Goal: Task Accomplishment & Management: Manage account settings

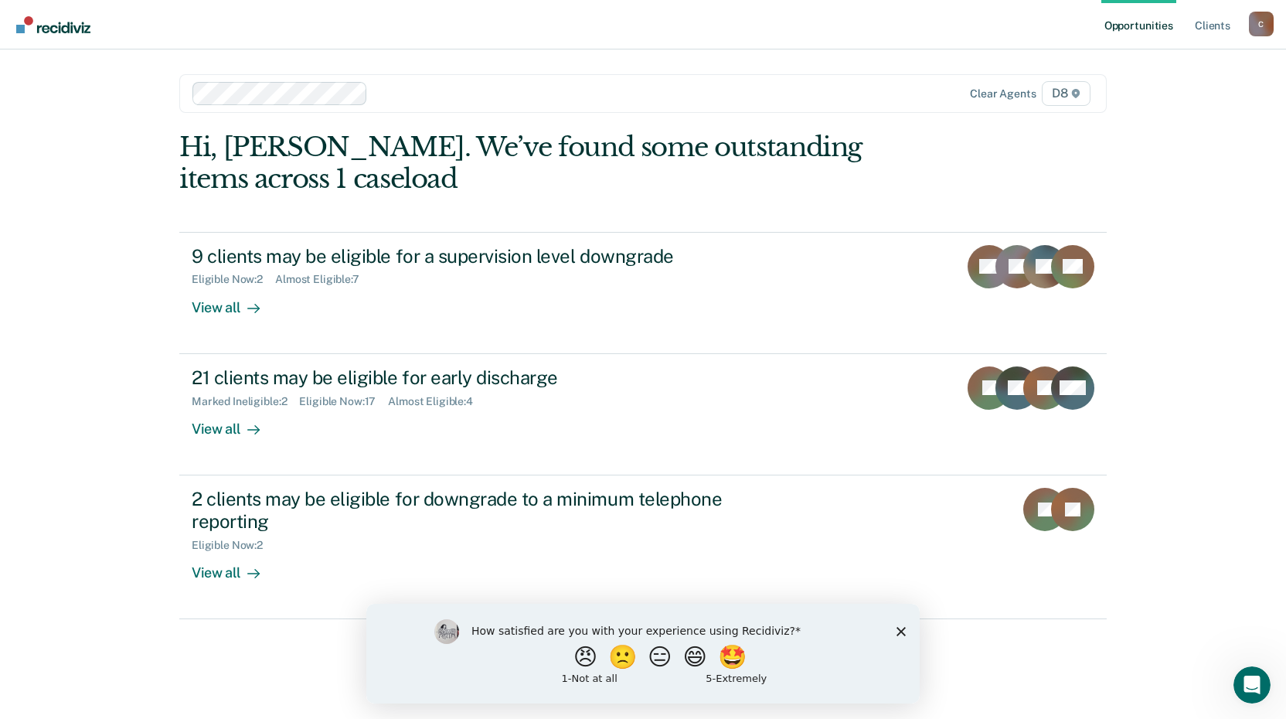
click at [28, 297] on div "Opportunities Client s [EMAIL_ADDRESS][US_STATE][DOMAIN_NAME] C Profile How it …" at bounding box center [643, 359] width 1286 height 719
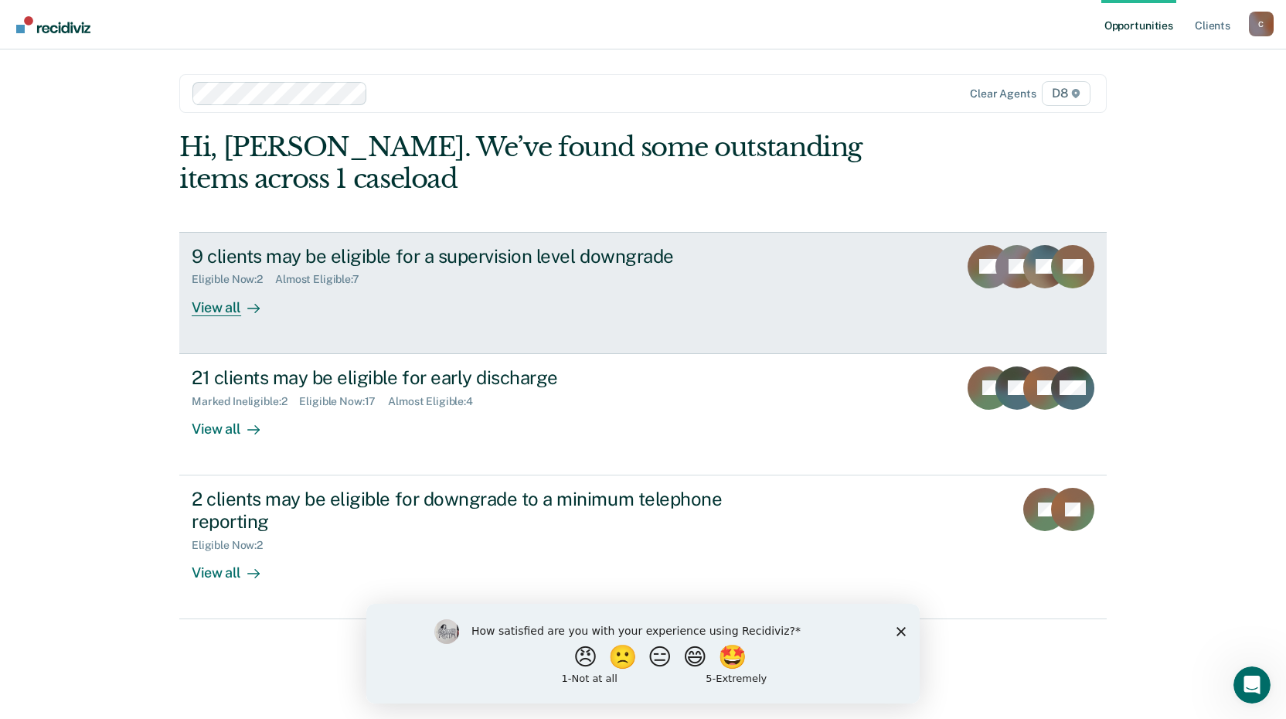
click at [212, 312] on div "View all" at bounding box center [235, 301] width 87 height 30
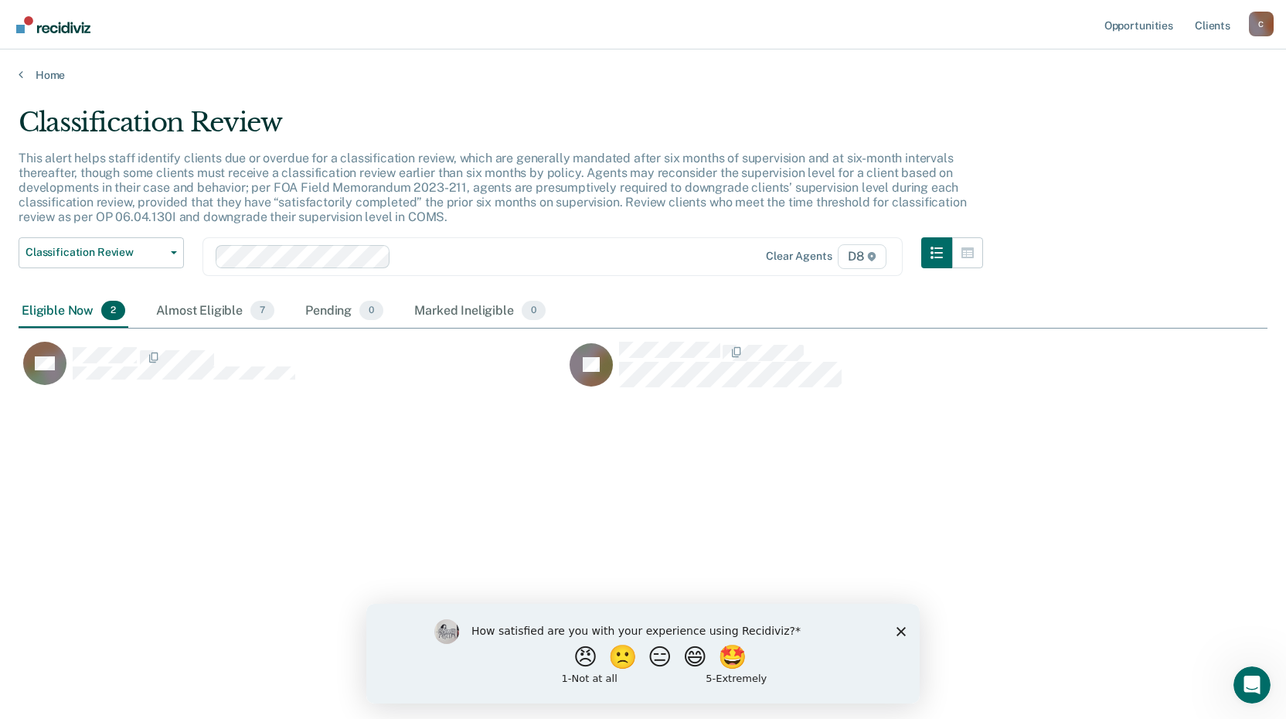
scroll to position [484, 1237]
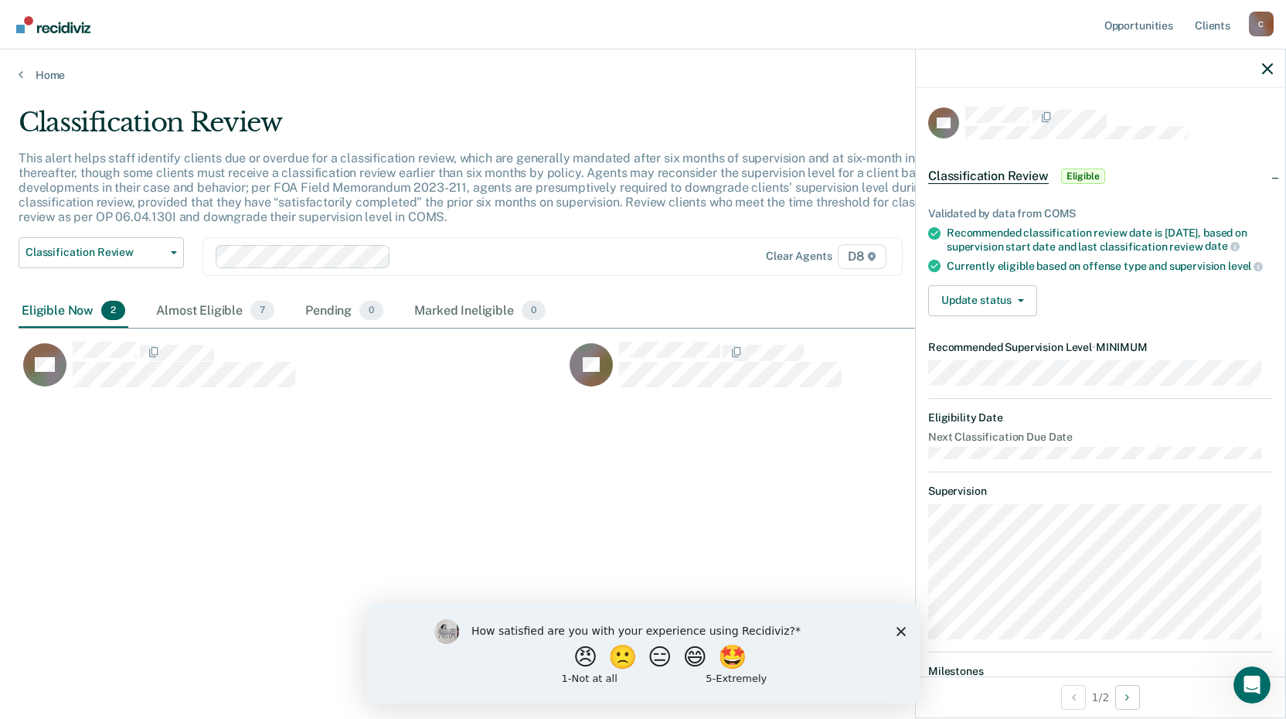
click at [331, 403] on div "Classification Review This alert helps staff identify clients due or overdue fo…" at bounding box center [643, 355] width 1249 height 496
click at [1025, 316] on button "Update status" at bounding box center [982, 300] width 109 height 31
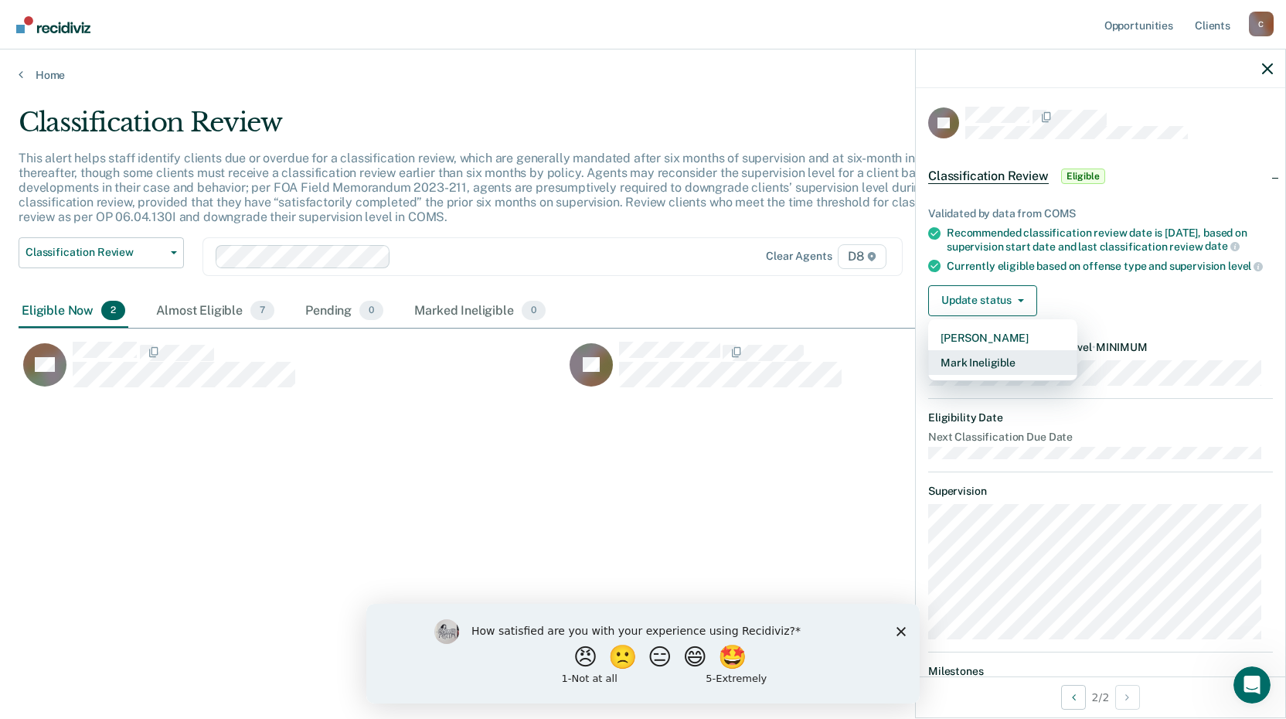
click at [998, 375] on button "Mark Ineligible" at bounding box center [1002, 362] width 149 height 25
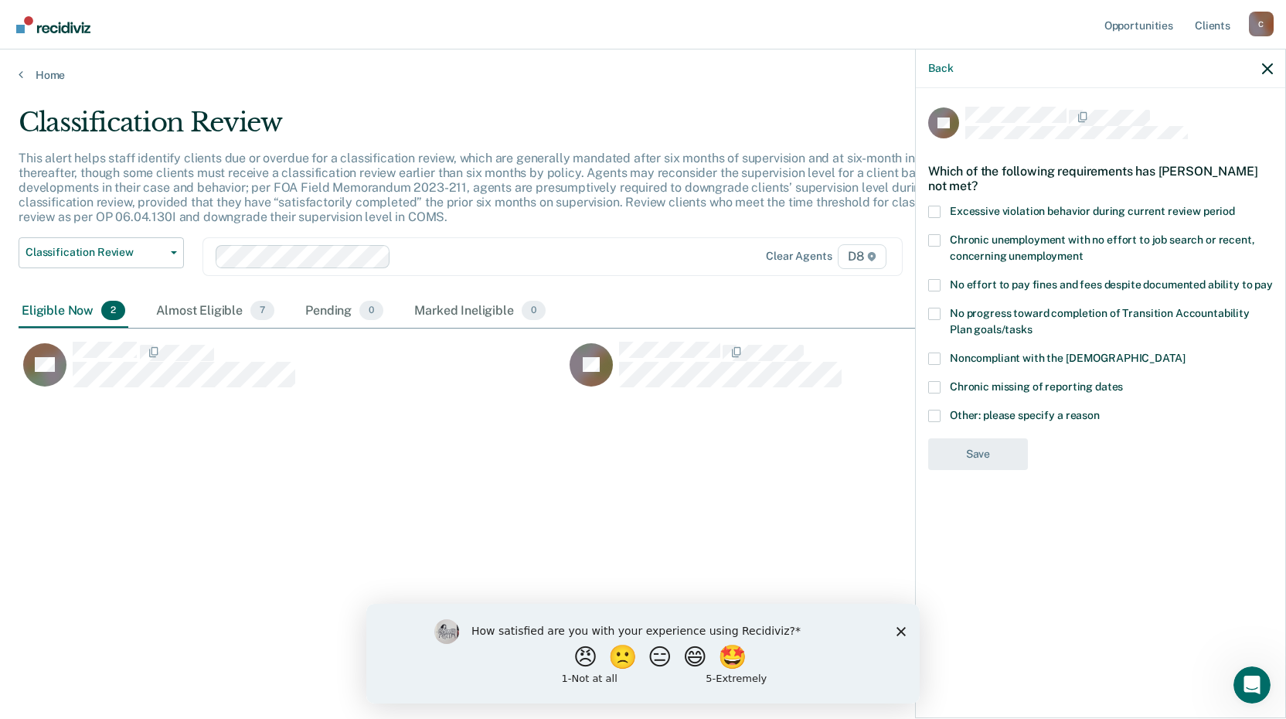
click at [935, 276] on div "Chronic unemployment with no effort to job search or recent, concerning unemplo…" at bounding box center [1100, 256] width 345 height 45
click at [936, 281] on span at bounding box center [934, 285] width 12 height 12
click at [1273, 279] on input "No effort to pay fines and fees despite documented ability to pay" at bounding box center [1273, 279] width 0 height 0
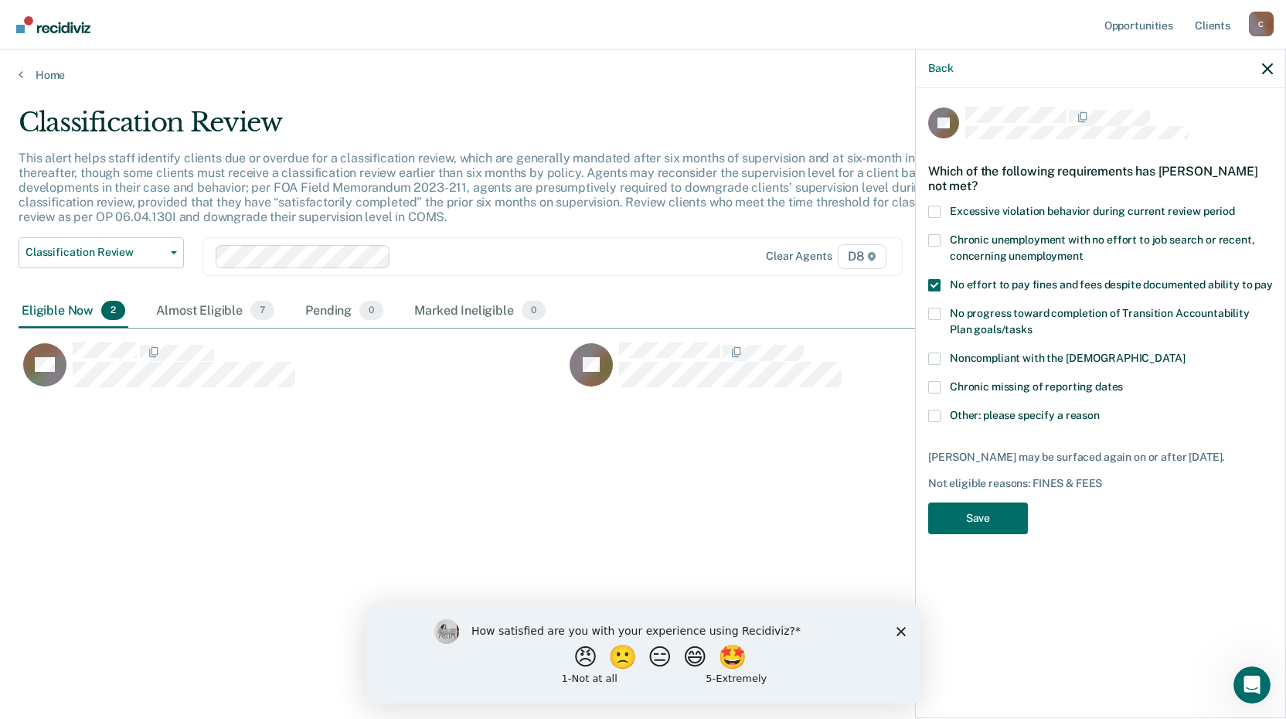
click at [936, 314] on span at bounding box center [934, 314] width 12 height 12
click at [1032, 324] on input "No progress toward completion of Transition Accountability Plan goals/tasks" at bounding box center [1032, 324] width 0 height 0
click at [938, 411] on span at bounding box center [934, 416] width 12 height 12
click at [1099, 410] on input "Other: please specify a reason" at bounding box center [1099, 410] width 0 height 0
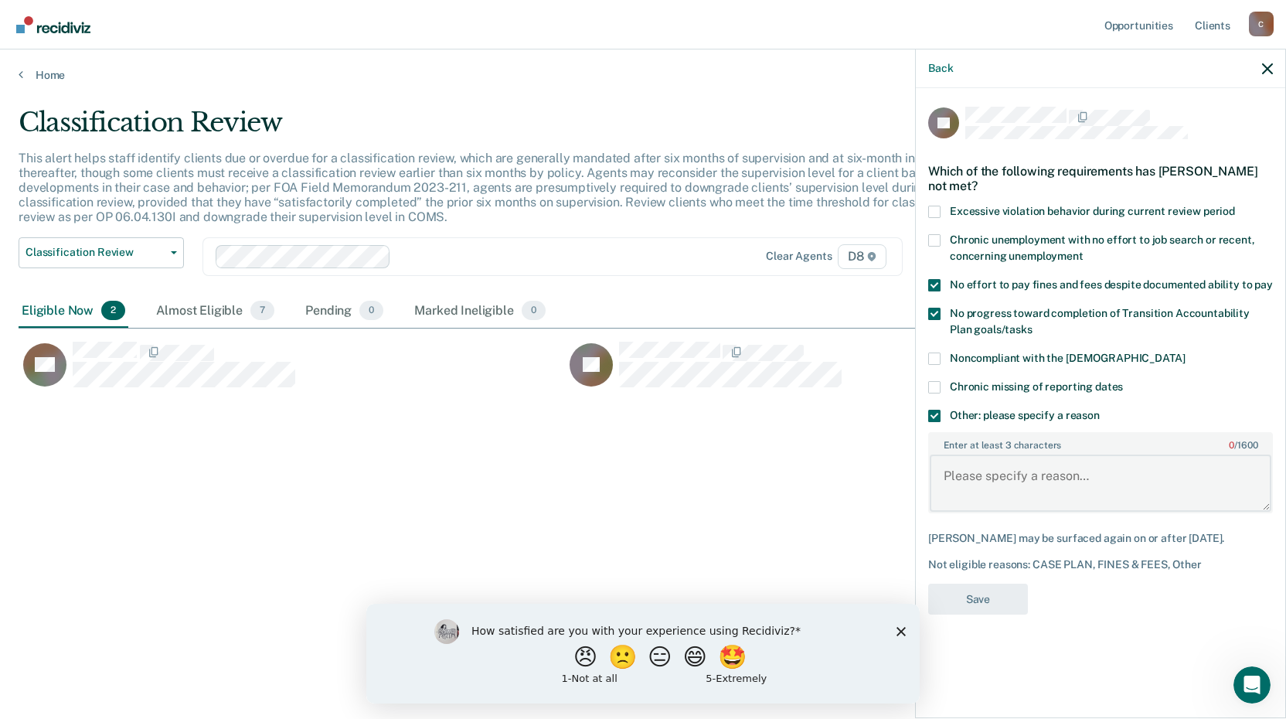
click at [958, 476] on textarea "Enter at least 3 characters 0 / 1600" at bounding box center [1101, 482] width 342 height 57
type textarea "Community Service hours not completed"
click at [925, 313] on div "TL Which of the following requirements has [PERSON_NAME] not met? Excessive vio…" at bounding box center [1100, 401] width 369 height 627
click at [929, 313] on span at bounding box center [934, 314] width 12 height 12
click at [1032, 324] on input "No progress toward completion of Transition Accountability Plan goals/tasks" at bounding box center [1032, 324] width 0 height 0
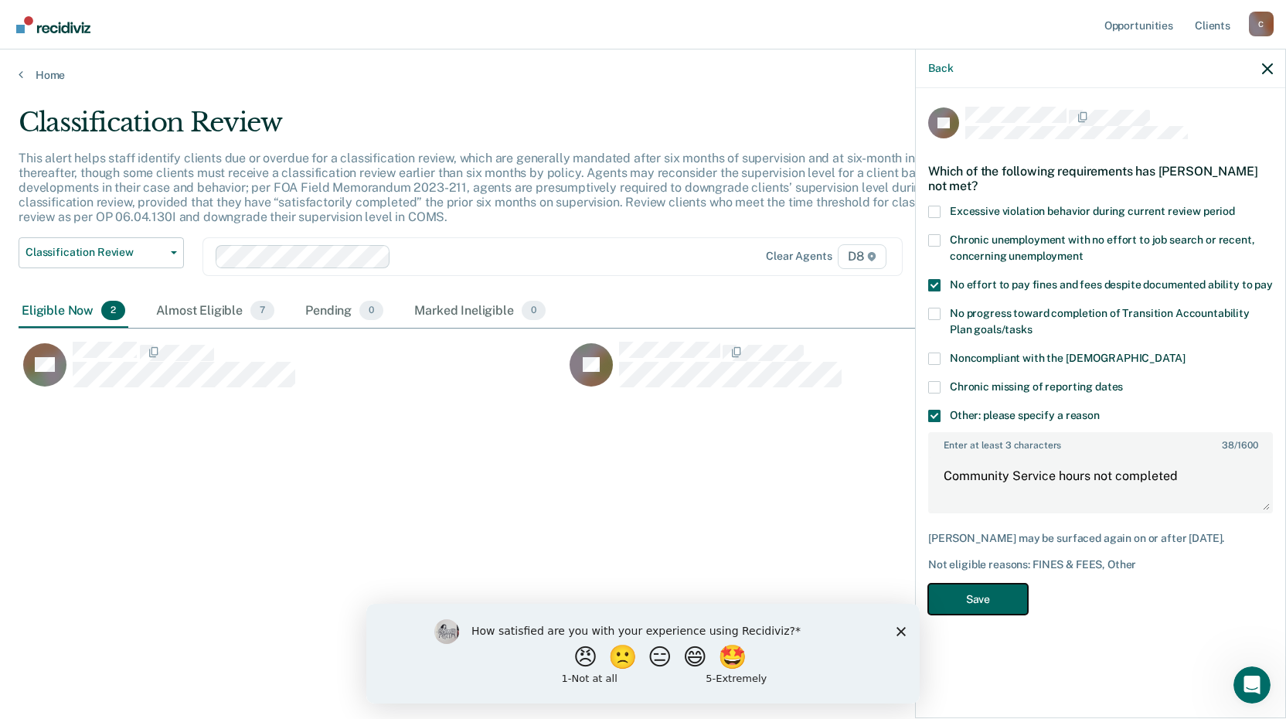
click at [975, 592] on button "Save" at bounding box center [978, 599] width 100 height 32
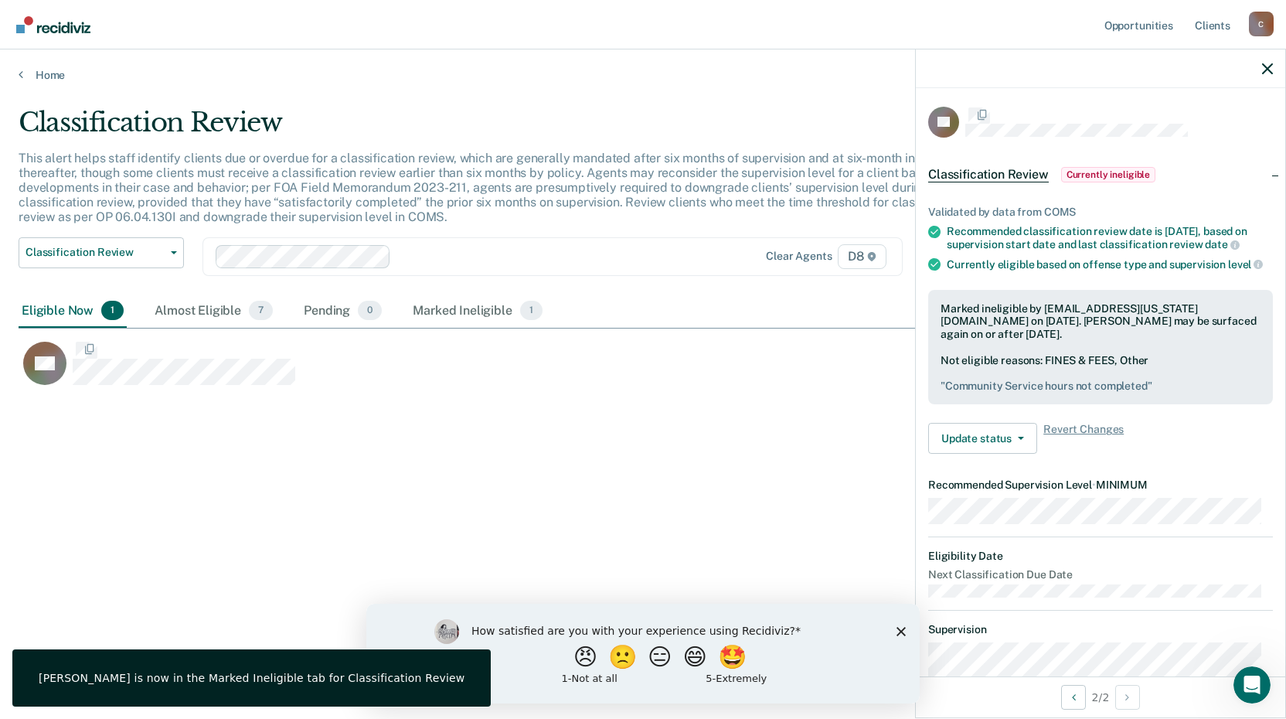
click at [568, 489] on div "Classification Review This alert helps staff identify clients due or overdue fo…" at bounding box center [643, 355] width 1249 height 496
click at [23, 73] on link "Home" at bounding box center [643, 75] width 1249 height 14
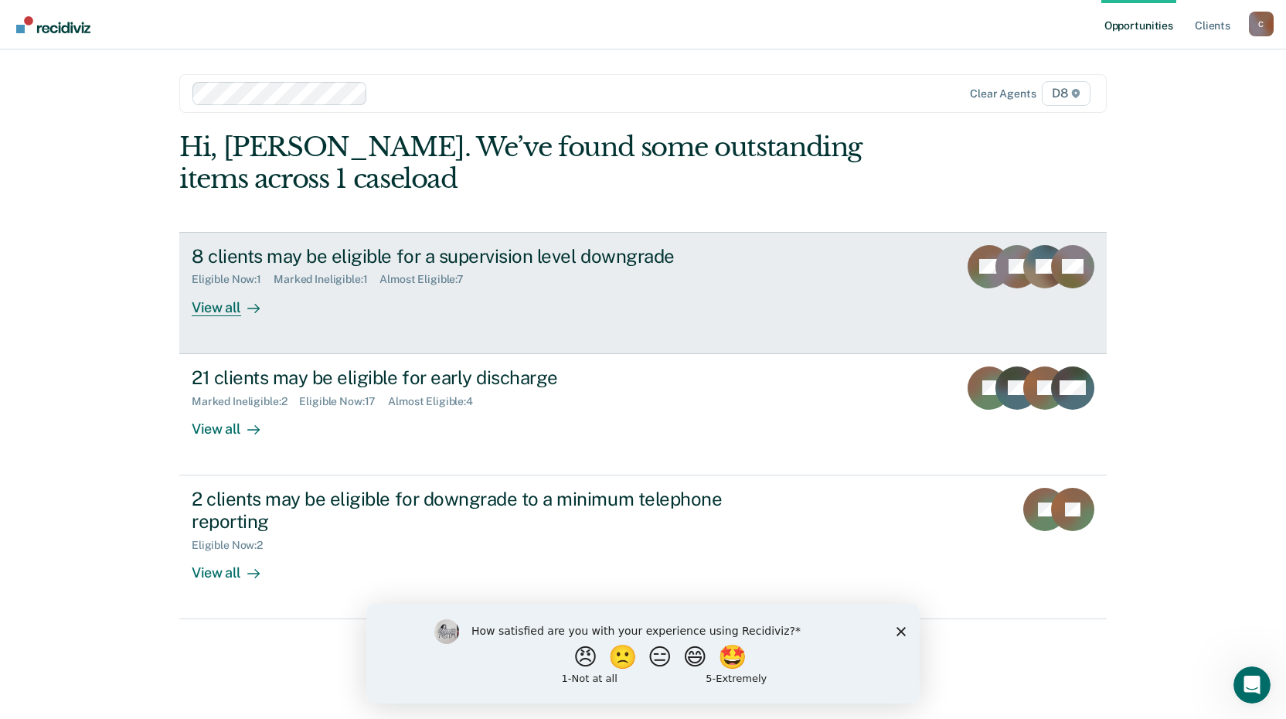
click at [297, 250] on div "8 clients may be eligible for a supervision level downgrade" at bounding box center [463, 256] width 542 height 22
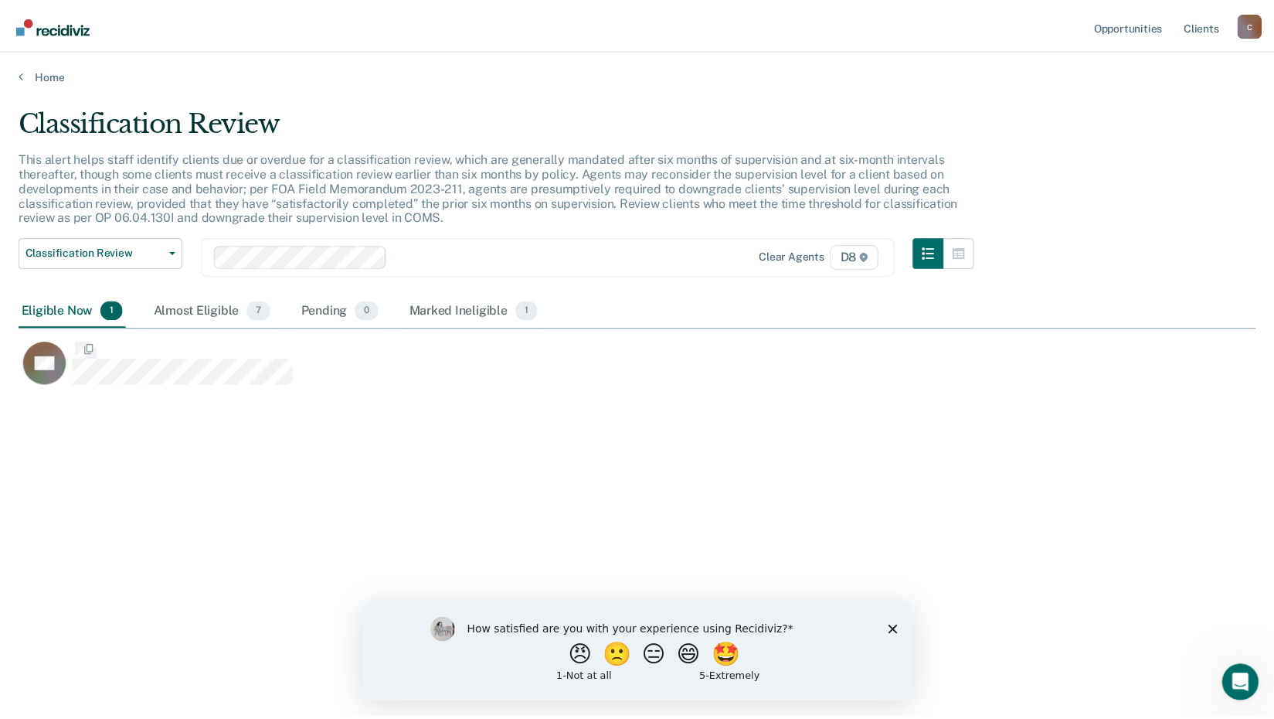
scroll to position [484, 1237]
click at [219, 311] on div "Almost Eligible 7" at bounding box center [213, 311] width 124 height 34
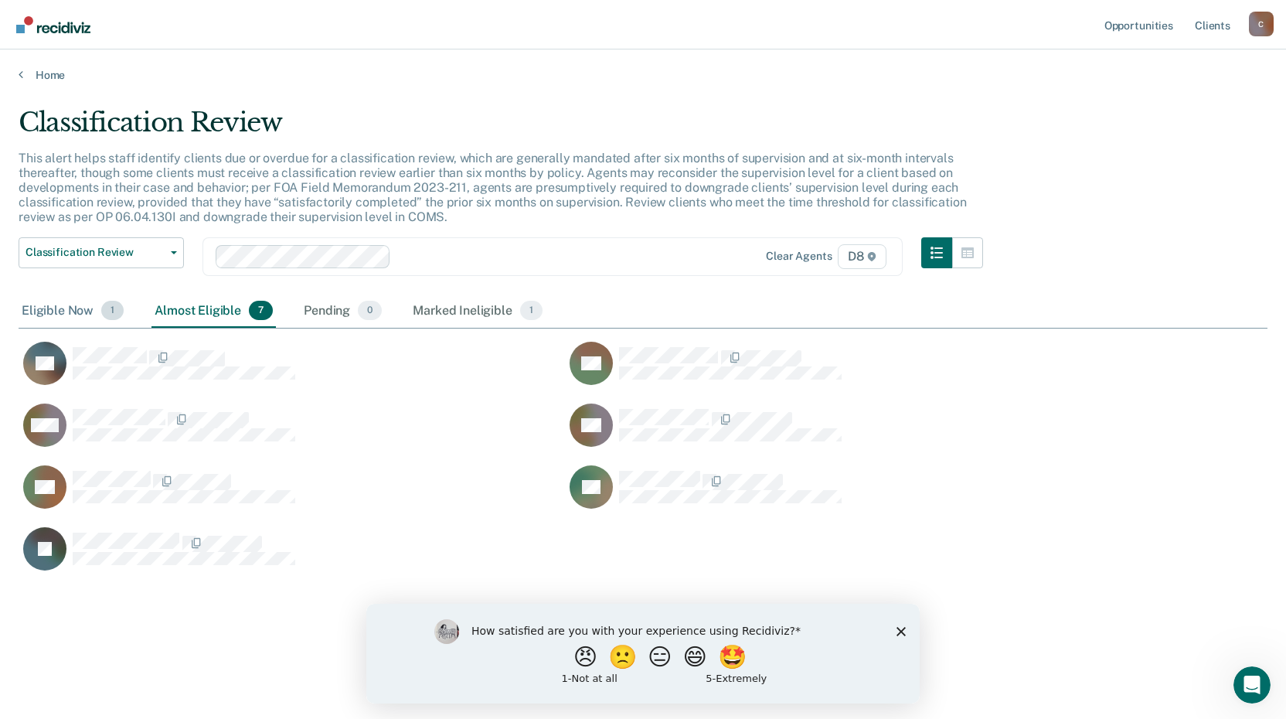
click at [62, 310] on div "Eligible Now 1" at bounding box center [73, 311] width 108 height 34
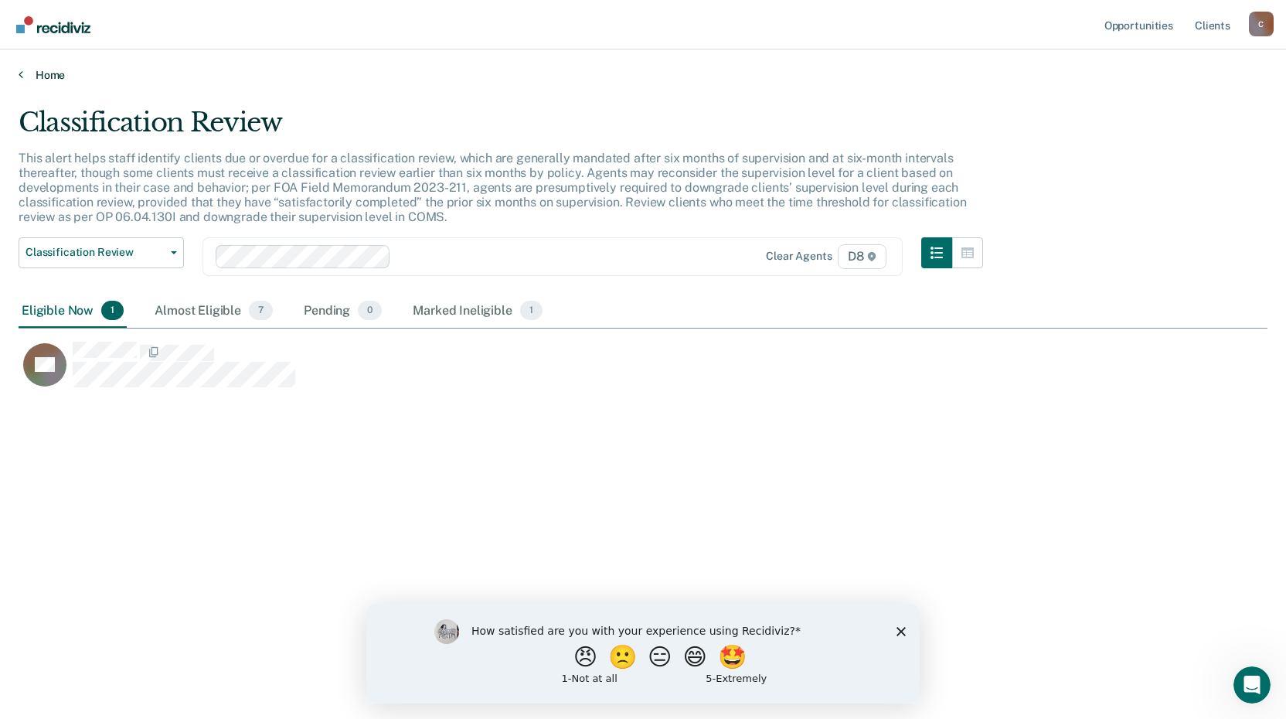
click at [27, 71] on link "Home" at bounding box center [643, 75] width 1249 height 14
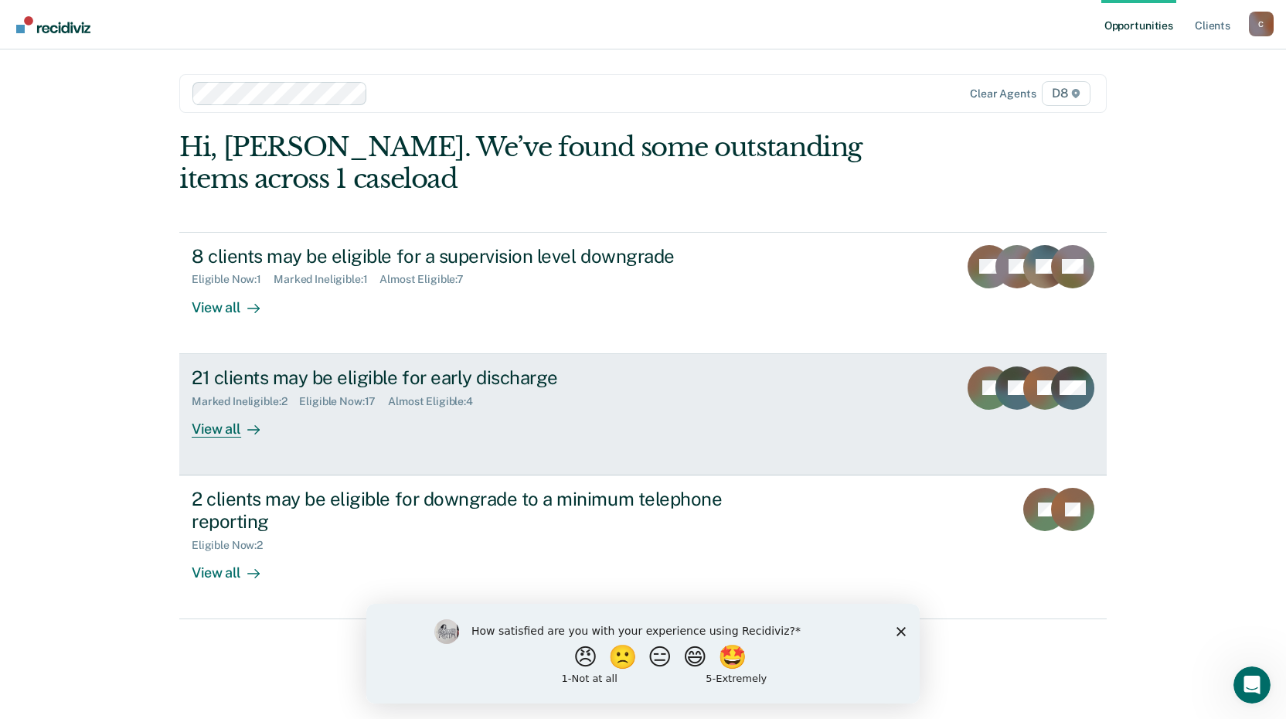
click at [444, 372] on div "21 clients may be eligible for early discharge" at bounding box center [463, 377] width 542 height 22
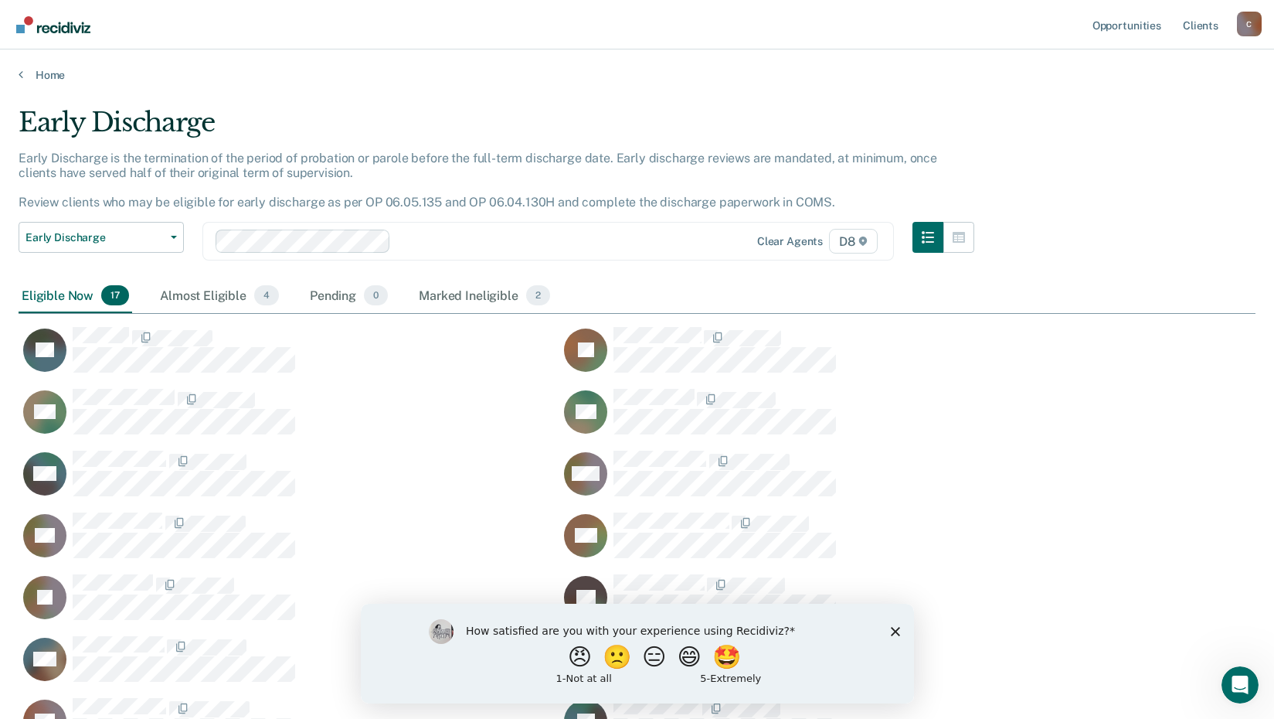
scroll to position [760, 1225]
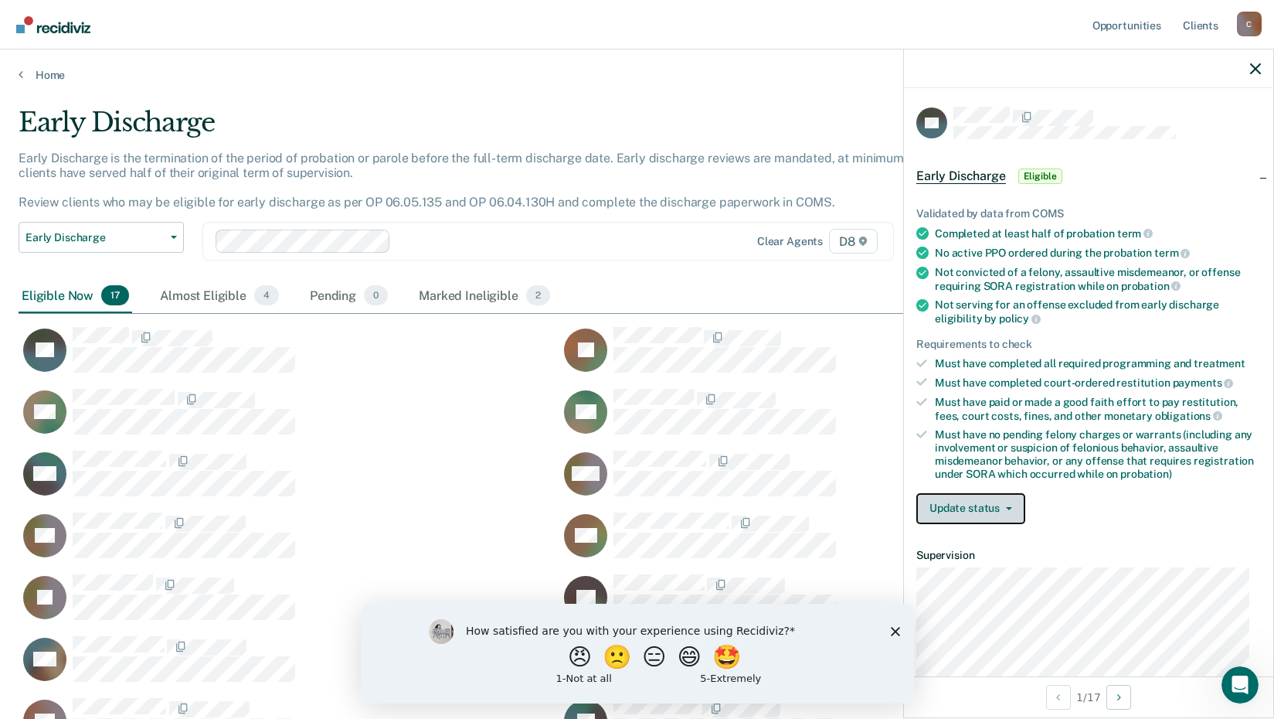
click at [996, 512] on button "Update status" at bounding box center [970, 508] width 109 height 31
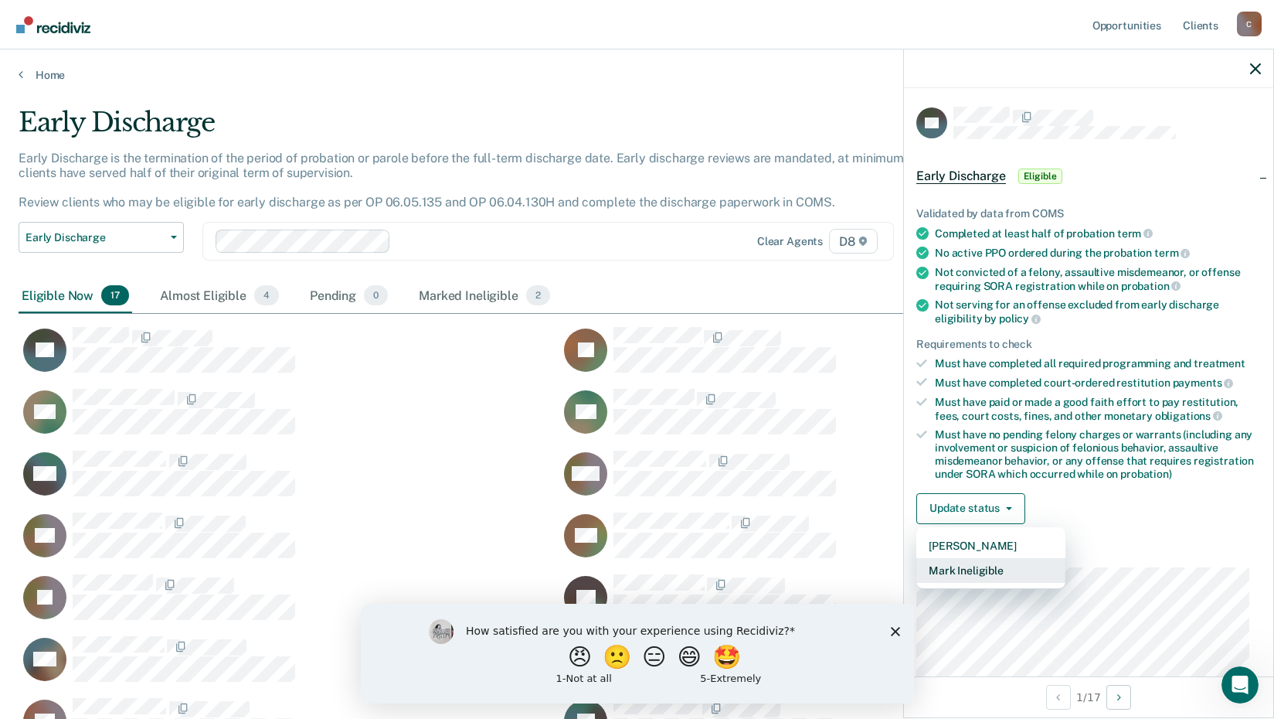
click at [971, 567] on button "Mark Ineligible" at bounding box center [990, 570] width 149 height 25
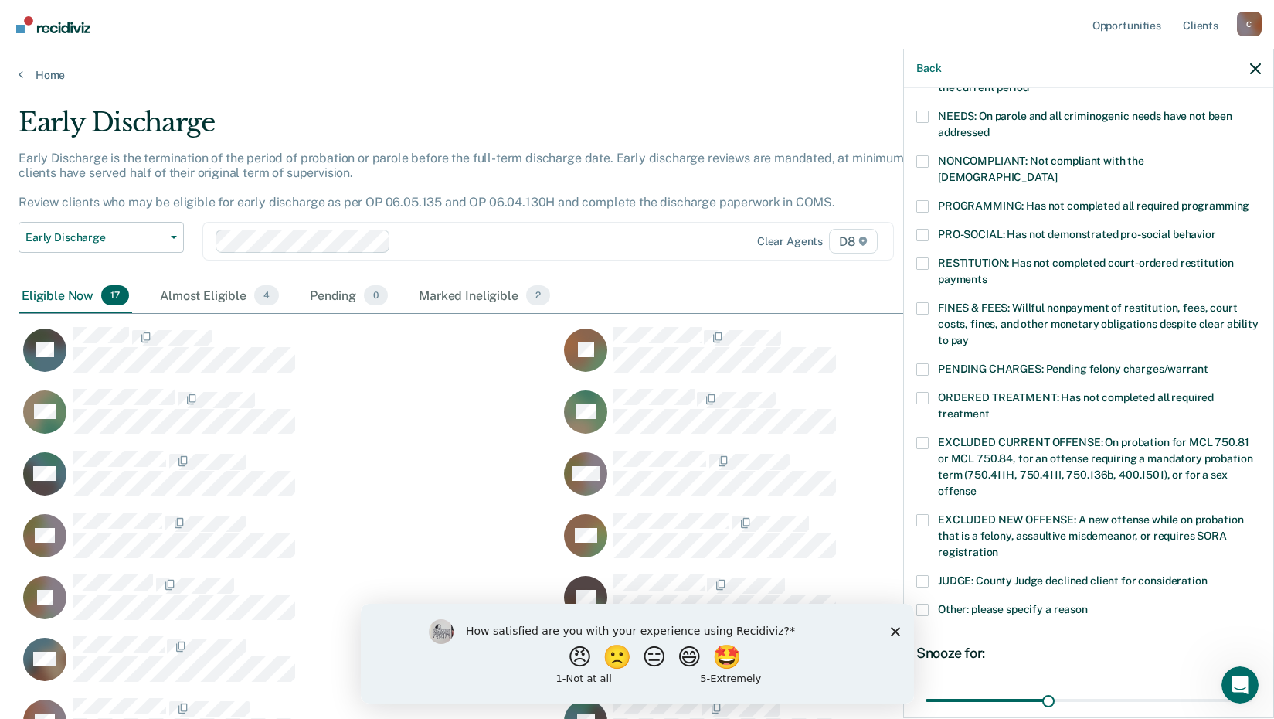
scroll to position [309, 0]
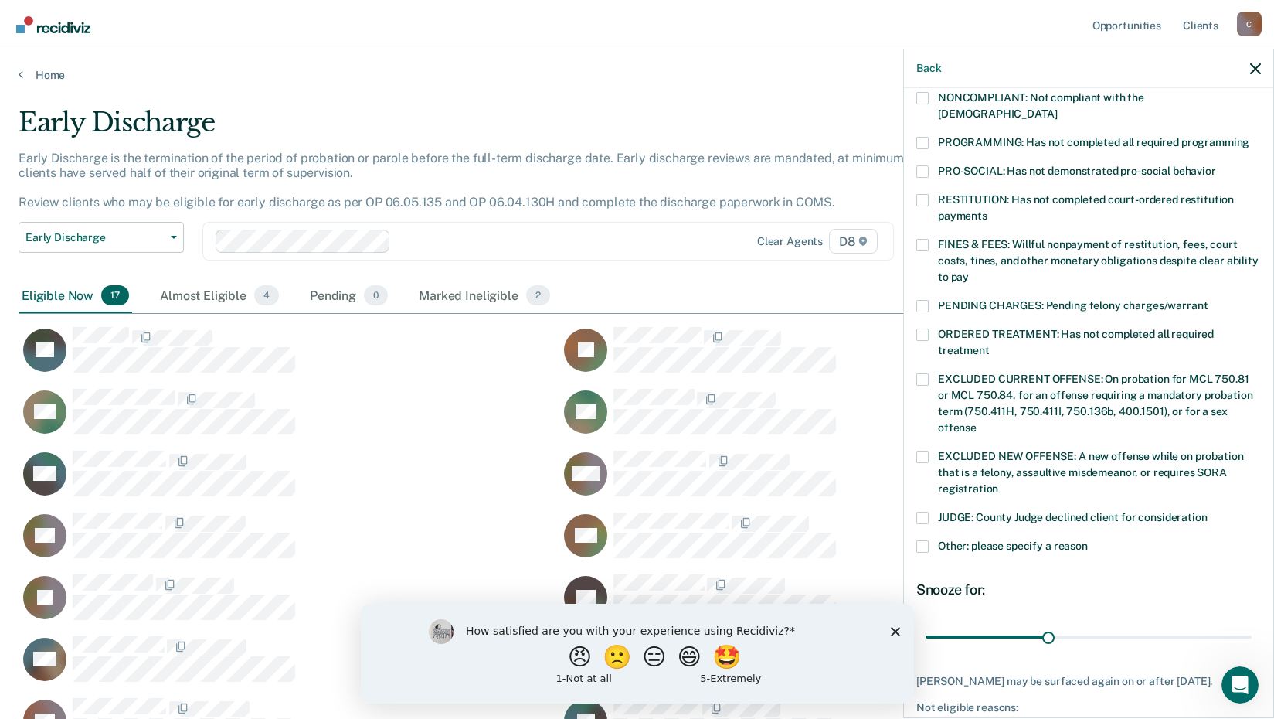
click at [929, 540] on label "Other: please specify a reason" at bounding box center [1088, 548] width 345 height 16
click at [1088, 540] on input "Other: please specify a reason" at bounding box center [1088, 540] width 0 height 0
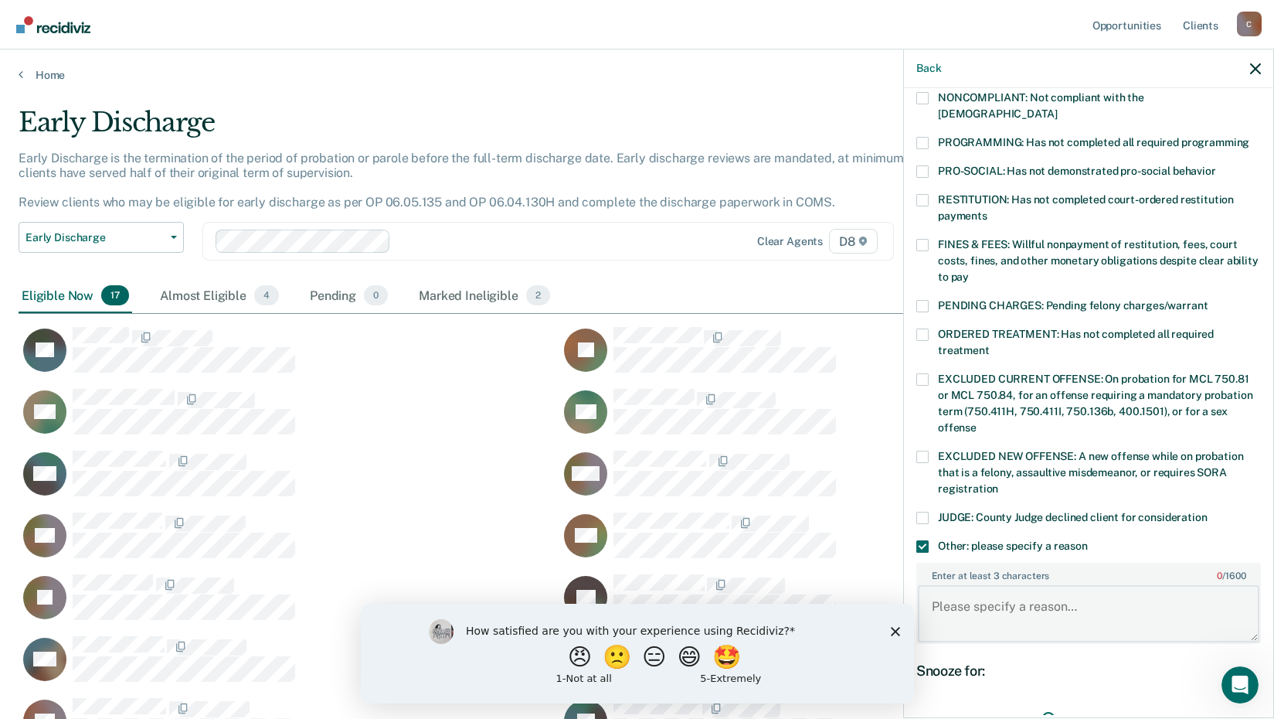
click at [969, 594] on textarea "Enter at least 3 characters 0 / 1600" at bounding box center [1089, 613] width 342 height 57
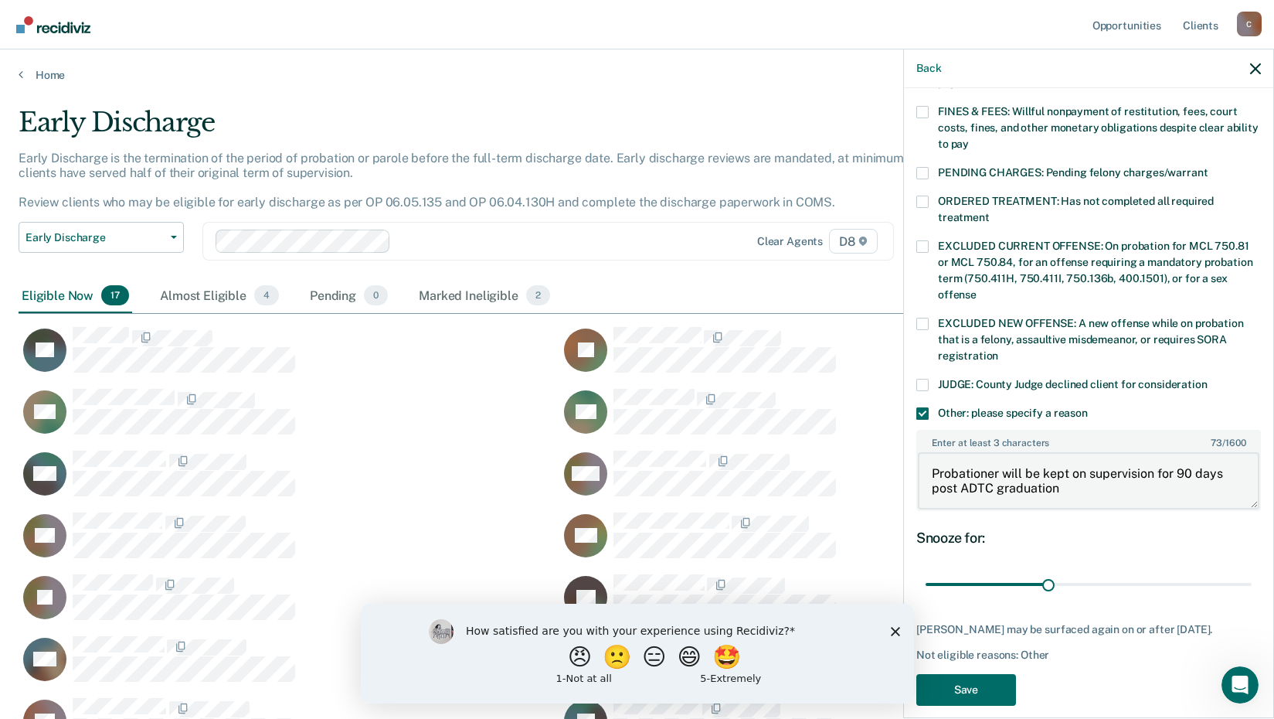
scroll to position [443, 0]
type textarea "Probationer will be kept on supervision for 90 days post ADTC graduation"
click at [997, 678] on button "Save" at bounding box center [966, 689] width 100 height 32
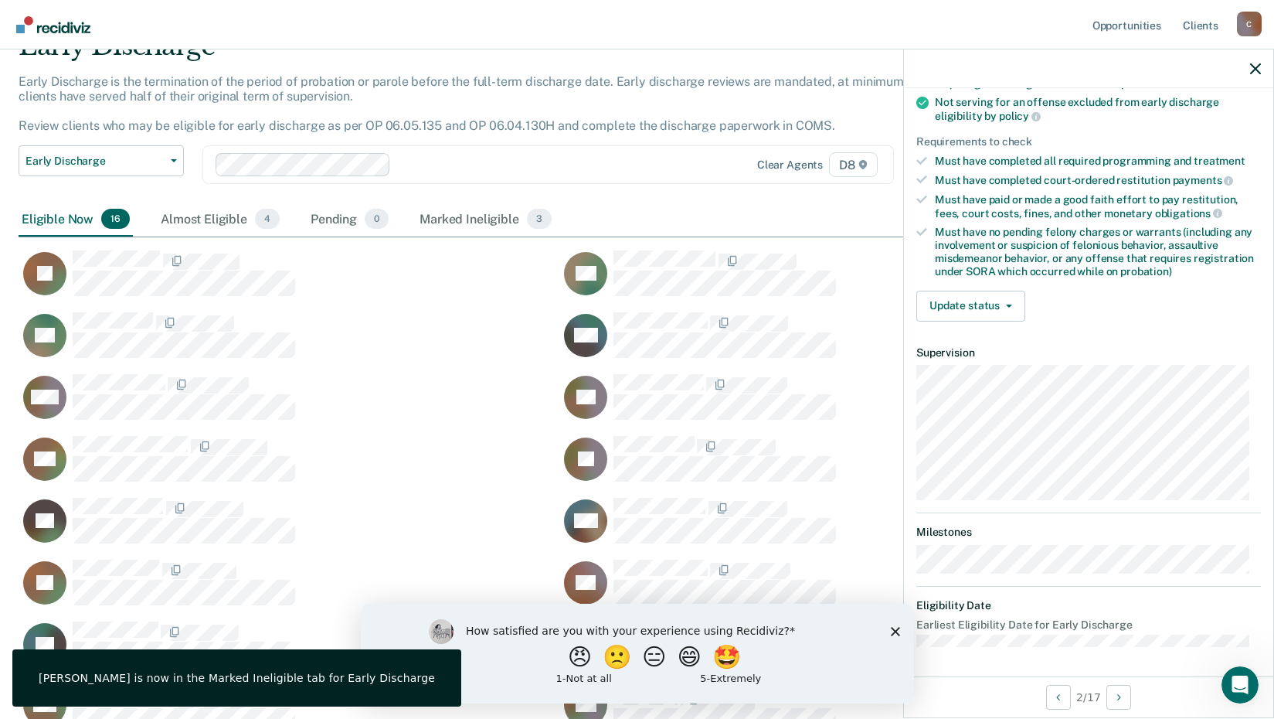
scroll to position [77, 0]
click at [985, 305] on button "Update status" at bounding box center [970, 306] width 109 height 31
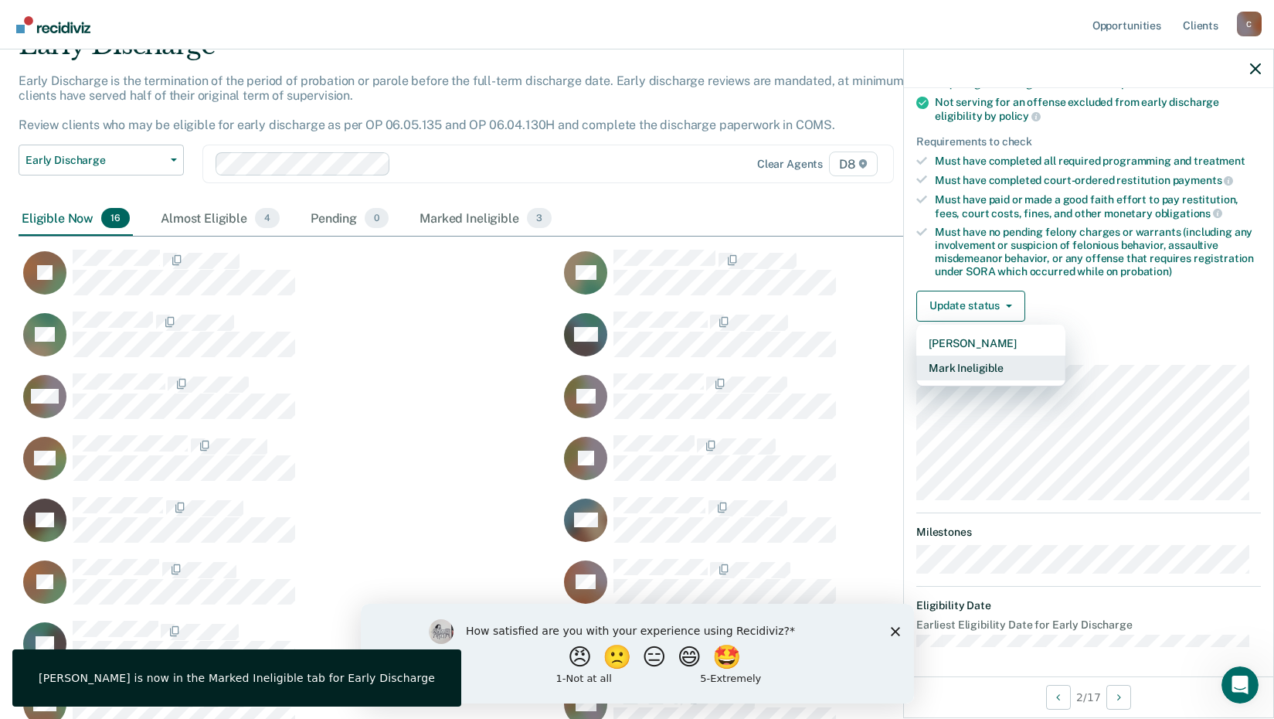
click at [997, 371] on button "Mark Ineligible" at bounding box center [990, 367] width 149 height 25
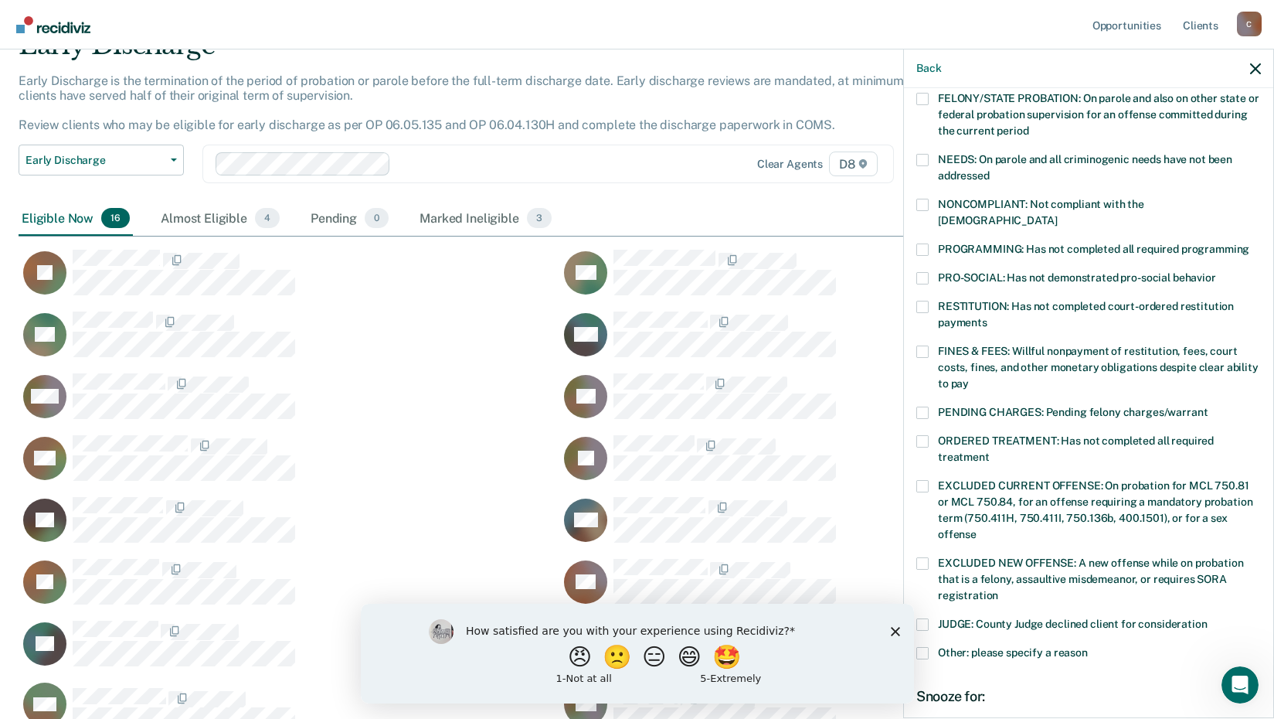
click at [932, 435] on label "ORDERED TREATMENT: Has not completed all required treatment" at bounding box center [1088, 451] width 345 height 32
click at [990, 451] on input "ORDERED TREATMENT: Has not completed all required treatment" at bounding box center [990, 451] width 0 height 0
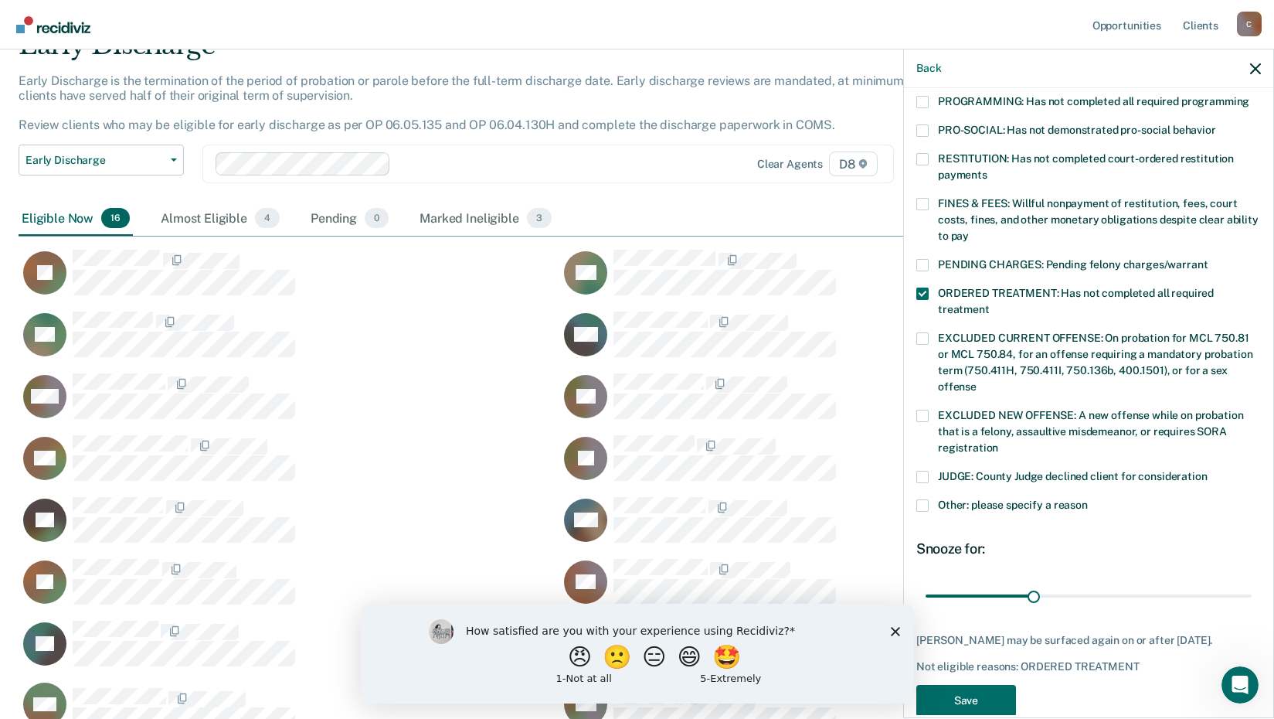
scroll to position [362, 0]
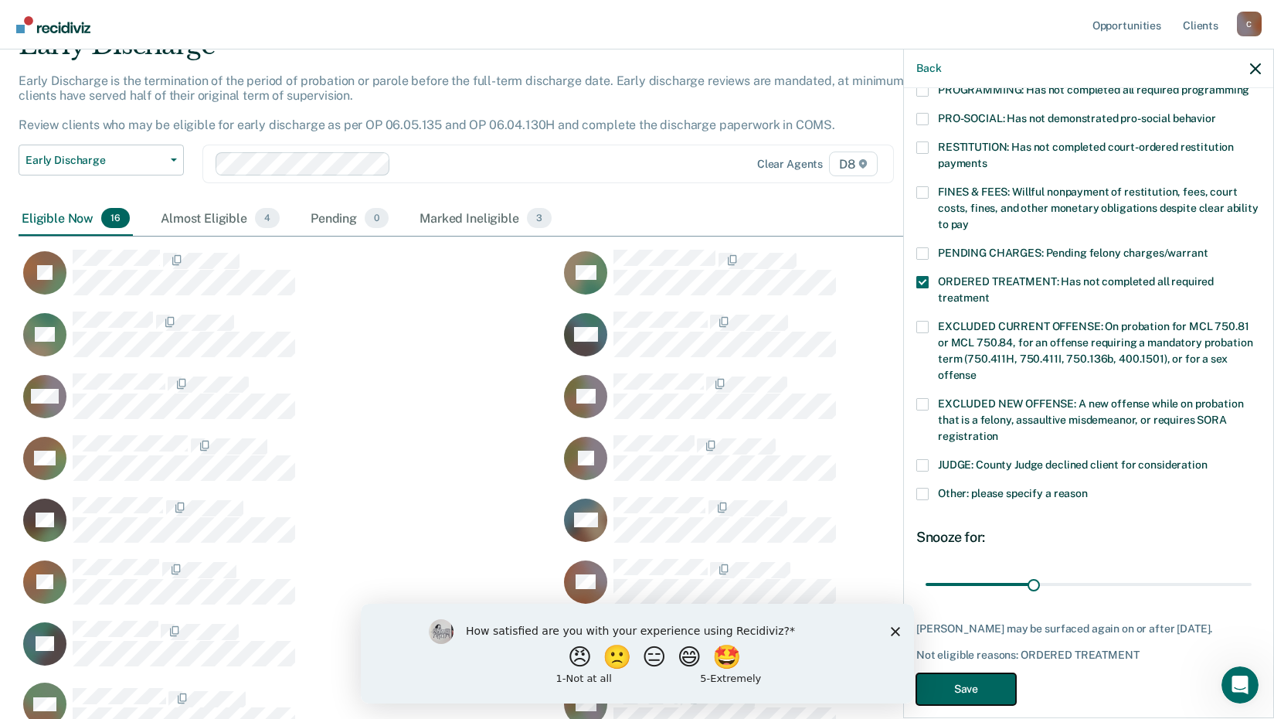
click at [960, 673] on button "Save" at bounding box center [966, 689] width 100 height 32
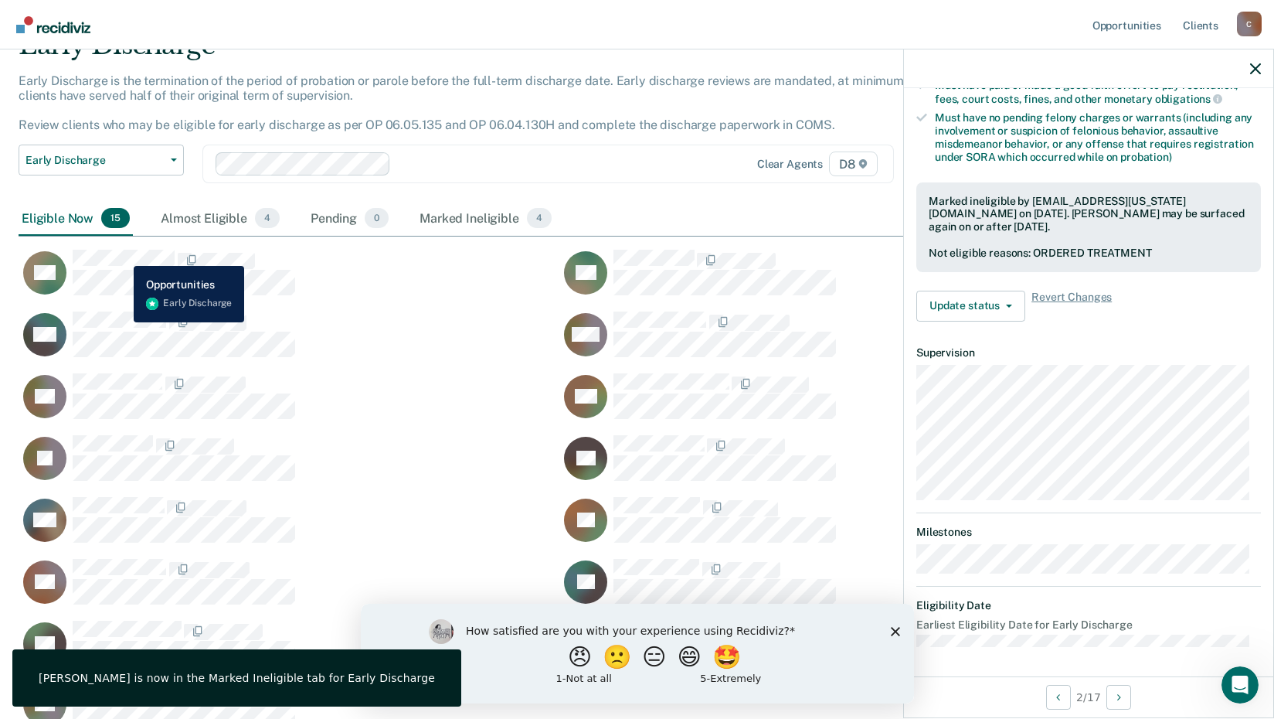
scroll to position [219, 0]
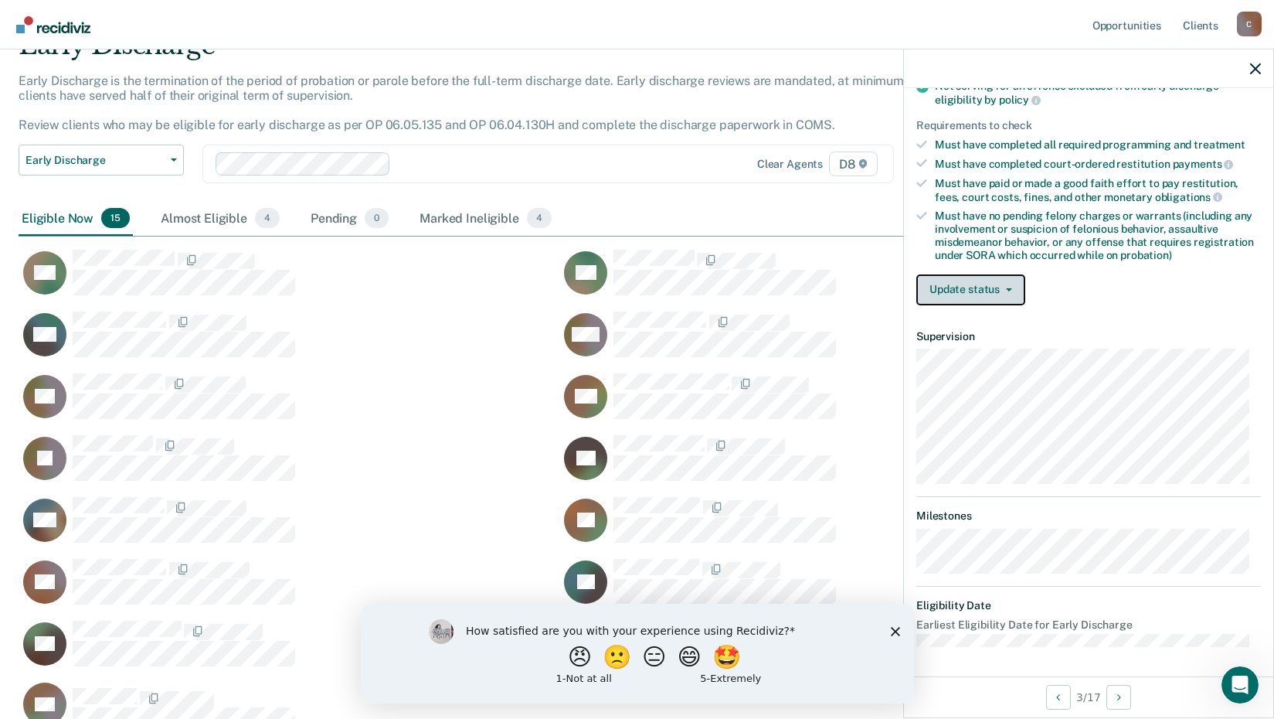
click at [965, 291] on button "Update status" at bounding box center [970, 289] width 109 height 31
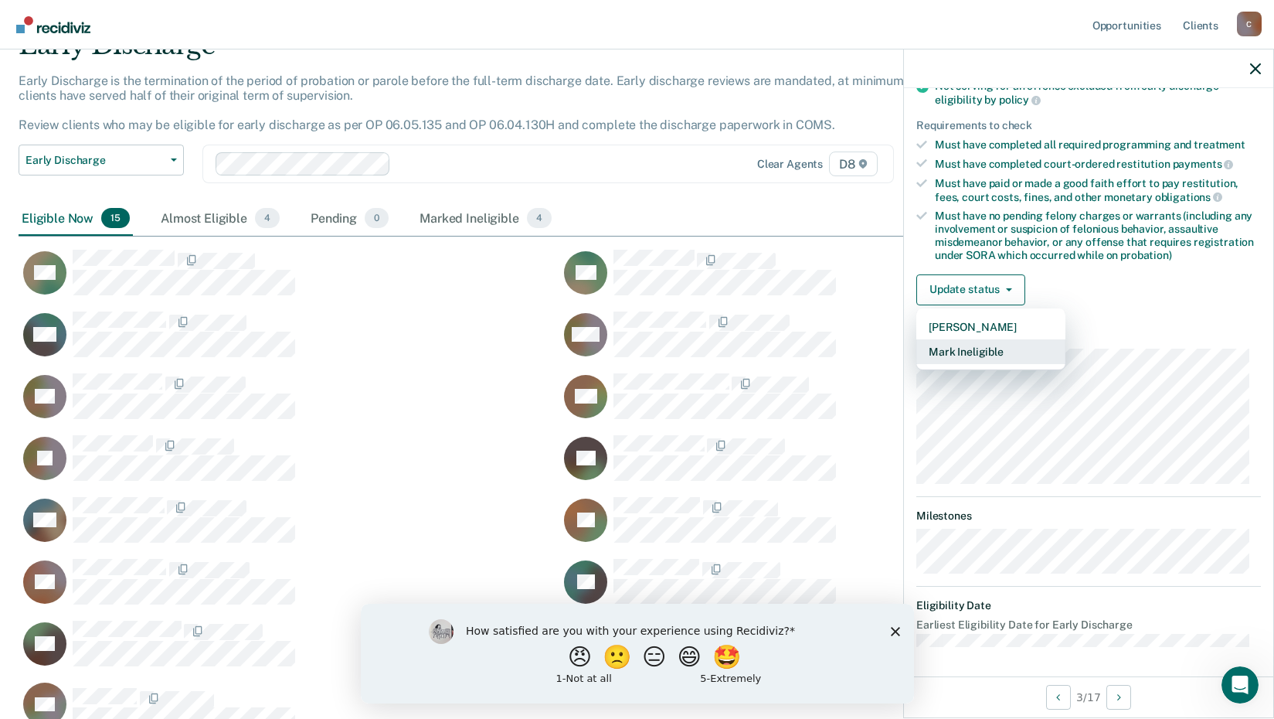
click at [970, 355] on button "Mark Ineligible" at bounding box center [990, 351] width 149 height 25
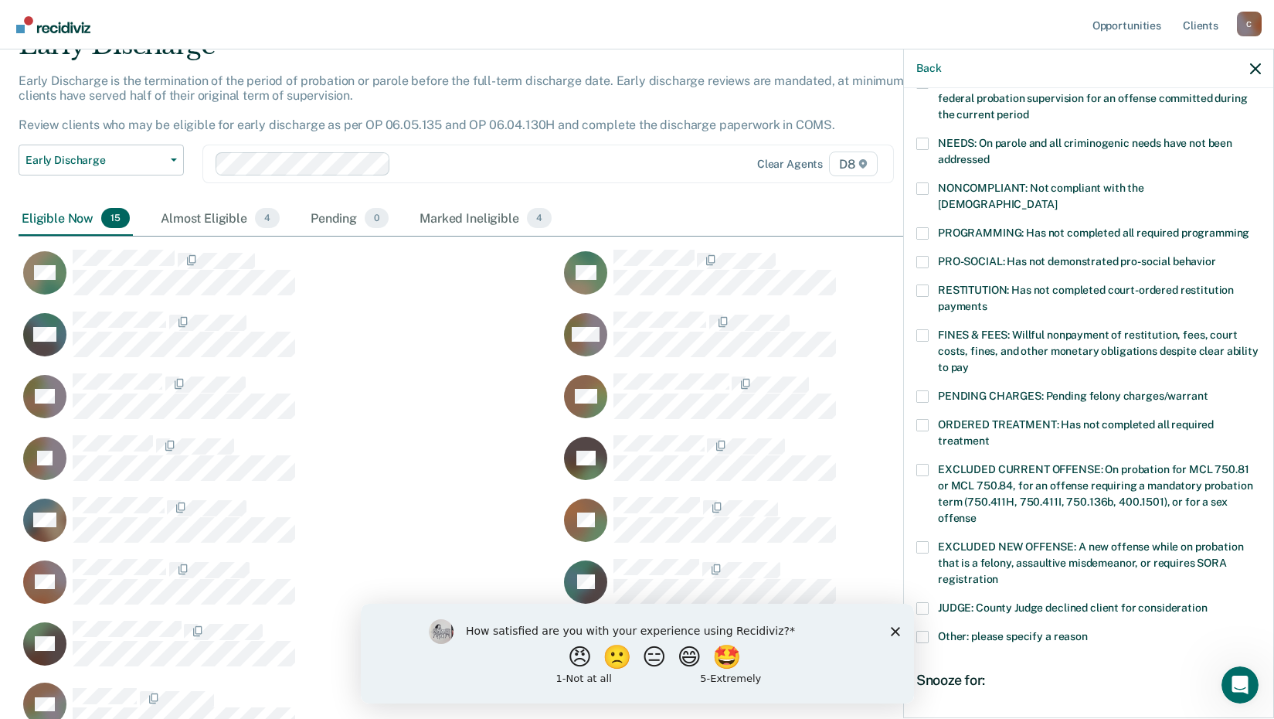
click at [922, 630] on span at bounding box center [922, 636] width 12 height 12
click at [1088, 630] on input "Other: please specify a reason" at bounding box center [1088, 630] width 0 height 0
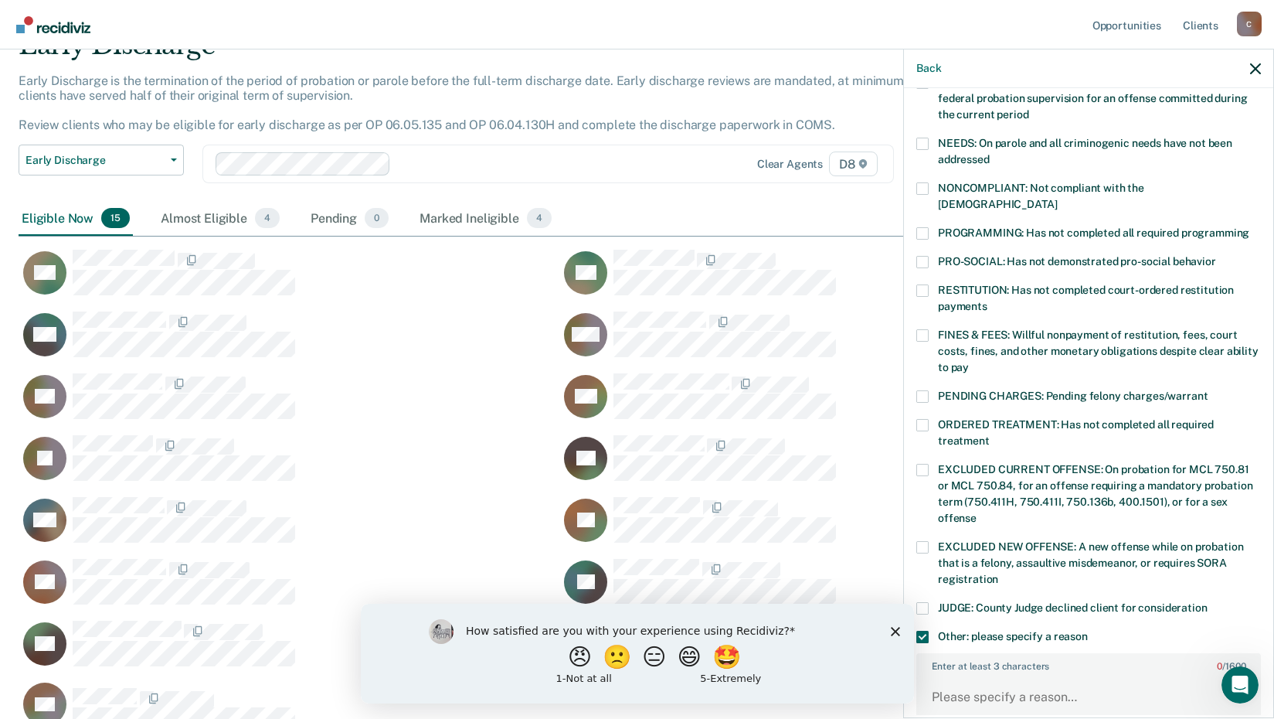
click at [1001, 654] on div "Enter at least 3 characters 0 / 1600" at bounding box center [1088, 693] width 345 height 81
click at [984, 675] on textarea "Enter at least 3 characters 0 / 1600" at bounding box center [1089, 703] width 342 height 57
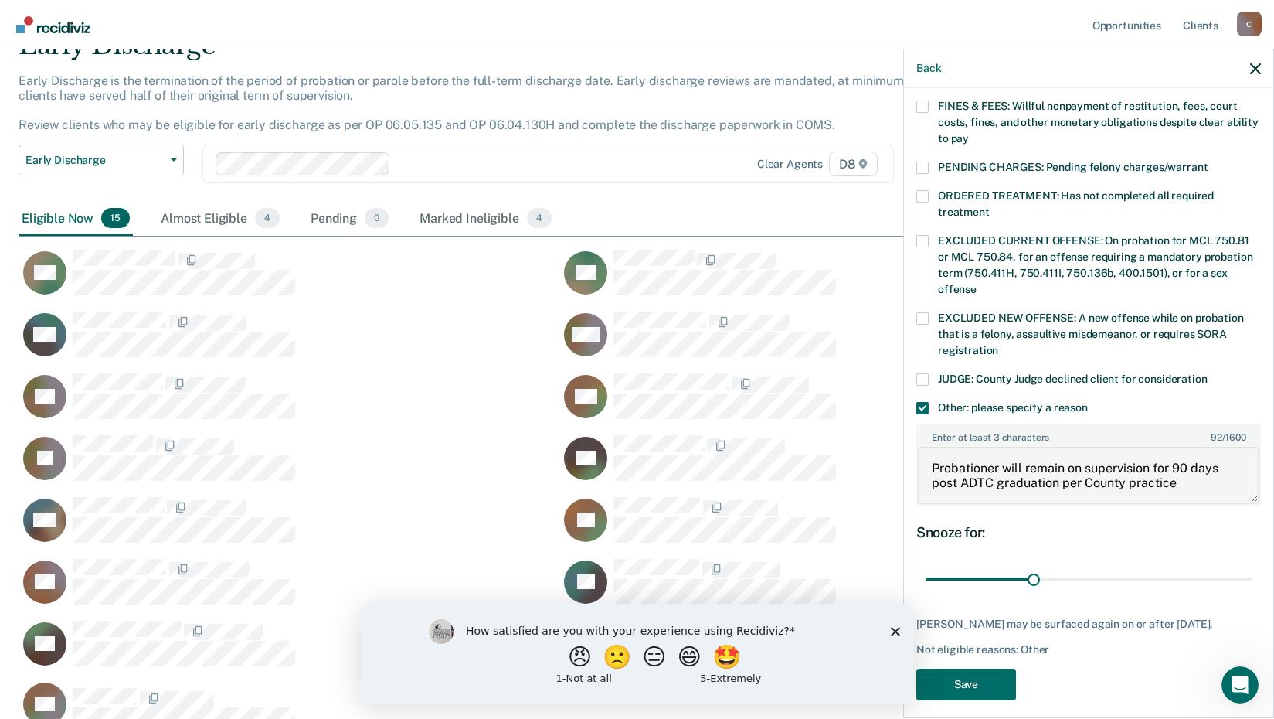
scroll to position [456, 0]
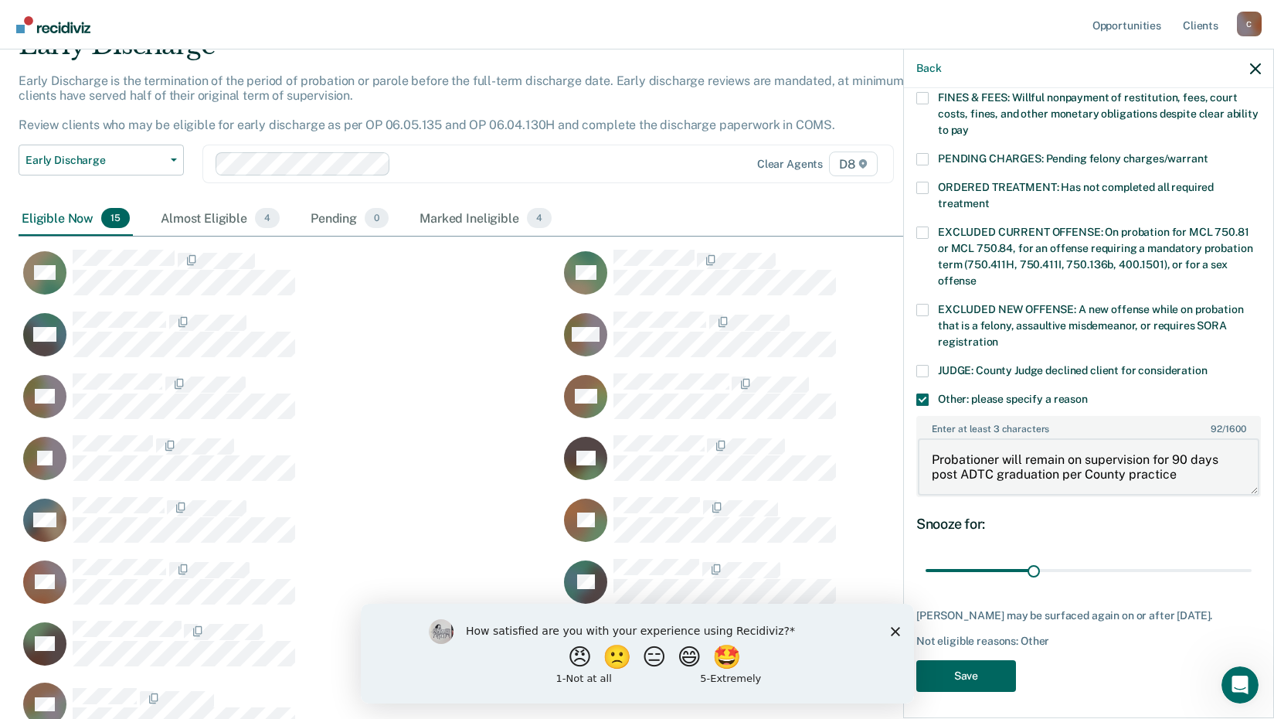
type textarea "Probationer will remain on supervision for 90 days post ADTC graduation per Cou…"
click at [975, 668] on button "Save" at bounding box center [966, 676] width 100 height 32
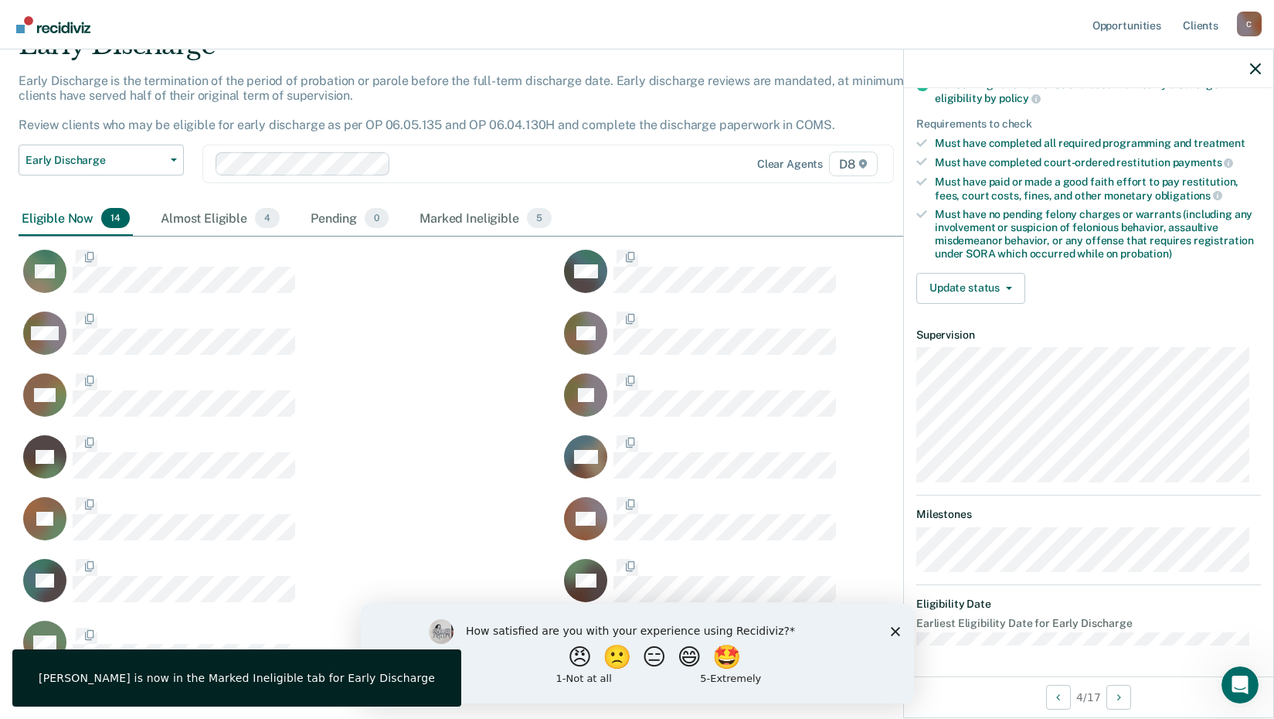
scroll to position [219, 0]
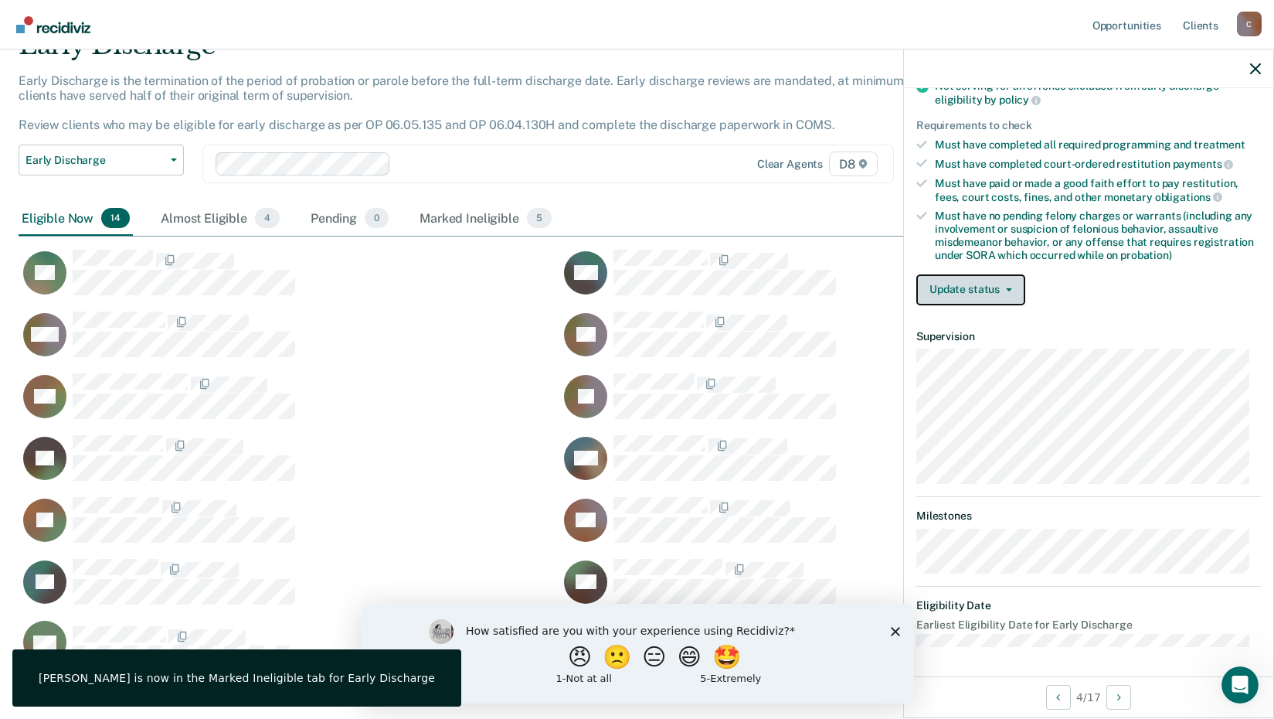
click at [956, 299] on button "Update status" at bounding box center [970, 289] width 109 height 31
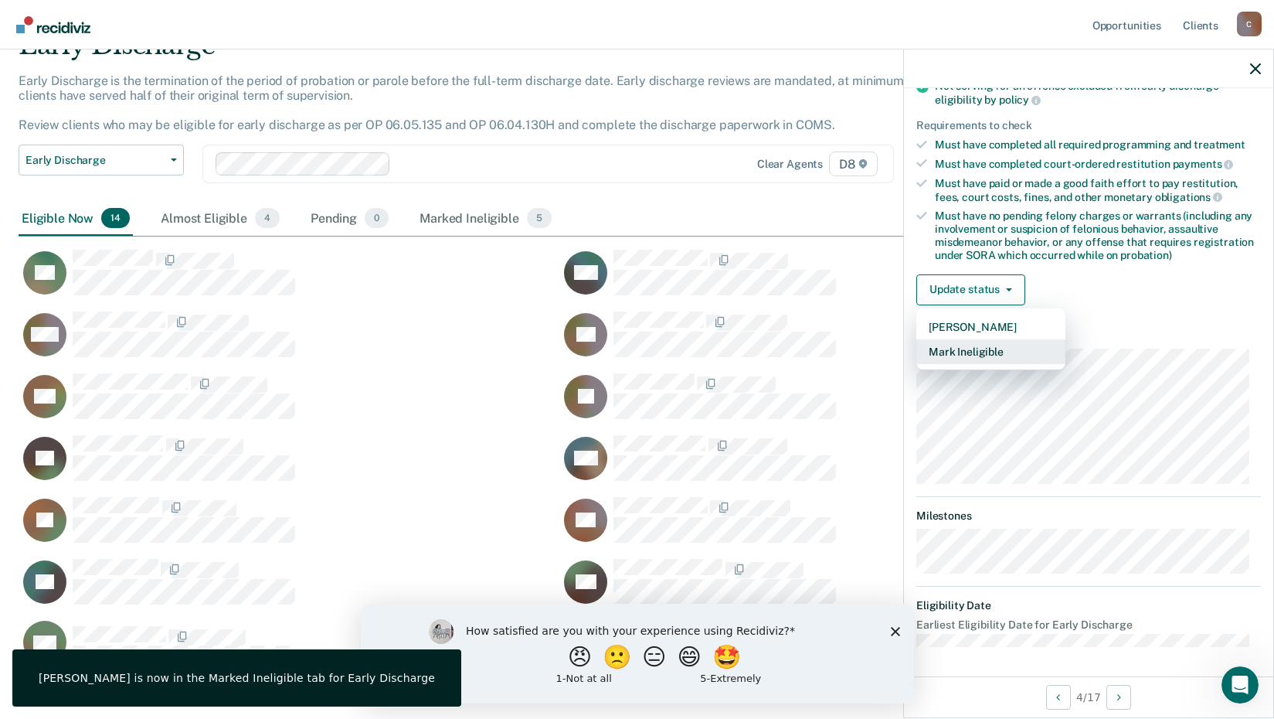
click at [954, 345] on button "Mark Ineligible" at bounding box center [990, 351] width 149 height 25
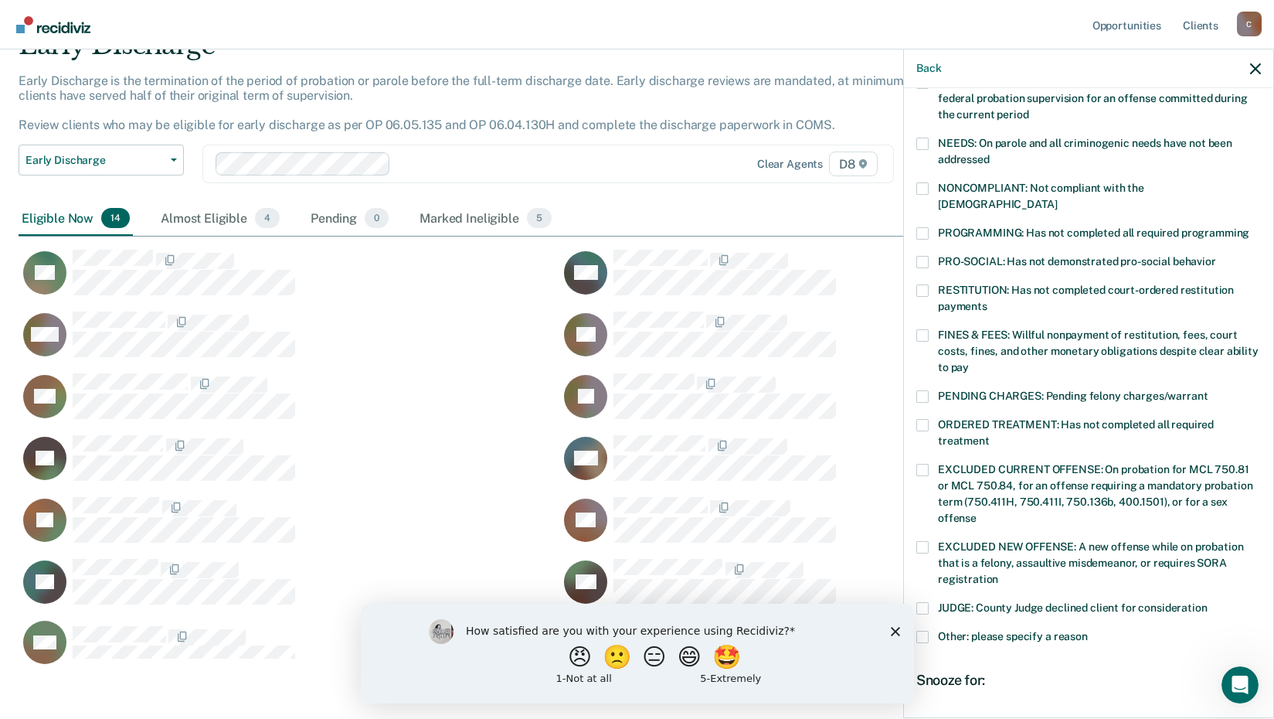
click at [917, 630] on span at bounding box center [922, 636] width 12 height 12
click at [1088, 630] on input "Other: please specify a reason" at bounding box center [1088, 630] width 0 height 0
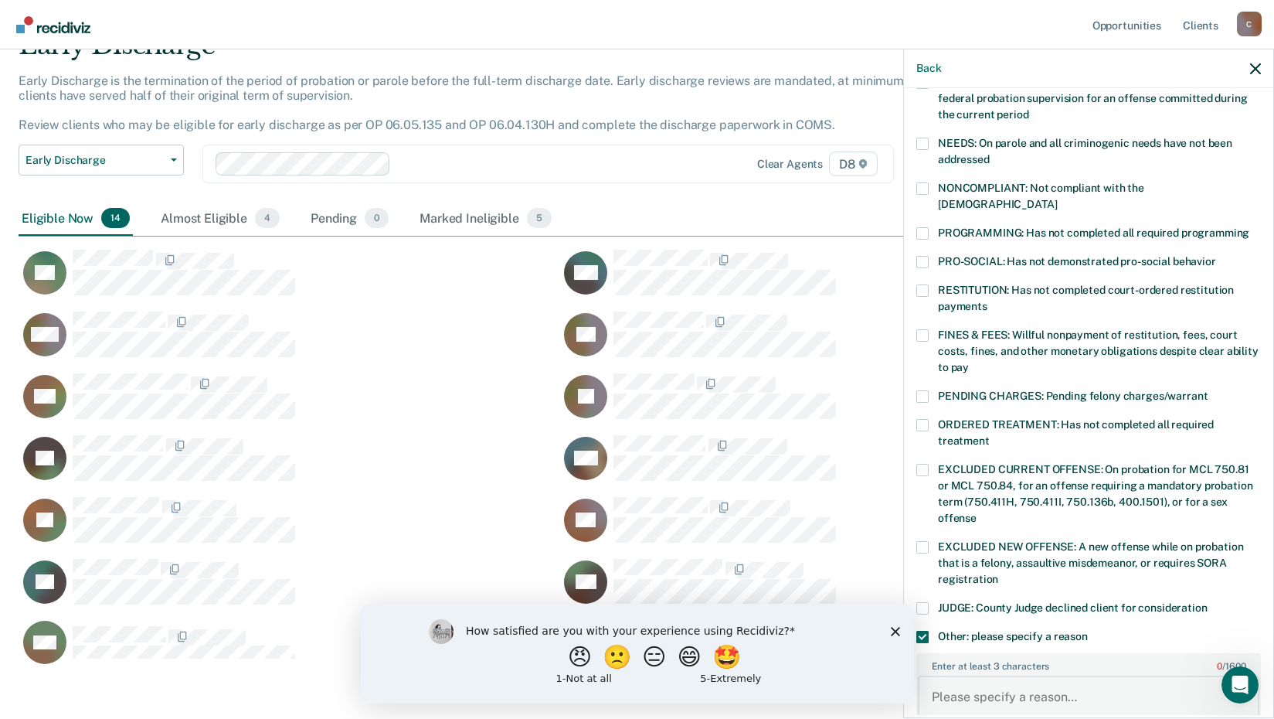
click at [970, 675] on textarea "Enter at least 3 characters 0 / 1600" at bounding box center [1089, 703] width 342 height 57
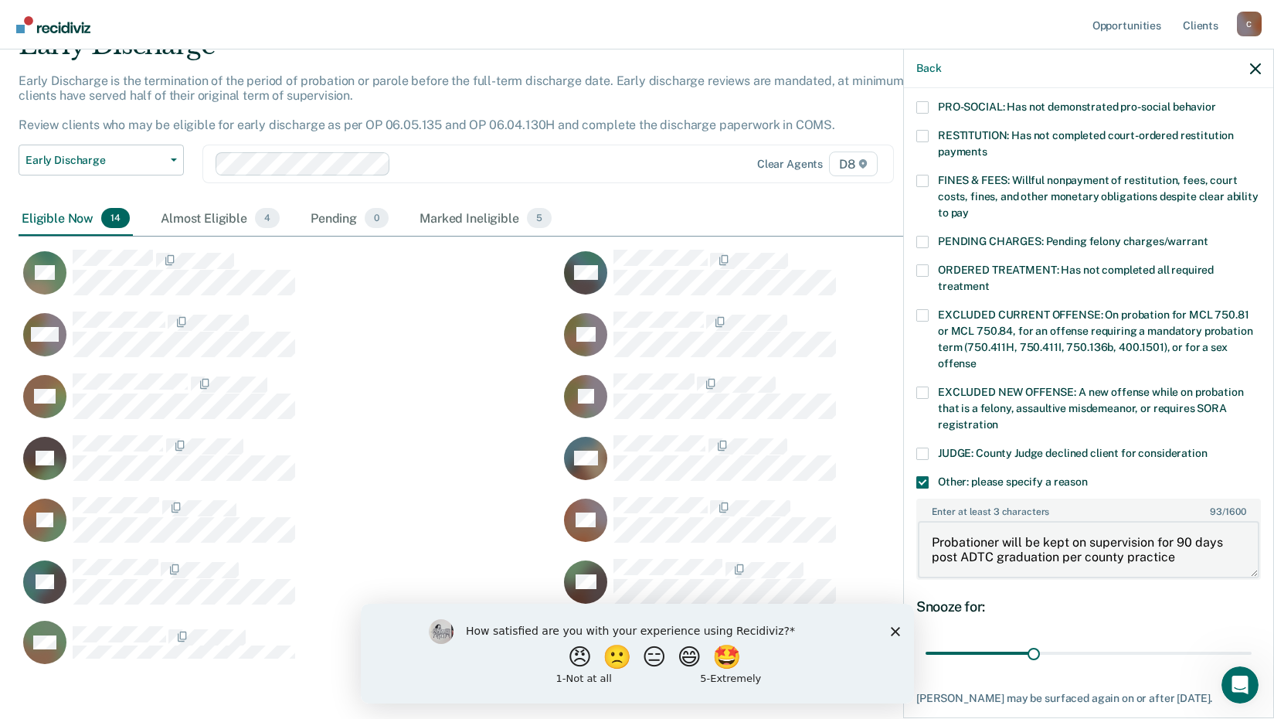
scroll to position [443, 0]
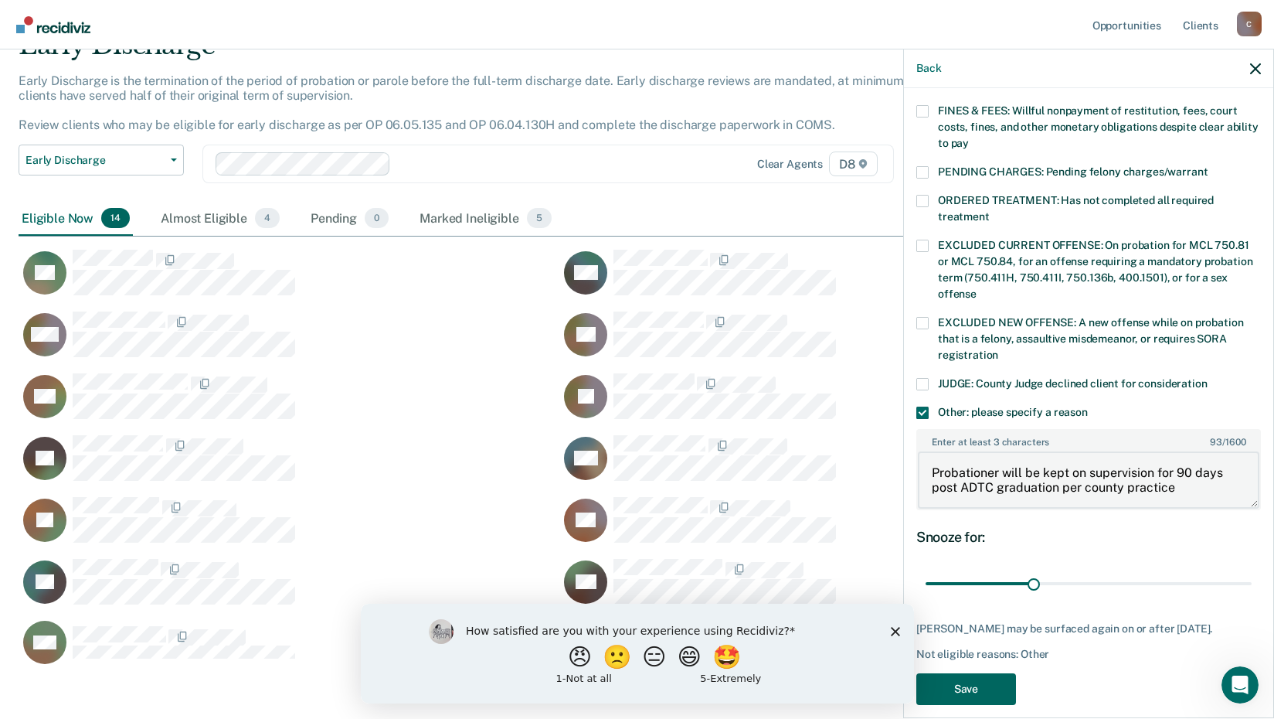
type textarea "Probationer will be kept on supervision for 90 days post ADTC graduation per co…"
click at [980, 673] on button "Save" at bounding box center [966, 689] width 100 height 32
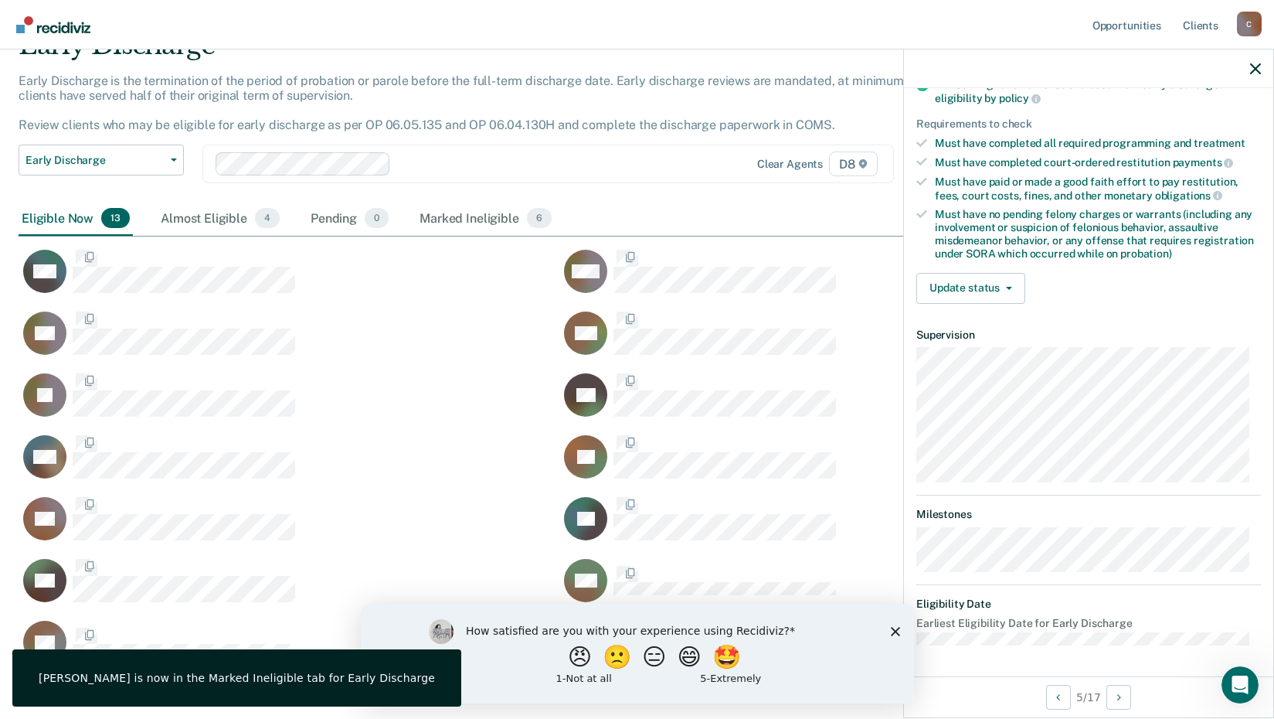
scroll to position [202, 0]
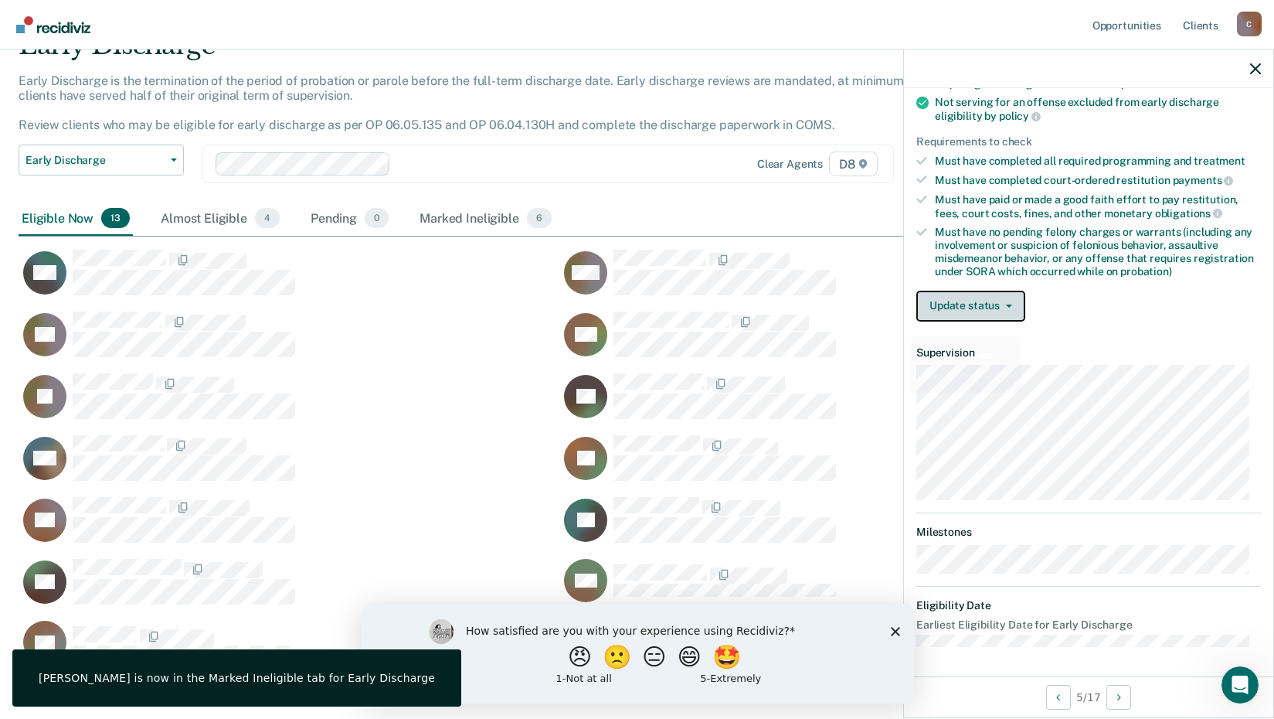
click at [938, 309] on button "Update status" at bounding box center [970, 306] width 109 height 31
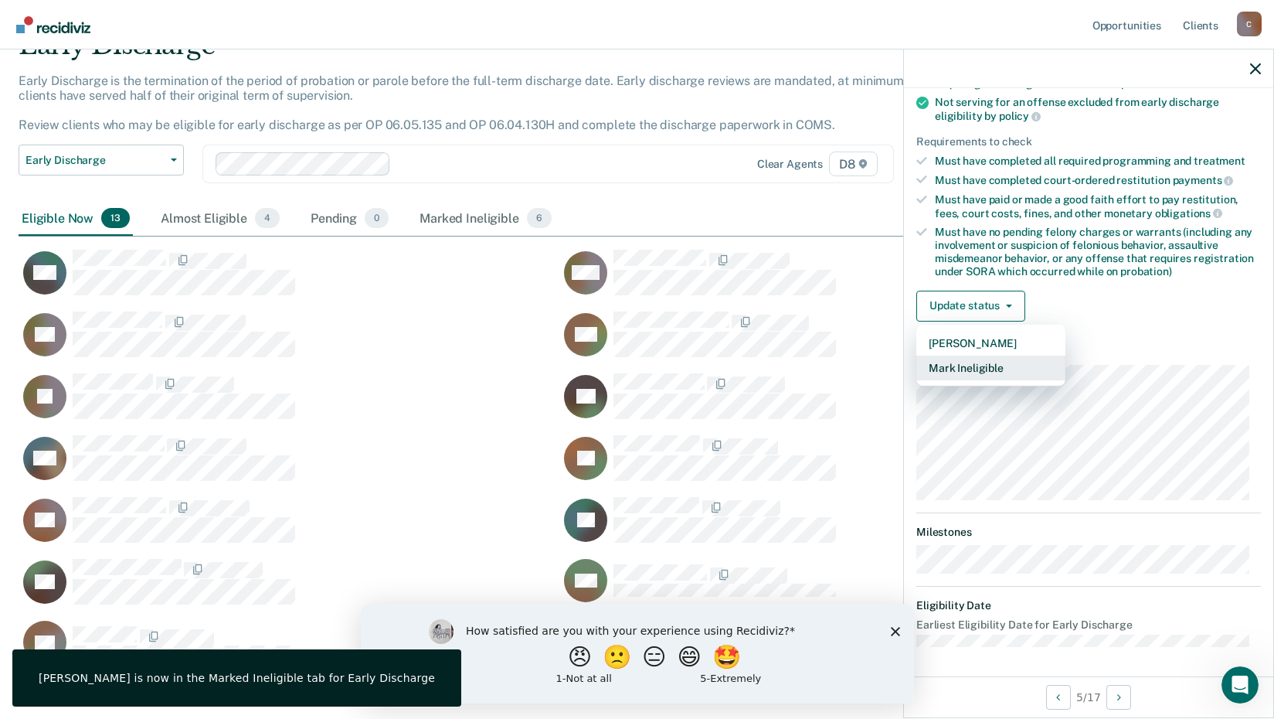
click at [974, 366] on button "Mark Ineligible" at bounding box center [990, 367] width 149 height 25
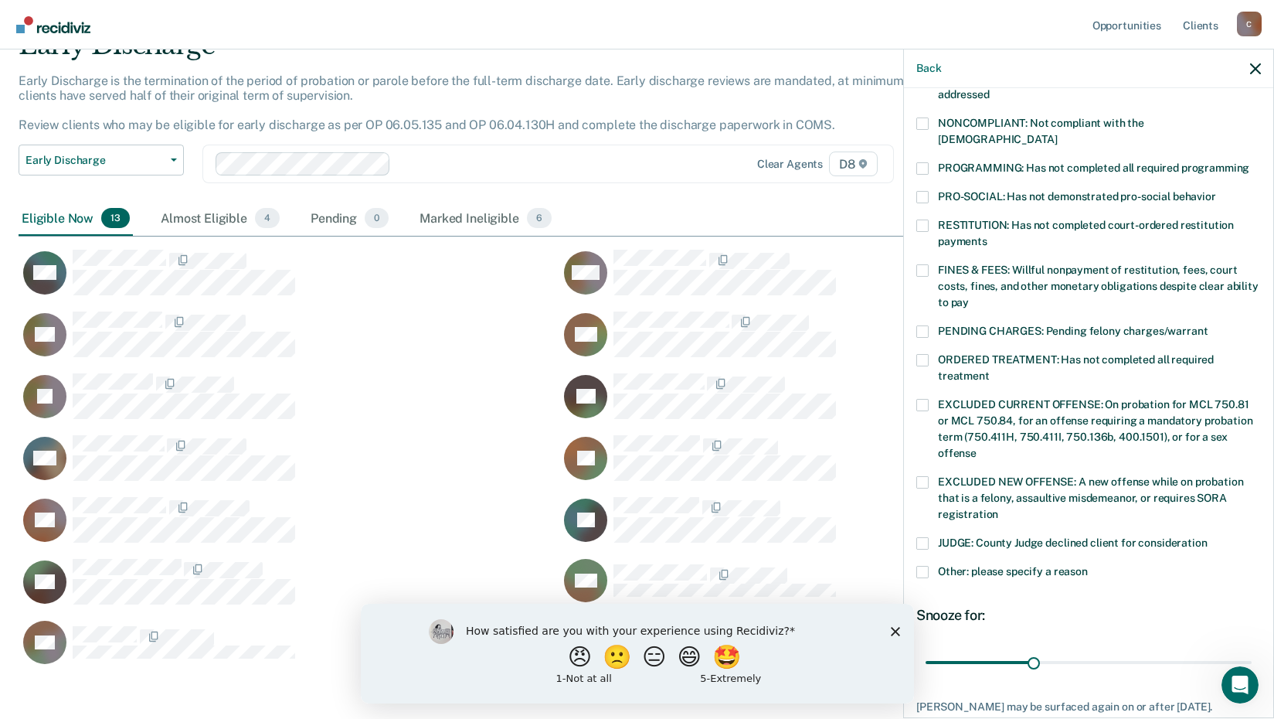
scroll to position [309, 0]
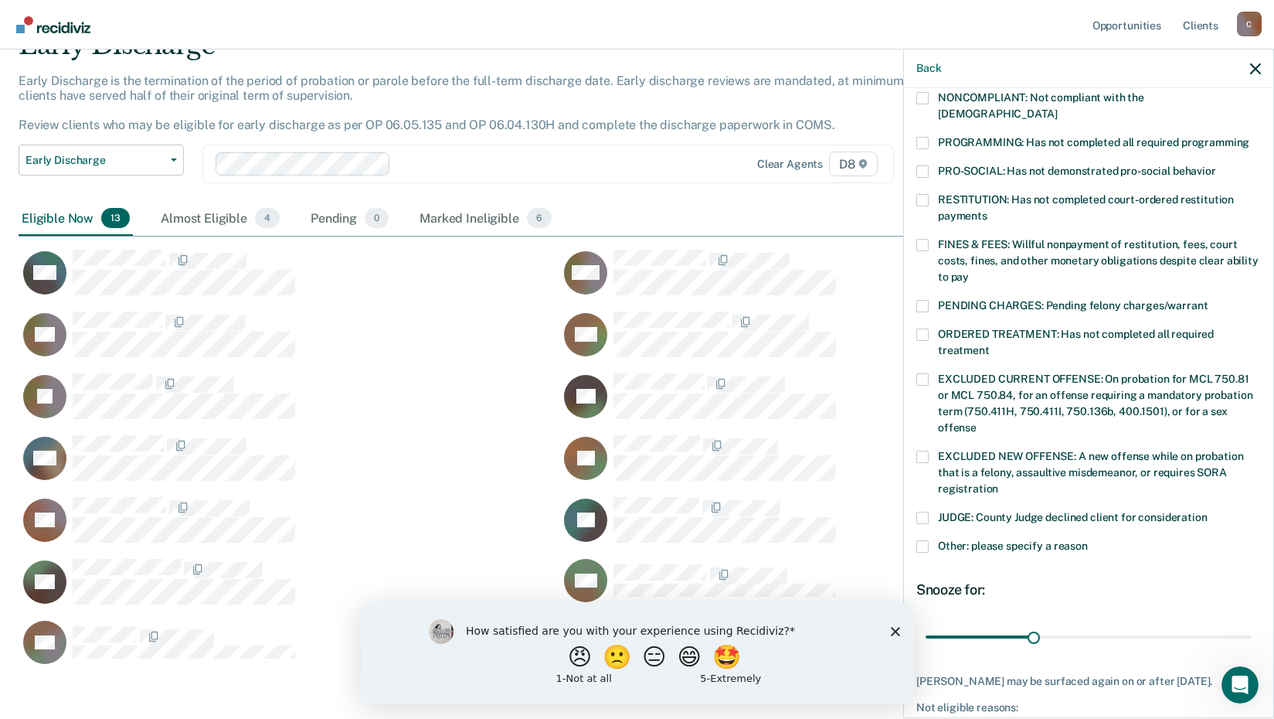
click at [924, 239] on span at bounding box center [922, 245] width 12 height 12
click at [969, 271] on input "FINES & FEES: Willful nonpayment of restitution, fees, court costs, fines, and …" at bounding box center [969, 271] width 0 height 0
click at [931, 328] on label "ORDERED TREATMENT: Has not completed all required treatment" at bounding box center [1088, 344] width 345 height 32
click at [990, 345] on input "ORDERED TREATMENT: Has not completed all required treatment" at bounding box center [990, 345] width 0 height 0
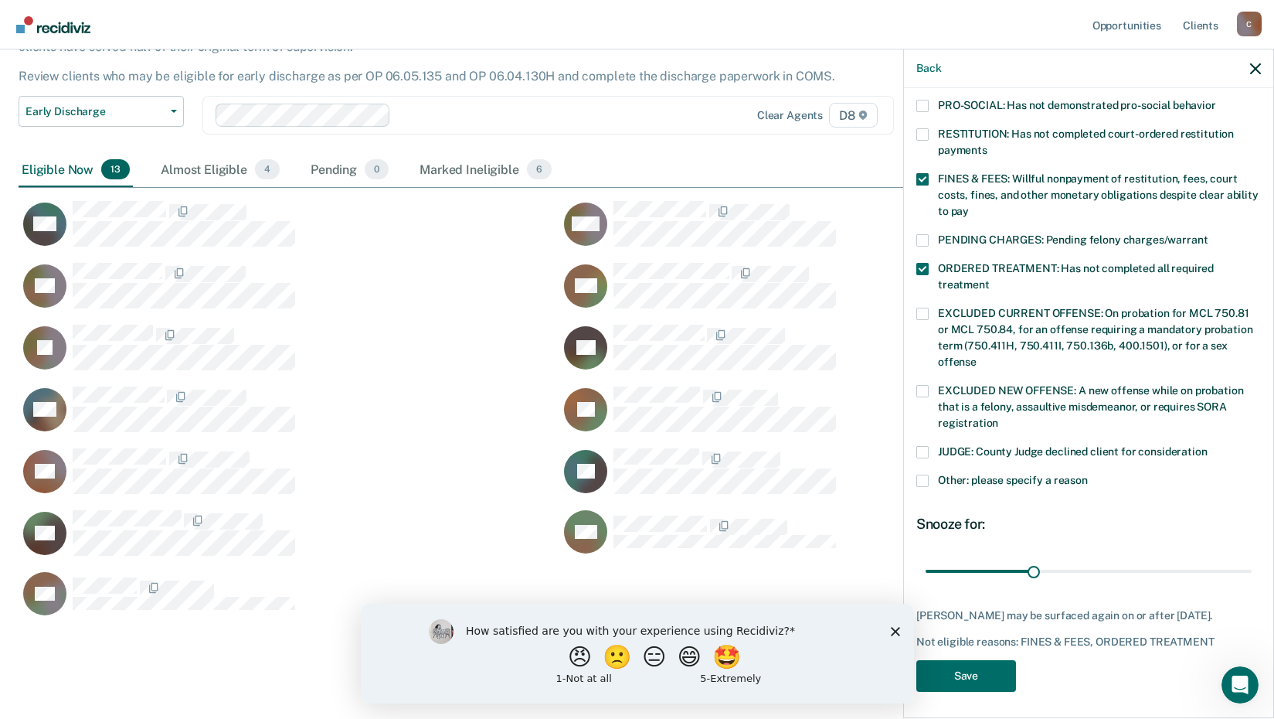
scroll to position [151, 0]
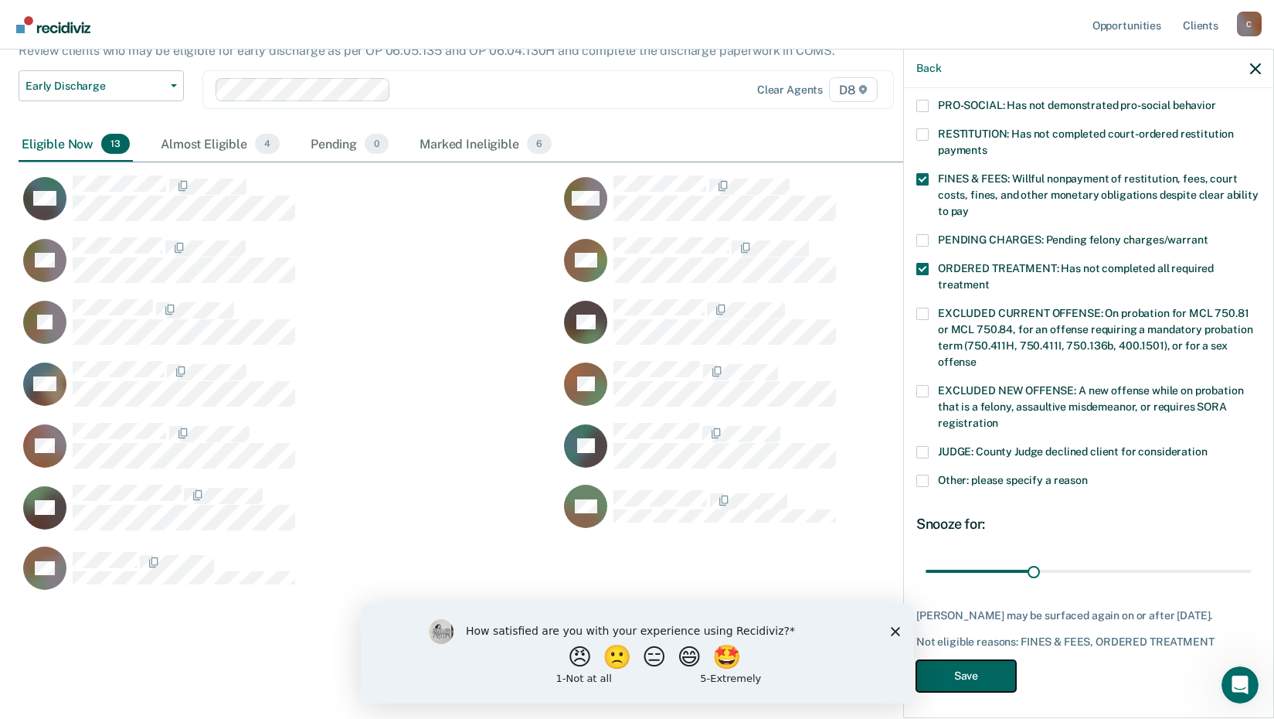
click at [991, 678] on button "Save" at bounding box center [966, 676] width 100 height 32
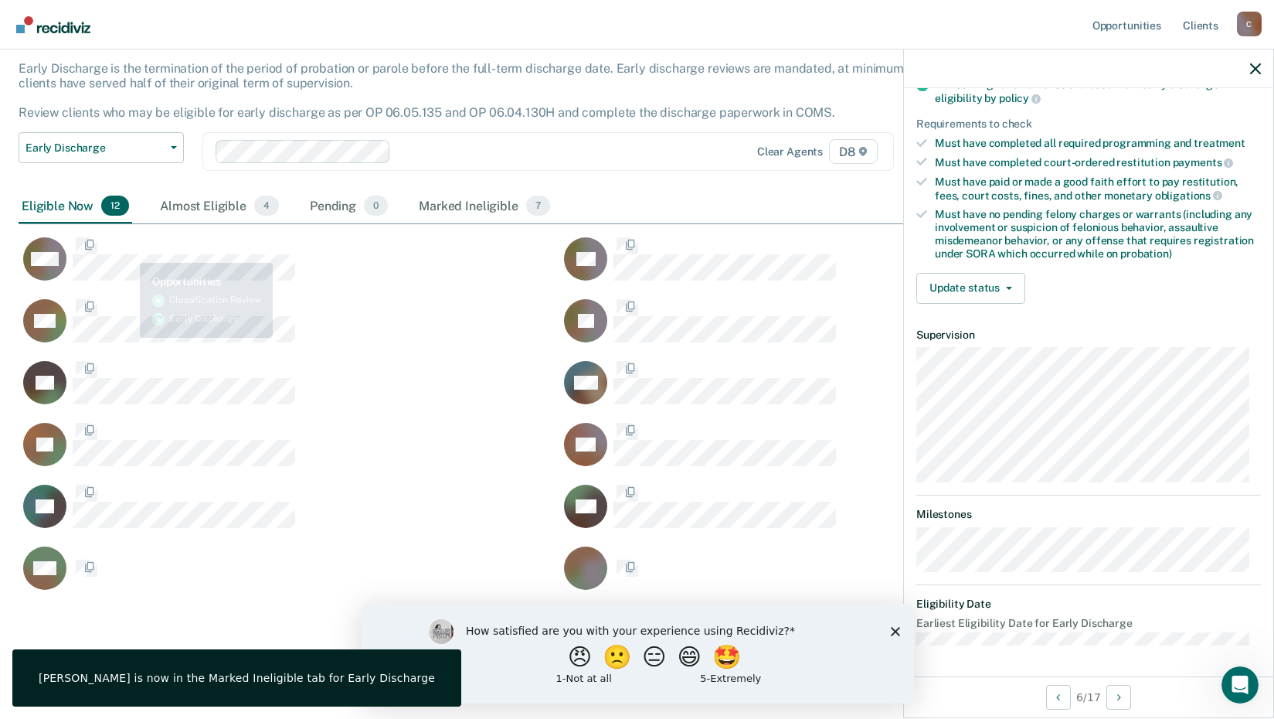
scroll to position [219, 0]
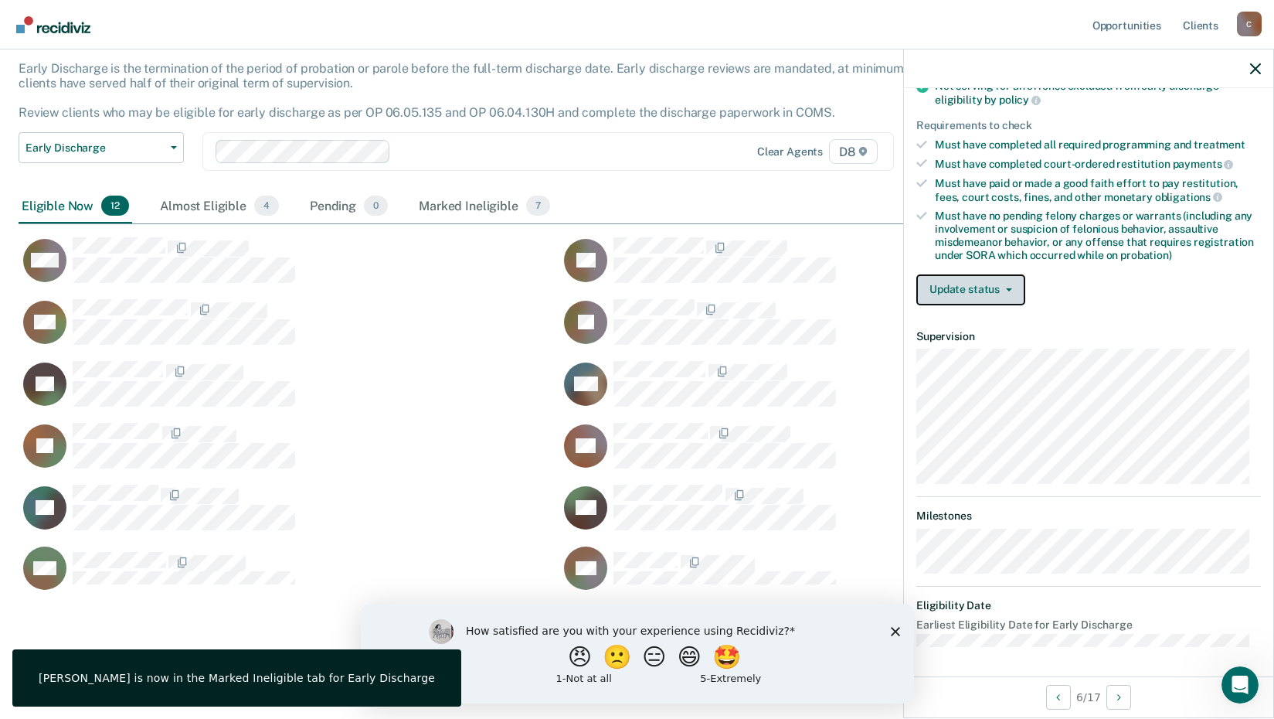
click at [960, 302] on button "Update status" at bounding box center [970, 289] width 109 height 31
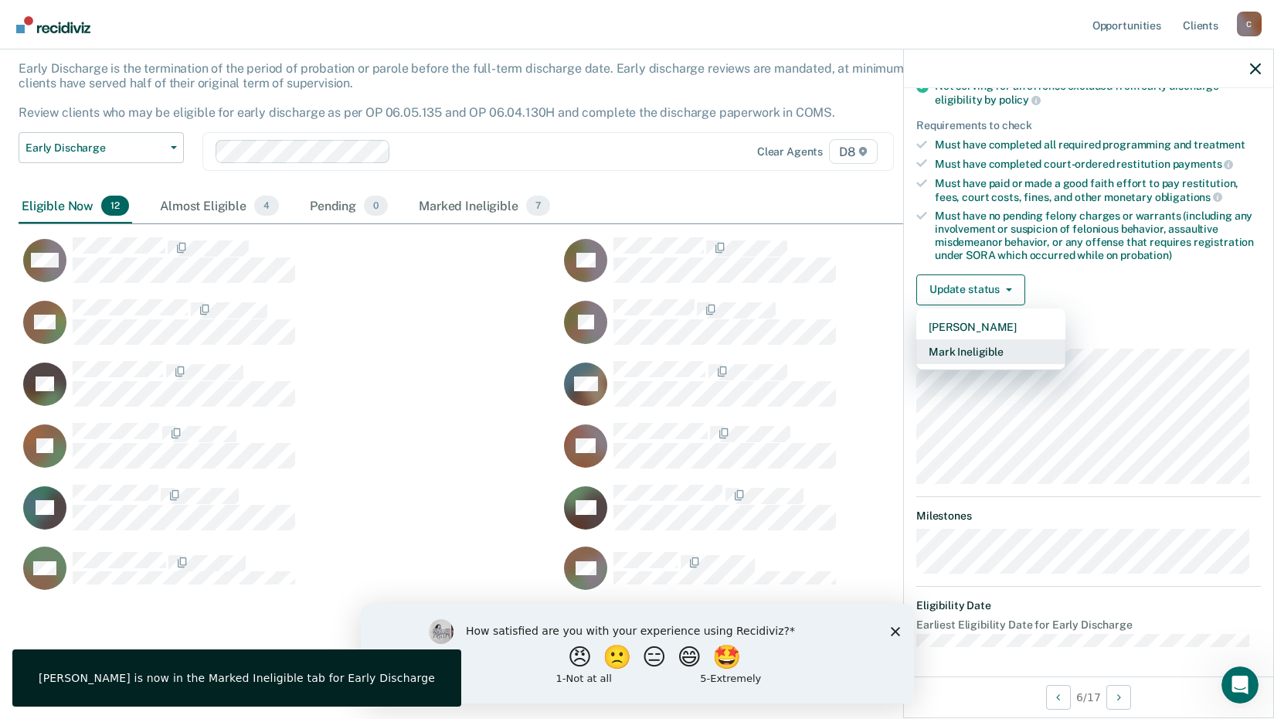
click at [968, 351] on button "Mark Ineligible" at bounding box center [990, 351] width 149 height 25
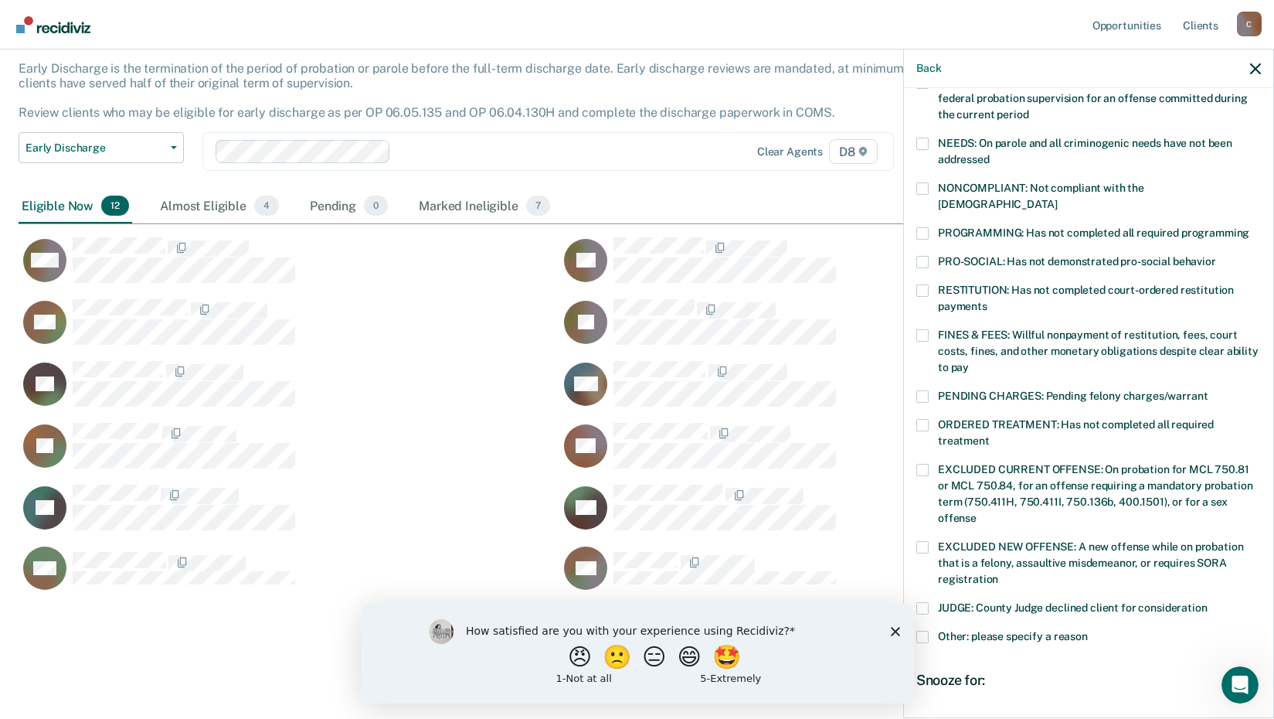
click at [918, 227] on span at bounding box center [922, 233] width 12 height 12
click at [1249, 227] on input "PROGRAMMING: Has not completed all required programming" at bounding box center [1249, 227] width 0 height 0
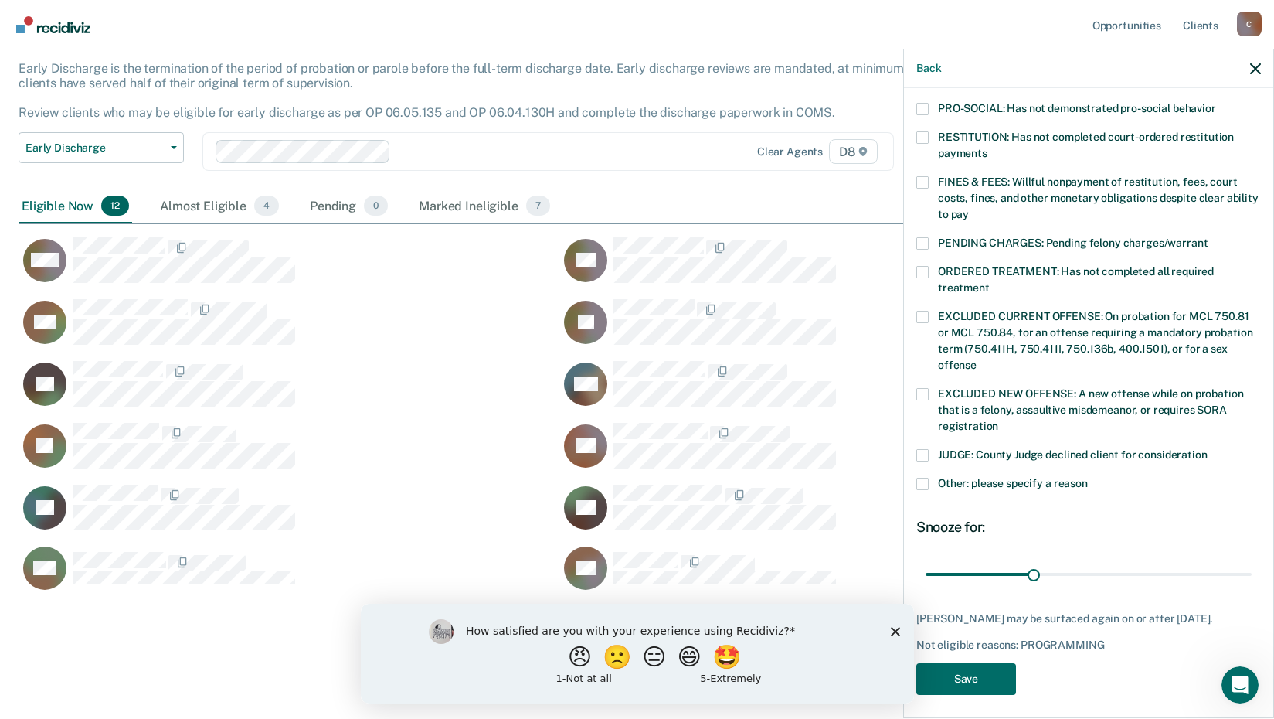
scroll to position [373, 0]
click at [926, 476] on span at bounding box center [922, 482] width 12 height 12
click at [1088, 476] on input "Other: please specify a reason" at bounding box center [1088, 476] width 0 height 0
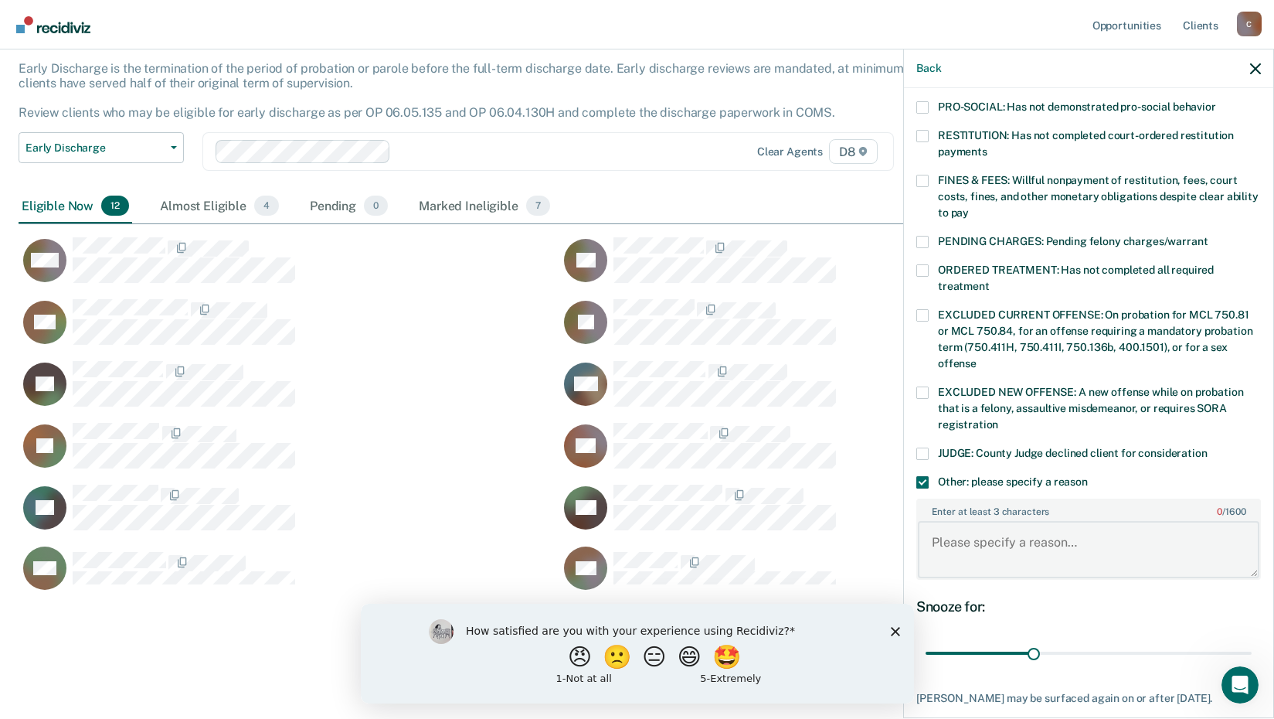
click at [957, 528] on textarea "Enter at least 3 characters 0 / 1600" at bounding box center [1089, 549] width 342 height 57
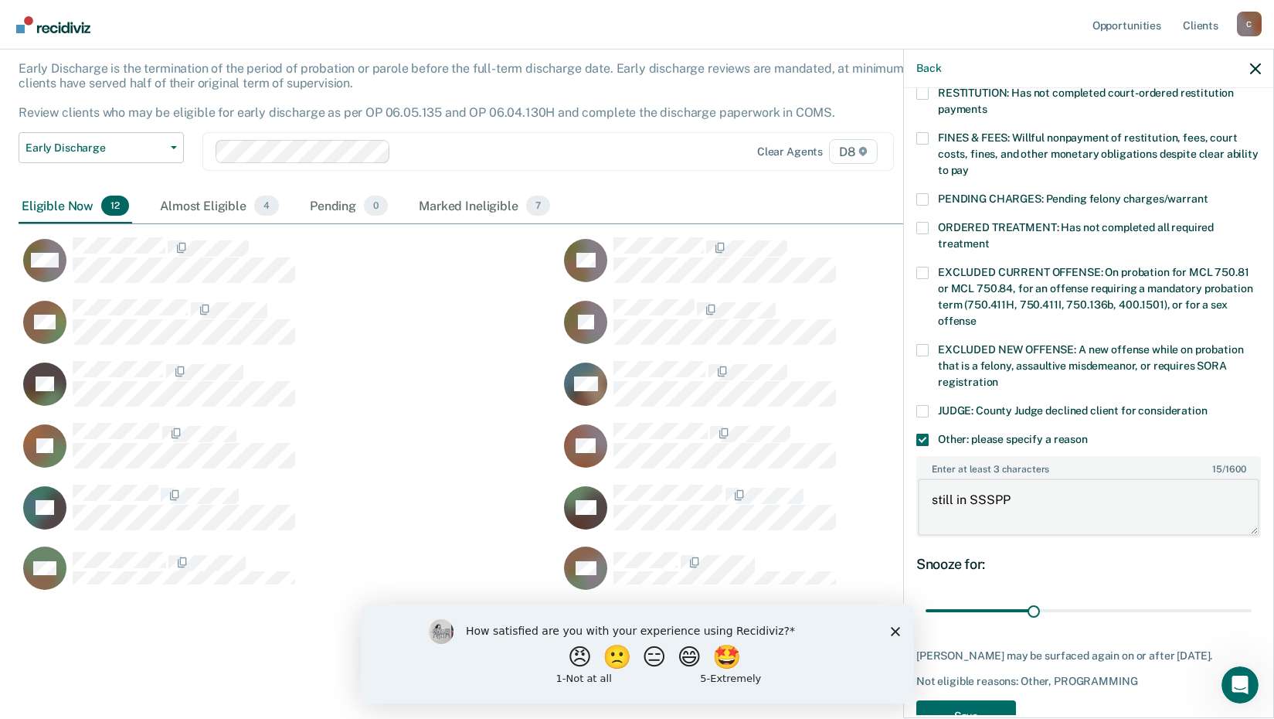
scroll to position [456, 0]
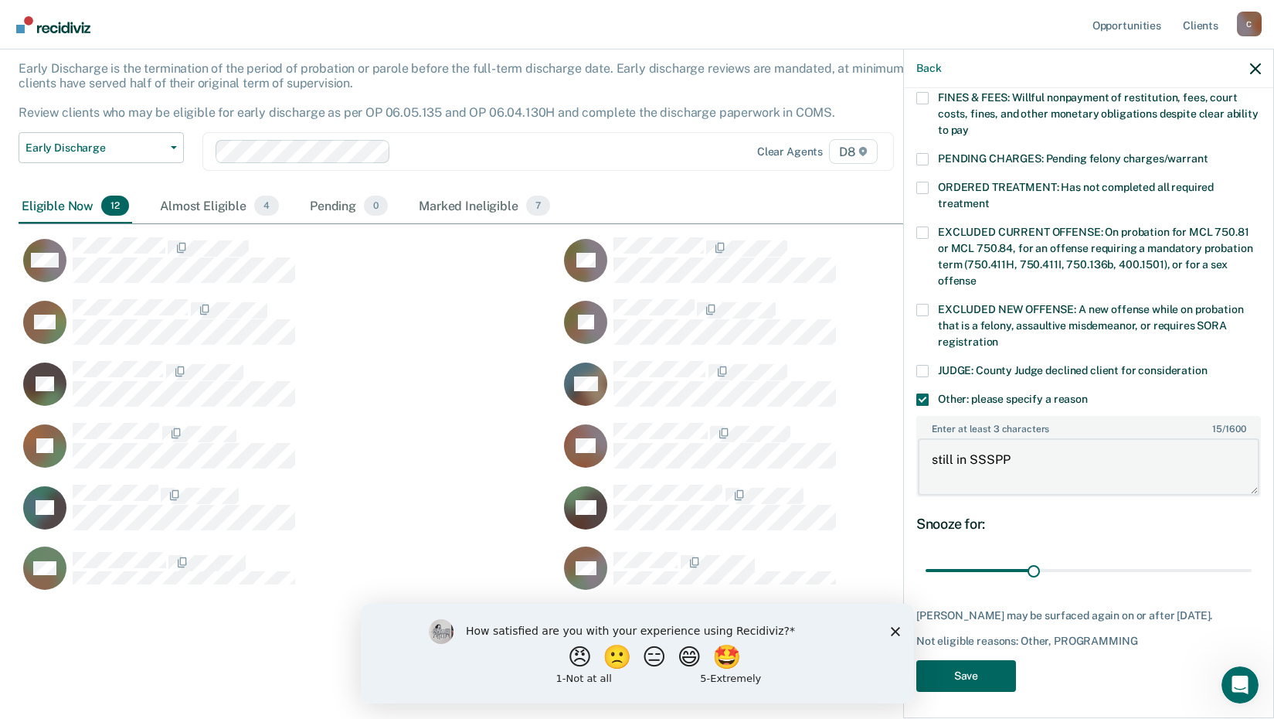
type textarea "still in SSSPP"
click at [957, 675] on button "Save" at bounding box center [966, 676] width 100 height 32
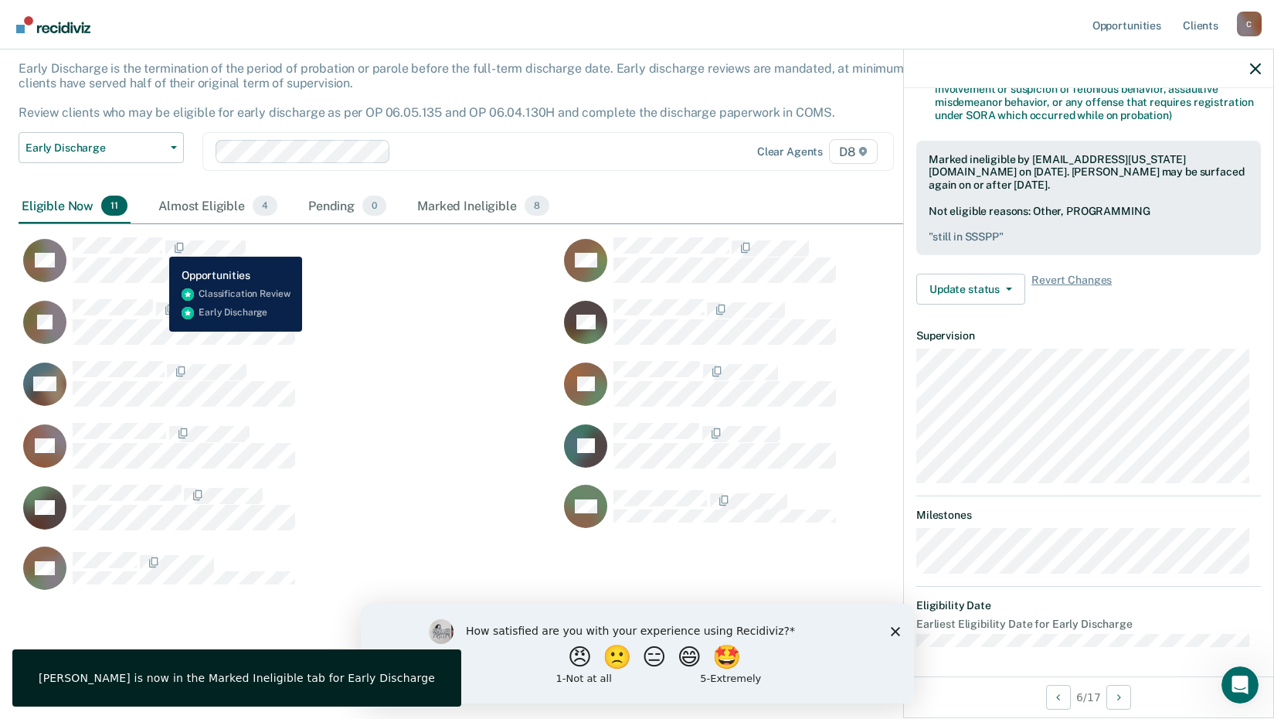
scroll to position [202, 0]
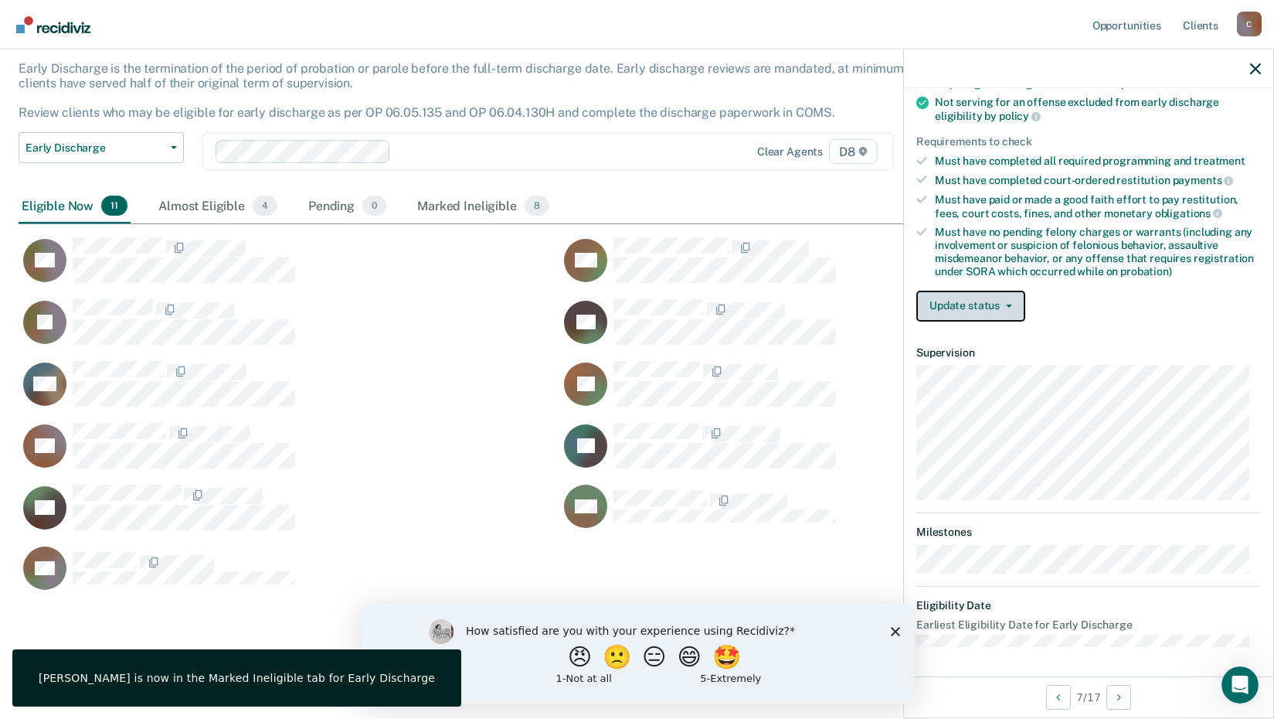
click at [947, 299] on button "Update status" at bounding box center [970, 306] width 109 height 31
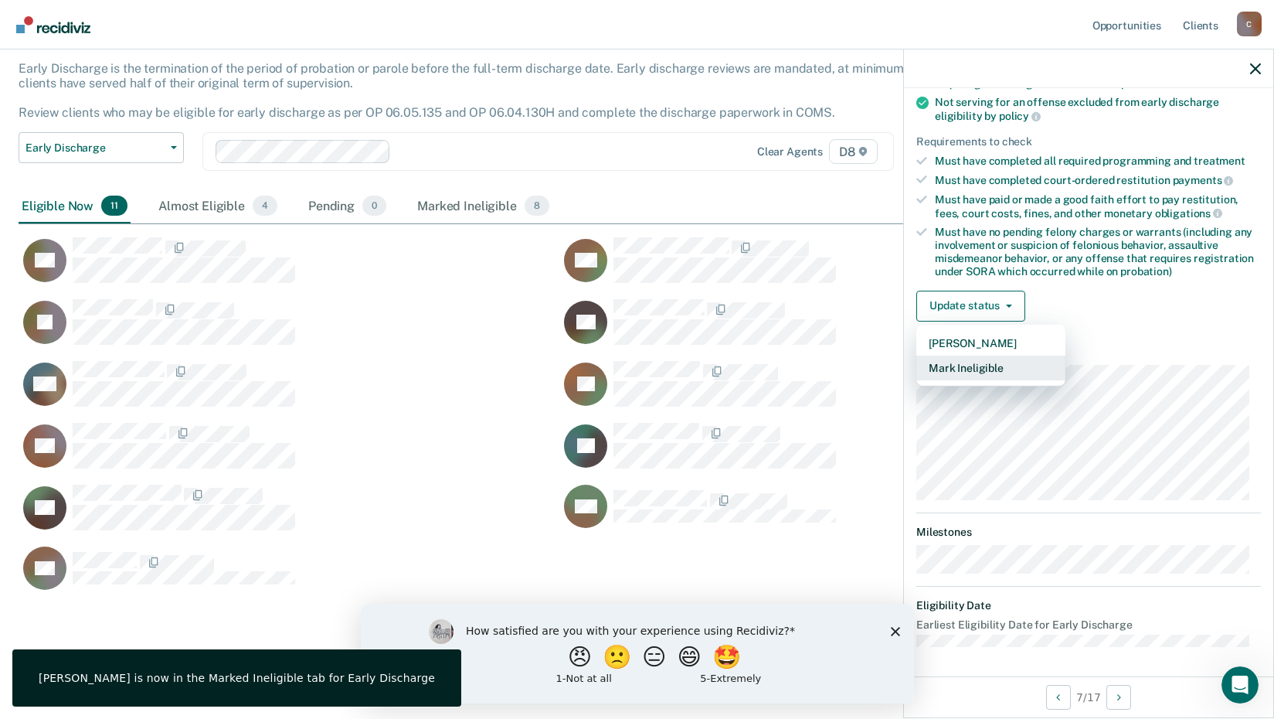
click at [960, 365] on button "Mark Ineligible" at bounding box center [990, 367] width 149 height 25
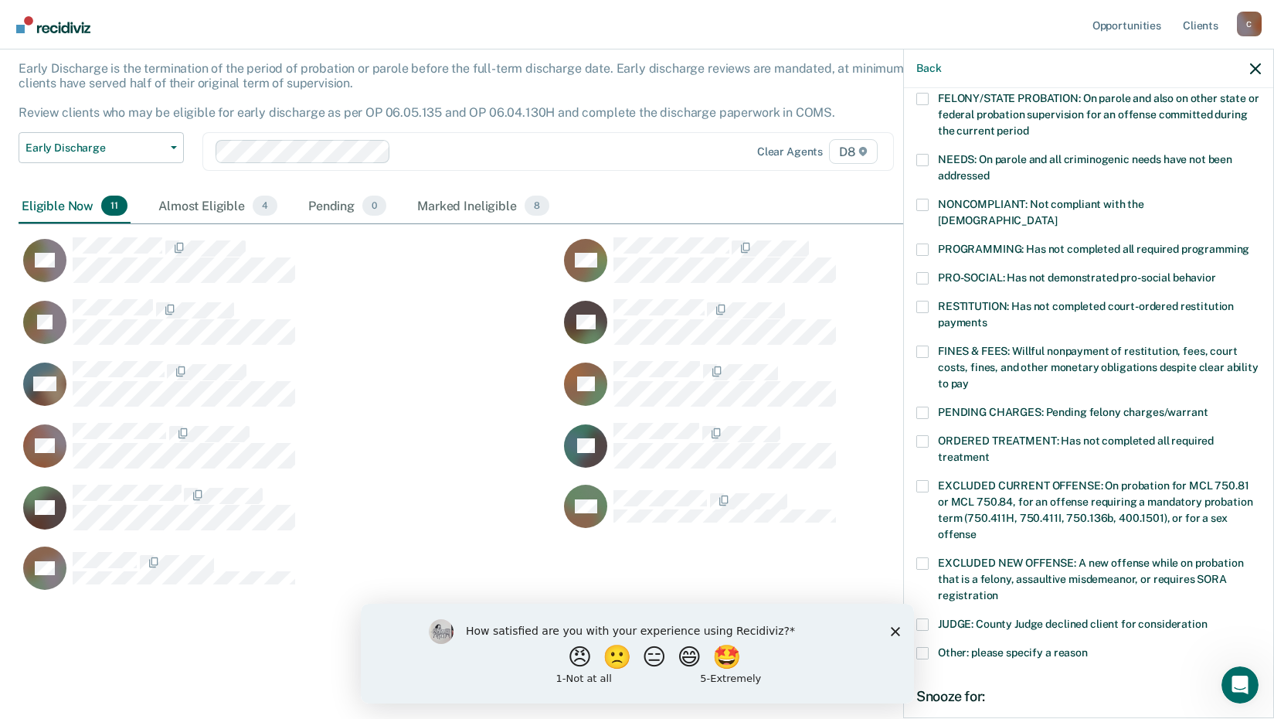
click at [920, 435] on span at bounding box center [922, 441] width 12 height 12
click at [990, 451] on input "ORDERED TREATMENT: Has not completed all required treatment" at bounding box center [990, 451] width 0 height 0
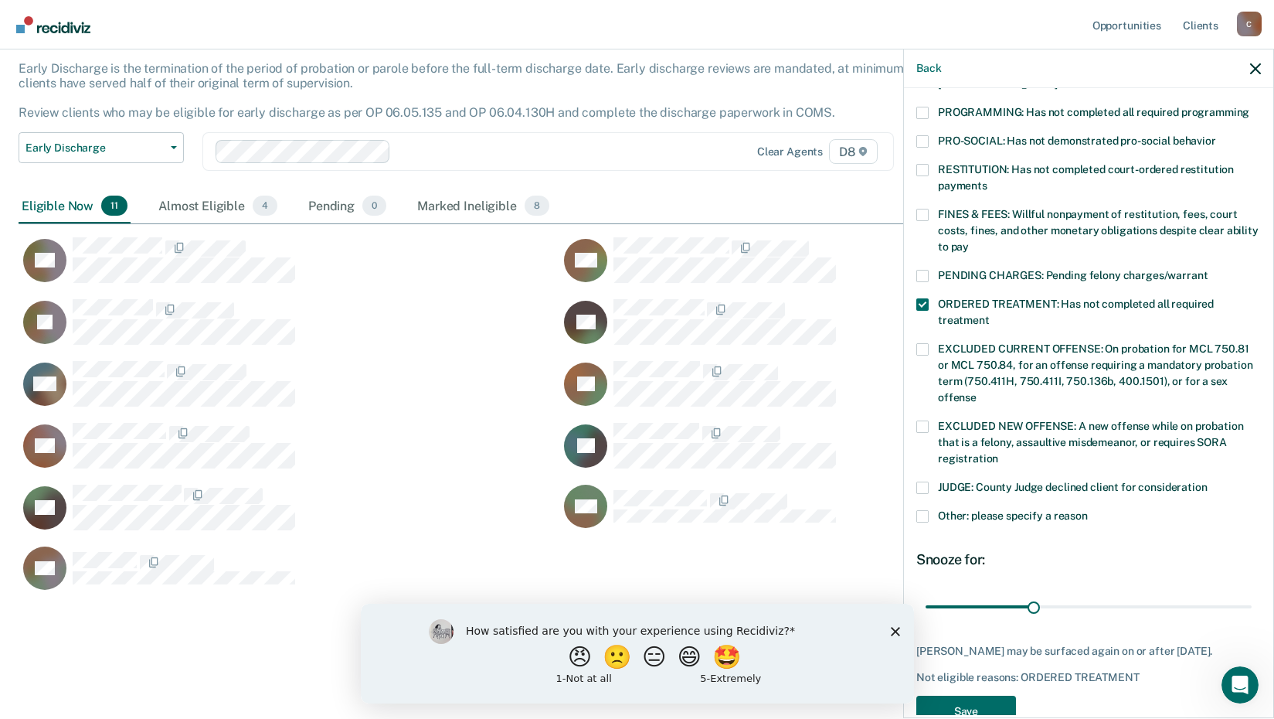
scroll to position [362, 0]
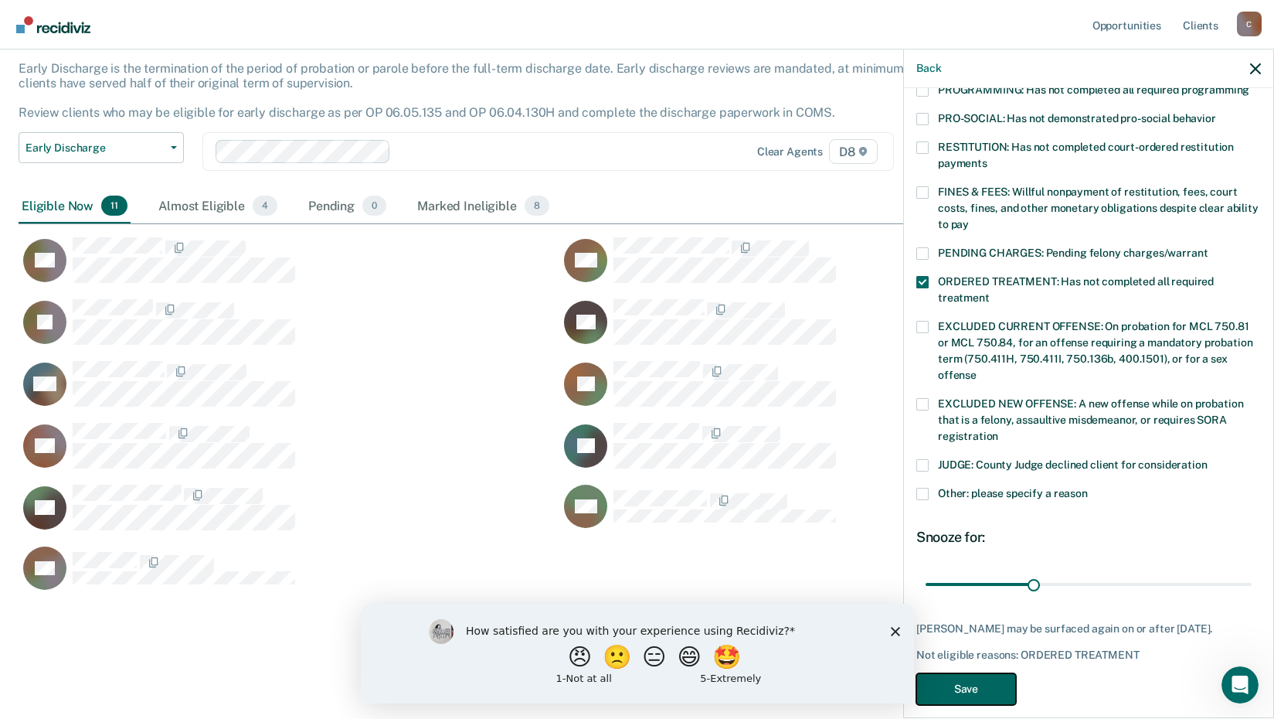
click at [990, 673] on button "Save" at bounding box center [966, 689] width 100 height 32
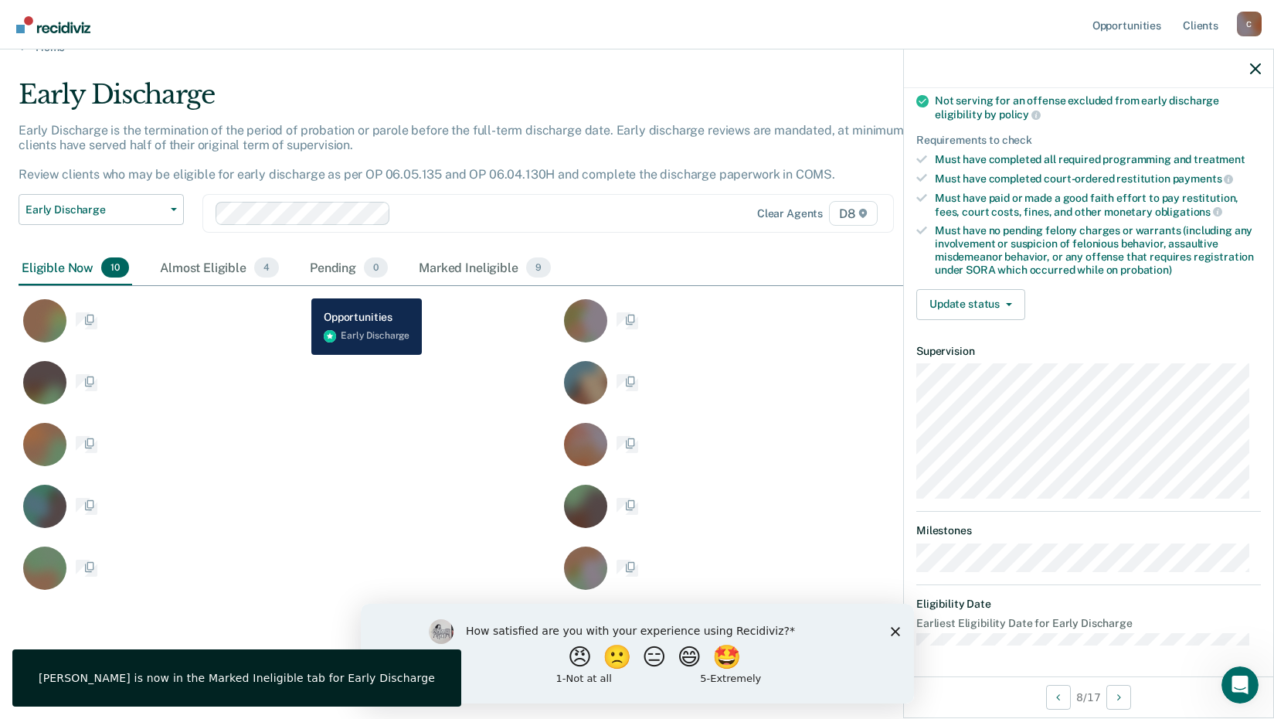
scroll to position [202, 0]
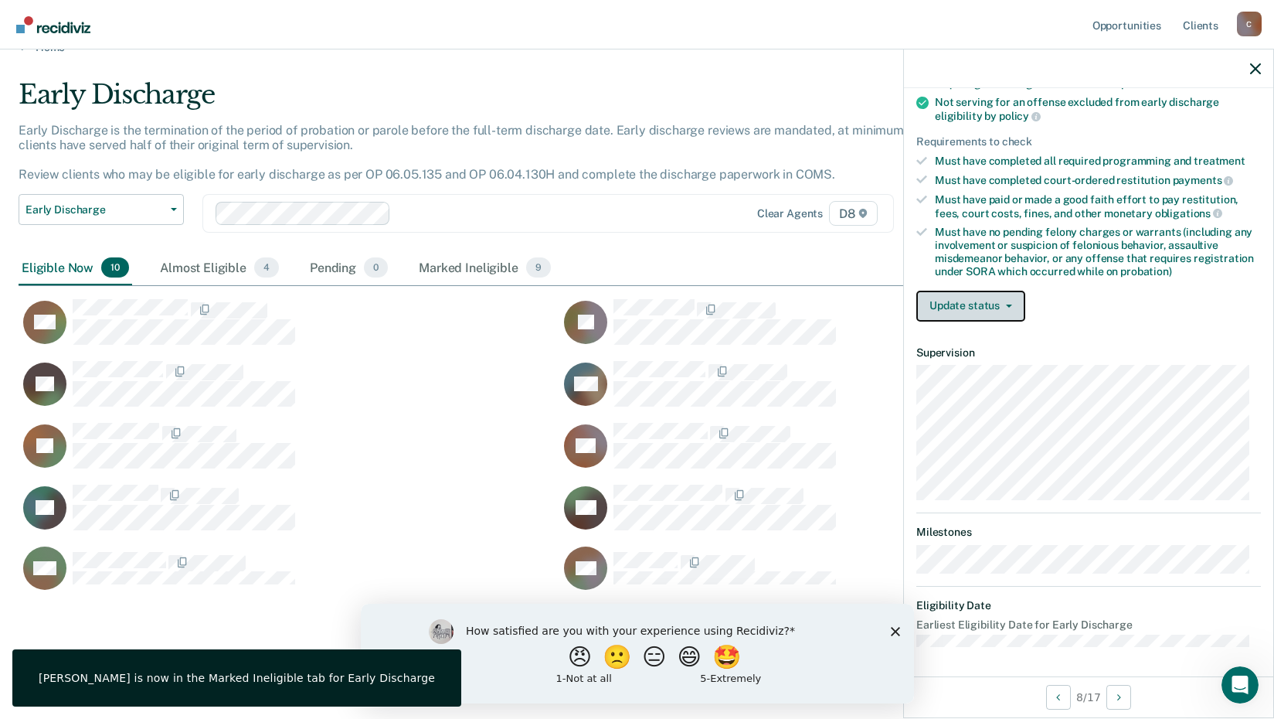
click at [947, 308] on button "Update status" at bounding box center [970, 306] width 109 height 31
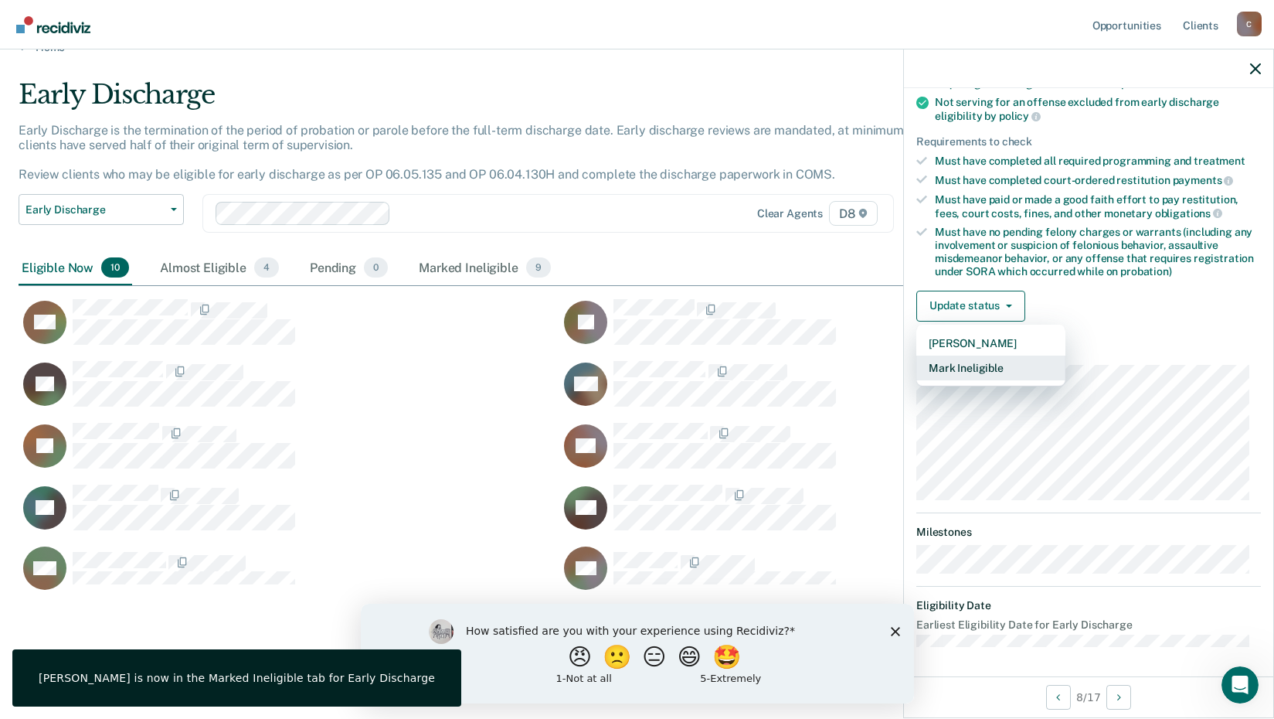
click at [966, 358] on button "Mark Ineligible" at bounding box center [990, 367] width 149 height 25
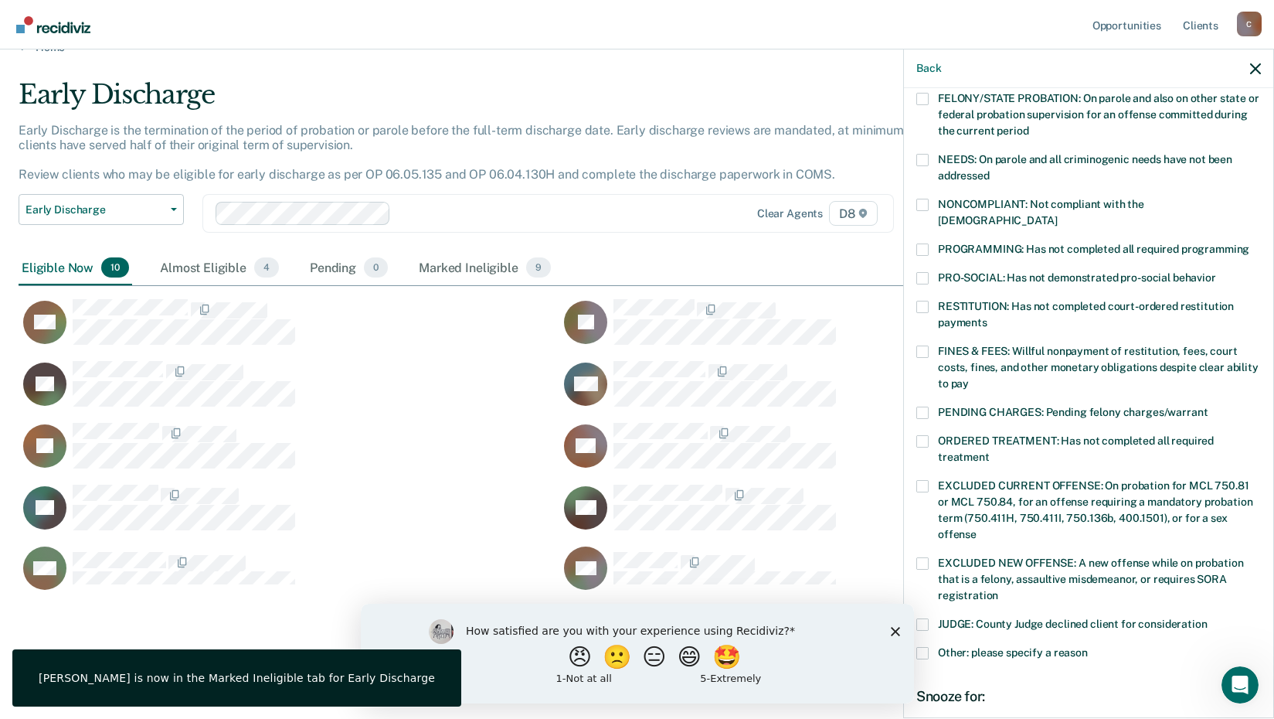
click at [925, 243] on span at bounding box center [922, 249] width 12 height 12
click at [1249, 243] on input "PROGRAMMING: Has not completed all required programming" at bounding box center [1249, 243] width 0 height 0
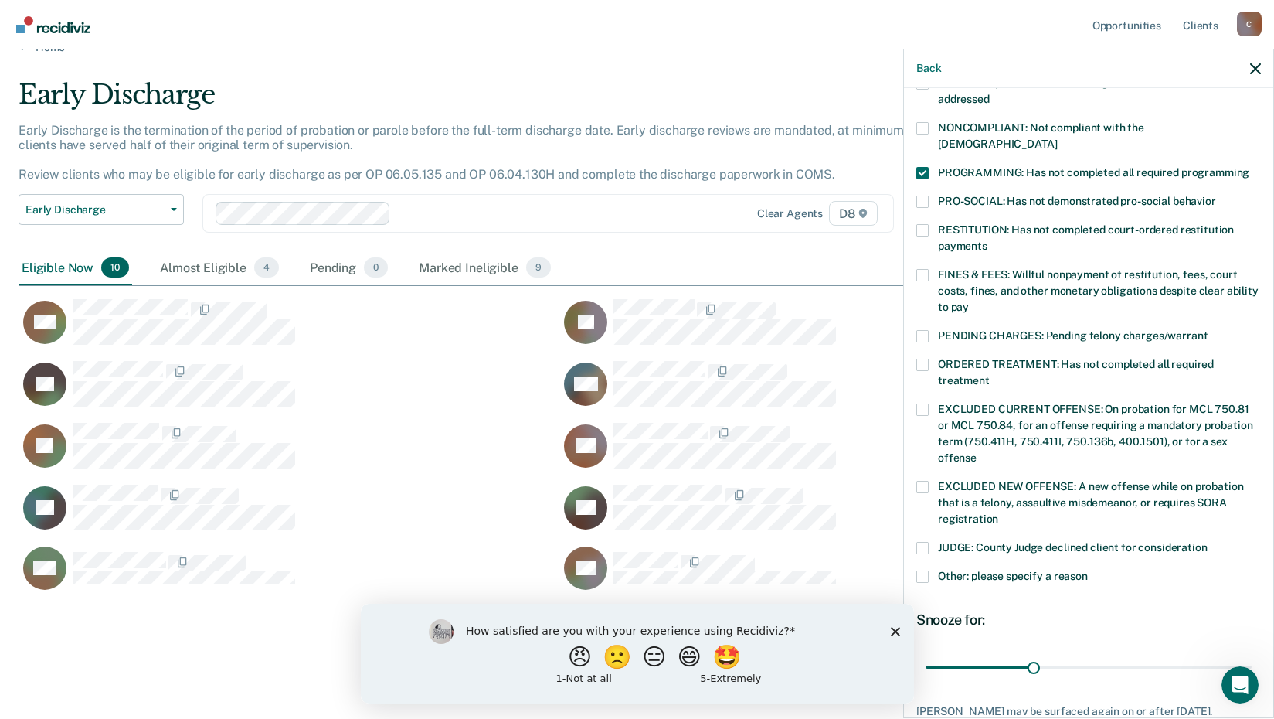
scroll to position [280, 0]
click at [926, 569] on span at bounding box center [922, 575] width 12 height 12
click at [1088, 569] on input "Other: please specify a reason" at bounding box center [1088, 569] width 0 height 0
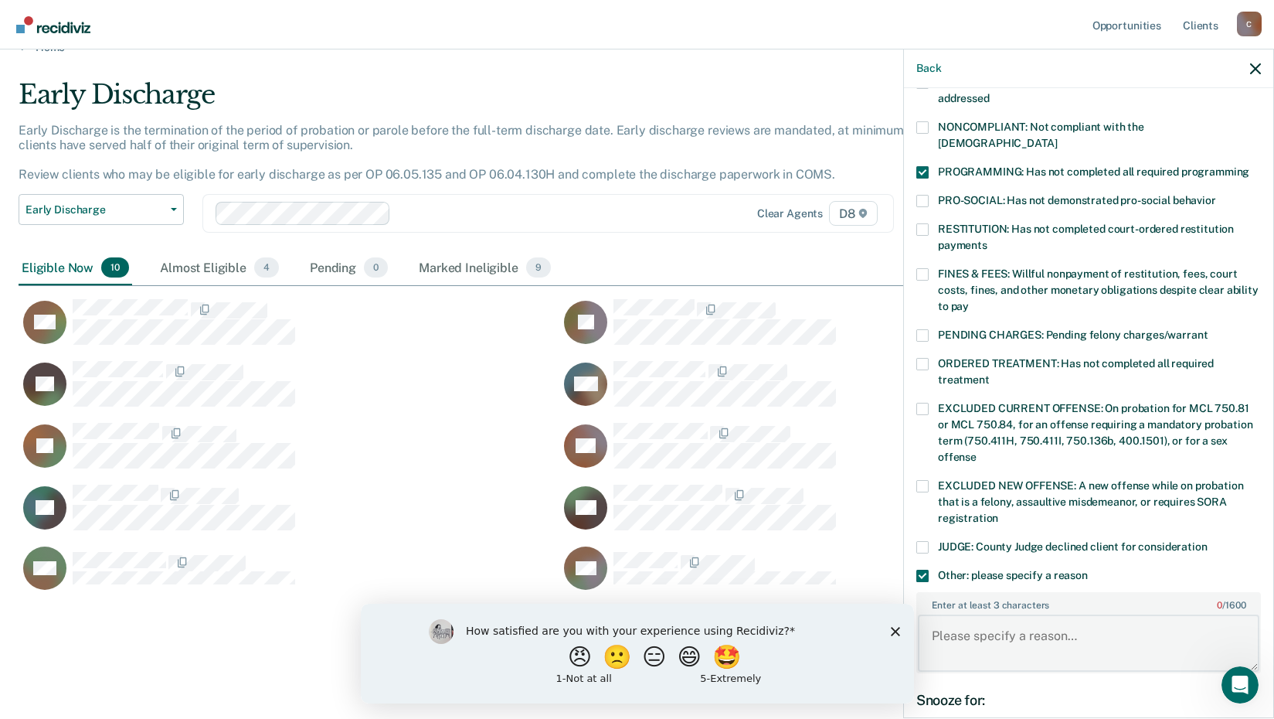
click at [960, 614] on textarea "Enter at least 3 characters 0 / 1600" at bounding box center [1089, 642] width 342 height 57
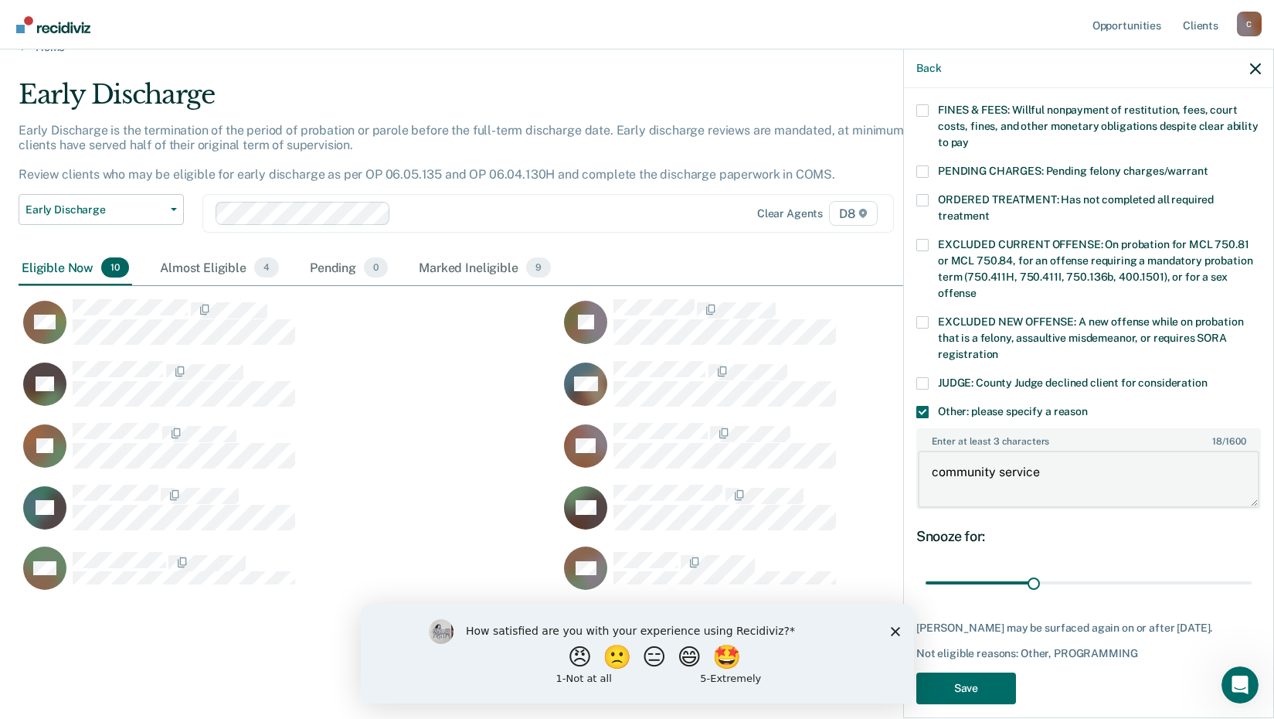
scroll to position [456, 0]
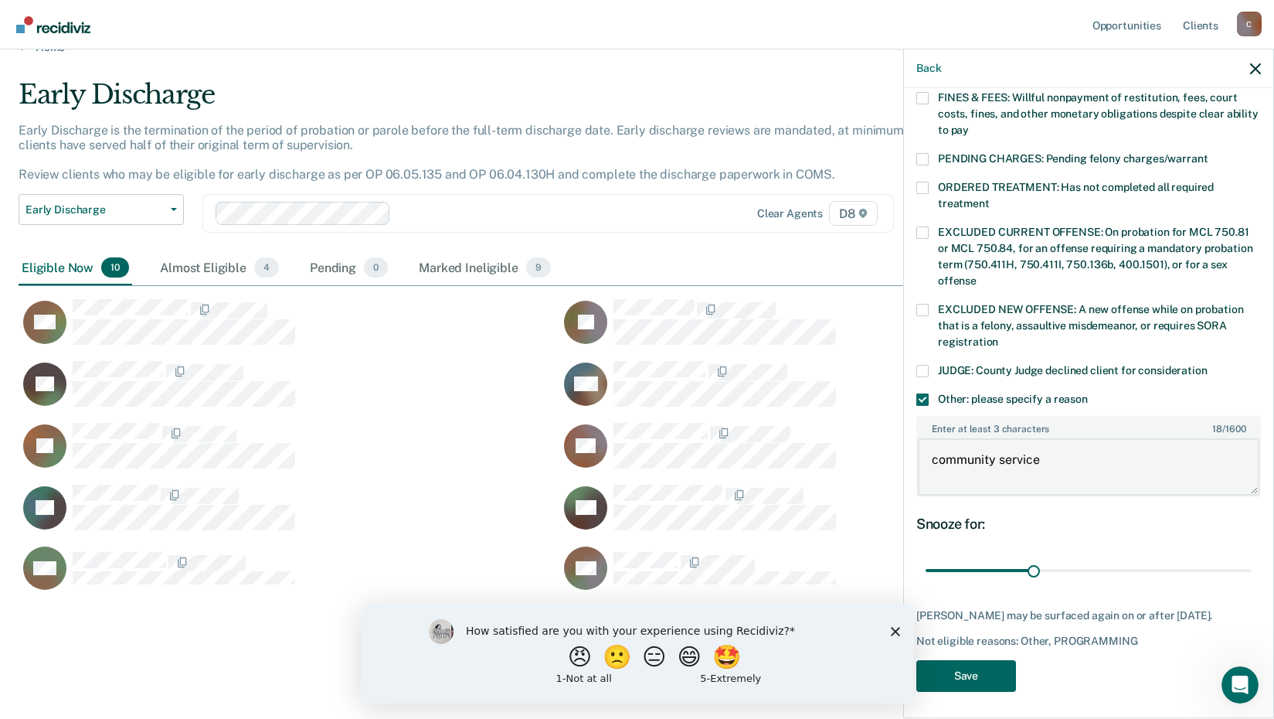
type textarea "community service"
click at [973, 674] on button "Save" at bounding box center [966, 676] width 100 height 32
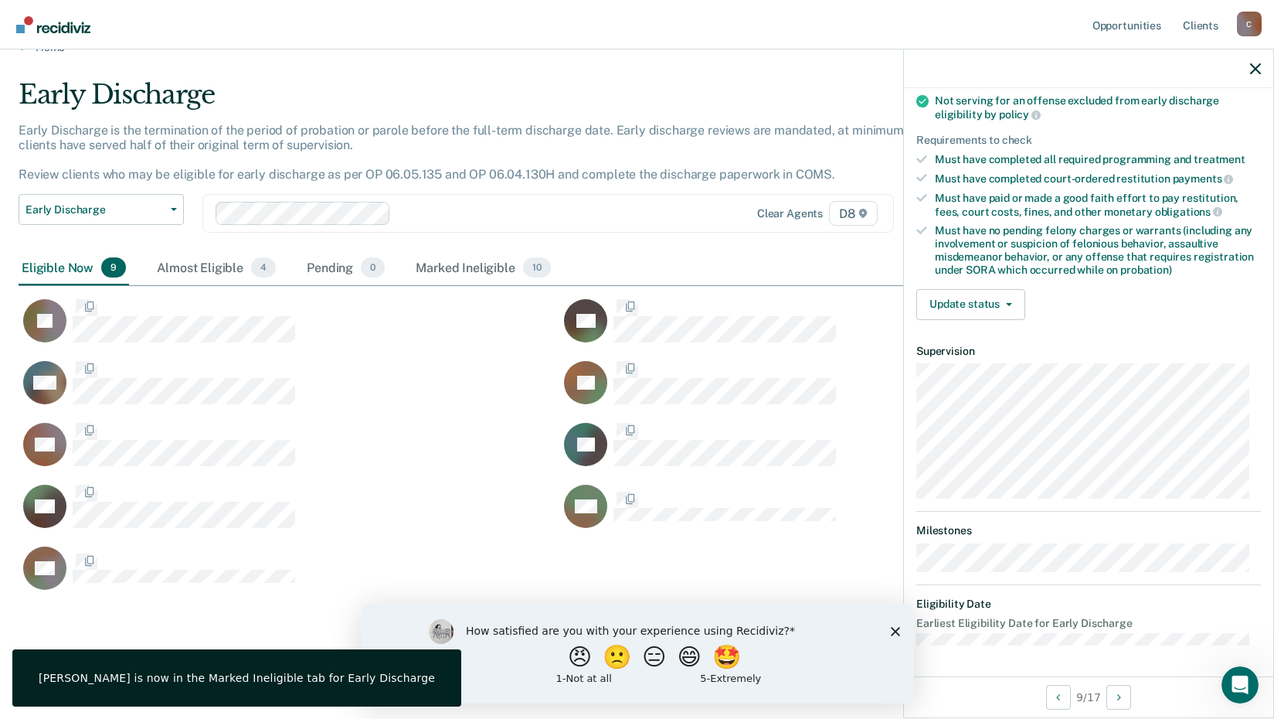
scroll to position [219, 0]
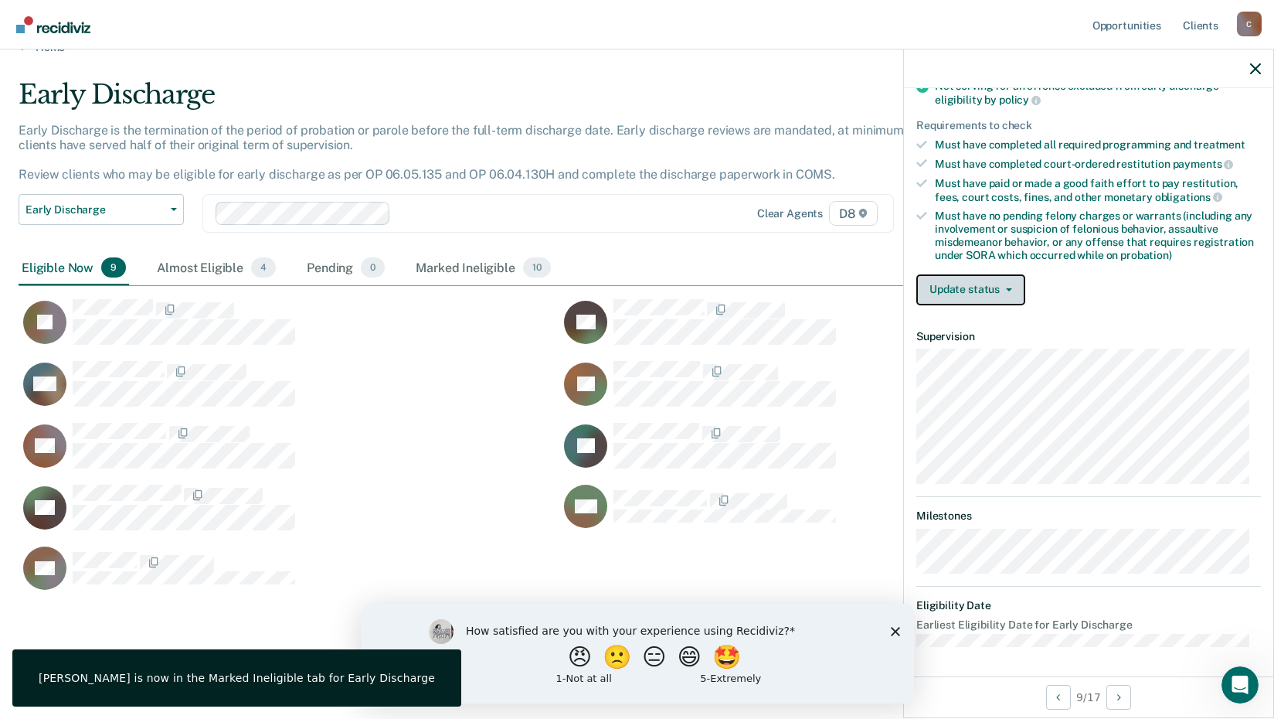
click at [960, 288] on button "Update status" at bounding box center [970, 289] width 109 height 31
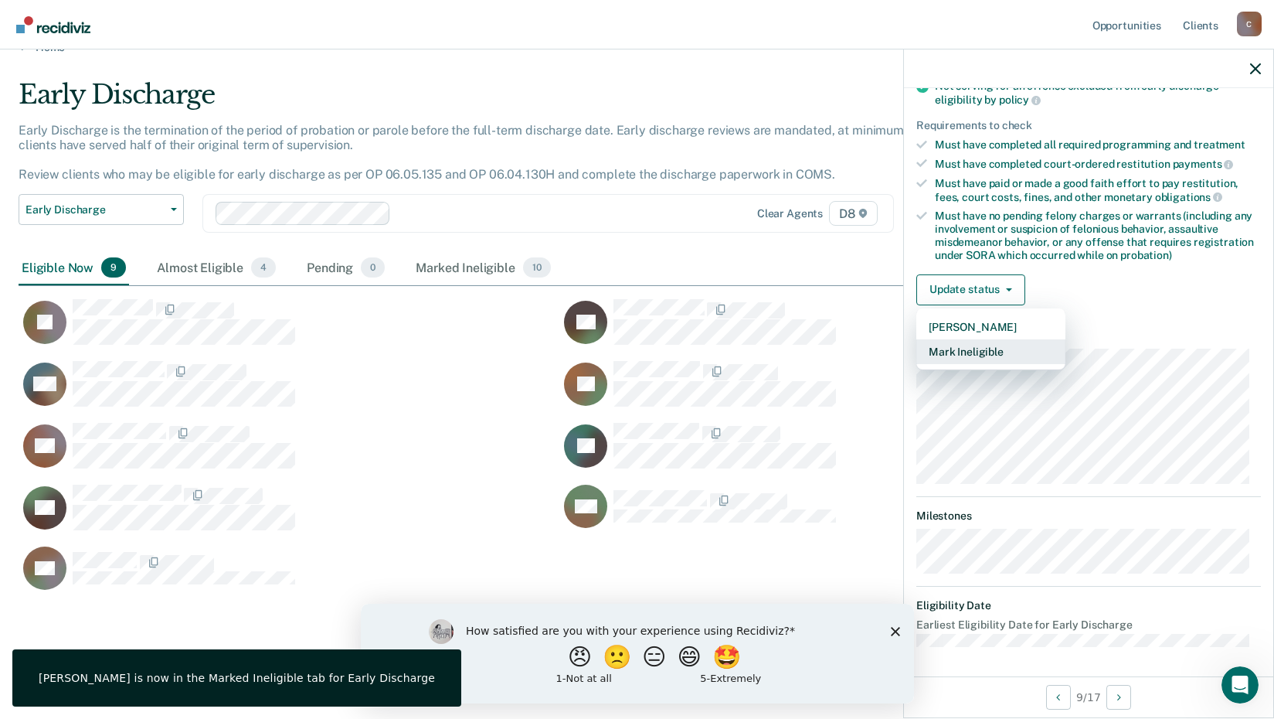
click at [970, 350] on button "Mark Ineligible" at bounding box center [990, 351] width 149 height 25
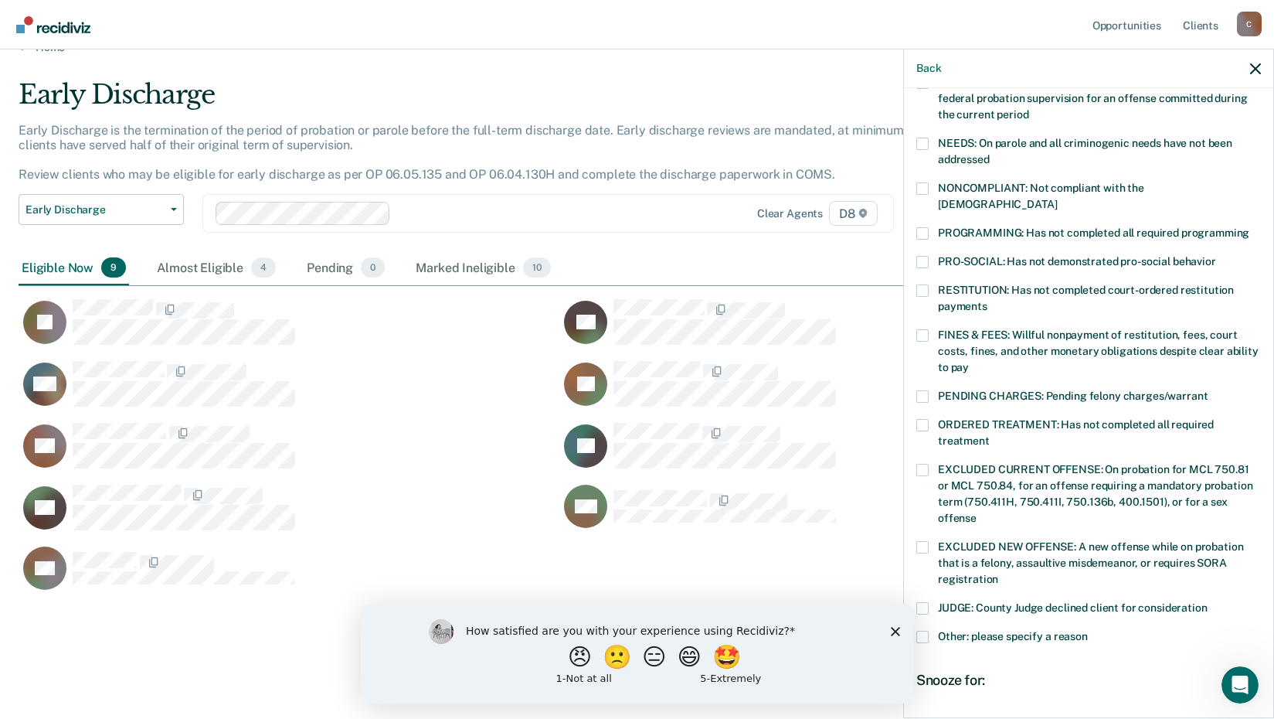
click at [920, 227] on span at bounding box center [922, 233] width 12 height 12
click at [1249, 227] on input "PROGRAMMING: Has not completed all required programming" at bounding box center [1249, 227] width 0 height 0
click at [914, 620] on div "RJ Which of the following requirements has [PERSON_NAME] not met? [MEDICAL_DATA…" at bounding box center [1088, 401] width 369 height 627
click at [922, 630] on span at bounding box center [922, 636] width 12 height 12
click at [1088, 630] on input "Other: please specify a reason" at bounding box center [1088, 630] width 0 height 0
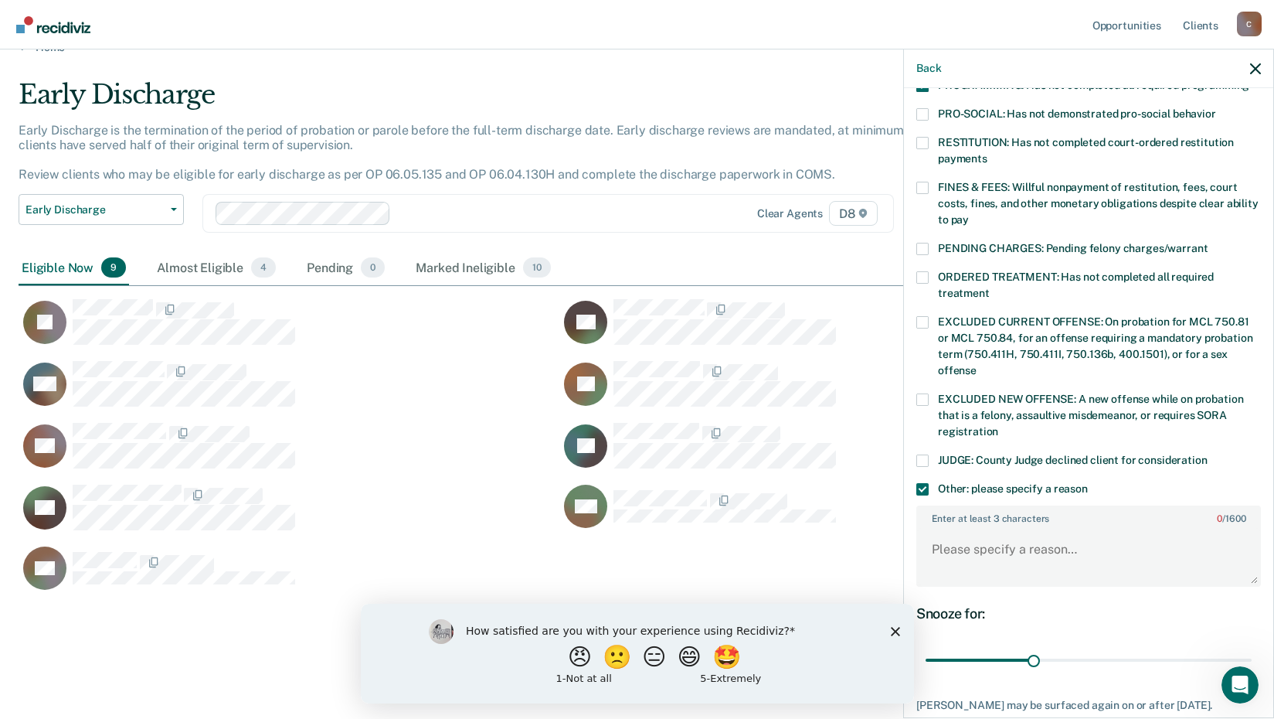
scroll to position [373, 0]
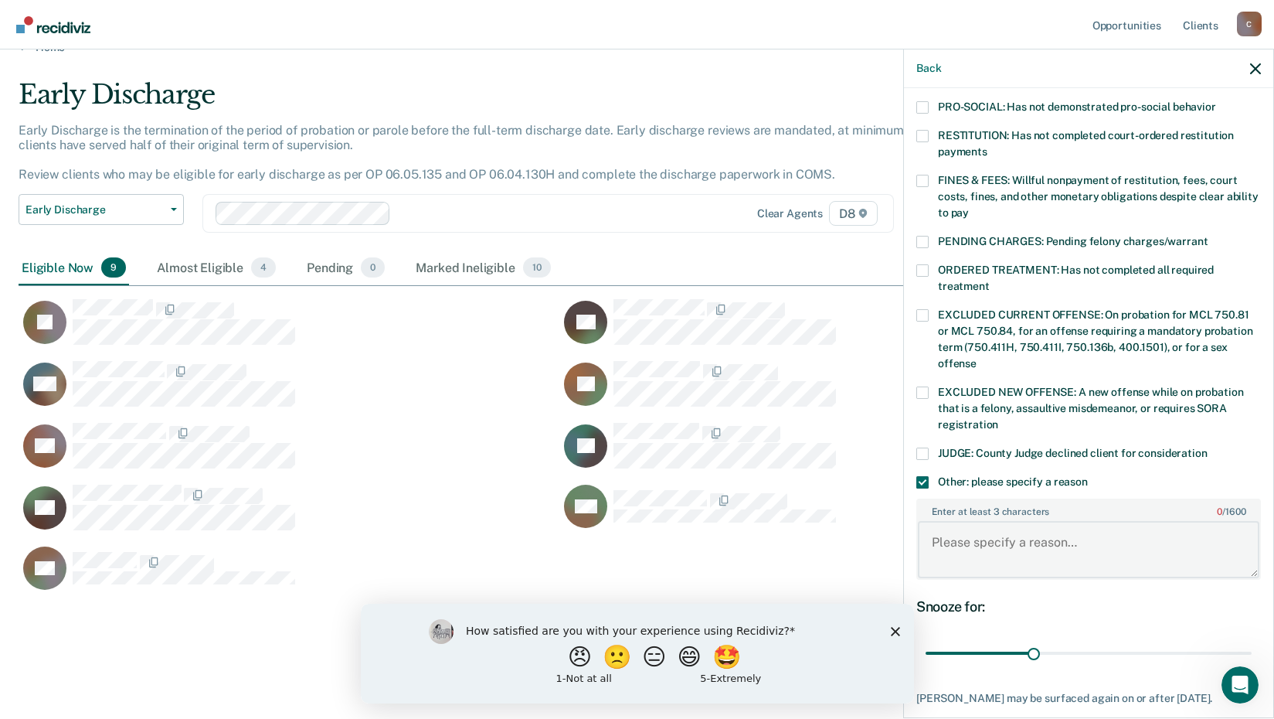
click at [1018, 529] on textarea "Enter at least 3 characters 0 / 1600" at bounding box center [1089, 549] width 342 height 57
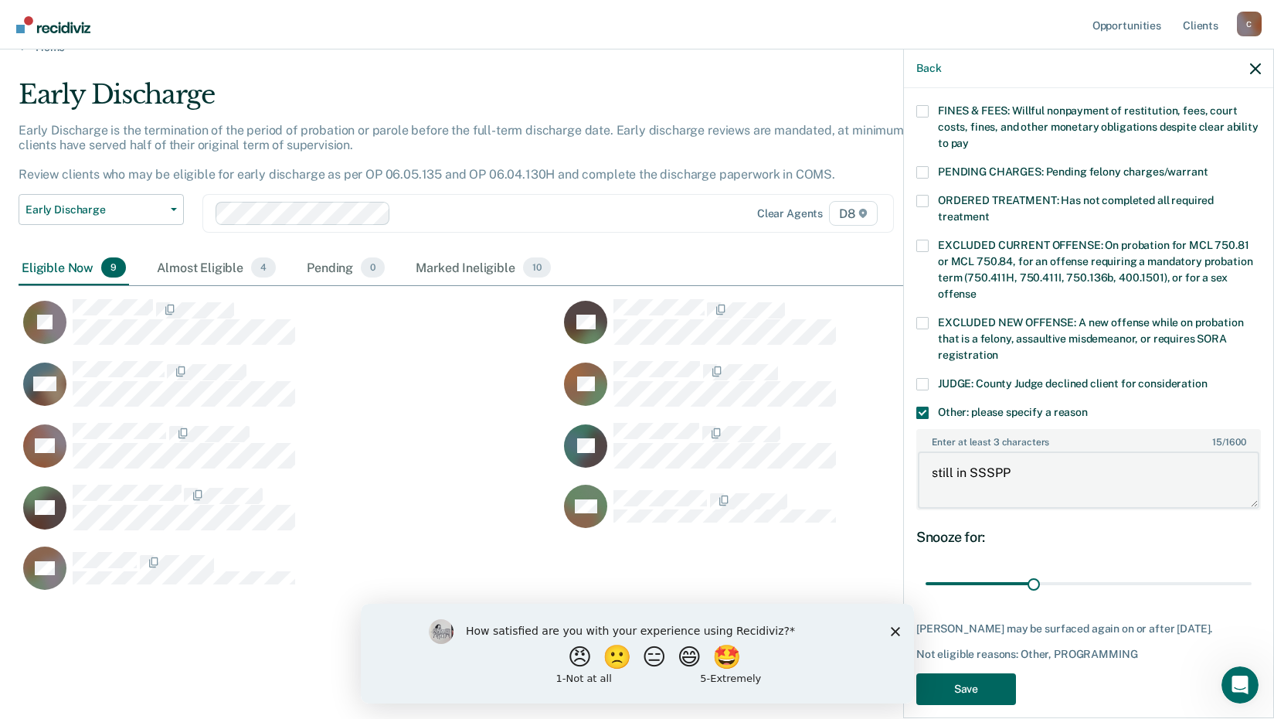
type textarea "still in SSSPP"
click at [968, 677] on button "Save" at bounding box center [966, 689] width 100 height 32
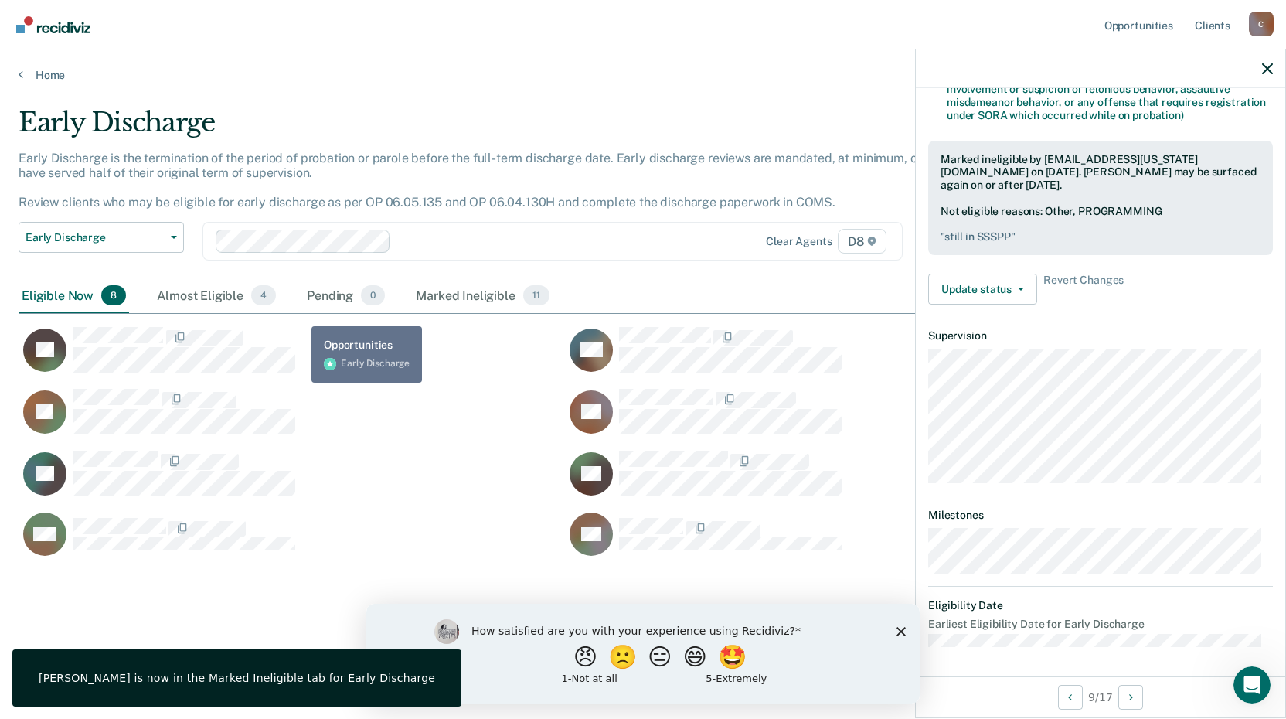
scroll to position [334, 0]
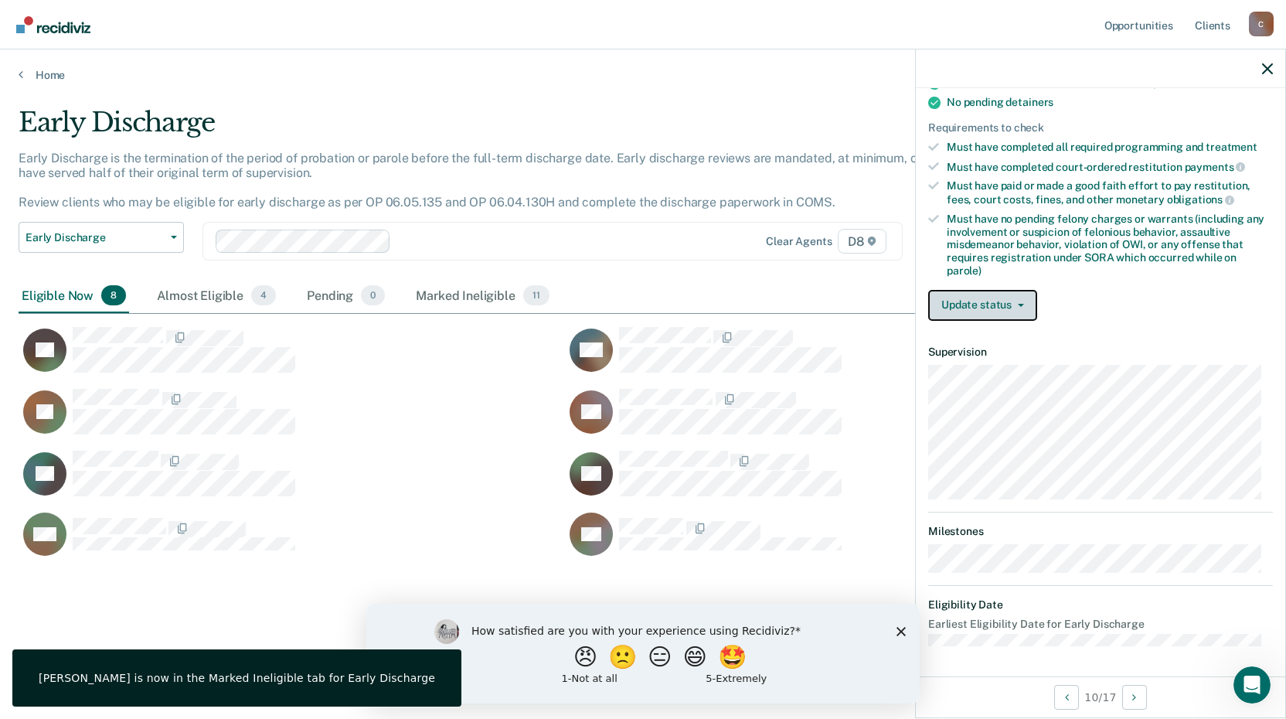
click at [970, 293] on button "Update status" at bounding box center [982, 305] width 109 height 31
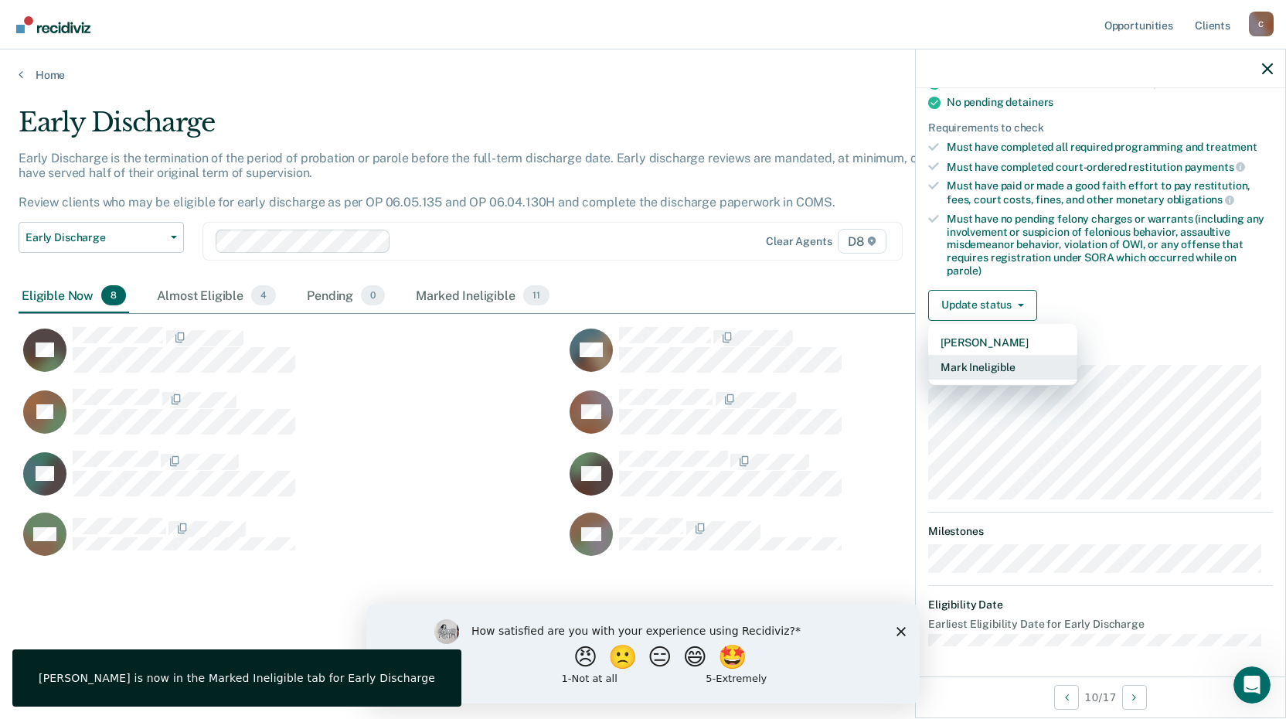
click at [994, 358] on button "Mark Ineligible" at bounding box center [1002, 367] width 149 height 25
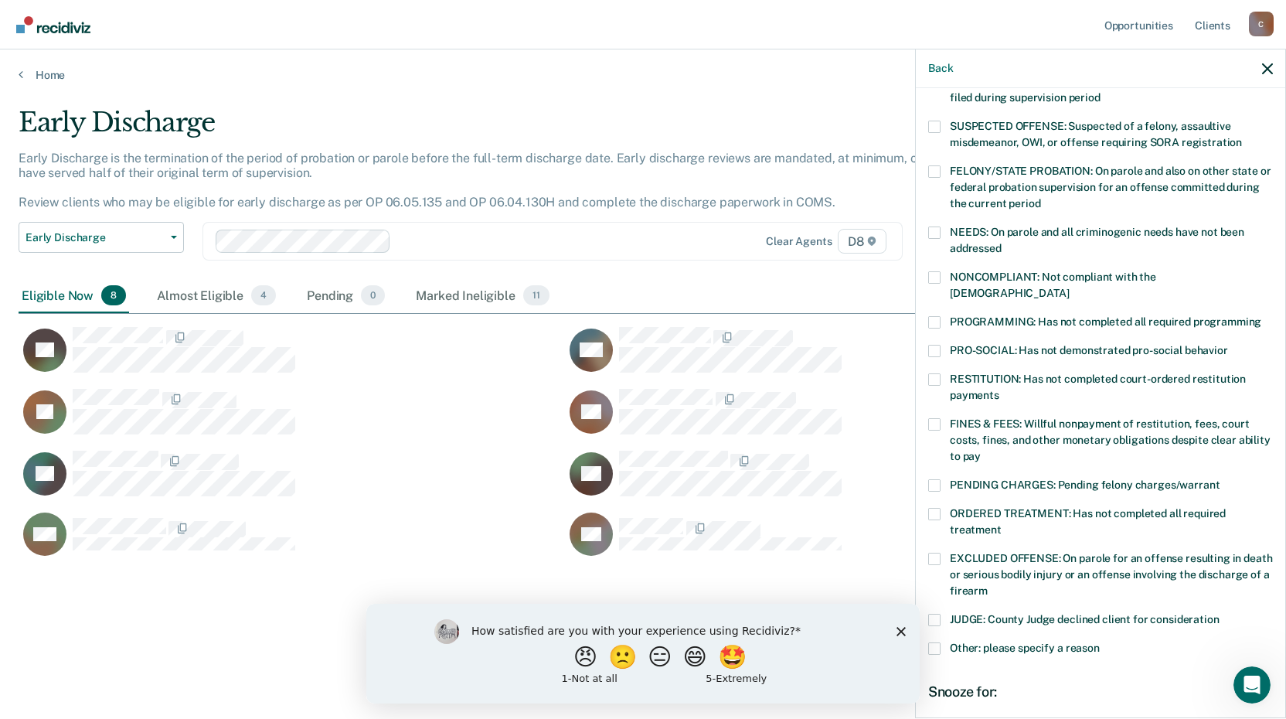
scroll to position [53, 0]
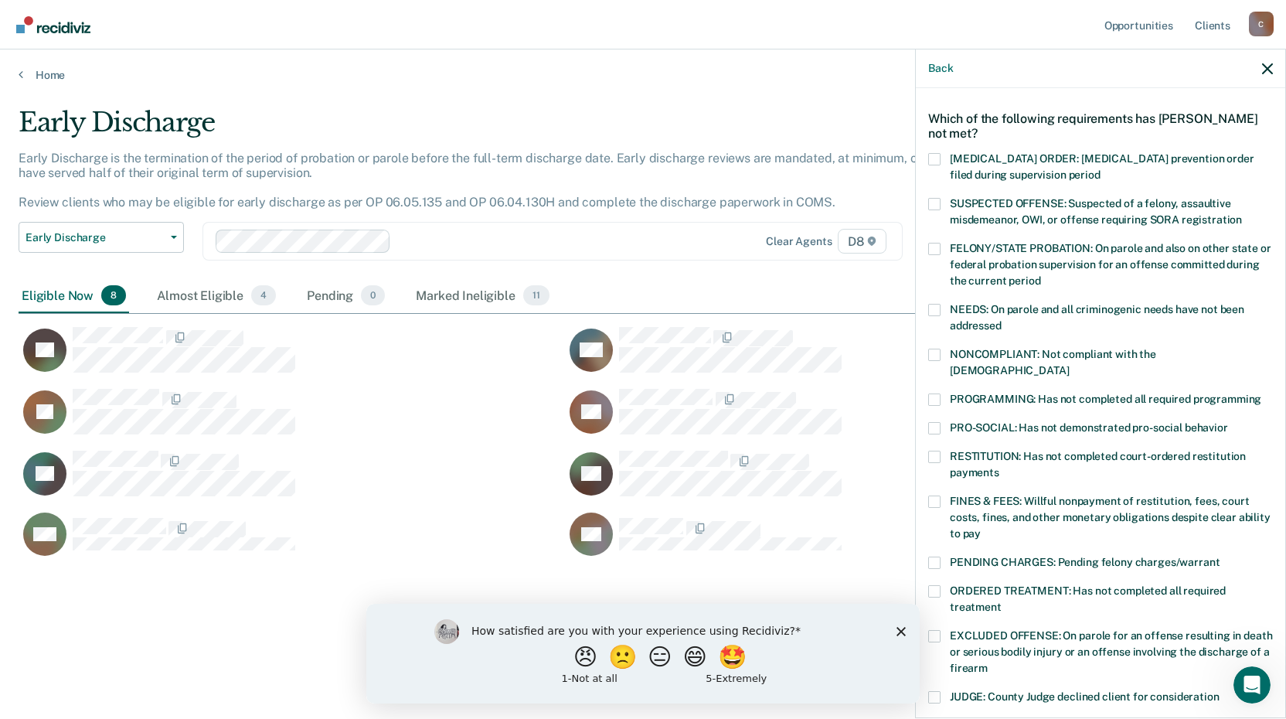
click at [933, 495] on span at bounding box center [934, 501] width 12 height 12
click at [980, 528] on input "FINES & FEES: Willful nonpayment of restitution, fees, court costs, fines, and …" at bounding box center [980, 528] width 0 height 0
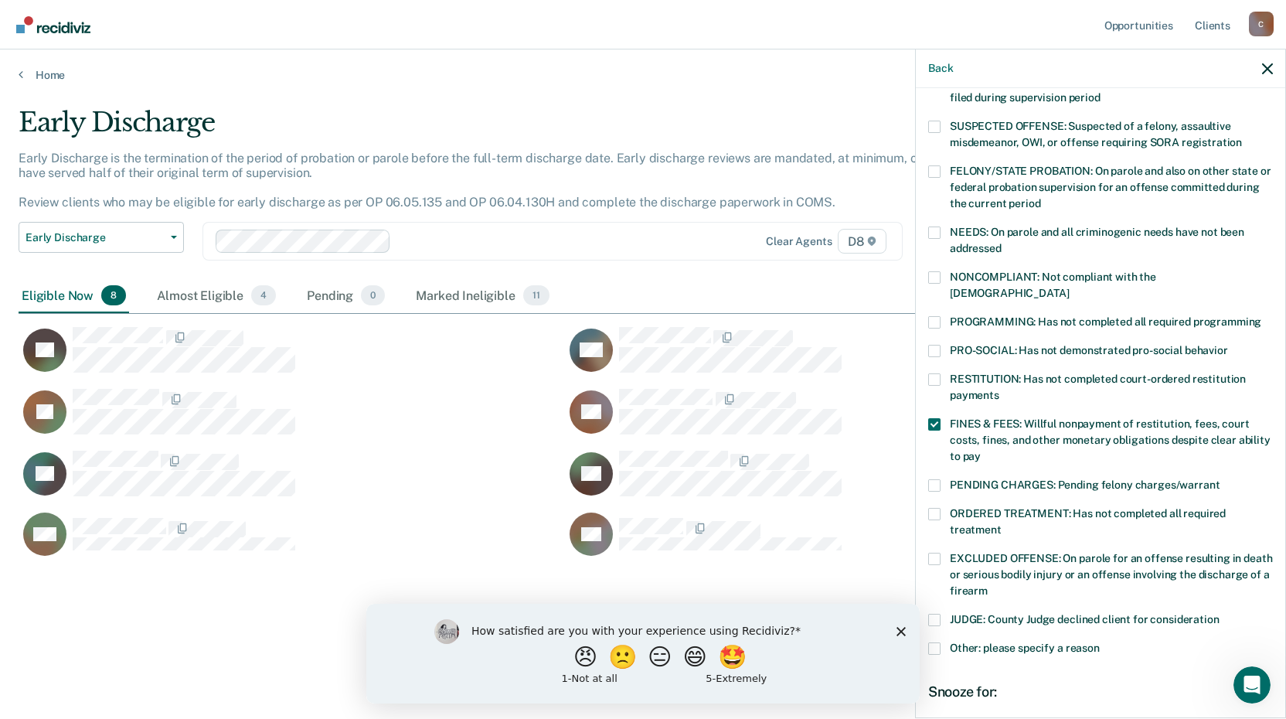
scroll to position [207, 0]
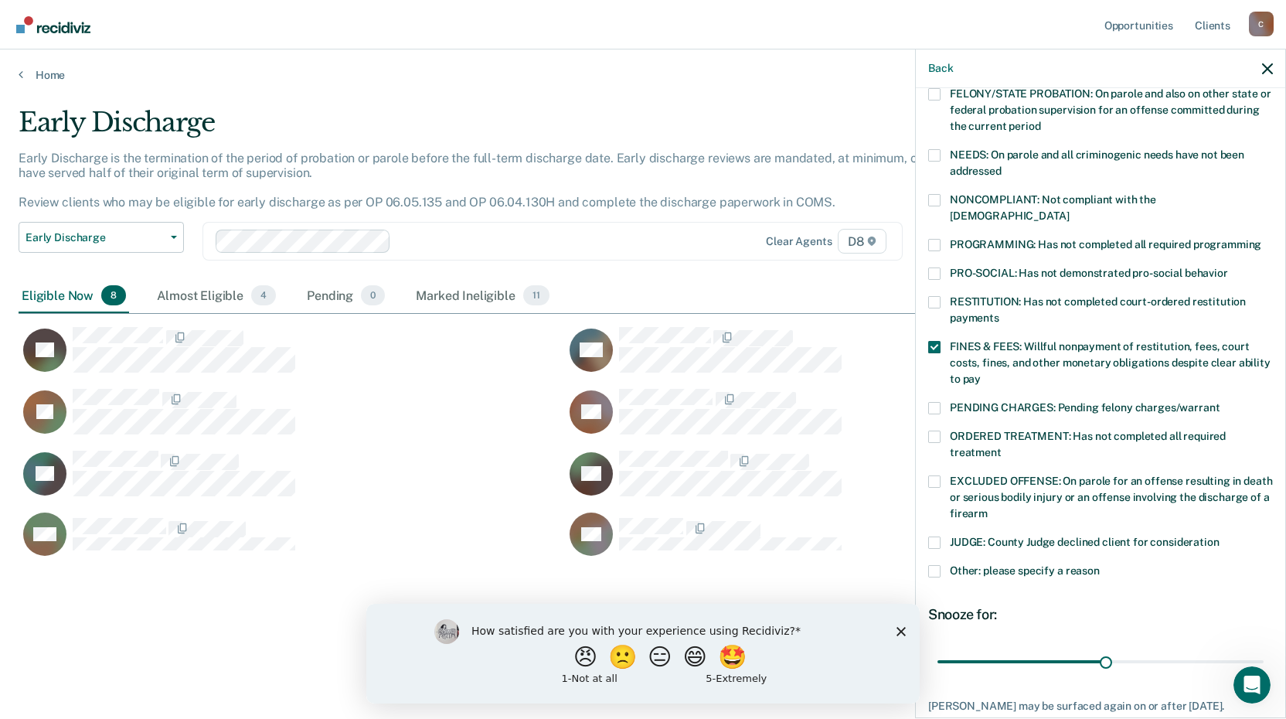
click at [940, 565] on label "Other: please specify a reason" at bounding box center [1100, 573] width 345 height 16
click at [1099, 565] on input "Other: please specify a reason" at bounding box center [1099, 565] width 0 height 0
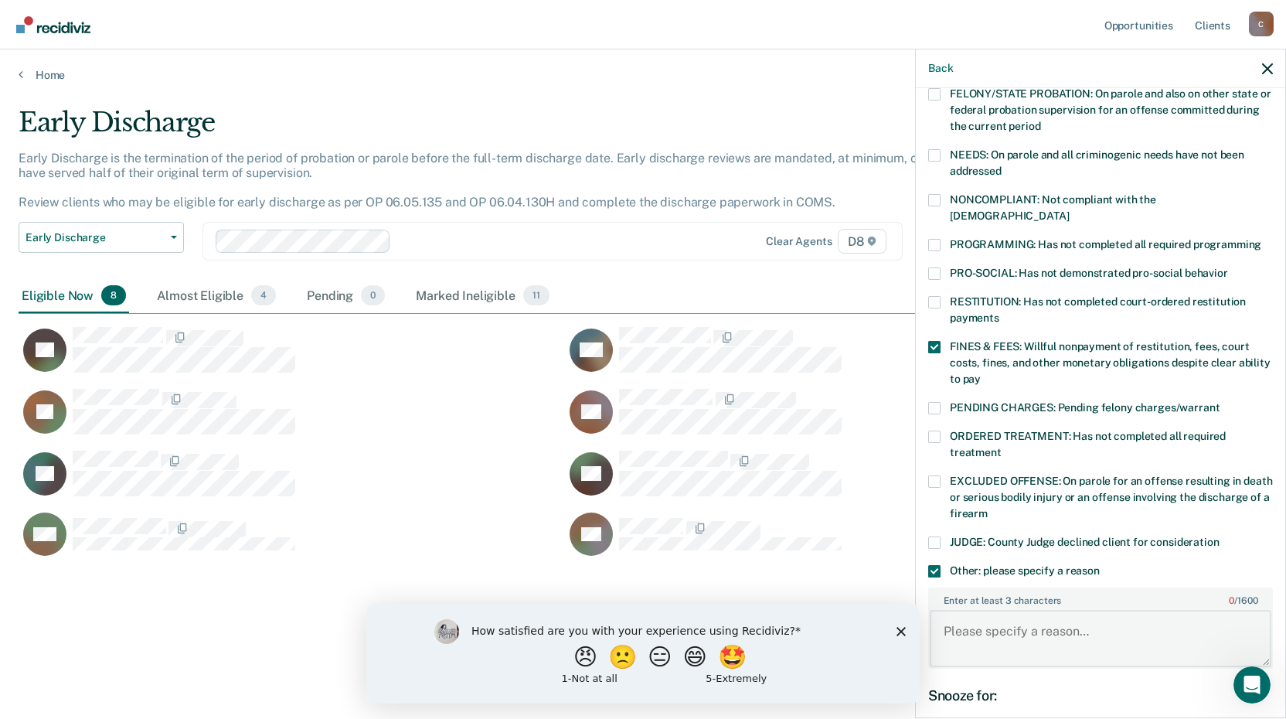
click at [982, 611] on textarea "Enter at least 3 characters 0 / 1600" at bounding box center [1101, 638] width 342 height 57
type textarea "i"
click at [935, 296] on span at bounding box center [934, 302] width 12 height 12
click at [999, 312] on input "RESTITUTION: Has not completed court-ordered restitution payments" at bounding box center [999, 312] width 0 height 0
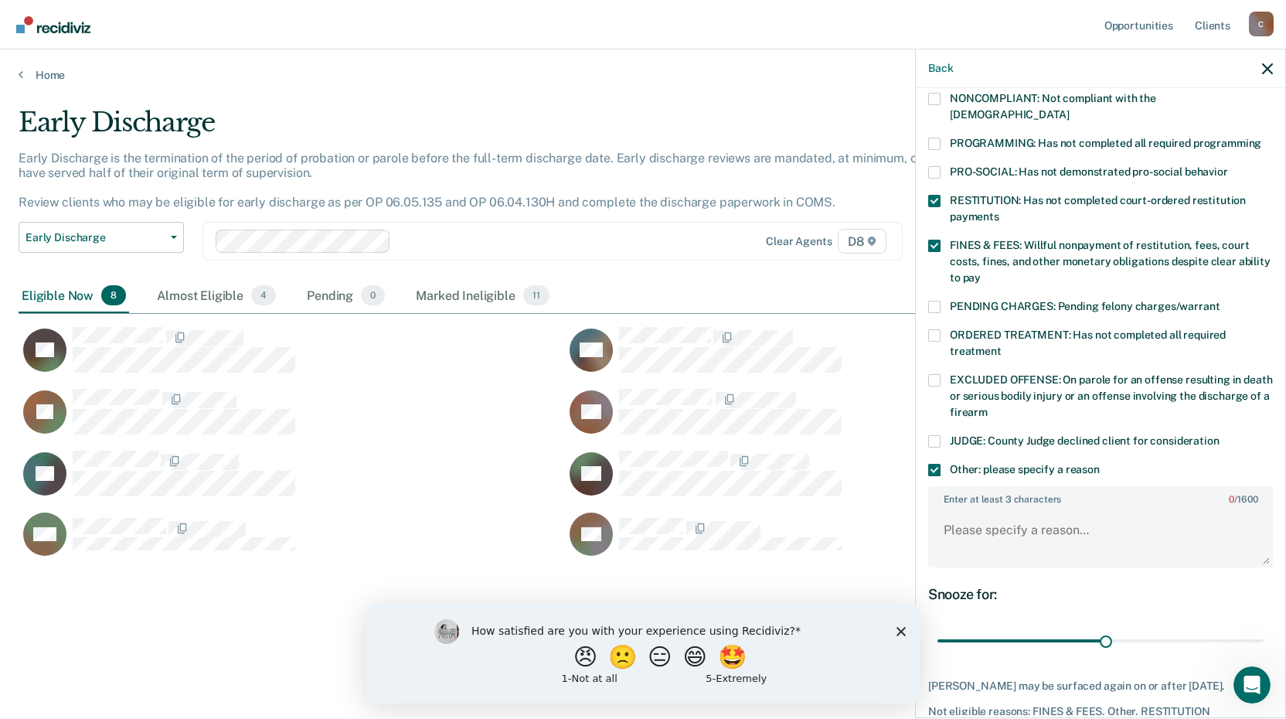
scroll to position [362, 0]
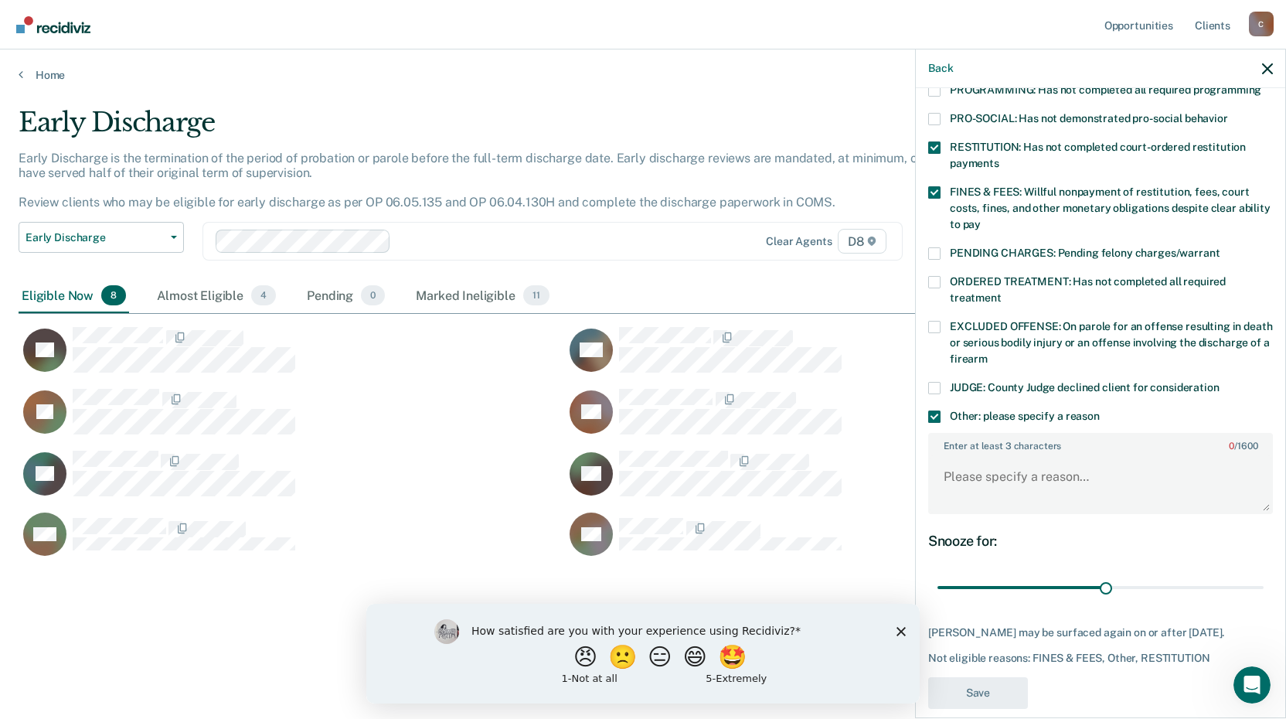
click at [927, 397] on div "SP Which of the following requirements has [PERSON_NAME] not met? [MEDICAL_DATA…" at bounding box center [1100, 401] width 369 height 627
click at [939, 410] on span at bounding box center [934, 416] width 12 height 12
click at [1099, 410] on input "Other: please specify a reason" at bounding box center [1099, 410] width 0 height 0
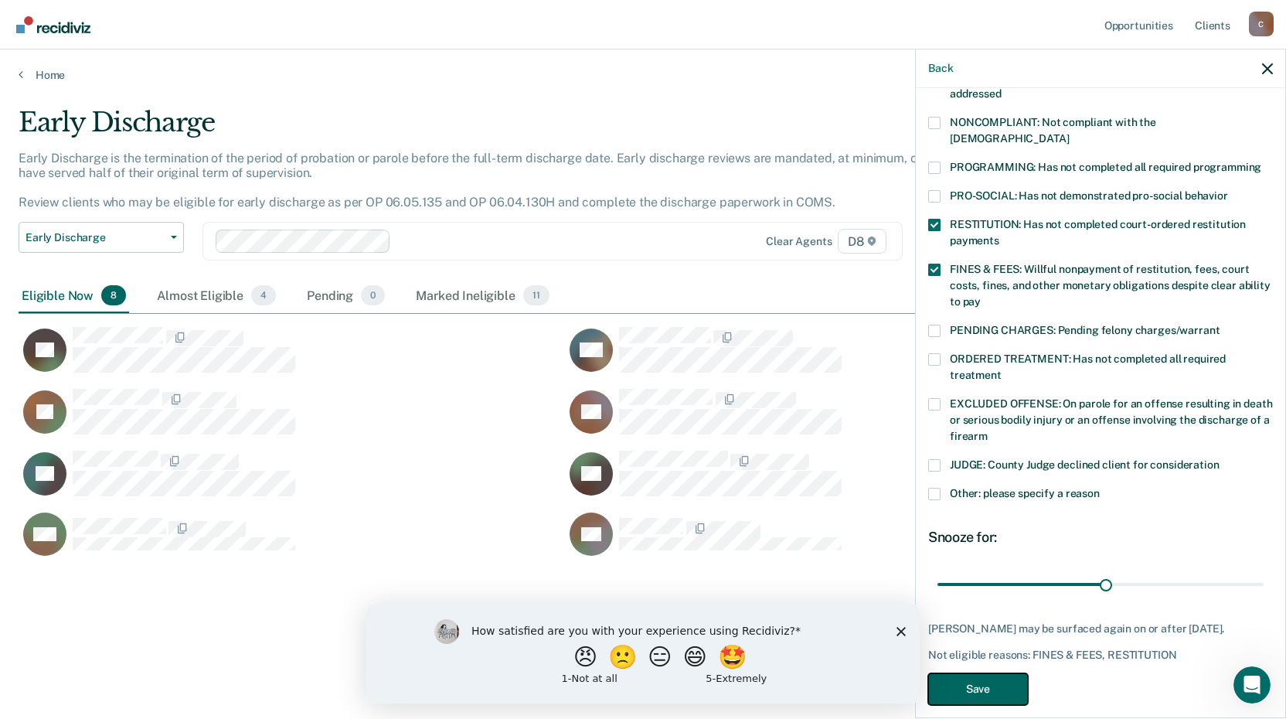
click at [985, 673] on button "Save" at bounding box center [978, 689] width 100 height 32
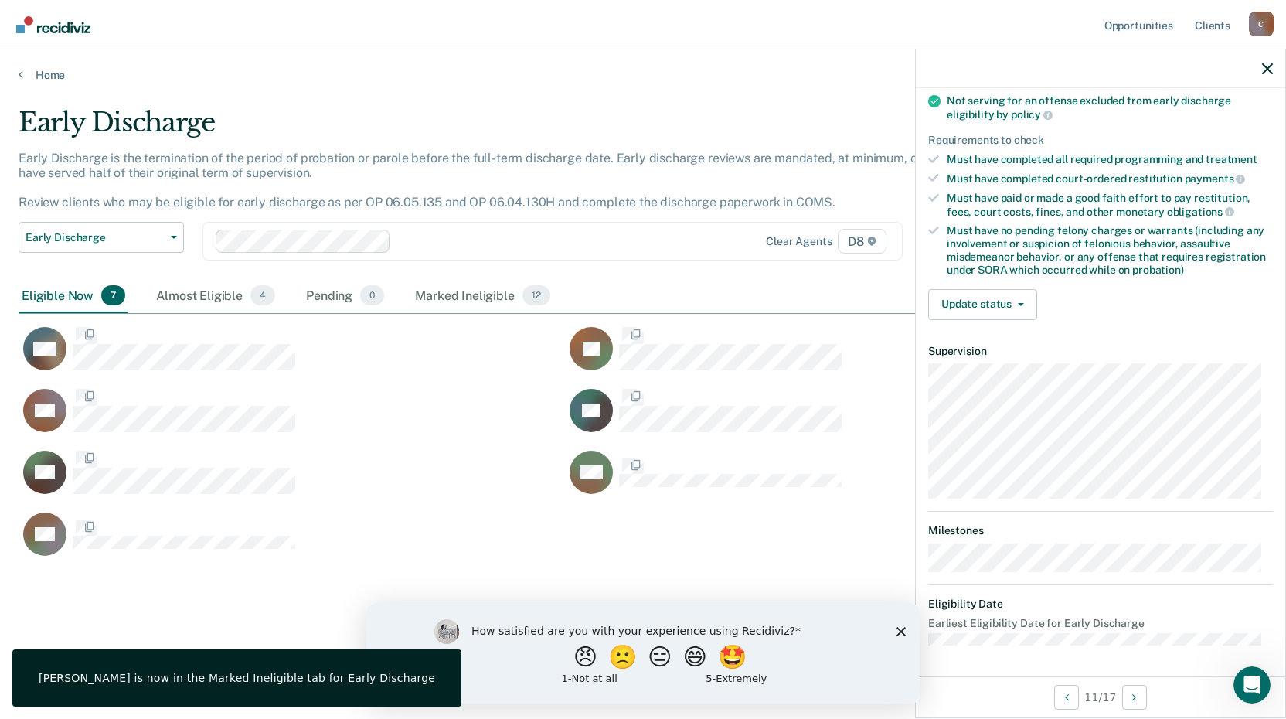
scroll to position [167, 0]
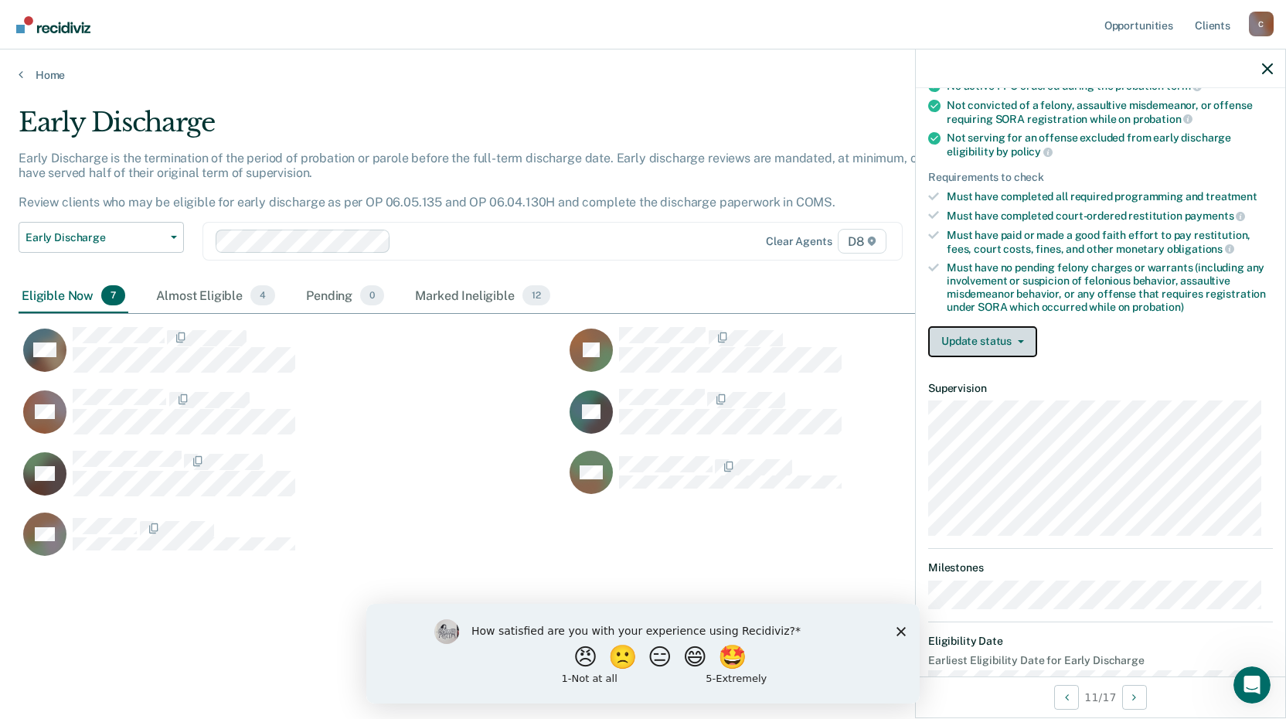
click at [1011, 342] on button "Update status" at bounding box center [982, 341] width 109 height 31
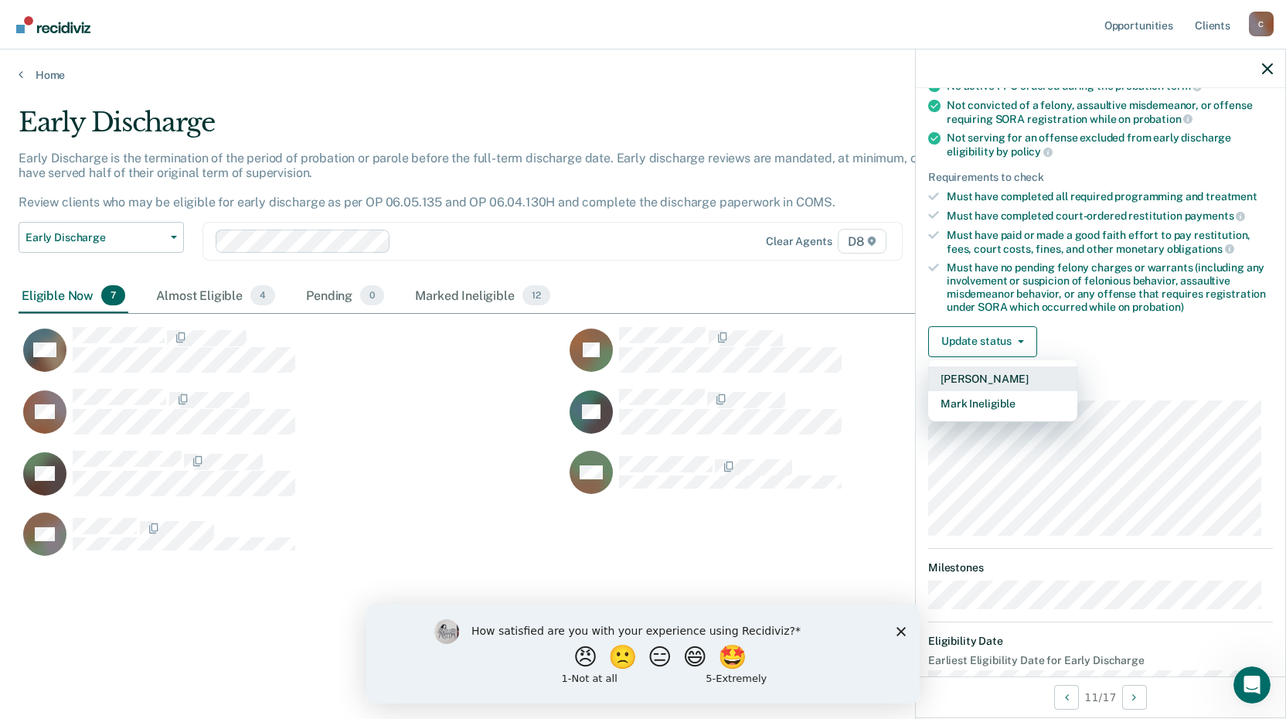
click at [1001, 379] on button "[PERSON_NAME]" at bounding box center [1002, 378] width 149 height 25
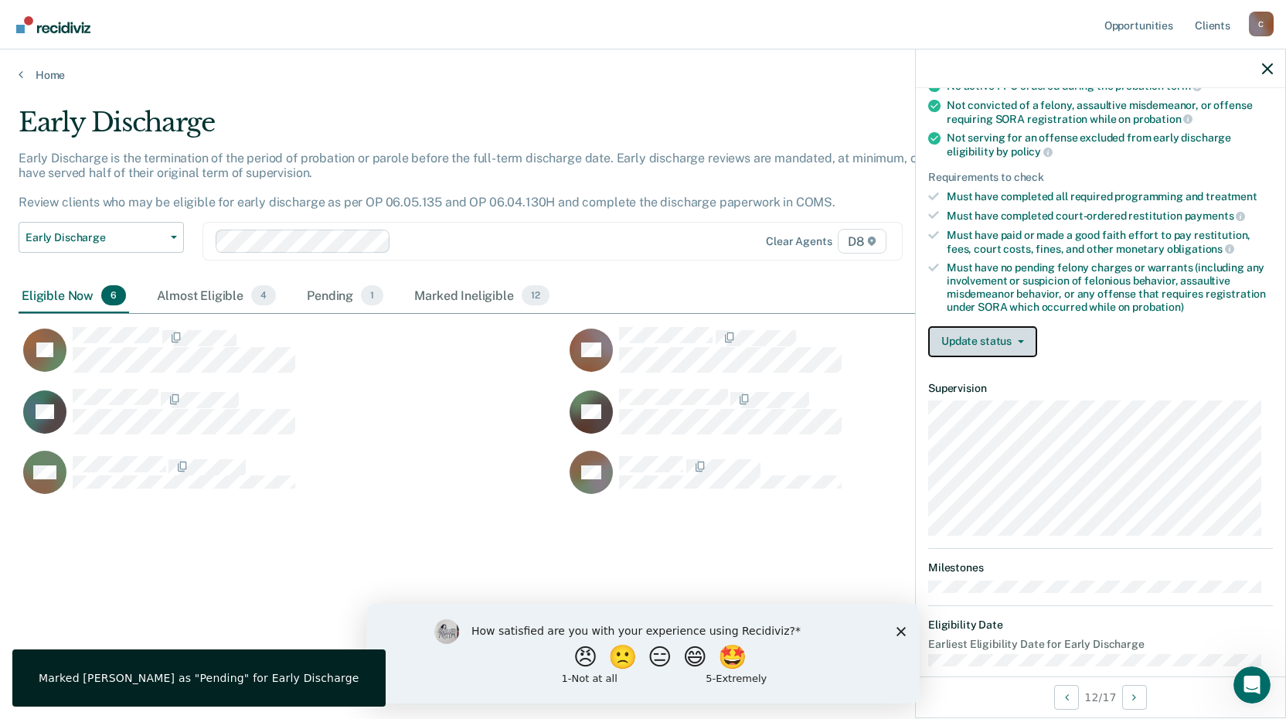
click at [990, 335] on button "Update status" at bounding box center [982, 341] width 109 height 31
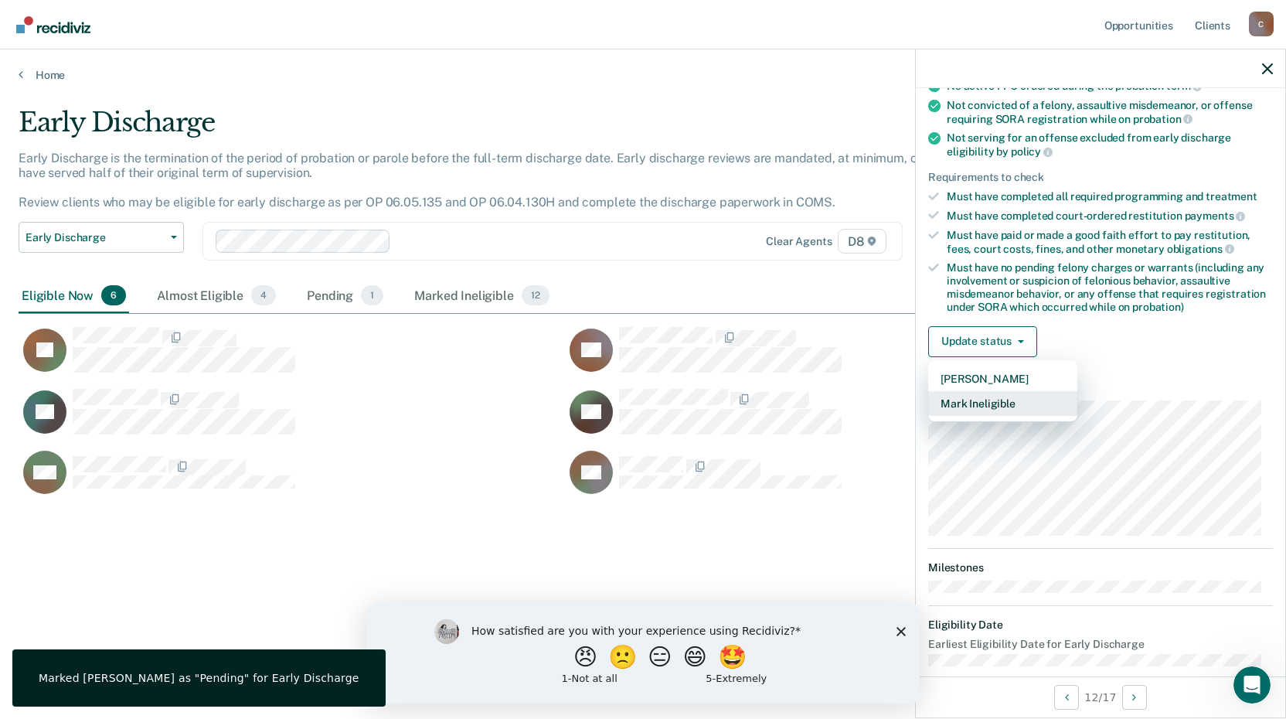
click at [995, 408] on button "Mark Ineligible" at bounding box center [1002, 403] width 149 height 25
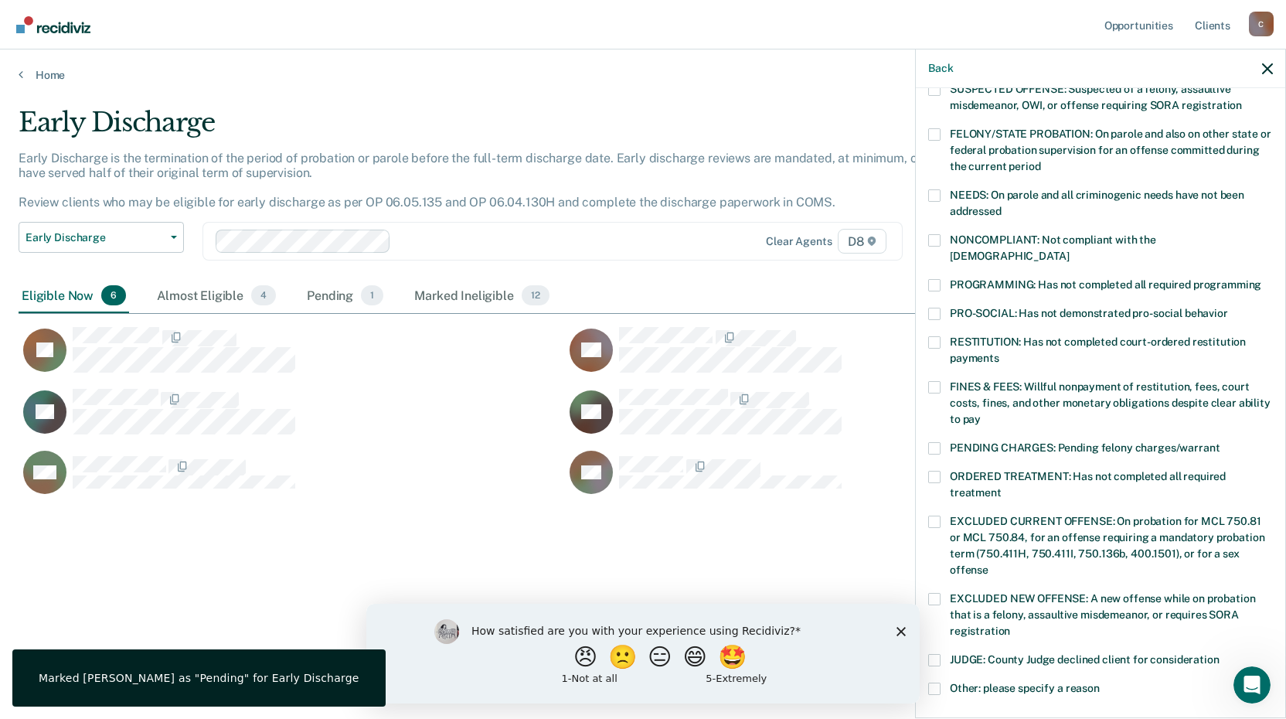
click at [928, 336] on span at bounding box center [934, 342] width 12 height 12
click at [999, 352] on input "RESTITUTION: Has not completed court-ordered restitution payments" at bounding box center [999, 352] width 0 height 0
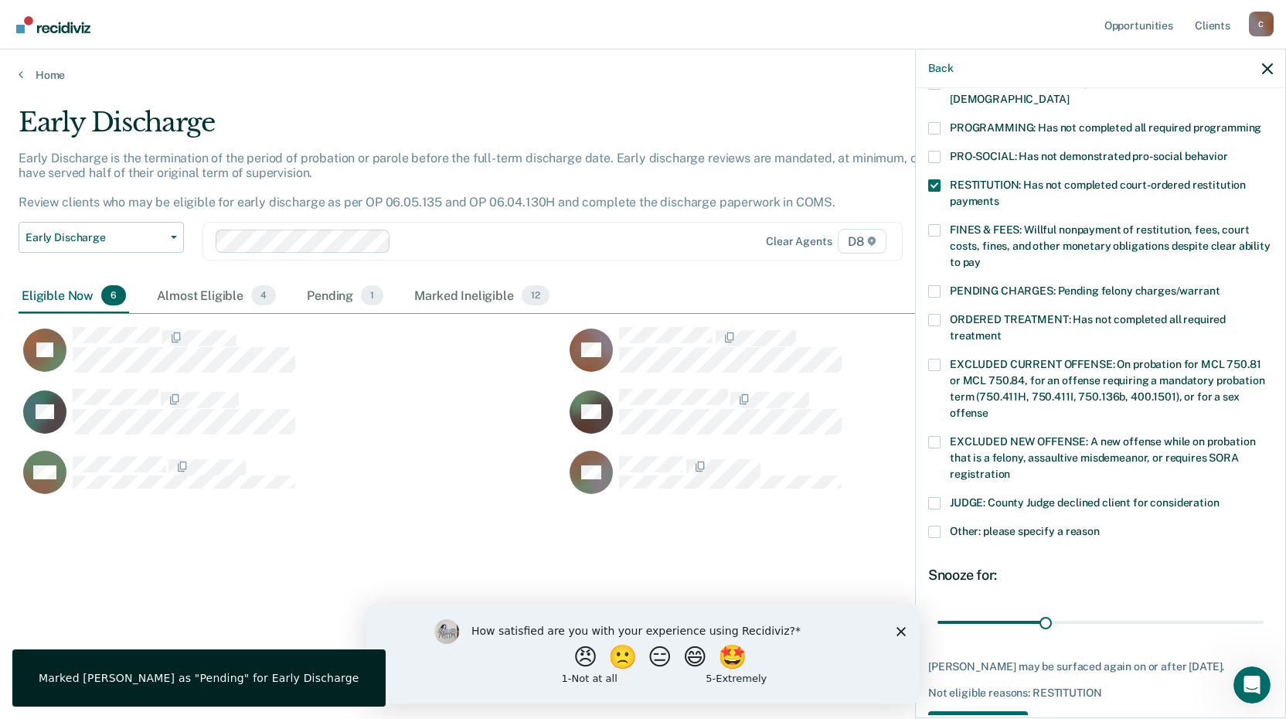
scroll to position [362, 0]
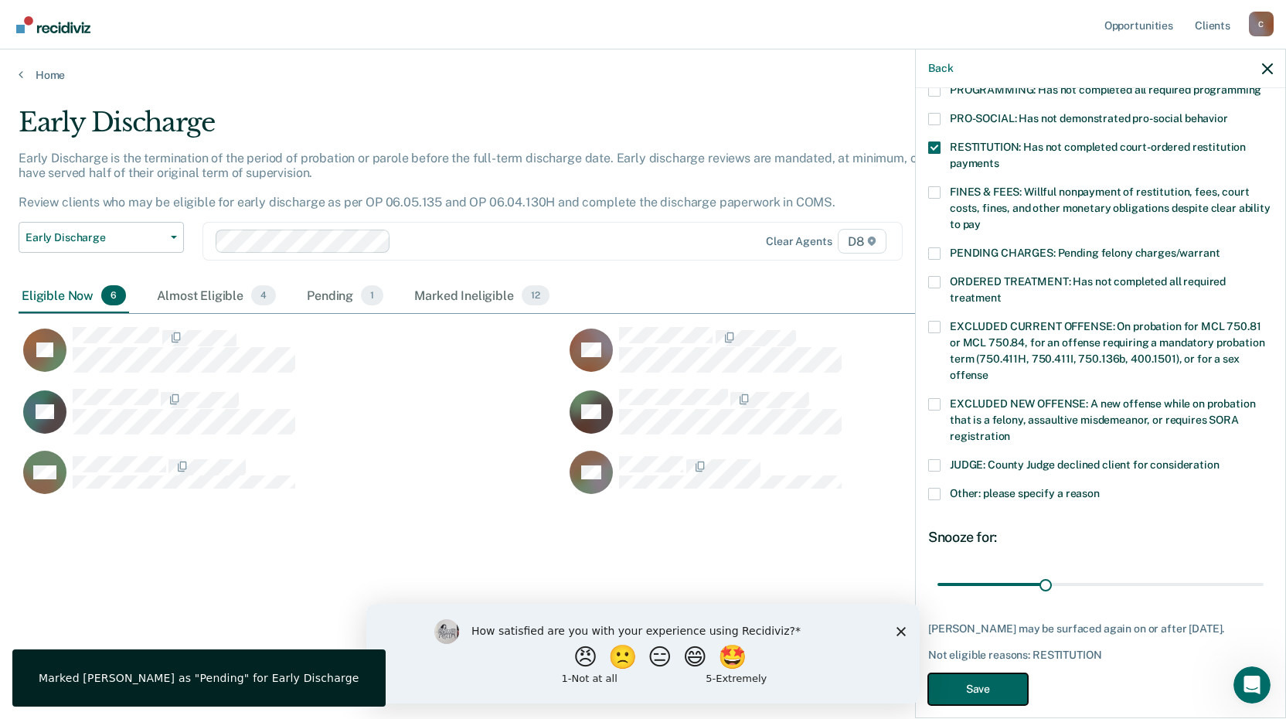
click at [983, 673] on button "Save" at bounding box center [978, 689] width 100 height 32
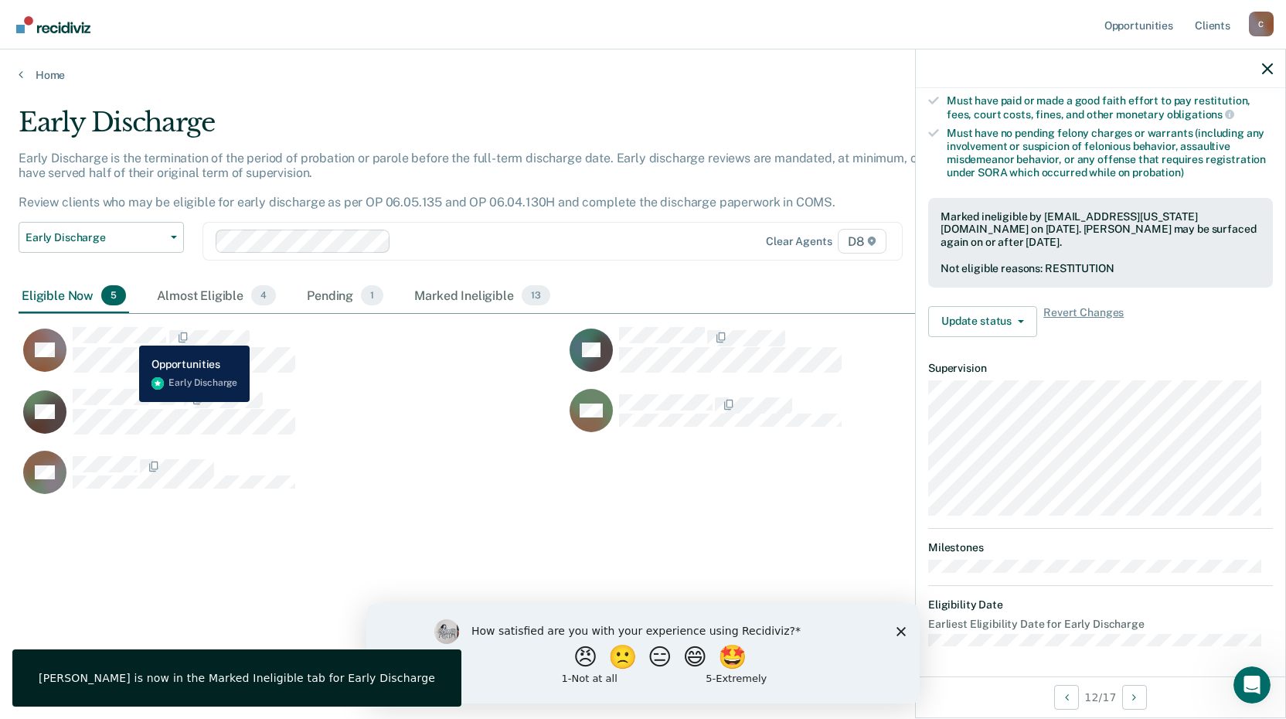
scroll to position [202, 0]
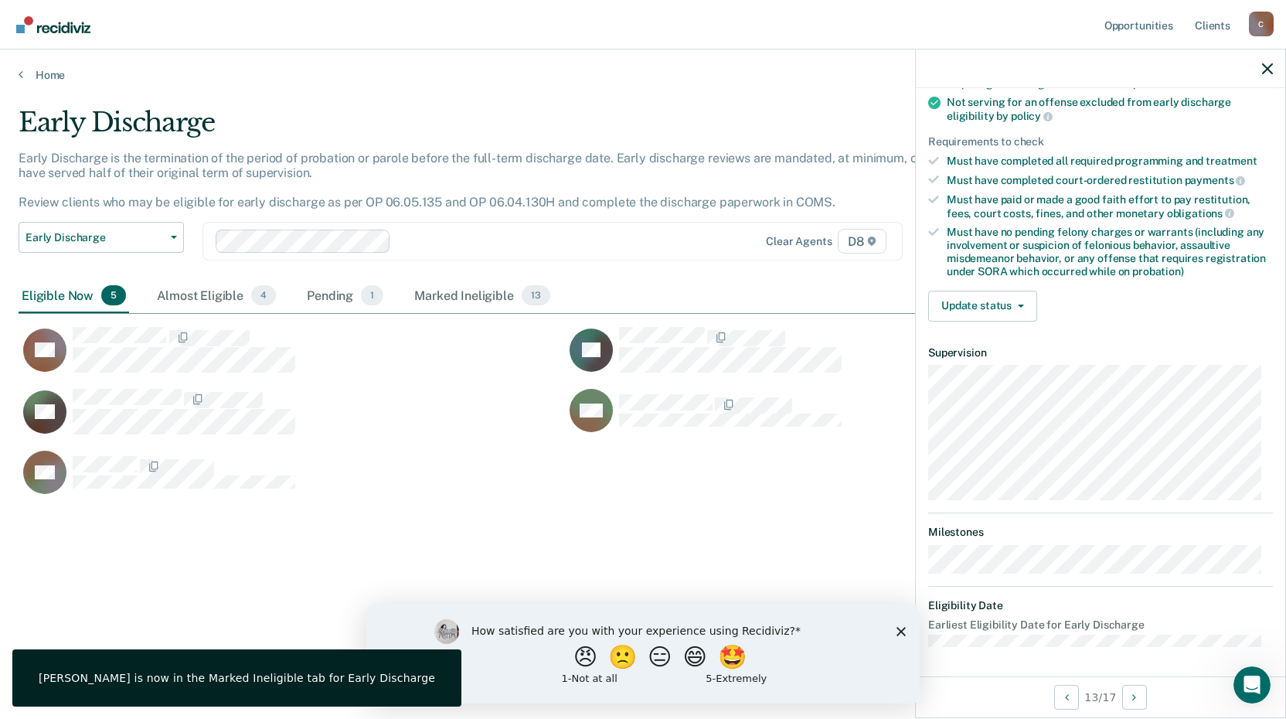
click at [914, 296] on div "Eligible Now 5 Almost Eligible 4 Pending 1 Marked Ineligible 13" at bounding box center [643, 296] width 1249 height 35
click at [943, 301] on button "Update status" at bounding box center [982, 306] width 109 height 31
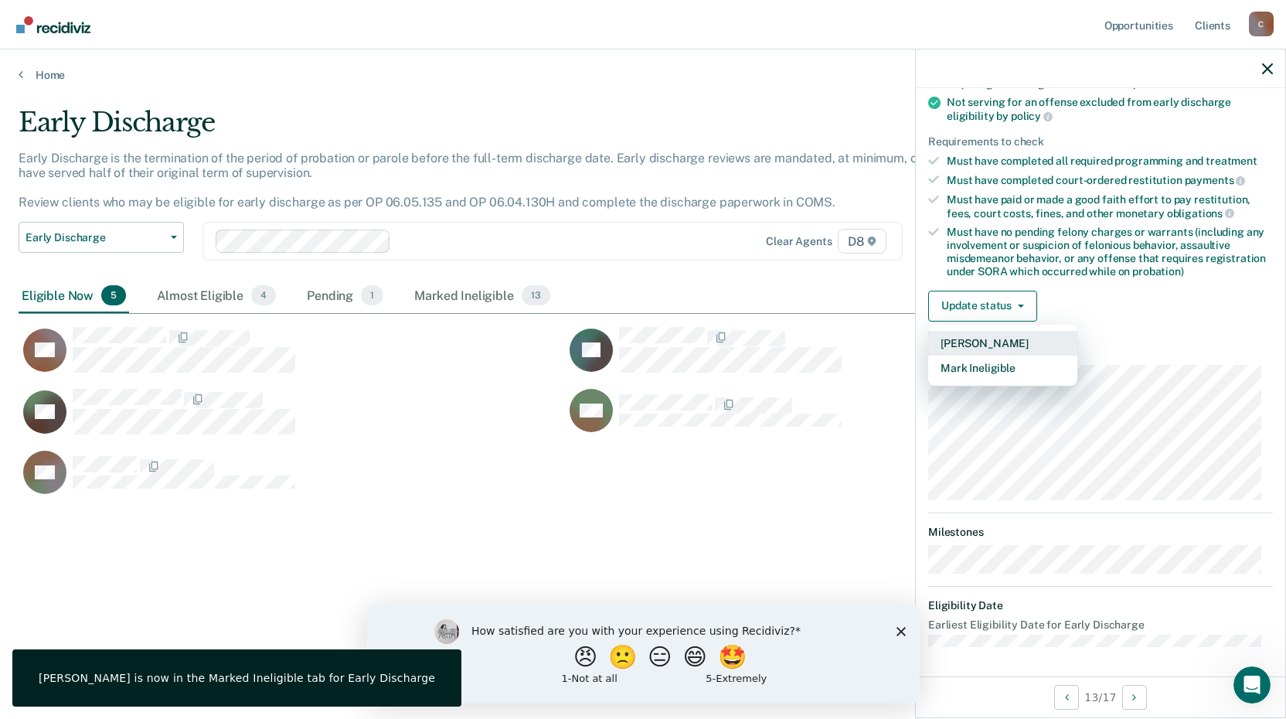
click at [974, 341] on button "[PERSON_NAME]" at bounding box center [1002, 343] width 149 height 25
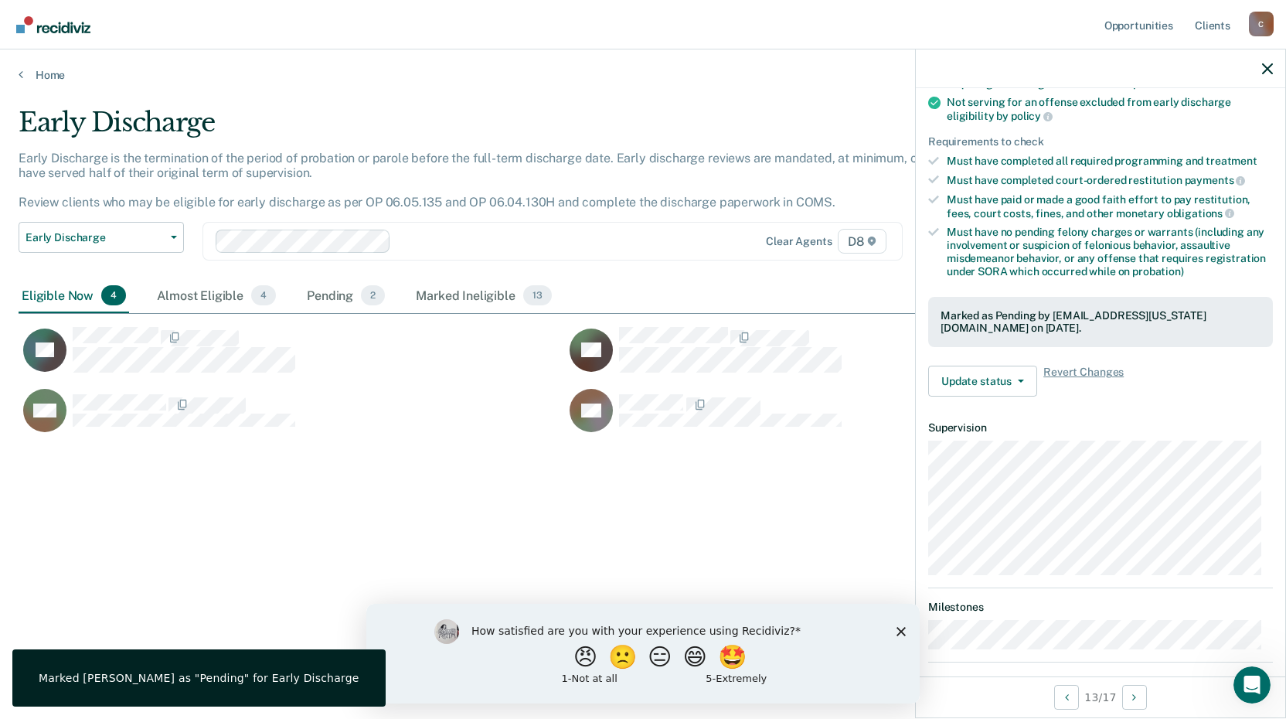
click at [427, 477] on div "Early Discharge Early Discharge is the termination of the period of probation o…" at bounding box center [643, 355] width 1249 height 496
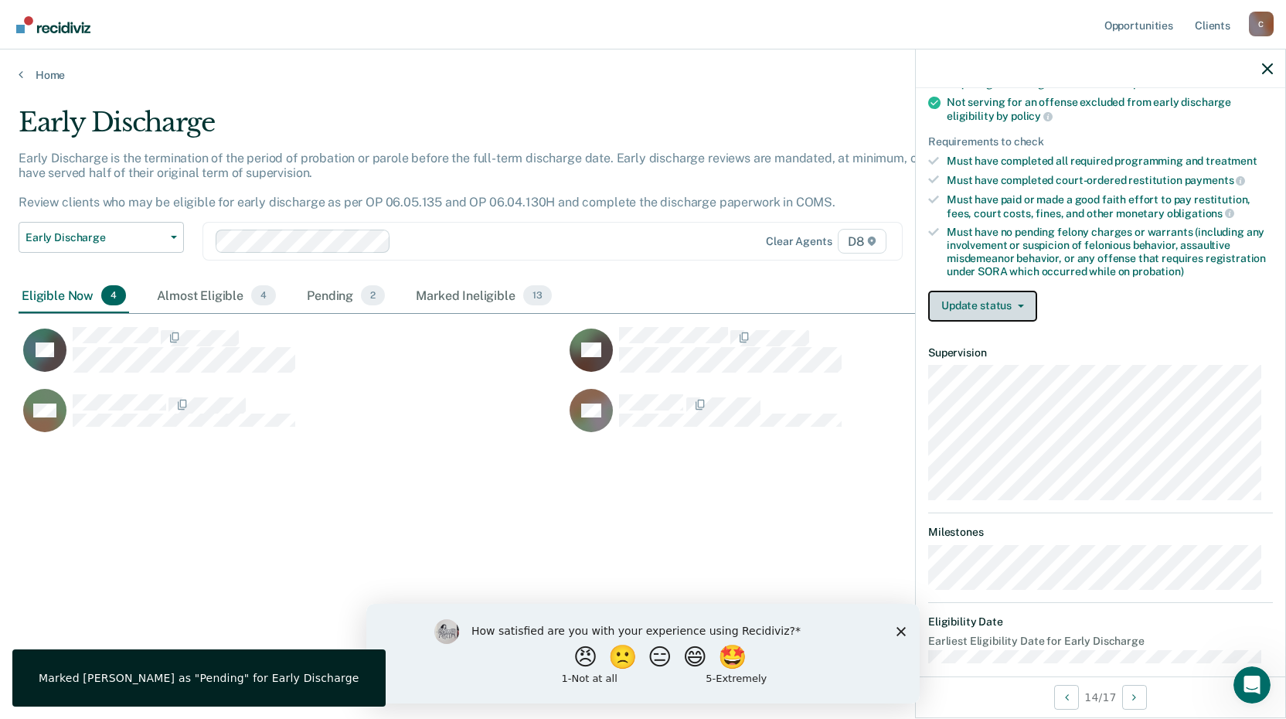
click at [967, 302] on button "Update status" at bounding box center [982, 306] width 109 height 31
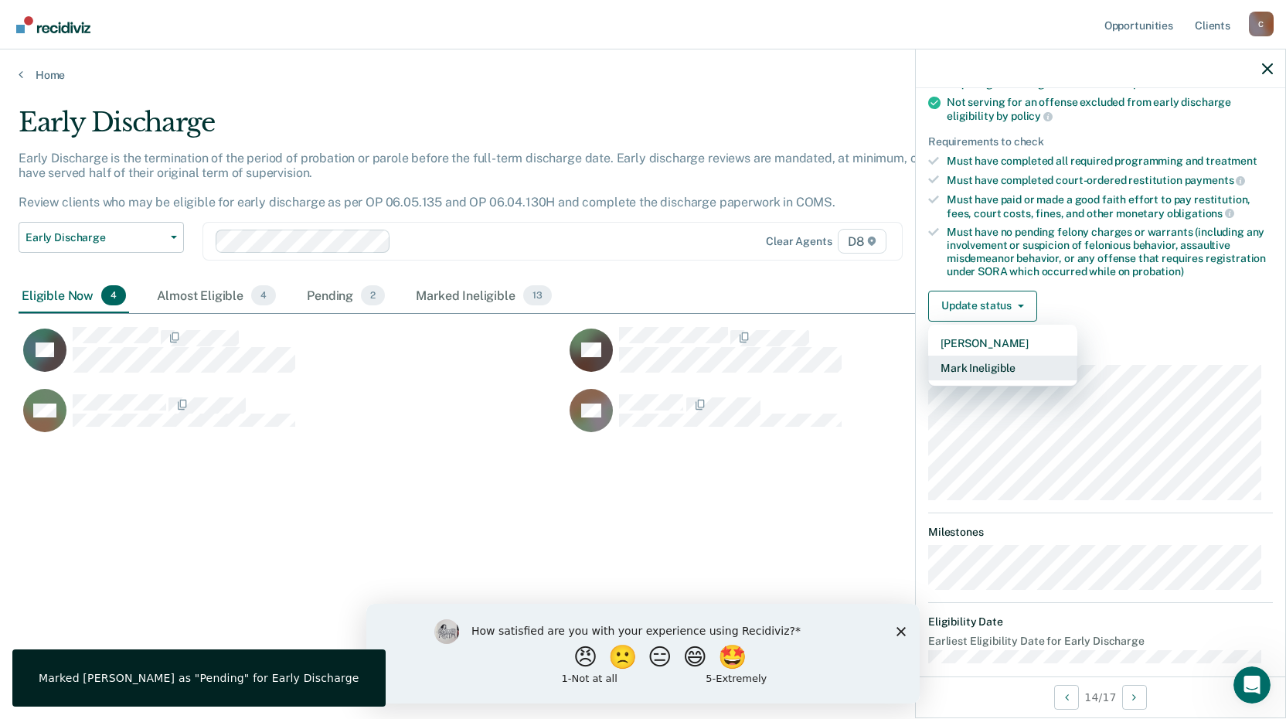
click at [971, 372] on button "Mark Ineligible" at bounding box center [1002, 367] width 149 height 25
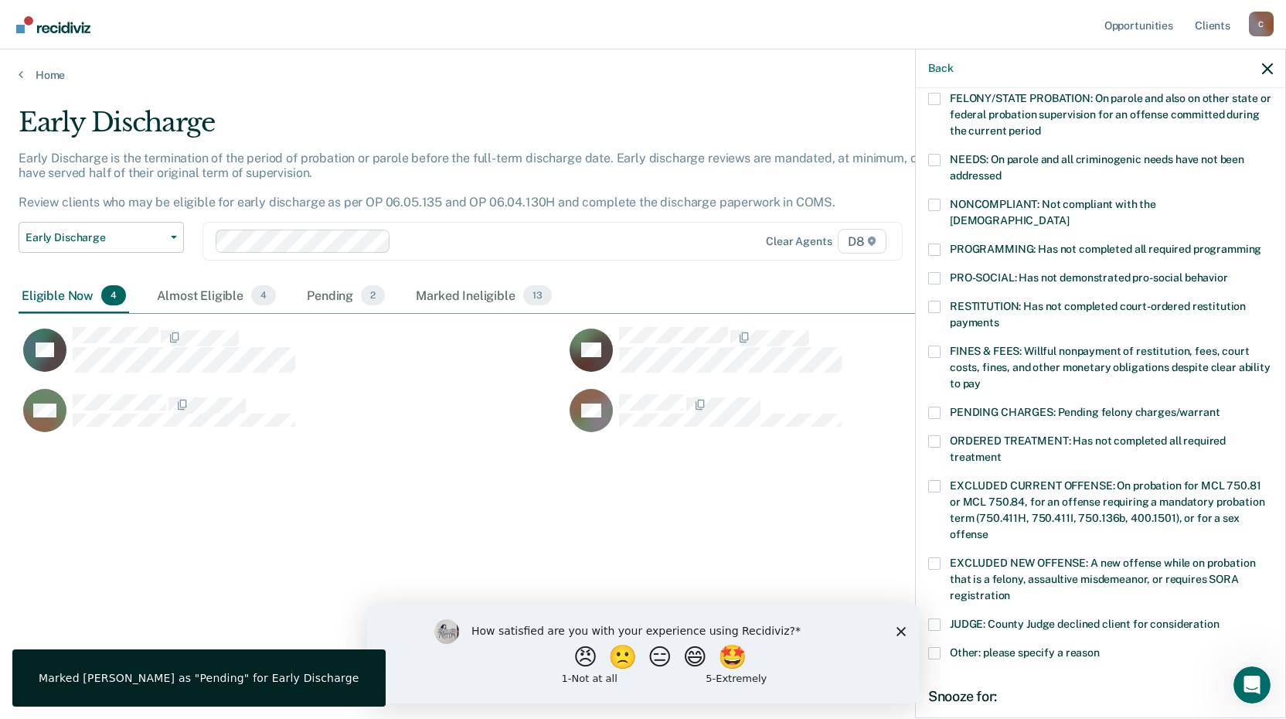
click at [937, 243] on span at bounding box center [934, 249] width 12 height 12
click at [1261, 243] on input "PROGRAMMING: Has not completed all required programming" at bounding box center [1261, 243] width 0 height 0
click at [933, 206] on span at bounding box center [934, 205] width 12 height 12
click at [1069, 215] on input "NONCOMPLIANT: Not compliant with the [DEMOGRAPHIC_DATA]" at bounding box center [1069, 215] width 0 height 0
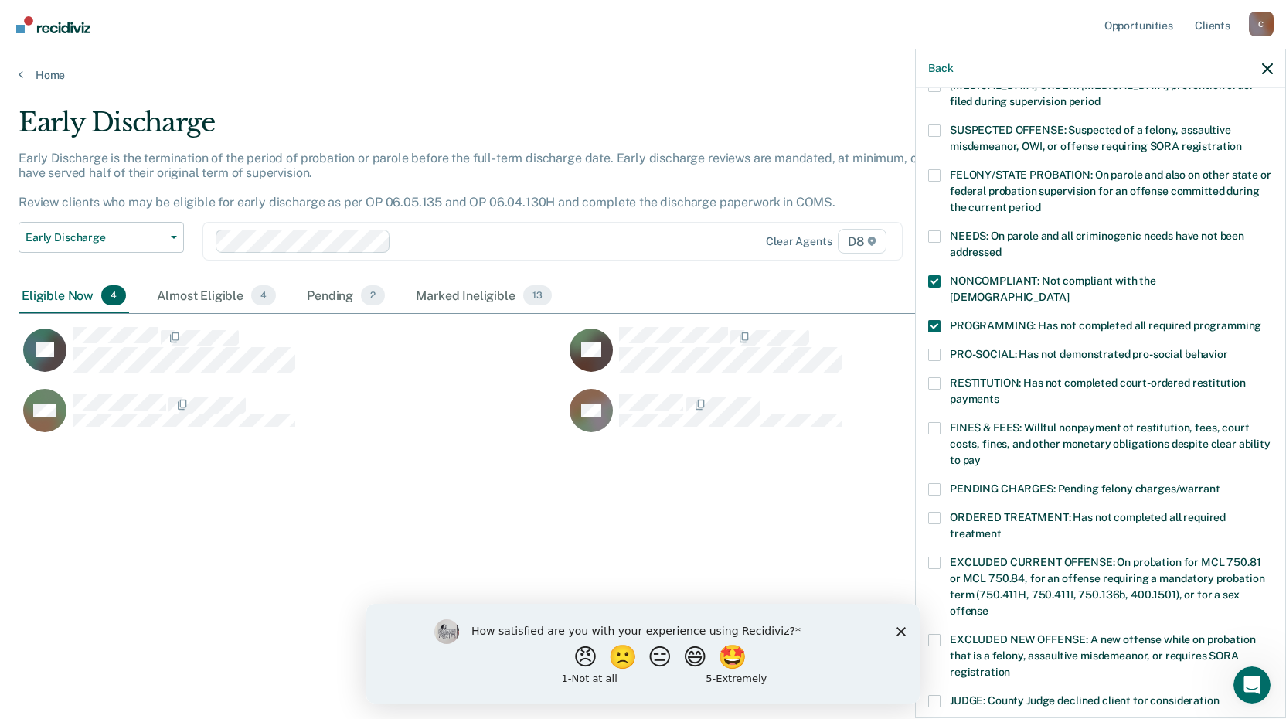
scroll to position [125, 0]
click at [937, 241] on span at bounding box center [934, 237] width 12 height 12
click at [1001, 247] on input "NEEDS: On parole and all criminogenic needs have not been addressed" at bounding box center [1001, 247] width 0 height 0
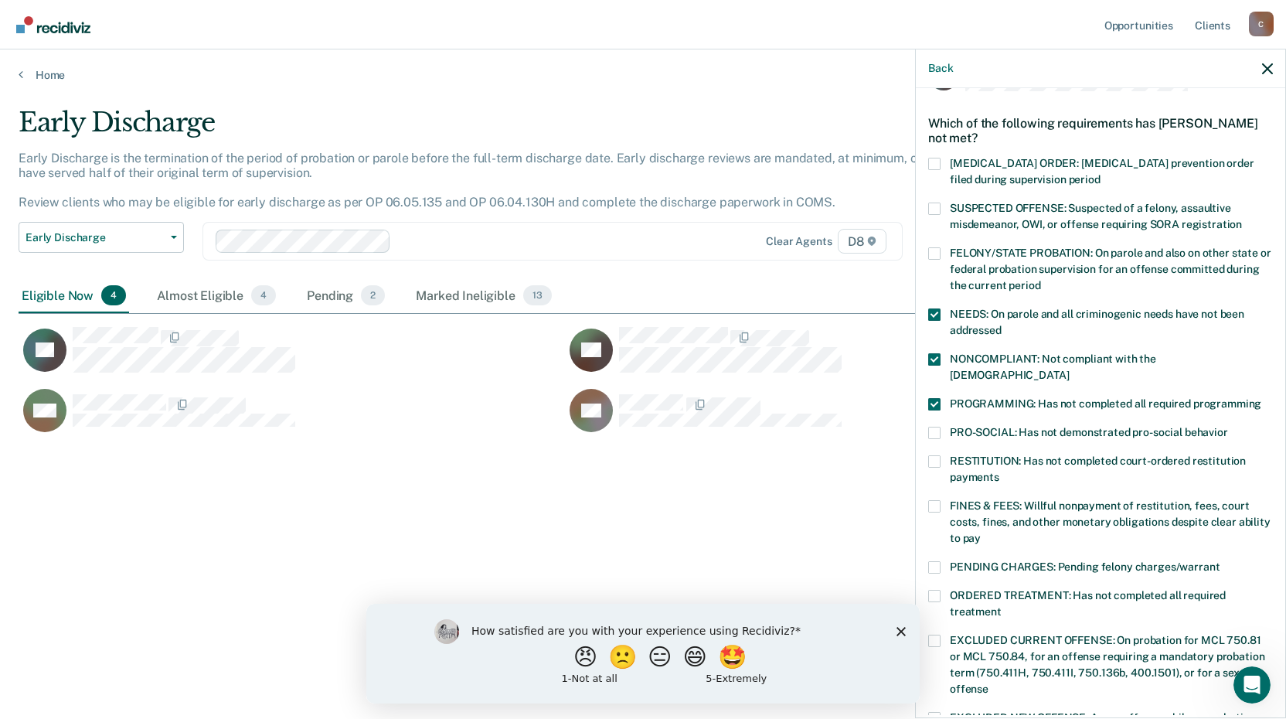
click at [933, 500] on span at bounding box center [934, 506] width 12 height 12
click at [980, 532] on input "FINES & FEES: Willful nonpayment of restitution, fees, court costs, fines, and …" at bounding box center [980, 532] width 0 height 0
click at [936, 455] on span at bounding box center [934, 461] width 12 height 12
click at [999, 471] on input "RESTITUTION: Has not completed court-ordered restitution payments" at bounding box center [999, 471] width 0 height 0
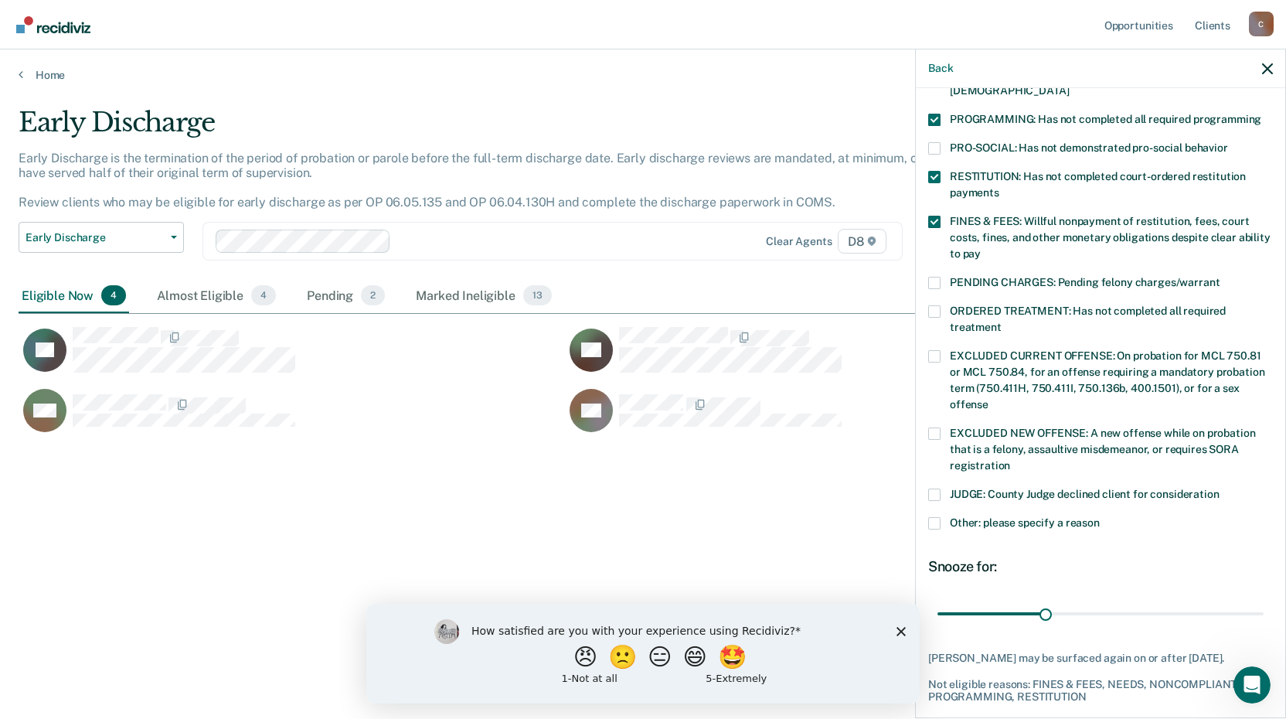
scroll to position [357, 0]
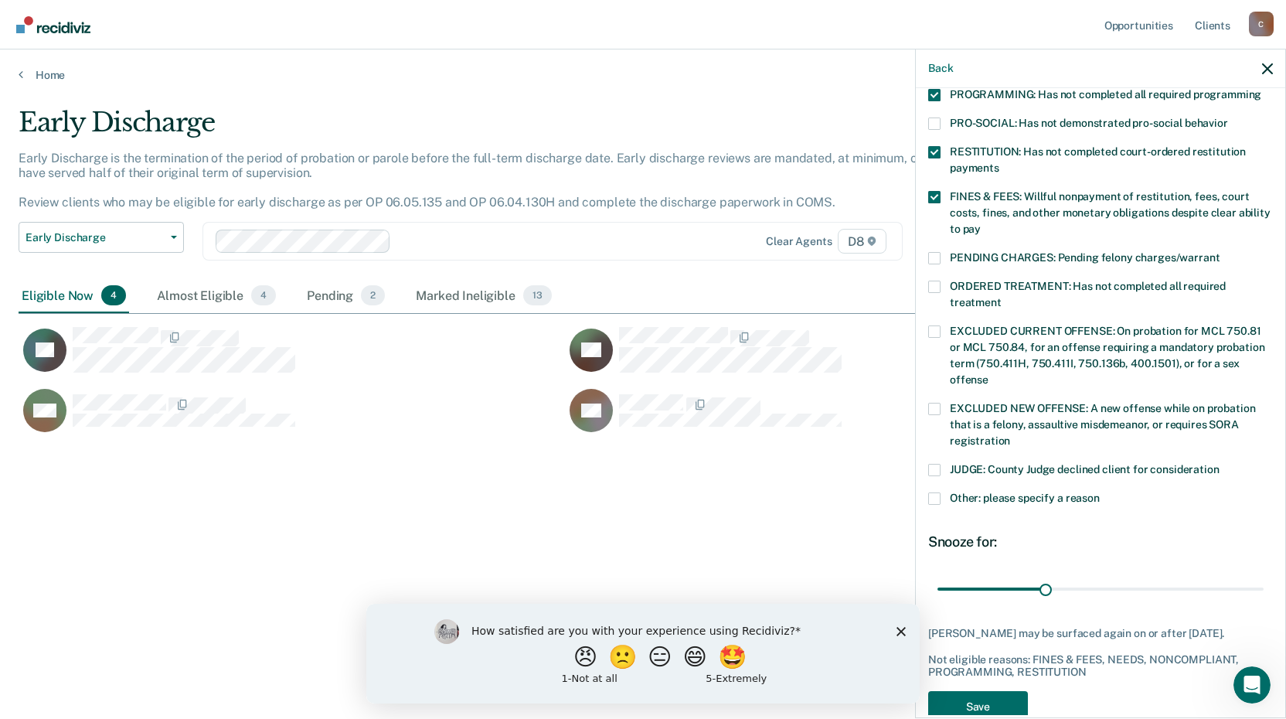
click at [929, 280] on span at bounding box center [934, 286] width 12 height 12
click at [1001, 297] on input "ORDERED TREATMENT: Has not completed all required treatment" at bounding box center [1001, 297] width 0 height 0
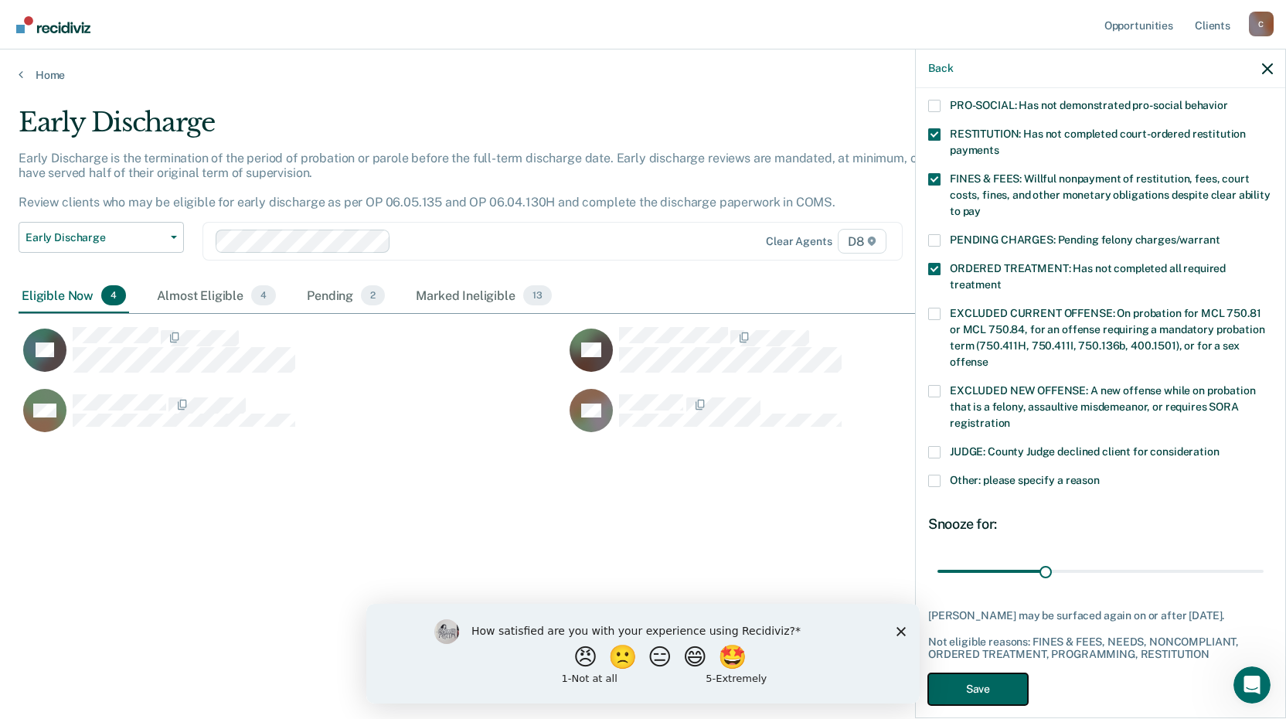
click at [987, 677] on button "Save" at bounding box center [978, 689] width 100 height 32
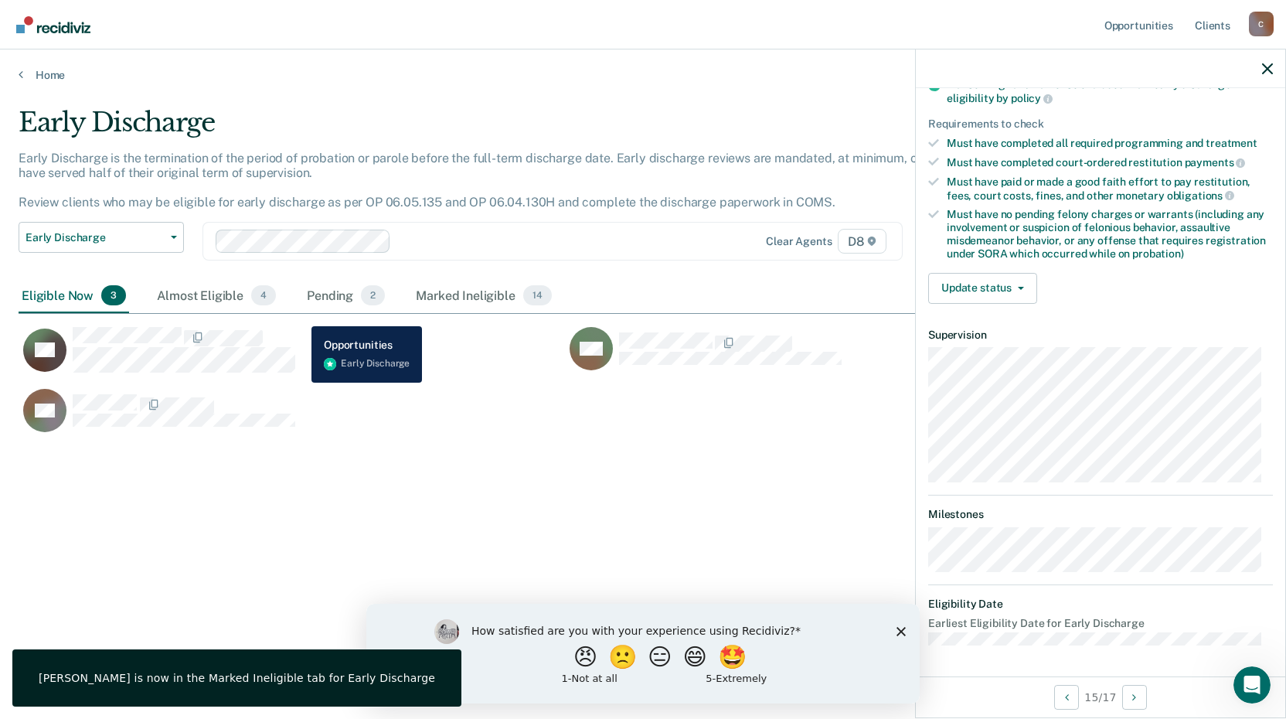
scroll to position [187, 0]
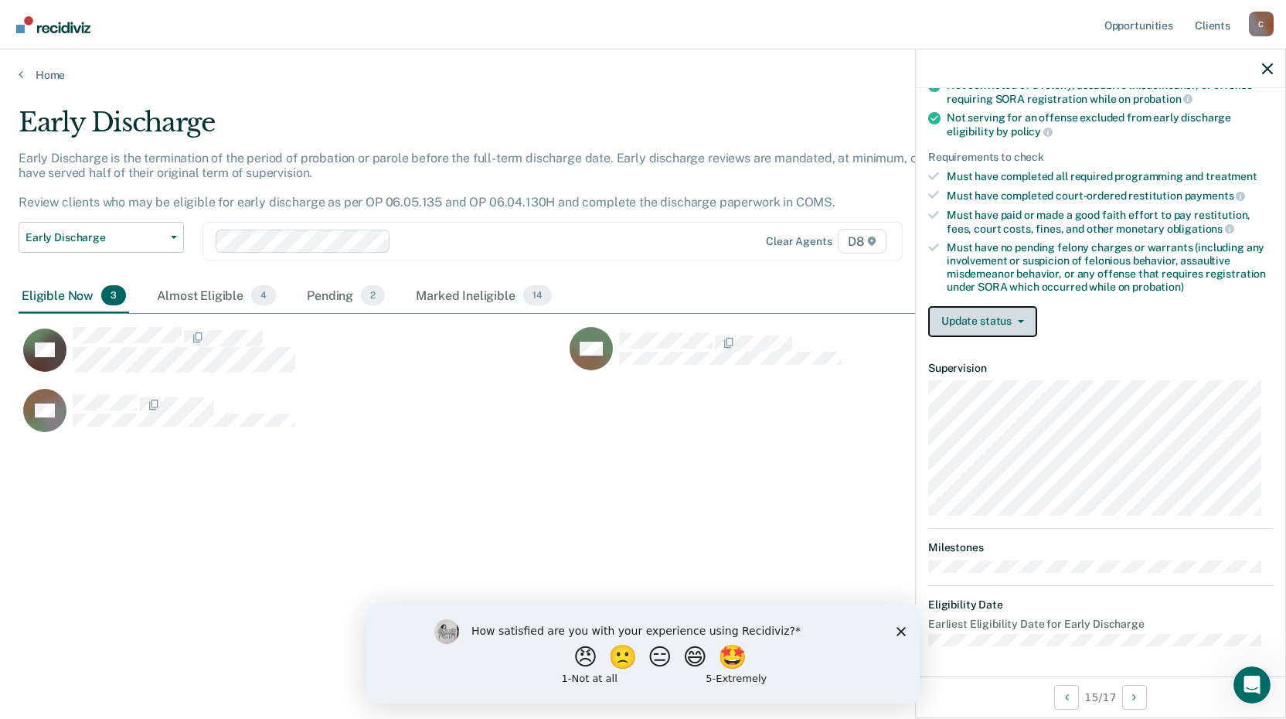
click at [970, 320] on button "Update status" at bounding box center [982, 321] width 109 height 31
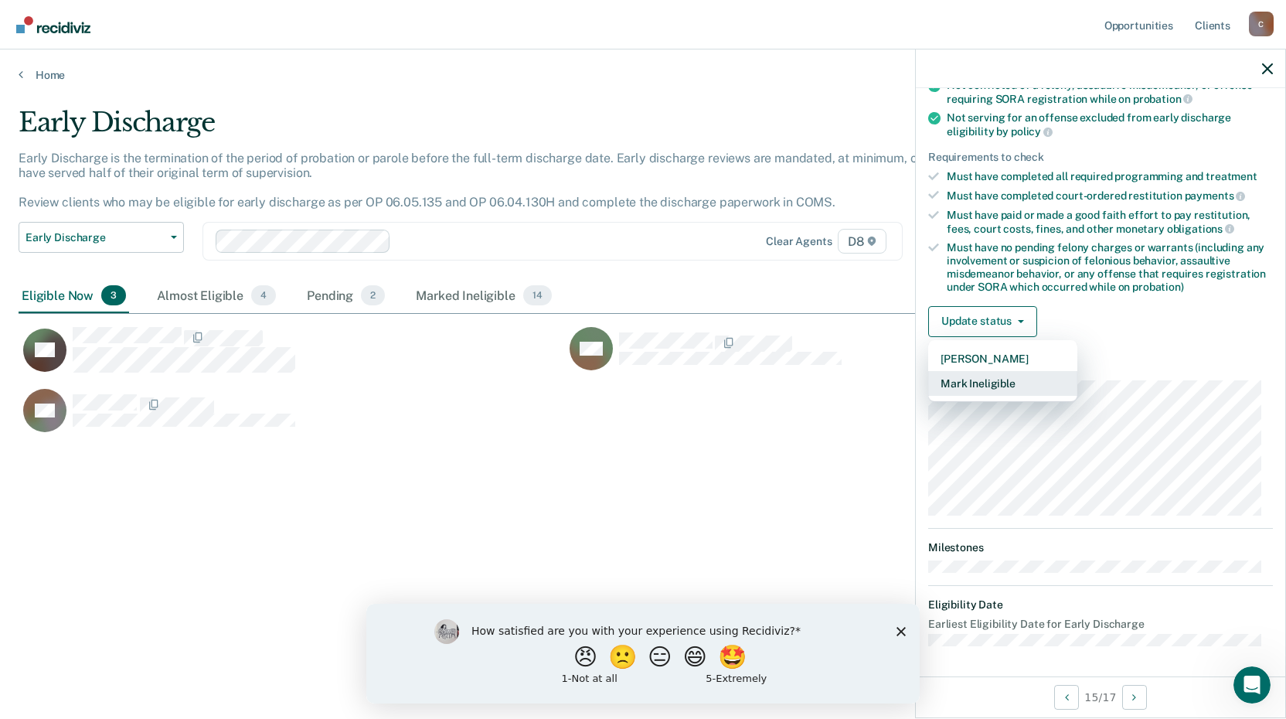
click at [963, 377] on button "Mark Ineligible" at bounding box center [1002, 383] width 149 height 25
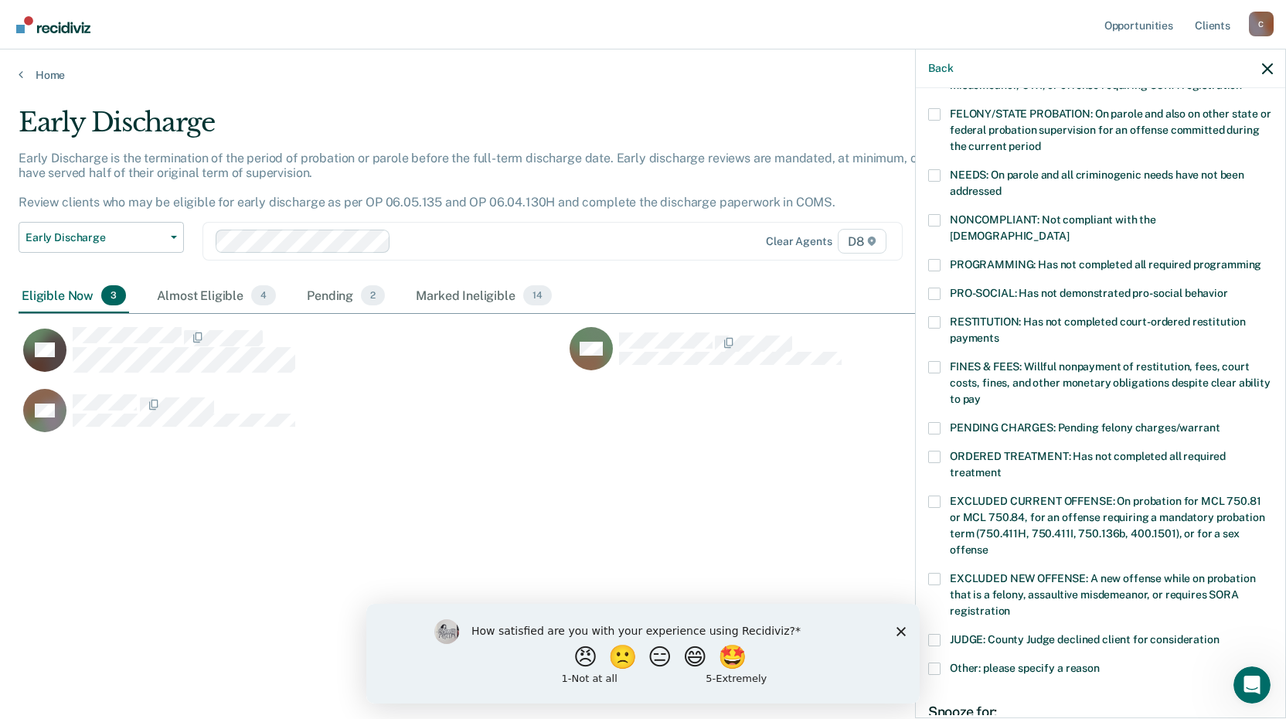
click at [930, 259] on span at bounding box center [934, 265] width 12 height 12
click at [1261, 259] on input "PROGRAMMING: Has not completed all required programming" at bounding box center [1261, 259] width 0 height 0
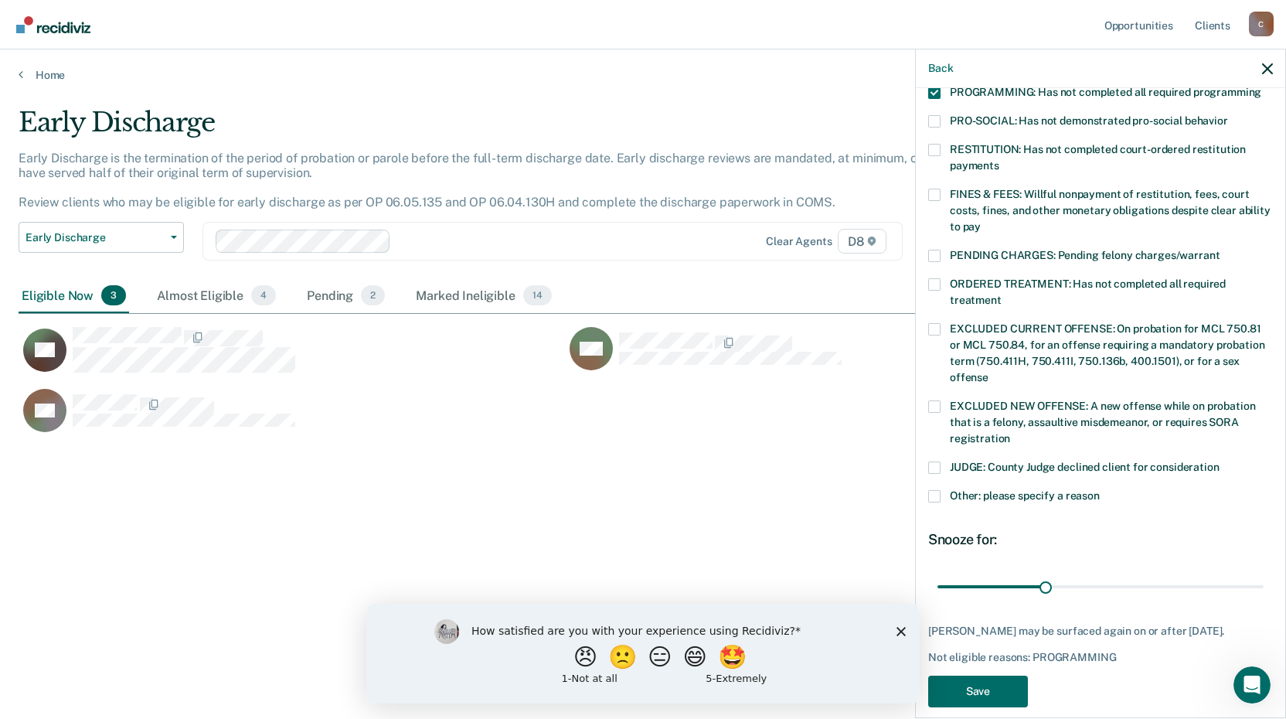
scroll to position [375, 0]
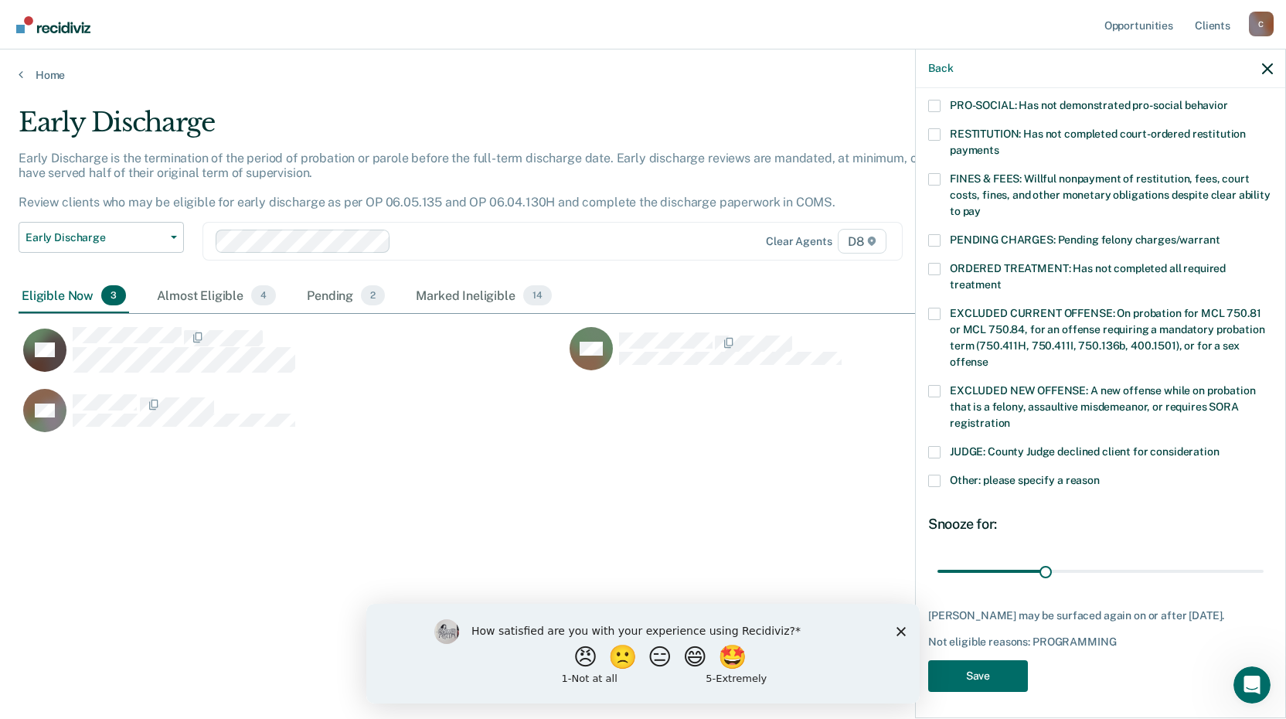
click at [935, 456] on div "JUDGE: County Judge declined client for consideration" at bounding box center [1100, 460] width 345 height 29
click at [936, 474] on span at bounding box center [934, 480] width 12 height 12
click at [1099, 474] on input "Other: please specify a reason" at bounding box center [1099, 474] width 0 height 0
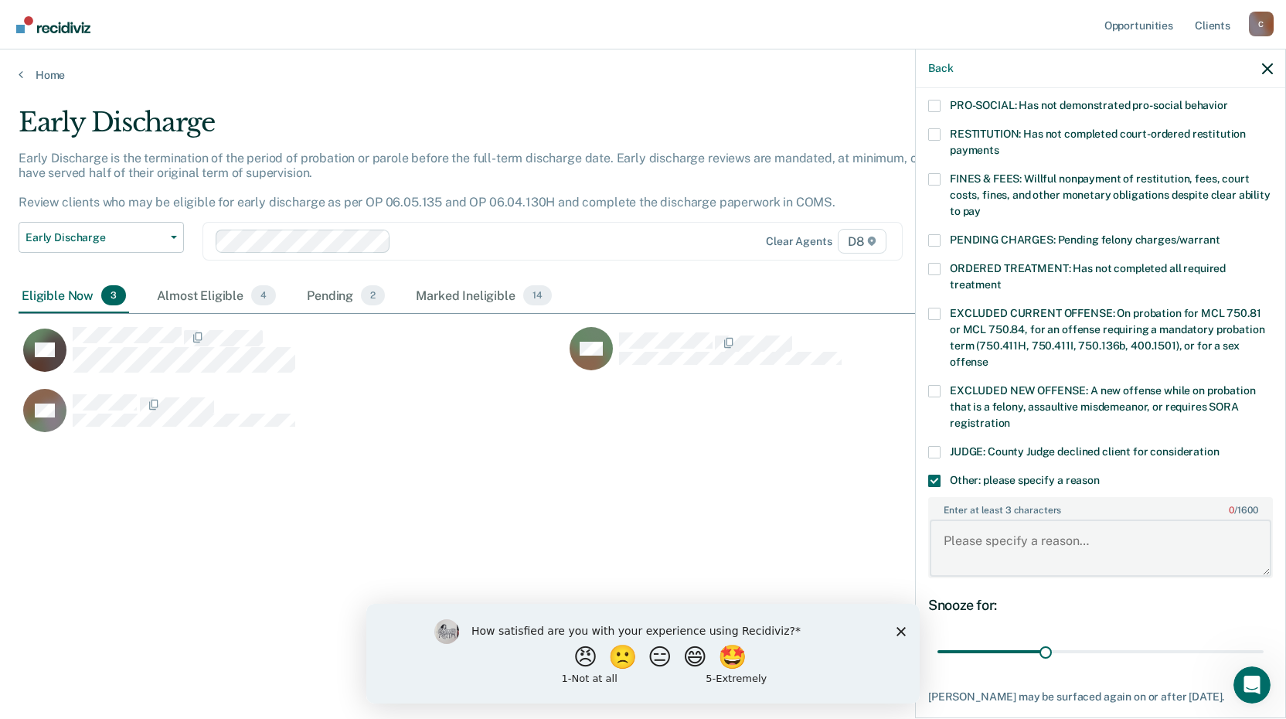
click at [954, 530] on textarea "Enter at least 3 characters 0 / 1600" at bounding box center [1101, 547] width 342 height 57
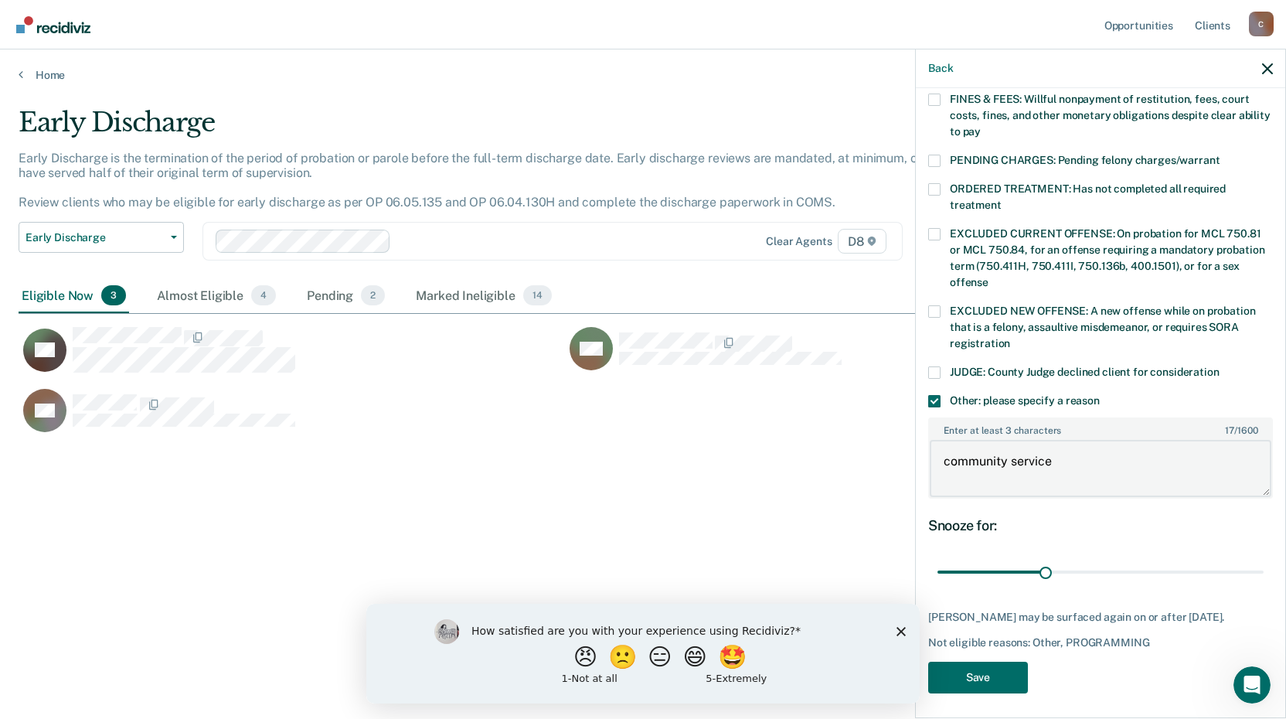
scroll to position [456, 0]
type textarea "community service"
click at [1006, 668] on button "Save" at bounding box center [978, 676] width 100 height 32
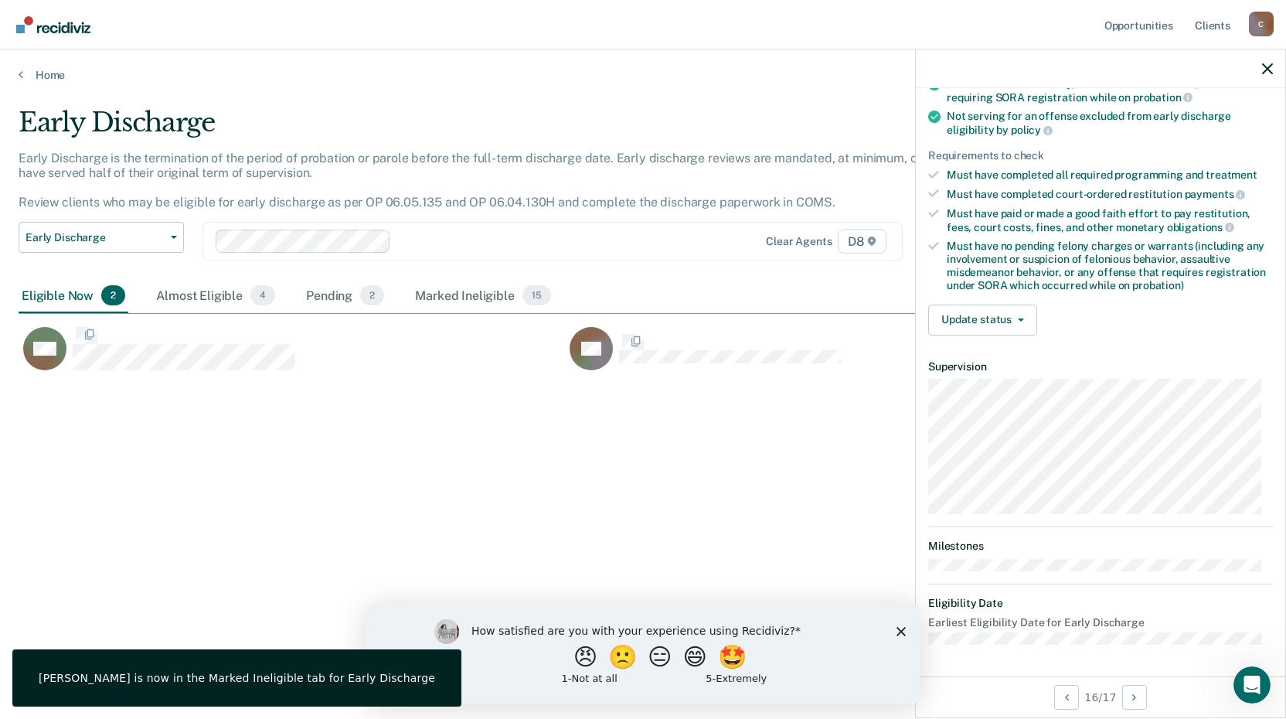
scroll to position [219, 0]
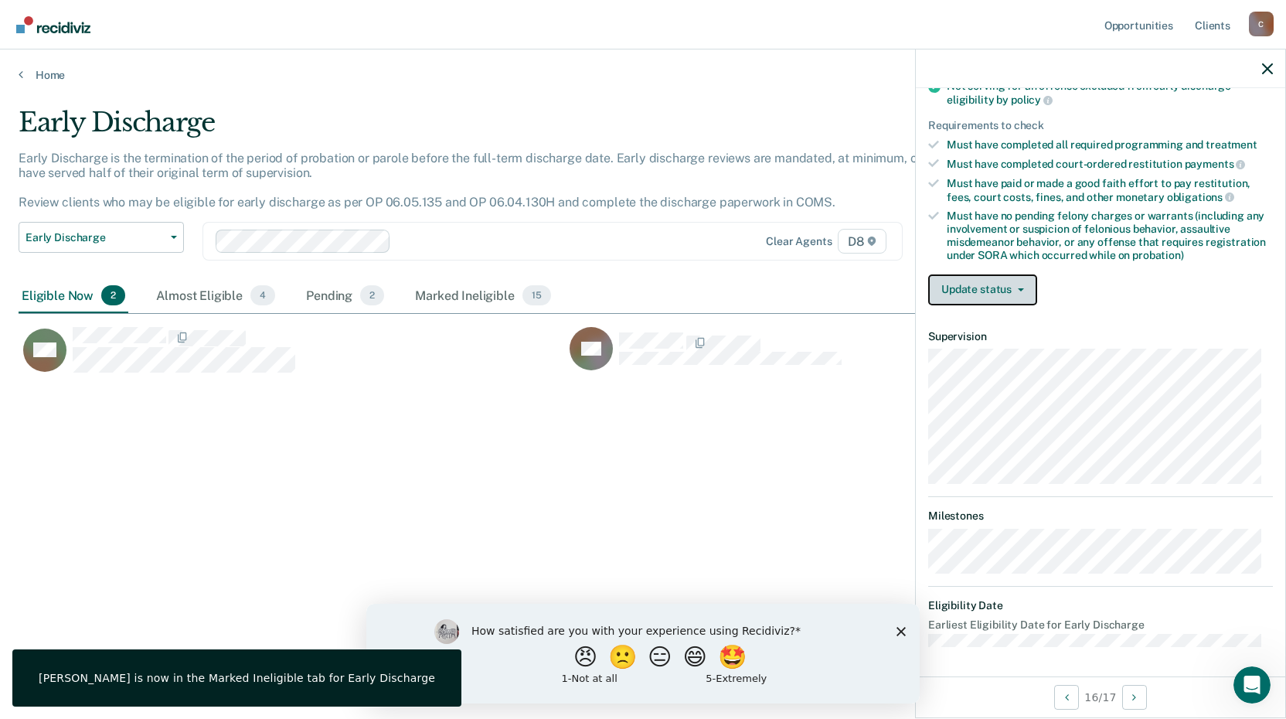
click at [954, 287] on button "Update status" at bounding box center [982, 289] width 109 height 31
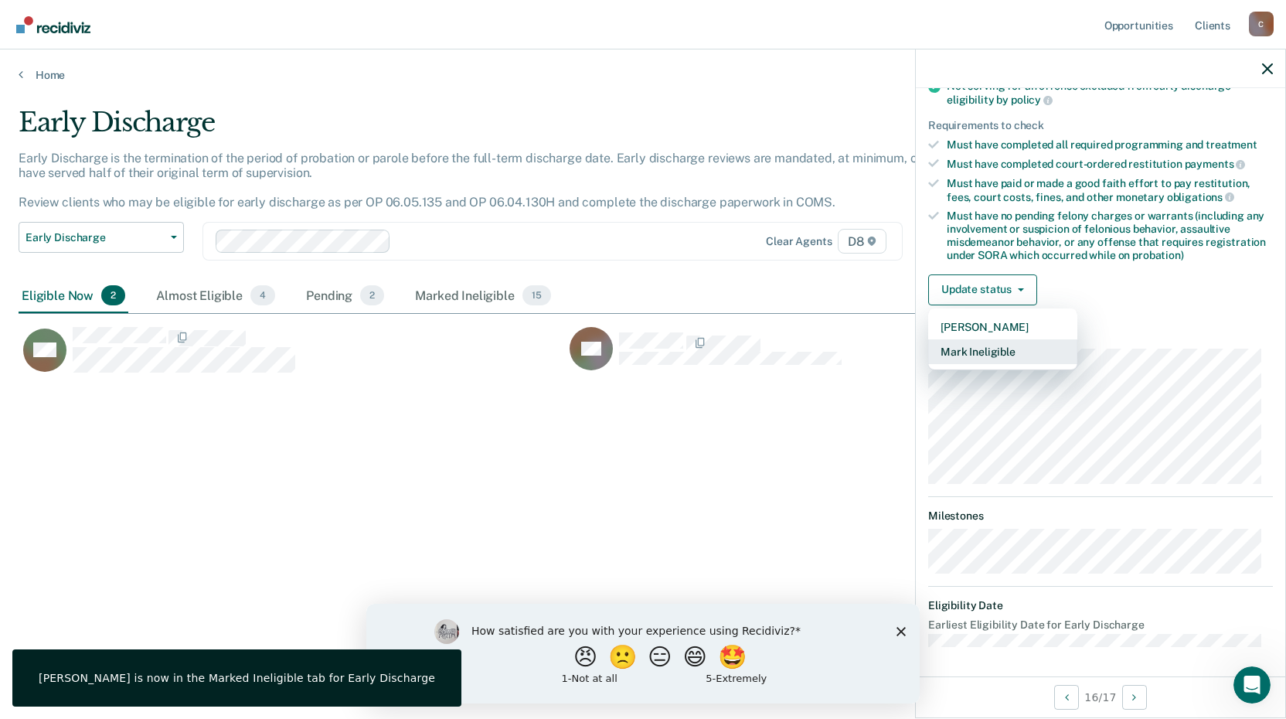
click at [966, 339] on button "Mark Ineligible" at bounding box center [1002, 351] width 149 height 25
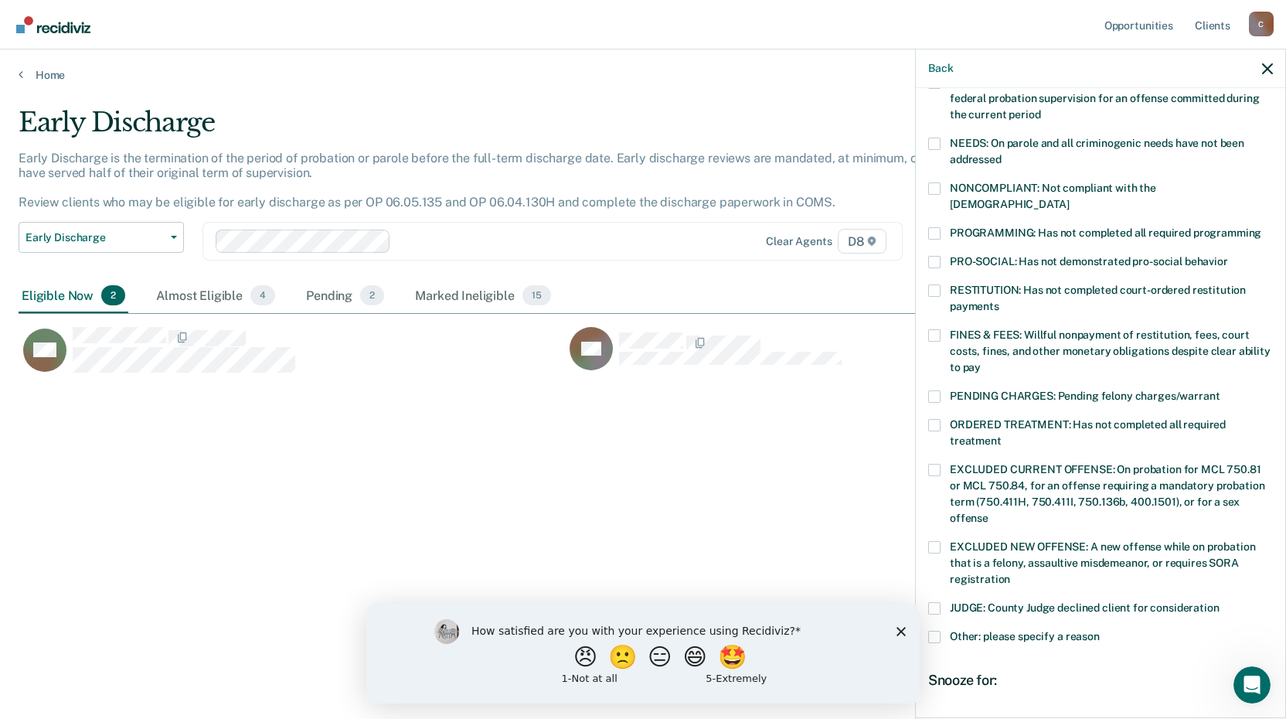
click at [943, 227] on label "PROGRAMMING: Has not completed all required programming" at bounding box center [1100, 235] width 345 height 16
click at [1261, 227] on input "PROGRAMMING: Has not completed all required programming" at bounding box center [1261, 227] width 0 height 0
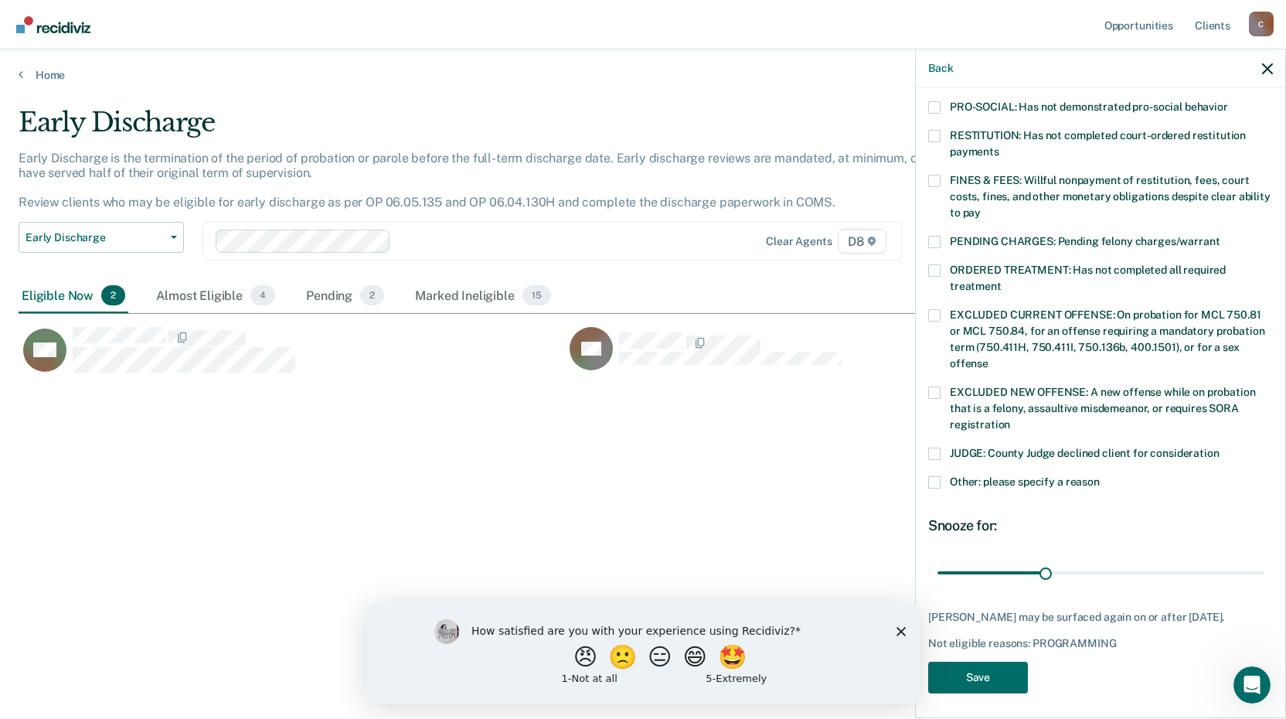
scroll to position [375, 0]
click at [924, 462] on div "AW Which of the following requirements has [PERSON_NAME] not met? [MEDICAL_DATA…" at bounding box center [1100, 401] width 369 height 627
click at [936, 474] on span at bounding box center [934, 480] width 12 height 12
click at [1099, 474] on input "Other: please specify a reason" at bounding box center [1099, 474] width 0 height 0
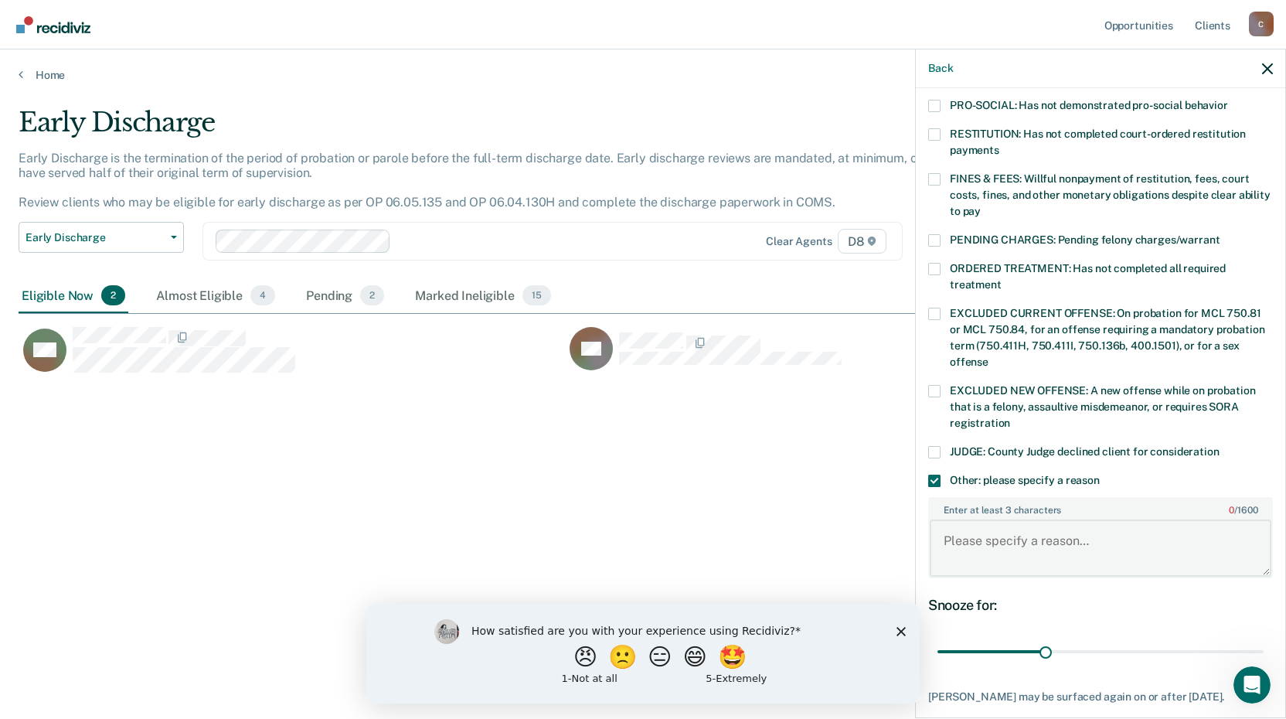
click at [948, 532] on textarea "Enter at least 3 characters 0 / 1600" at bounding box center [1101, 547] width 342 height 57
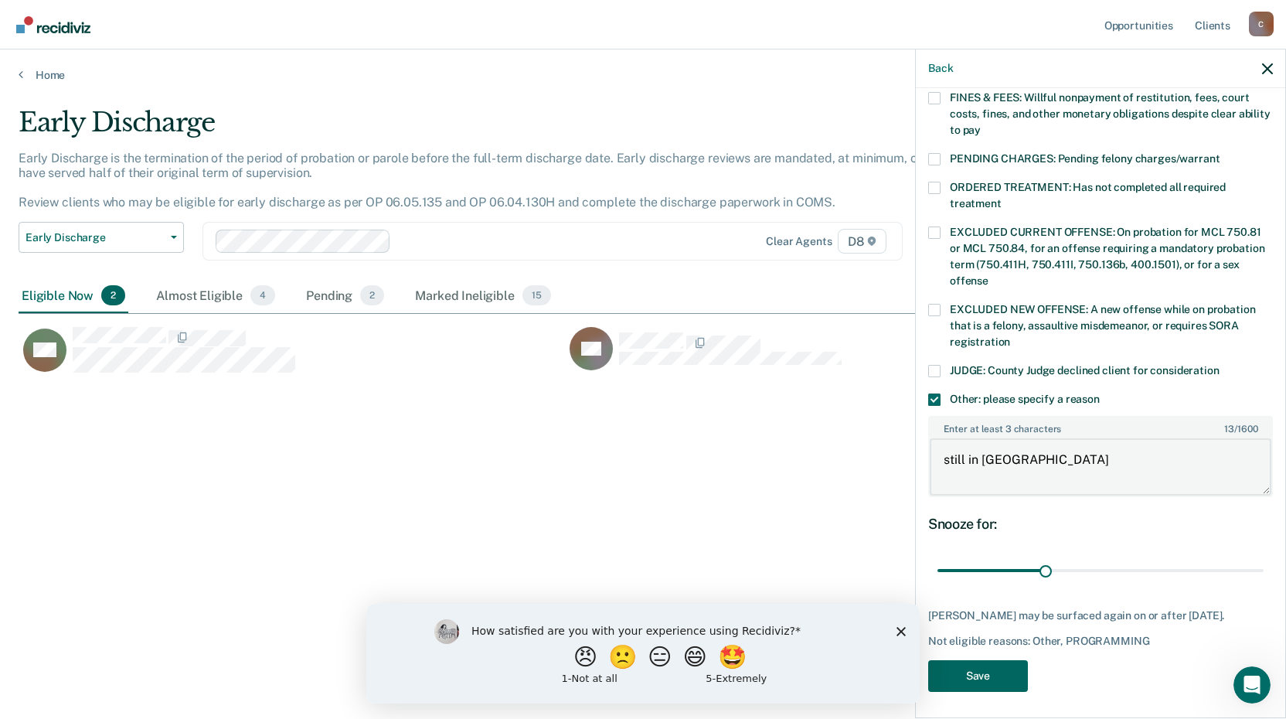
type textarea "still in [GEOGRAPHIC_DATA]"
click at [997, 673] on button "Save" at bounding box center [978, 676] width 100 height 32
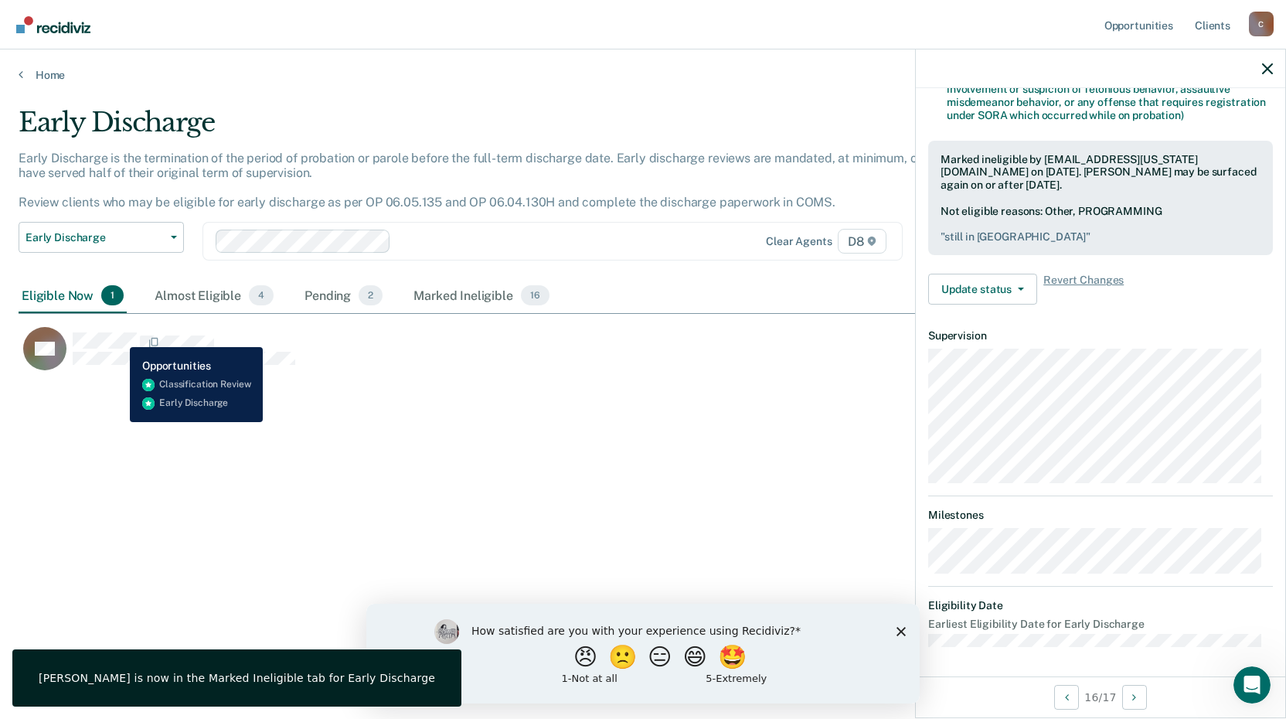
scroll to position [219, 0]
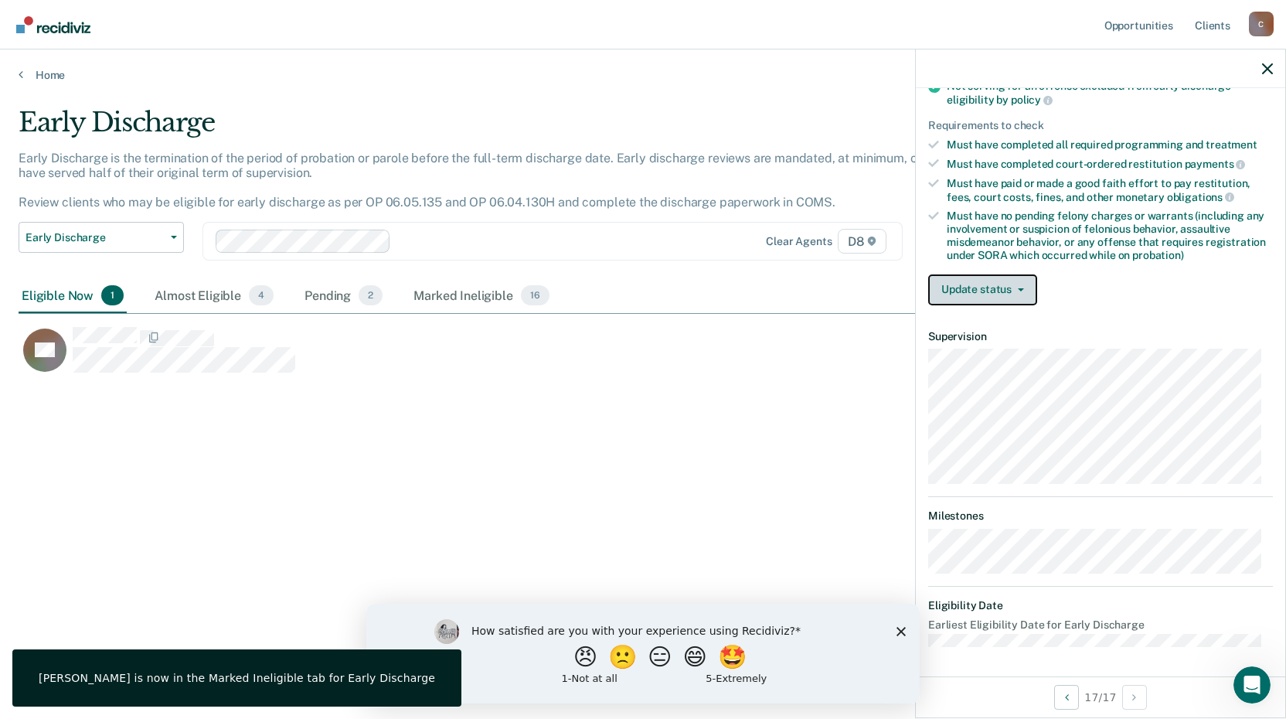
click at [965, 291] on button "Update status" at bounding box center [982, 289] width 109 height 31
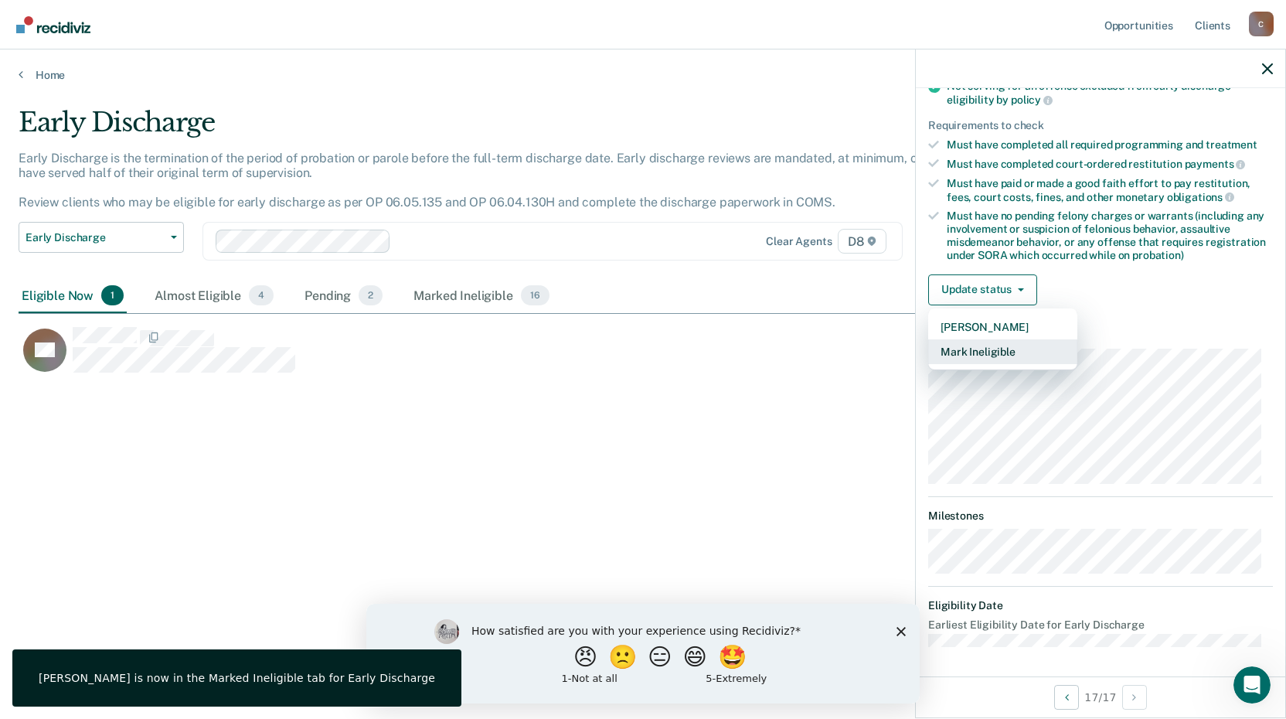
click at [984, 345] on button "Mark Ineligible" at bounding box center [1002, 351] width 149 height 25
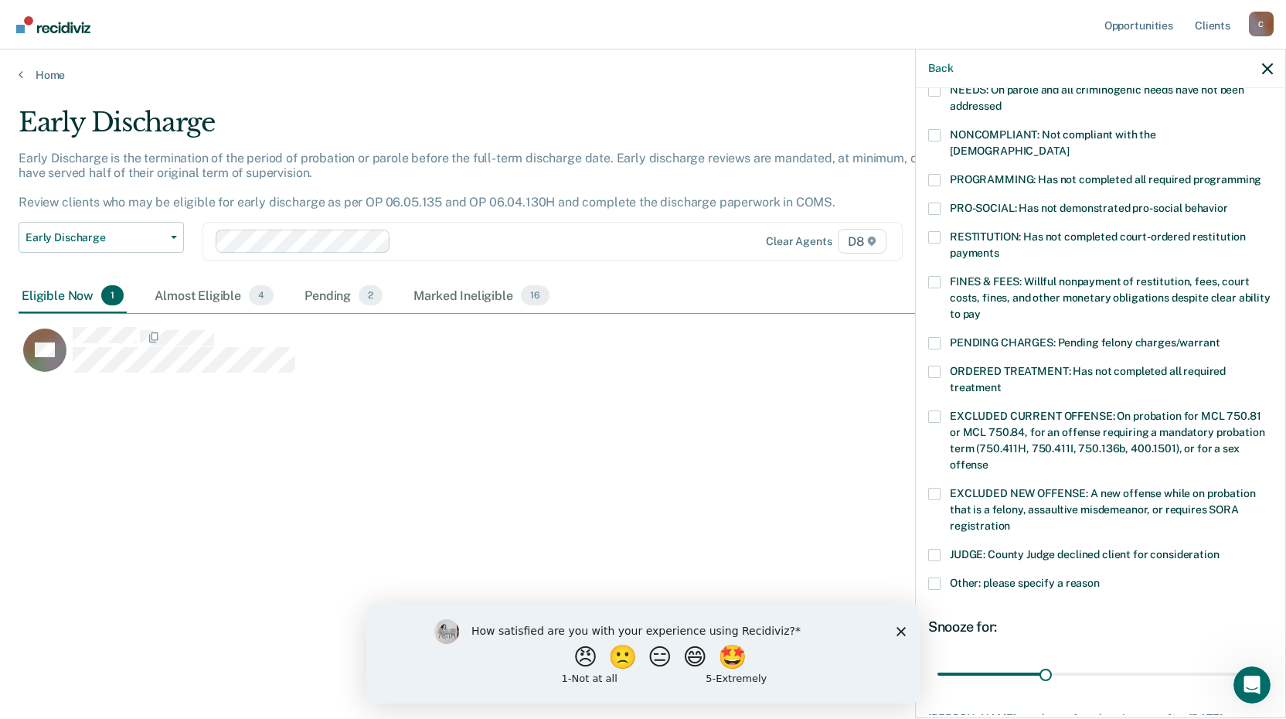
scroll to position [296, 0]
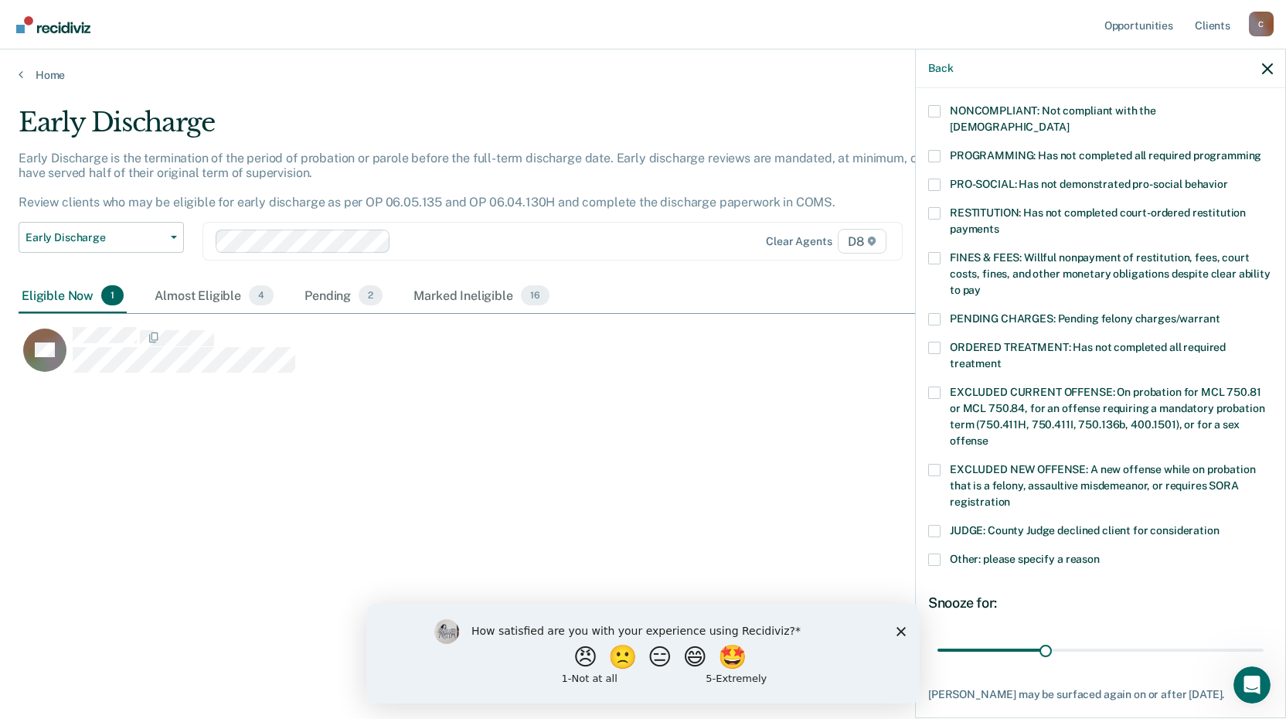
click at [930, 342] on span at bounding box center [934, 348] width 12 height 12
click at [1001, 358] on input "ORDERED TREATMENT: Has not completed all required treatment" at bounding box center [1001, 358] width 0 height 0
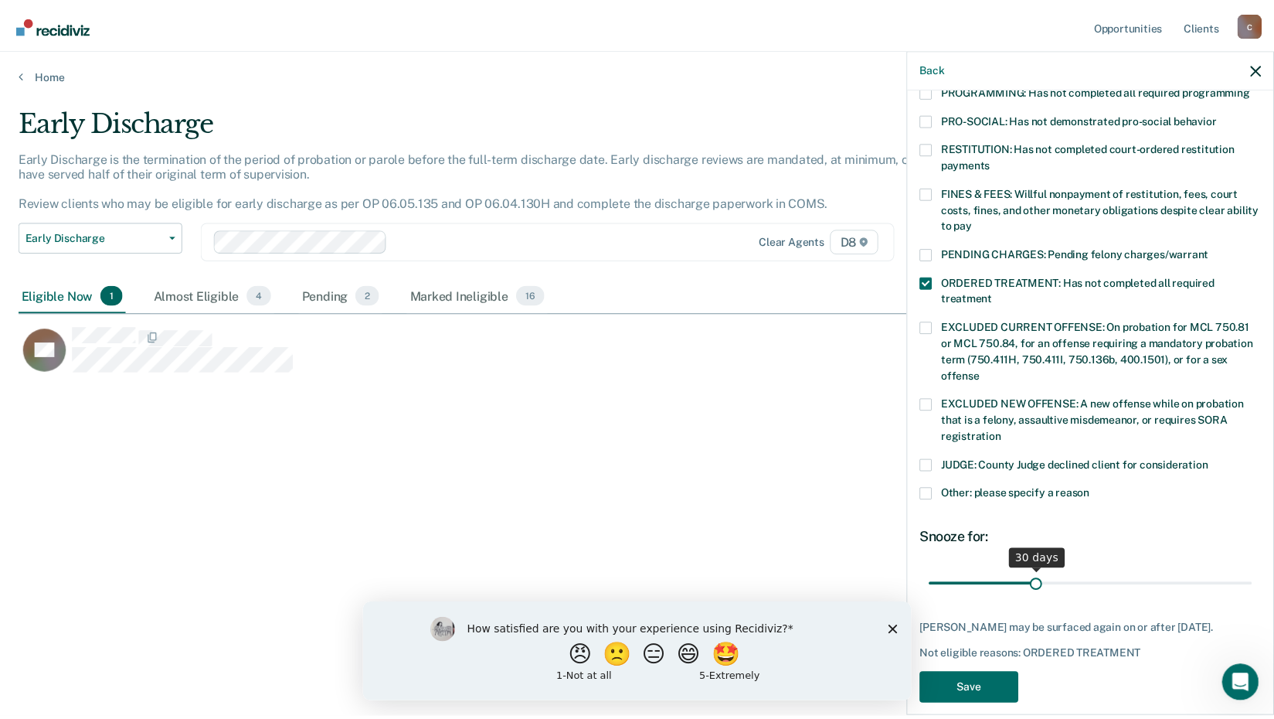
scroll to position [362, 0]
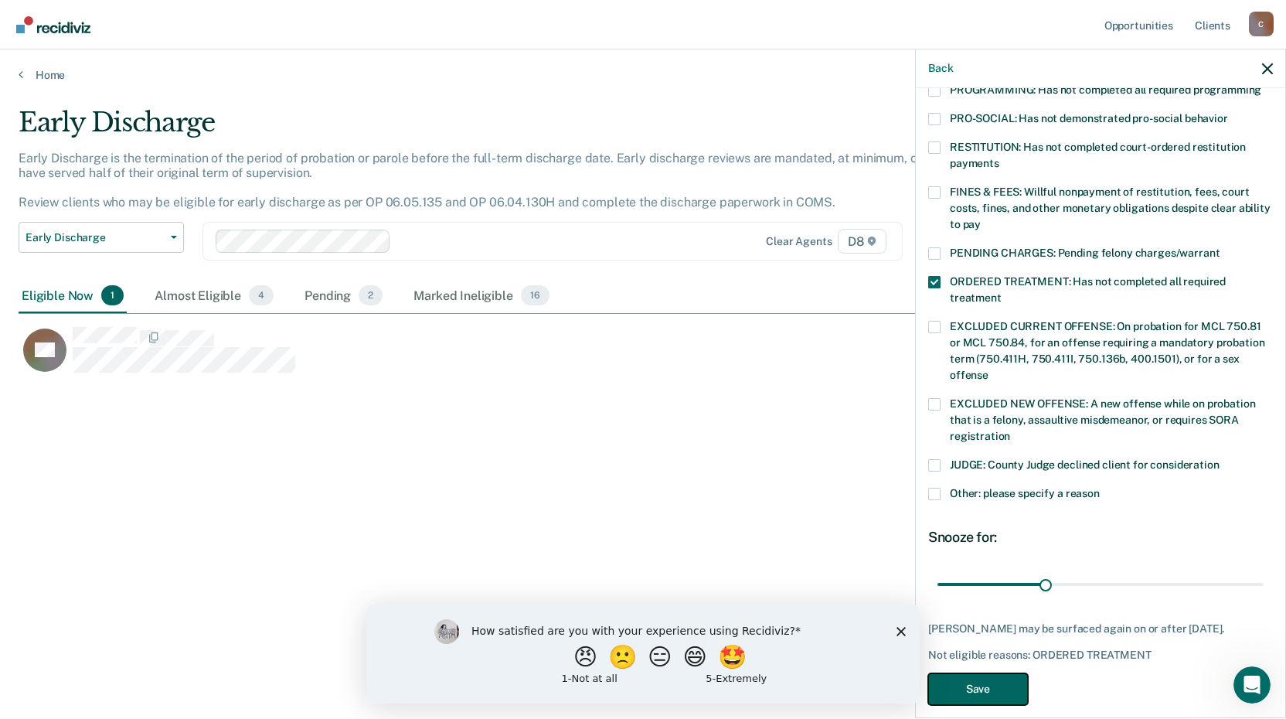
click at [1003, 681] on button "Save" at bounding box center [978, 689] width 100 height 32
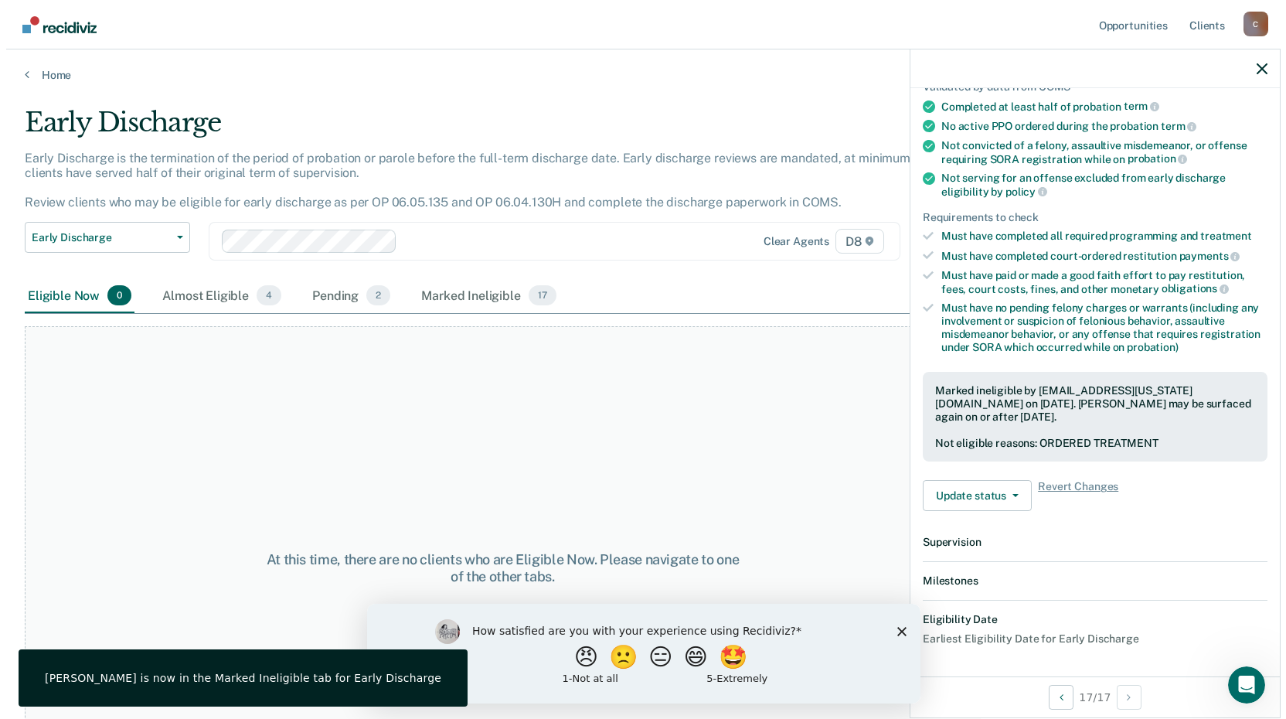
scroll to position [333, 0]
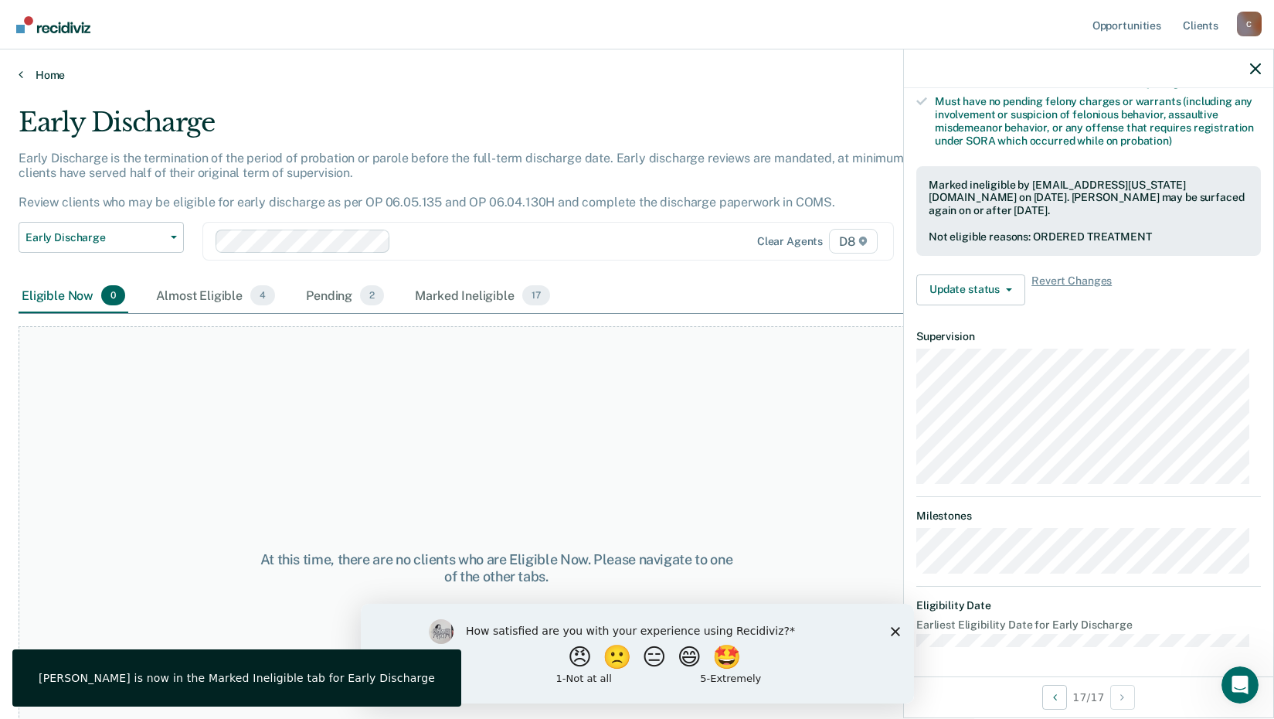
click at [35, 75] on link "Home" at bounding box center [637, 75] width 1237 height 14
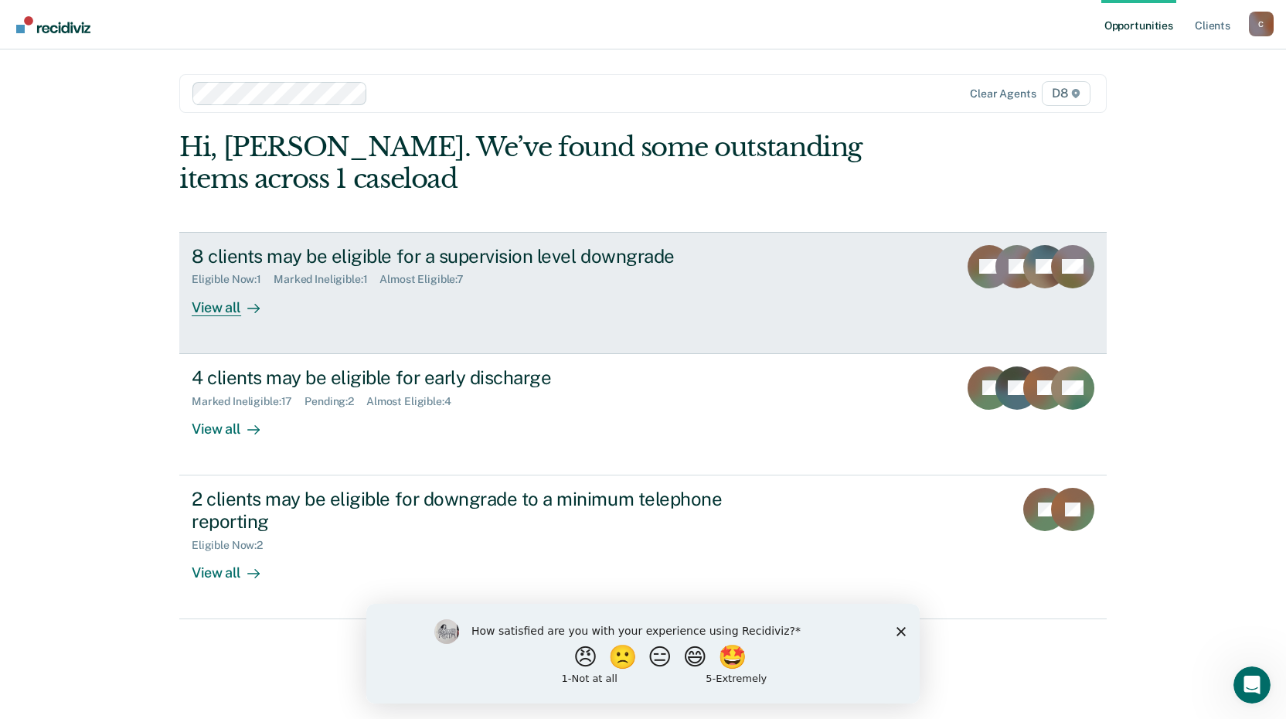
click at [312, 263] on div "8 clients may be eligible for a supervision level downgrade" at bounding box center [463, 256] width 542 height 22
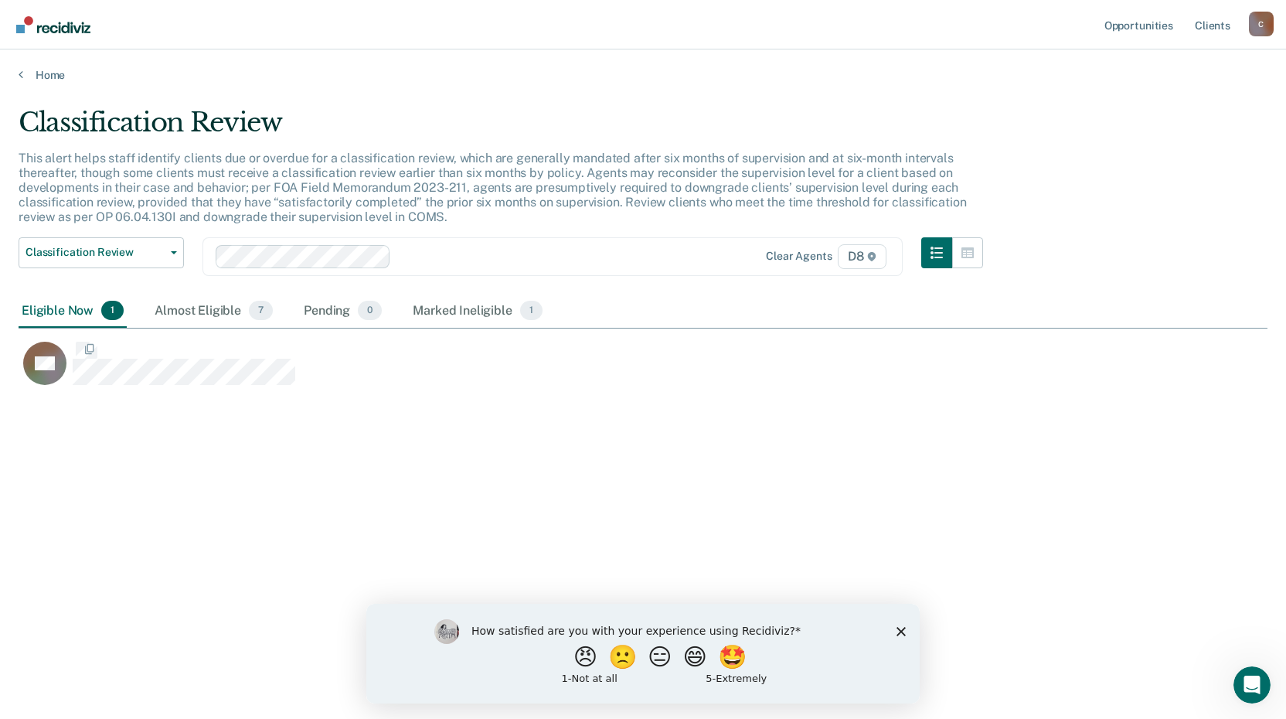
scroll to position [484, 1237]
click at [43, 78] on link "Home" at bounding box center [643, 75] width 1249 height 14
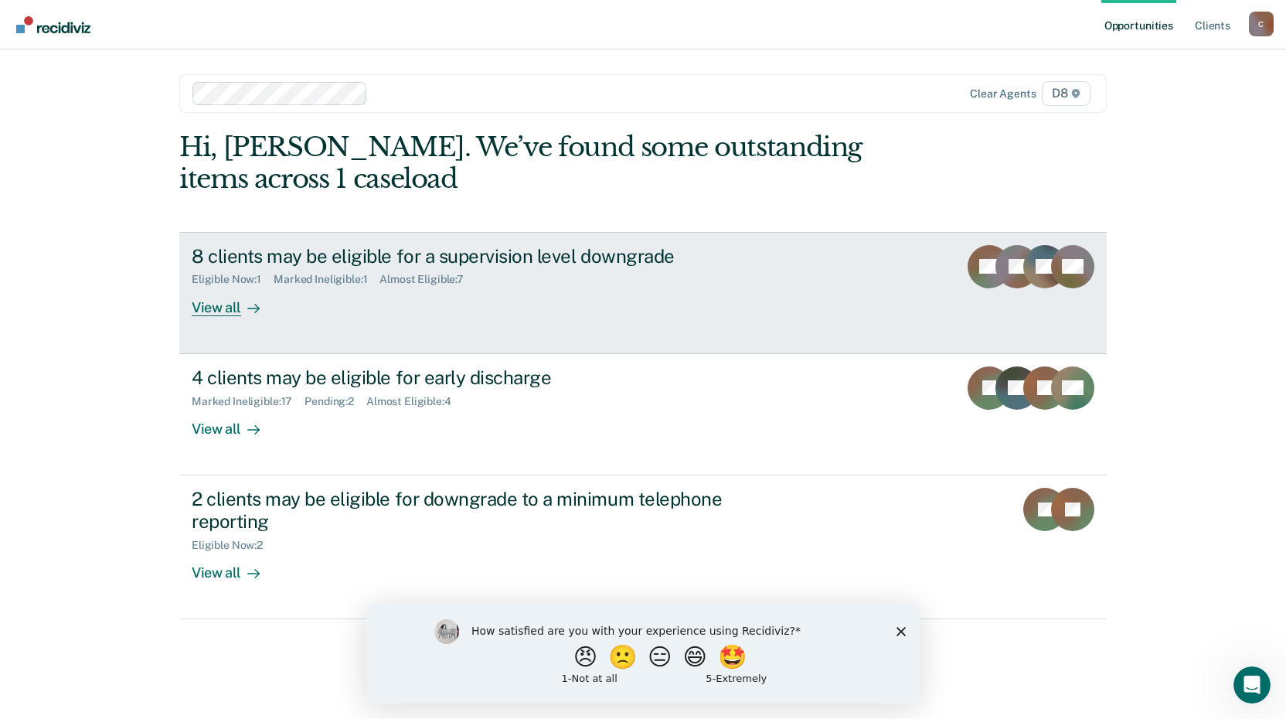
click at [368, 258] on div "8 clients may be eligible for a supervision level downgrade" at bounding box center [463, 256] width 542 height 22
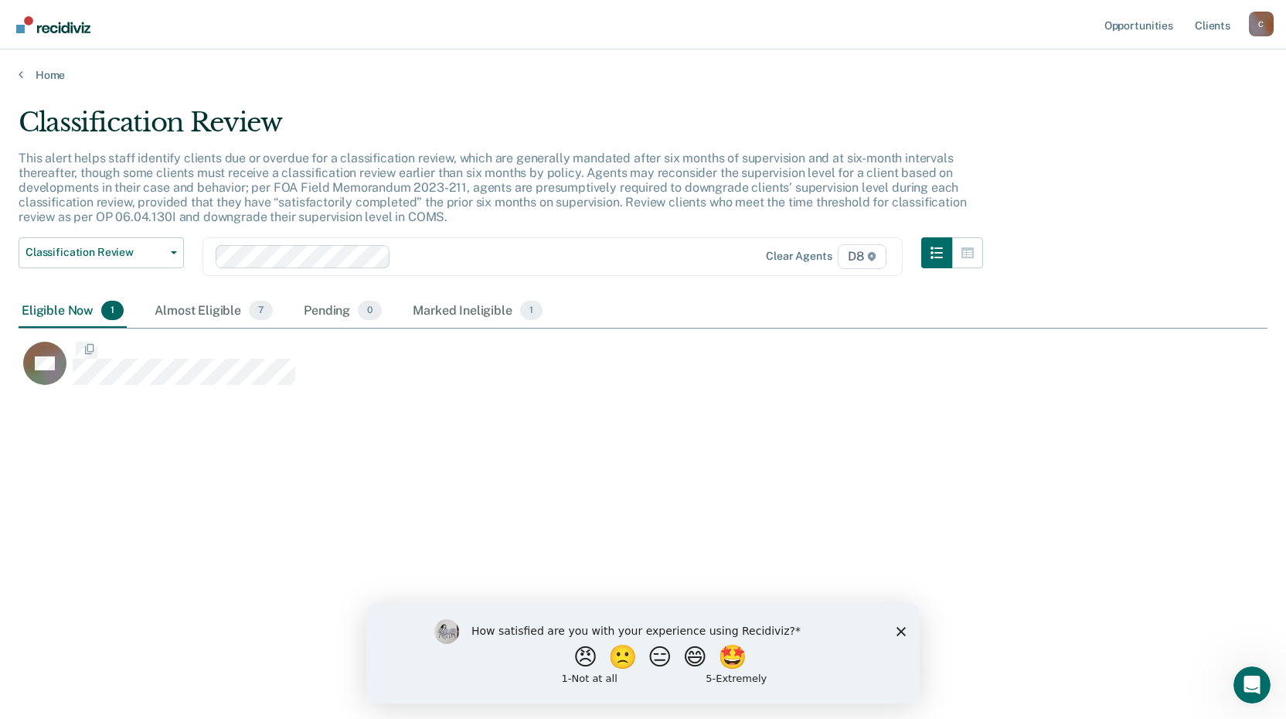
scroll to position [484, 1237]
click at [51, 79] on link "Home" at bounding box center [643, 75] width 1249 height 14
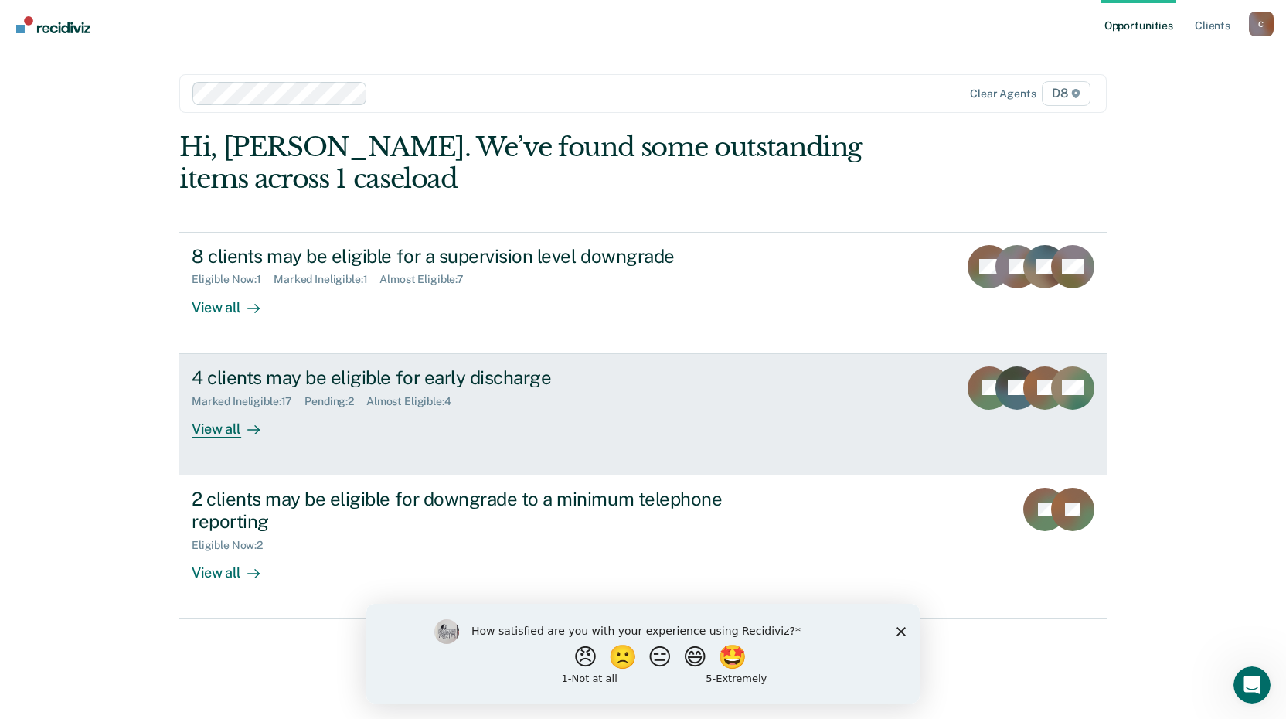
click at [311, 376] on div "4 clients may be eligible for early discharge" at bounding box center [463, 377] width 542 height 22
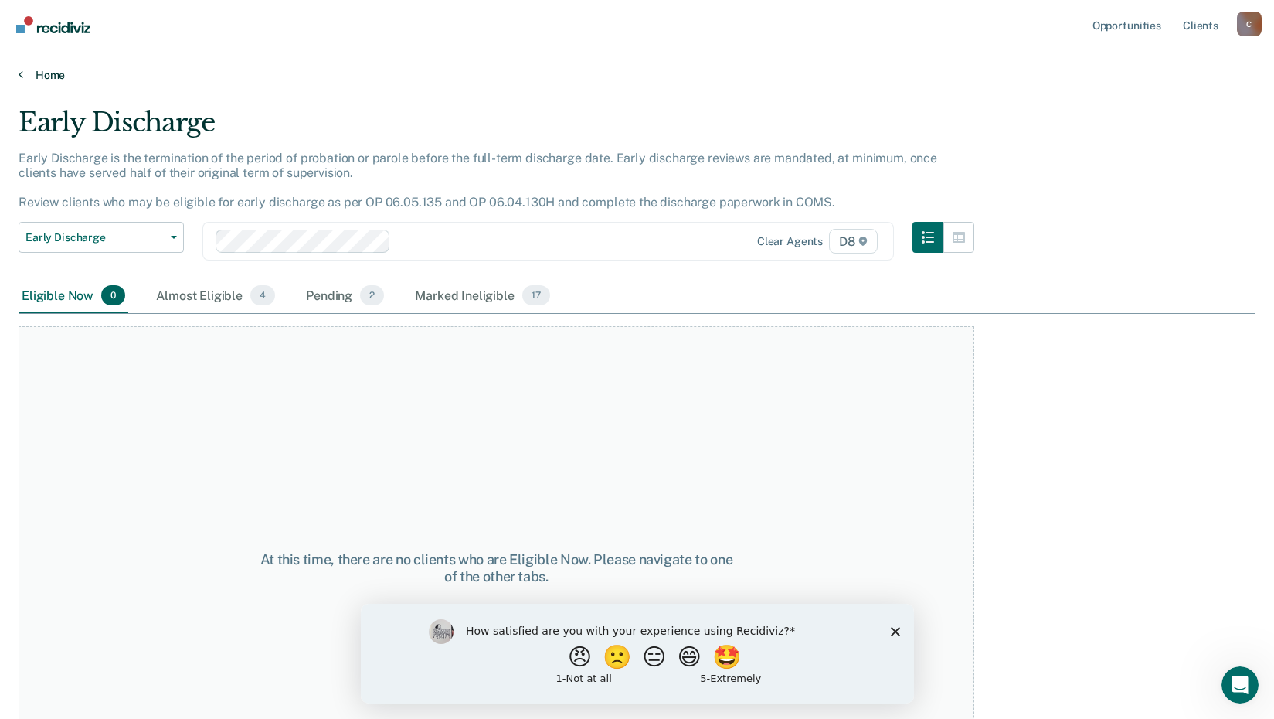
click at [46, 76] on link "Home" at bounding box center [637, 75] width 1237 height 14
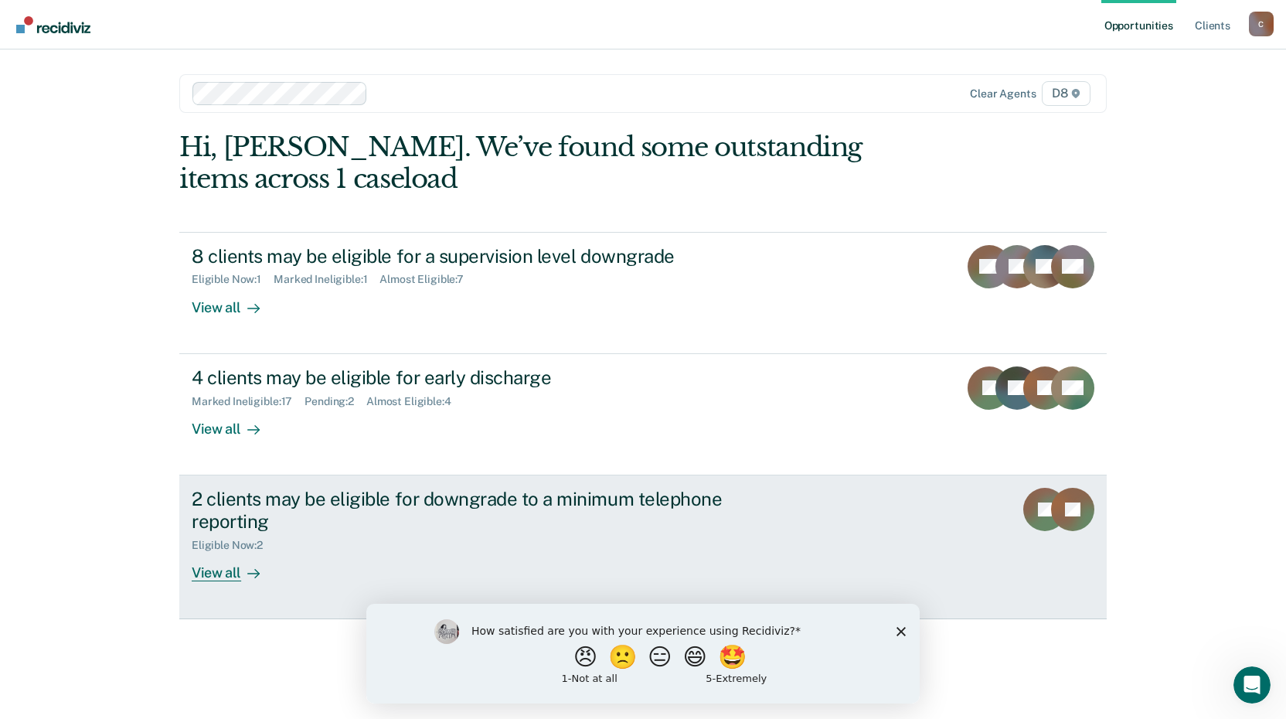
click at [308, 491] on div "2 clients may be eligible for downgrade to a minimum telephone reporting" at bounding box center [463, 510] width 542 height 45
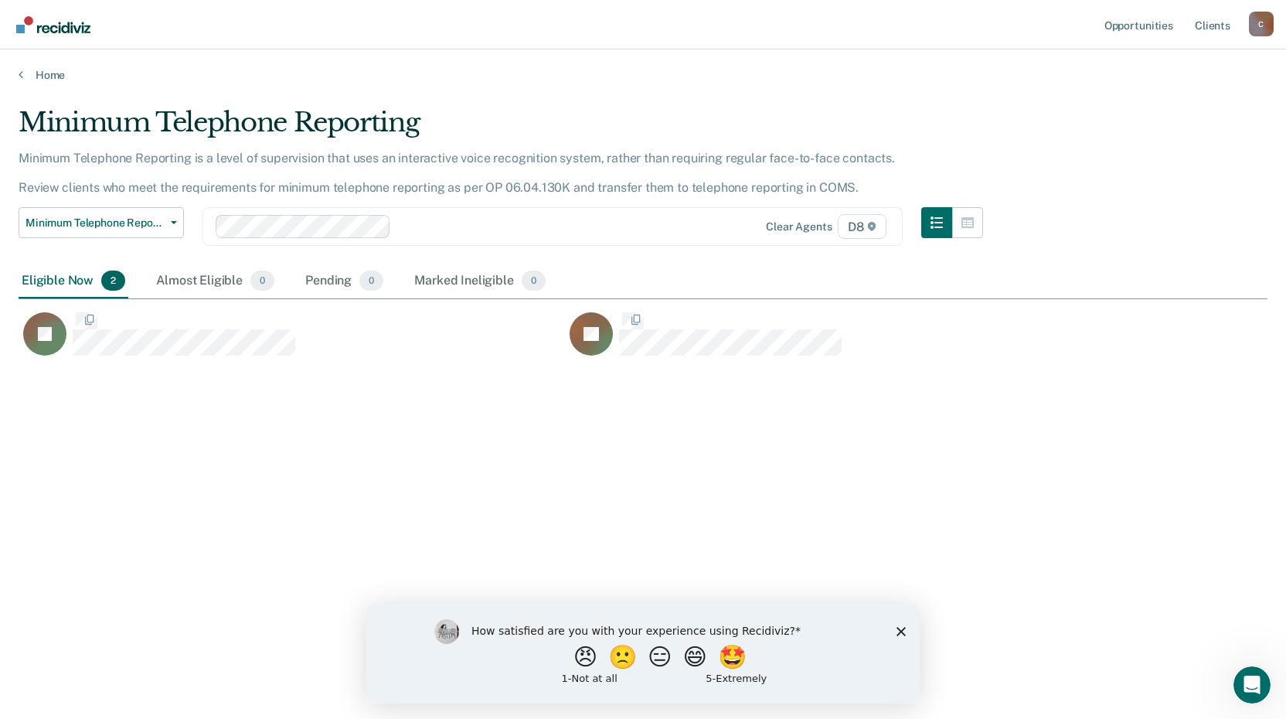
scroll to position [484, 1237]
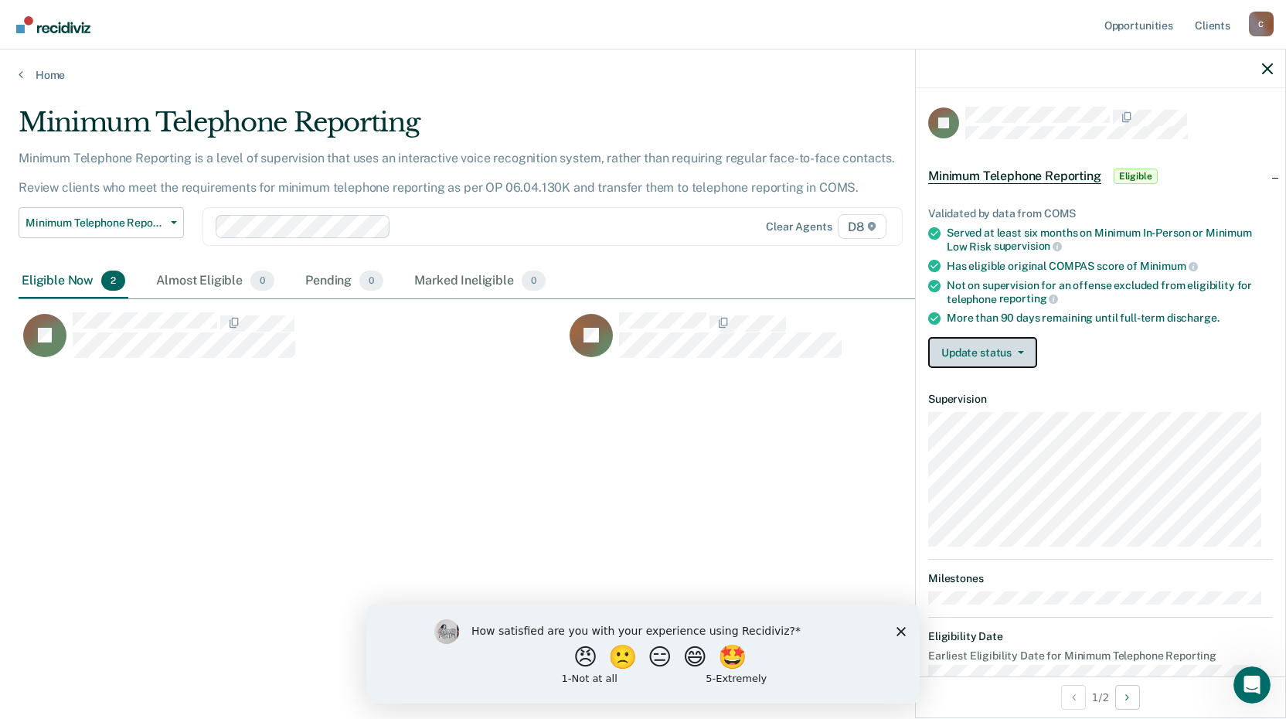
click at [978, 354] on button "Update status" at bounding box center [982, 352] width 109 height 31
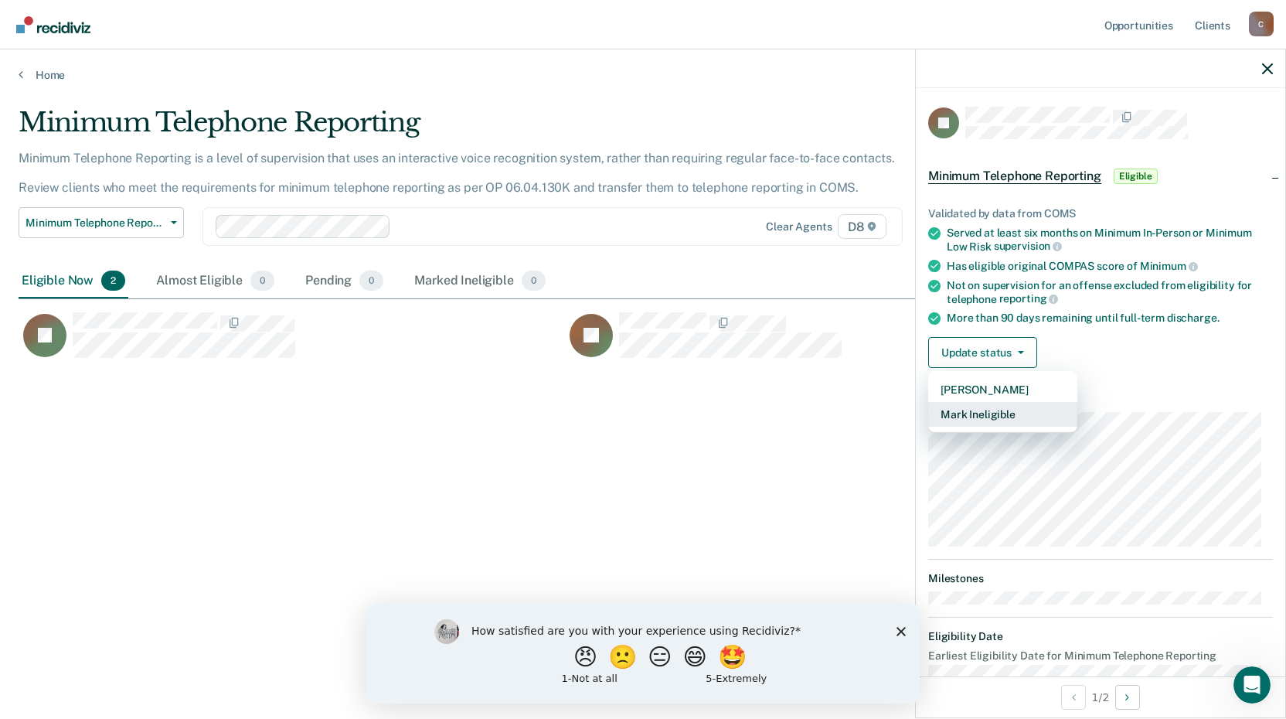
click at [956, 406] on button "Mark Ineligible" at bounding box center [1002, 414] width 149 height 25
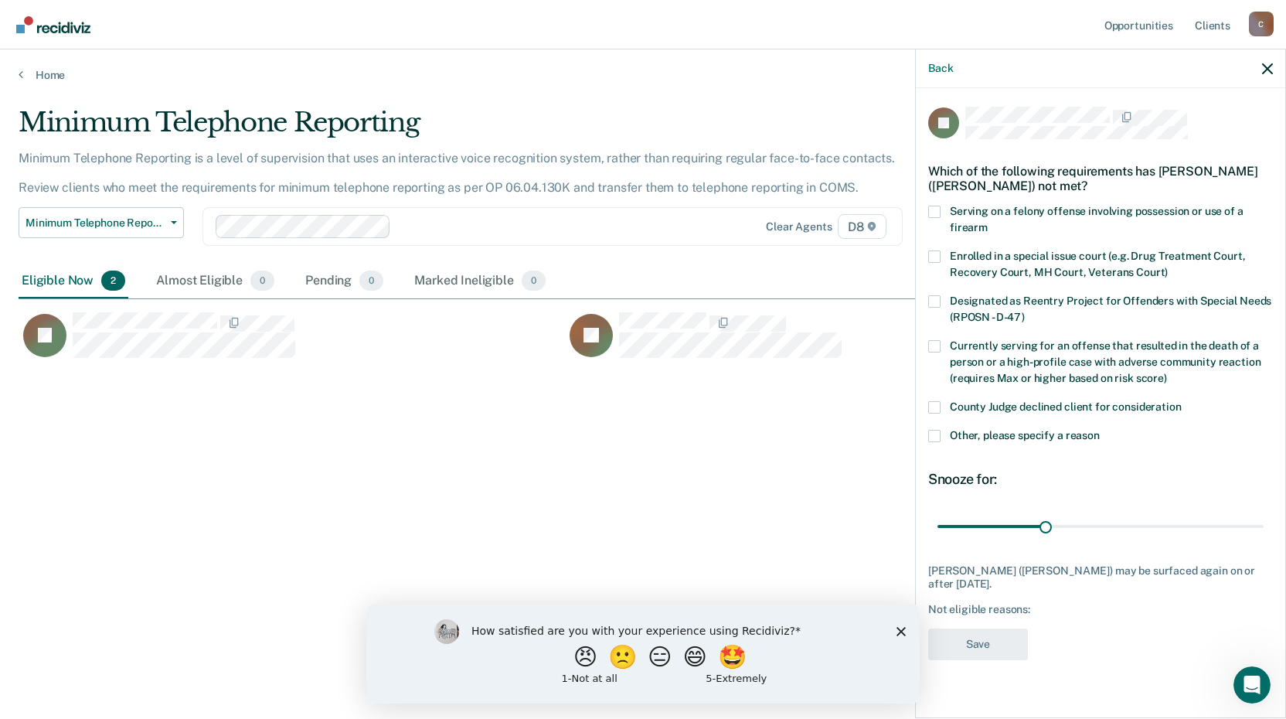
click at [936, 401] on span at bounding box center [934, 407] width 12 height 12
click at [1181, 401] on input "County Judge declined client for consideration" at bounding box center [1181, 401] width 0 height 0
click at [985, 647] on button "Save" at bounding box center [978, 644] width 100 height 32
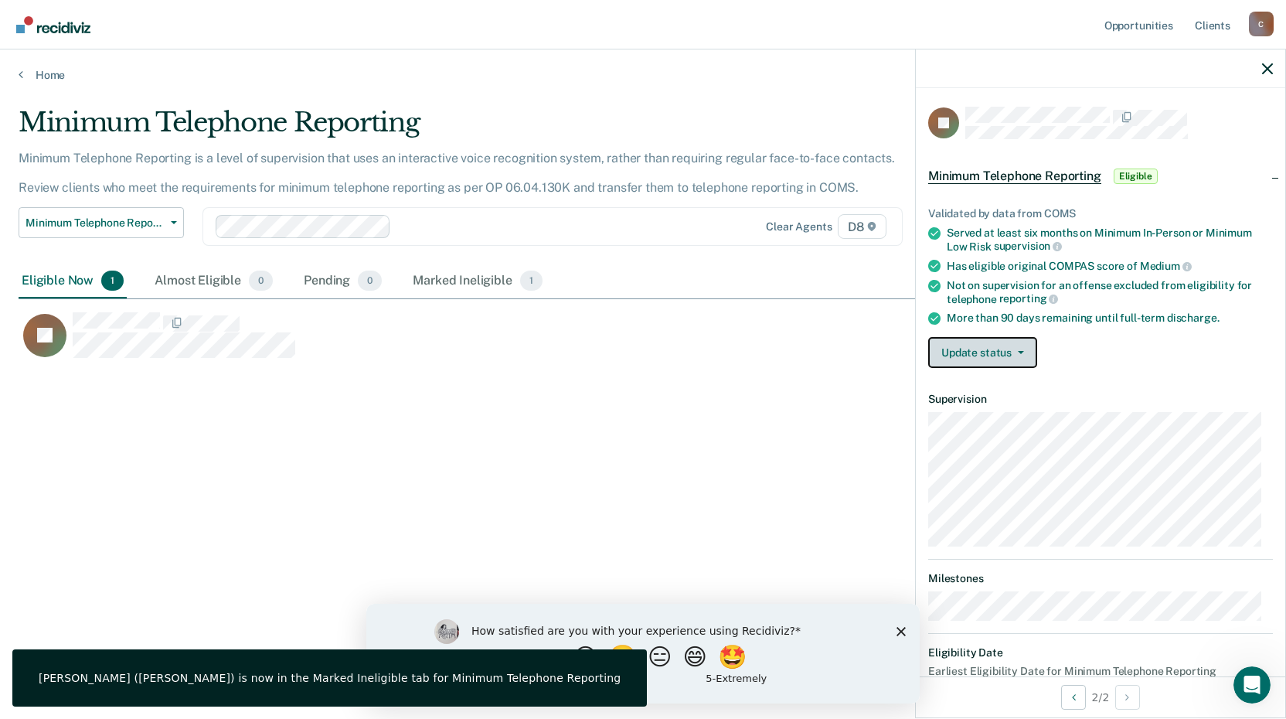
click at [1011, 355] on button "Update status" at bounding box center [982, 352] width 109 height 31
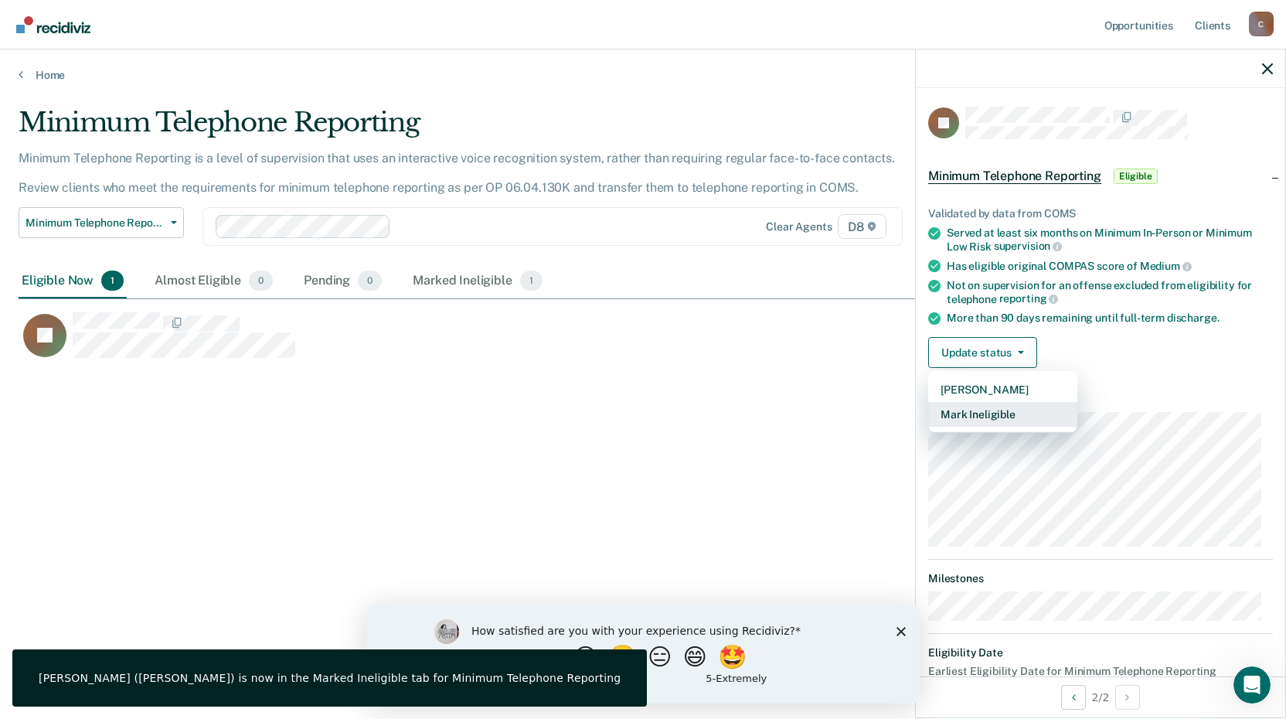
click at [1008, 414] on button "Mark Ineligible" at bounding box center [1002, 414] width 149 height 25
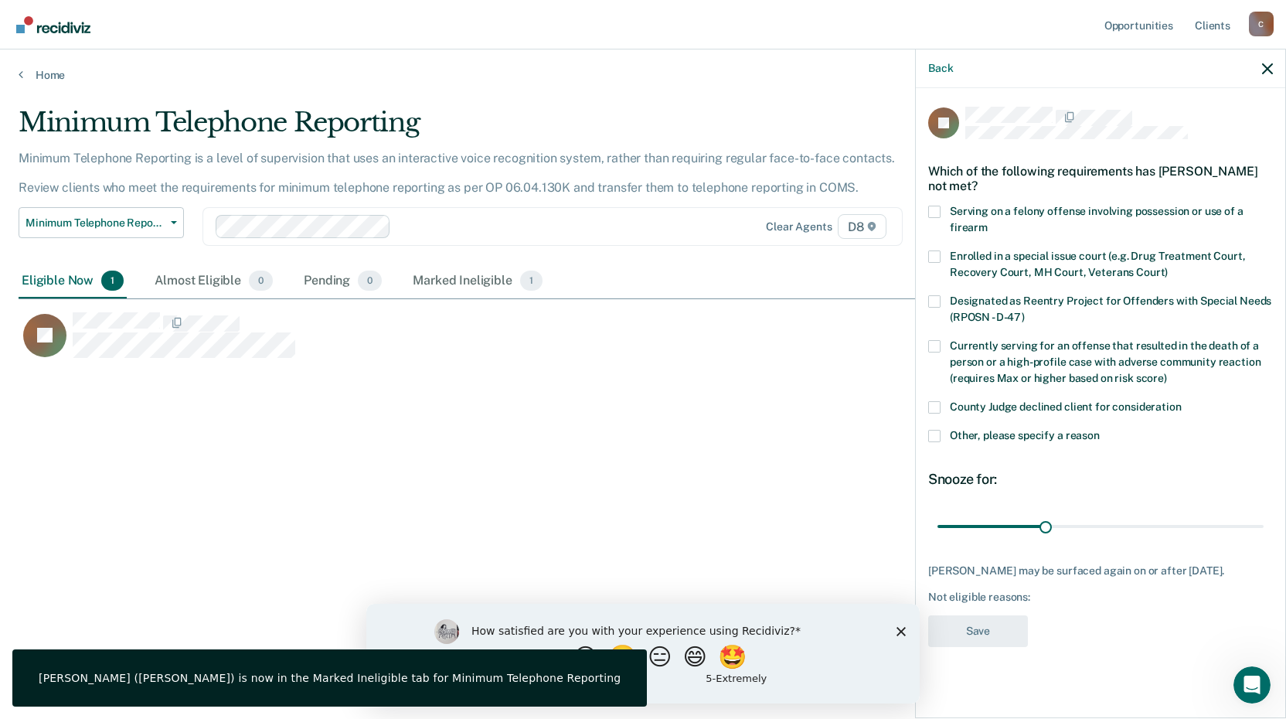
click at [930, 404] on span at bounding box center [934, 407] width 12 height 12
click at [1181, 401] on input "County Judge declined client for consideration" at bounding box center [1181, 401] width 0 height 0
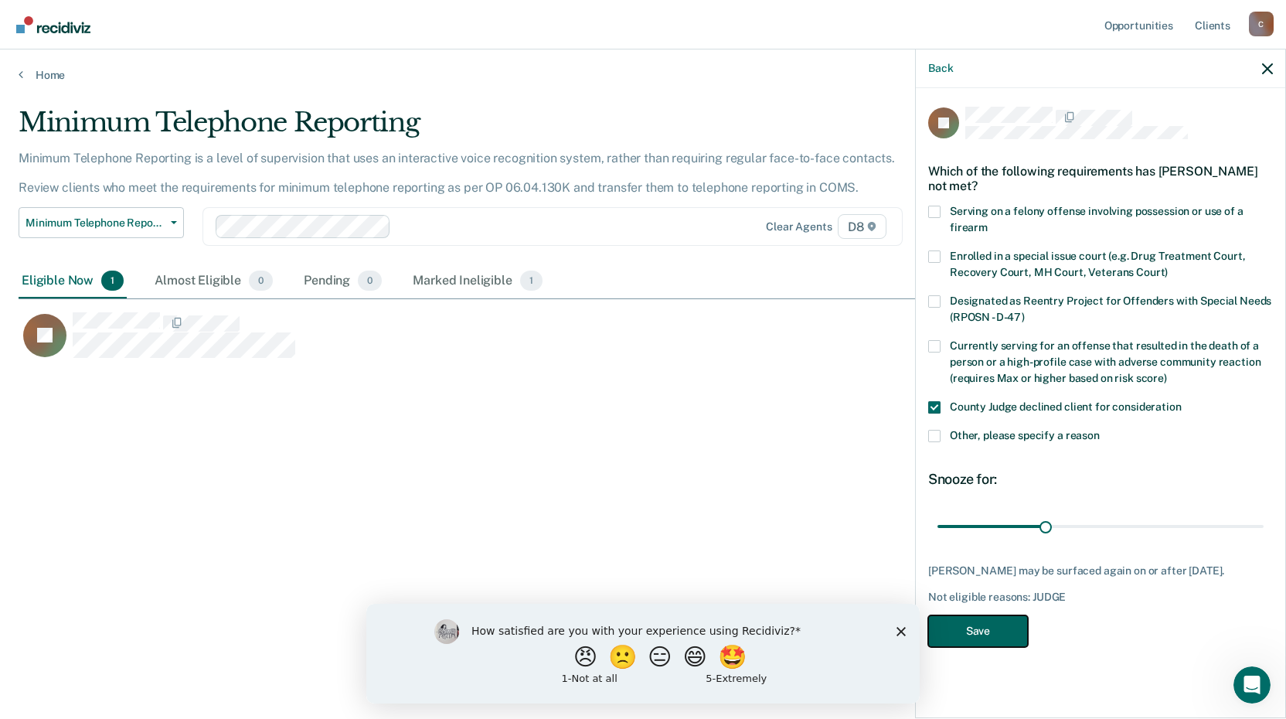
click at [983, 619] on button "Save" at bounding box center [978, 631] width 100 height 32
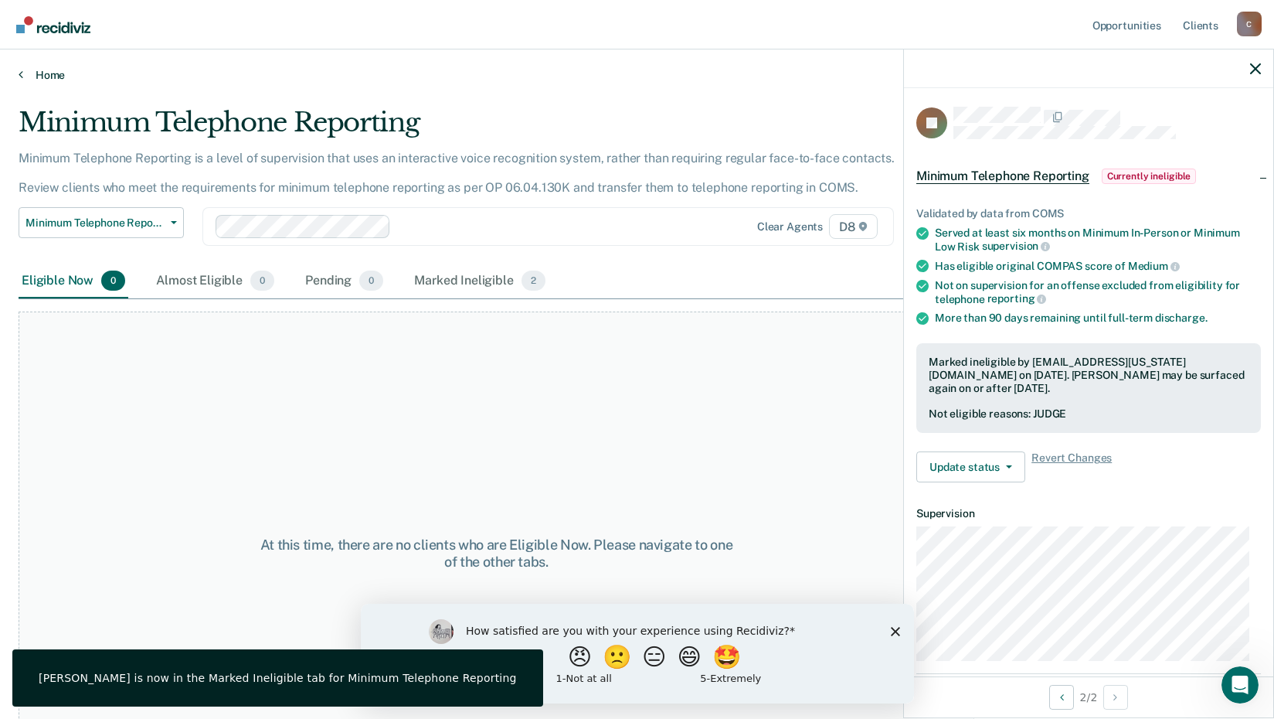
click at [45, 81] on link "Home" at bounding box center [637, 75] width 1237 height 14
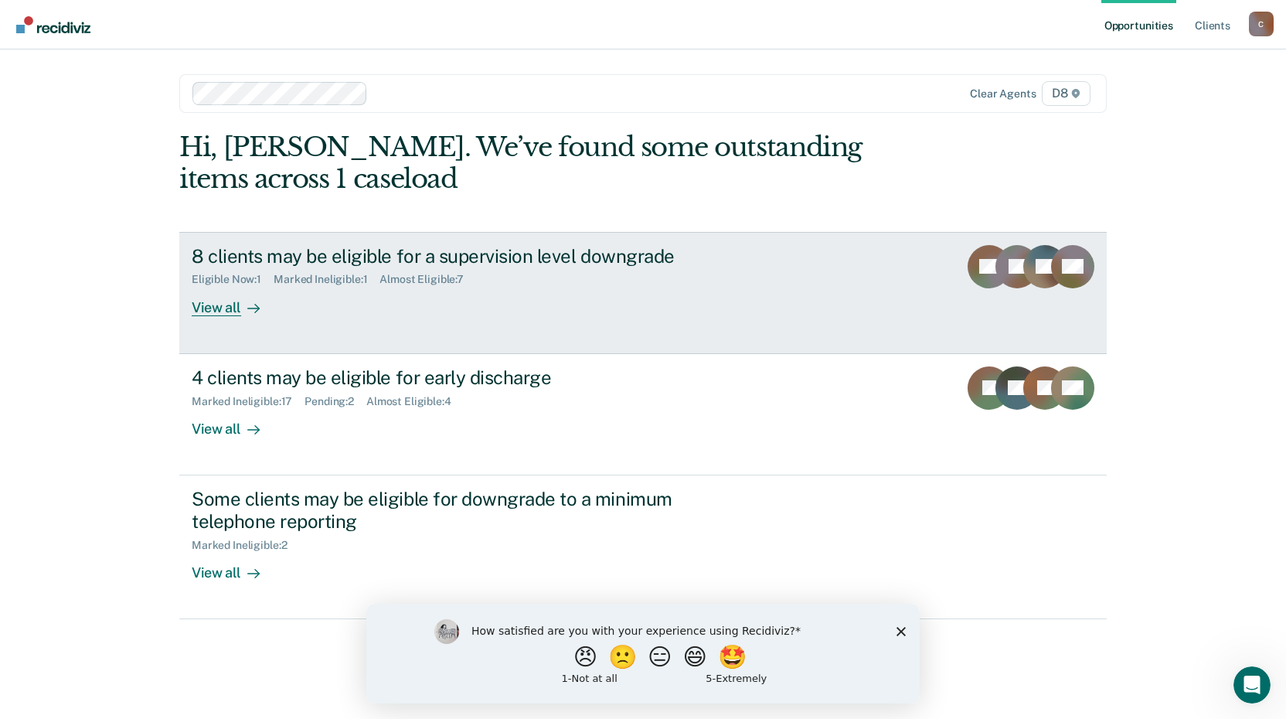
click at [212, 252] on div "8 clients may be eligible for a supervision level downgrade" at bounding box center [463, 256] width 542 height 22
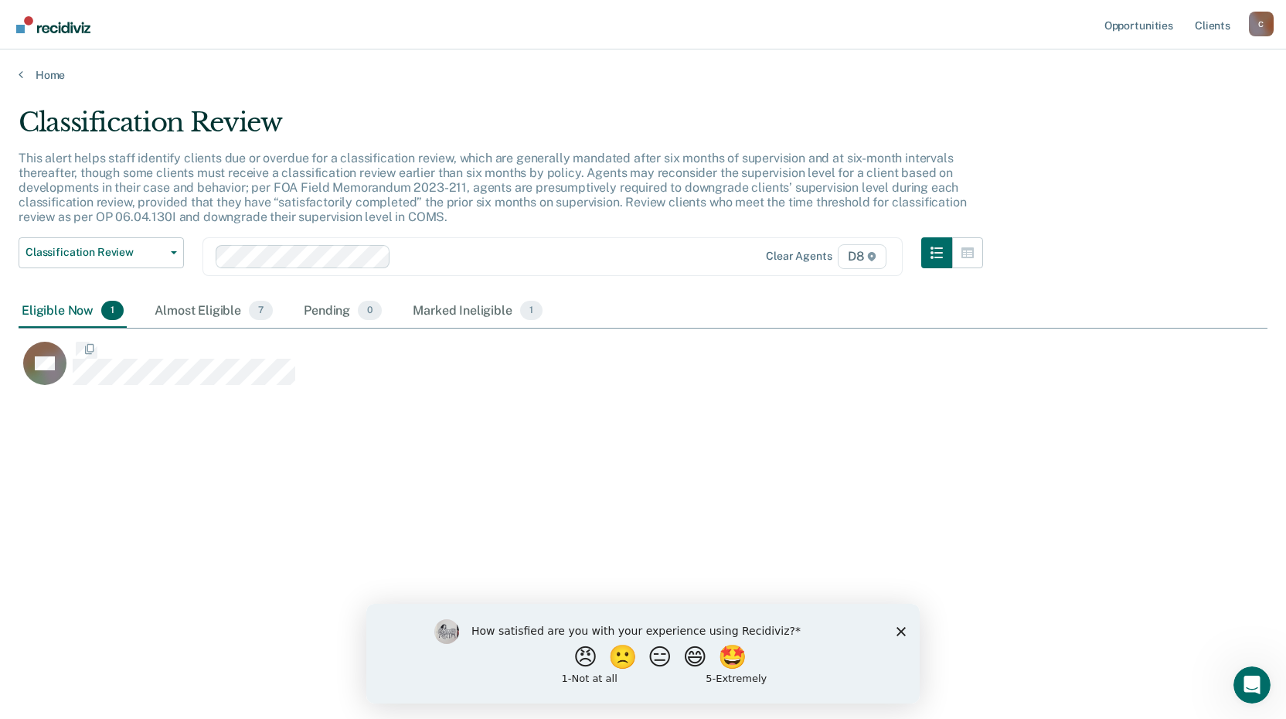
scroll to position [484, 1237]
click at [40, 62] on div "Home" at bounding box center [643, 65] width 1286 height 32
click at [43, 73] on link "Home" at bounding box center [643, 75] width 1249 height 14
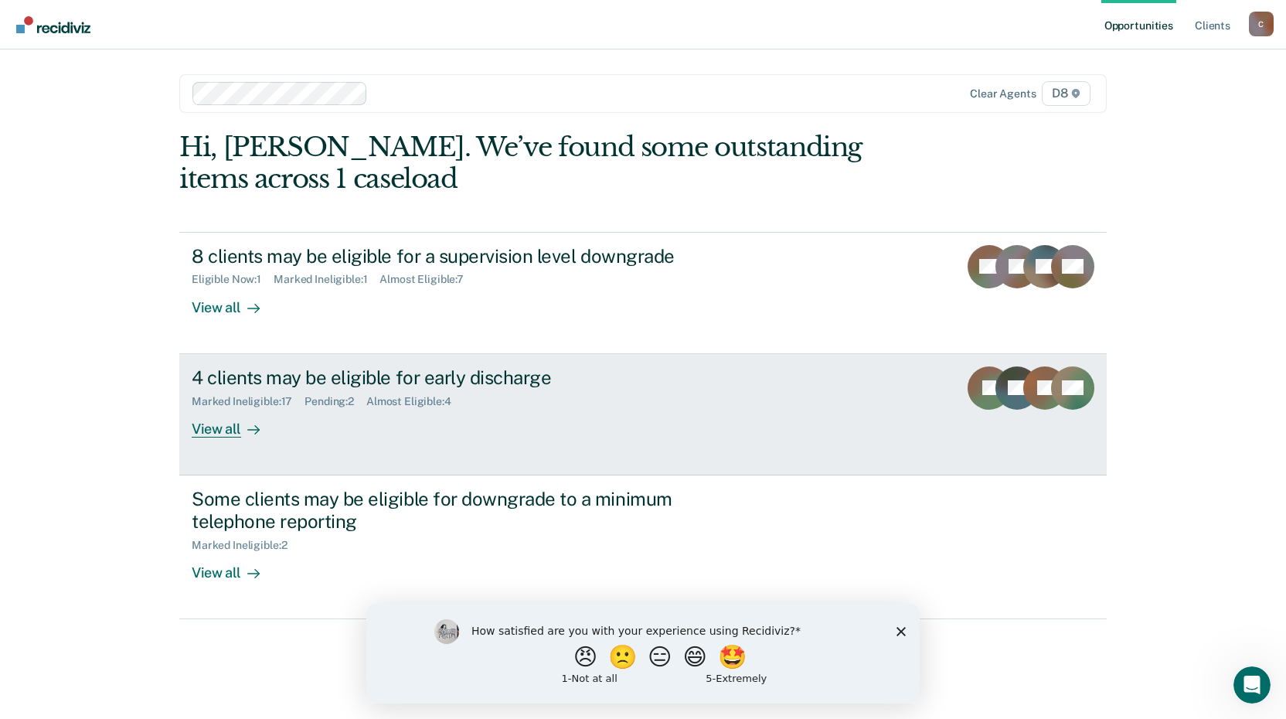
click at [253, 373] on div "4 clients may be eligible for early discharge" at bounding box center [463, 377] width 542 height 22
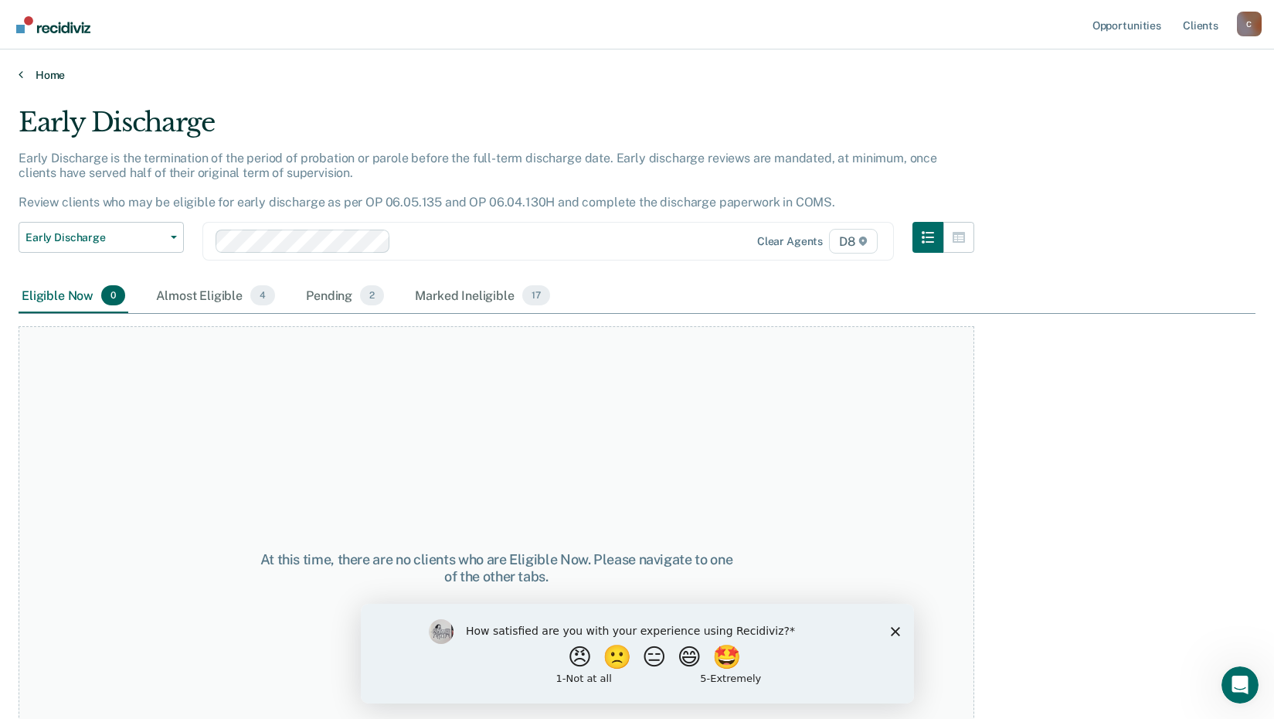
click at [52, 74] on link "Home" at bounding box center [637, 75] width 1237 height 14
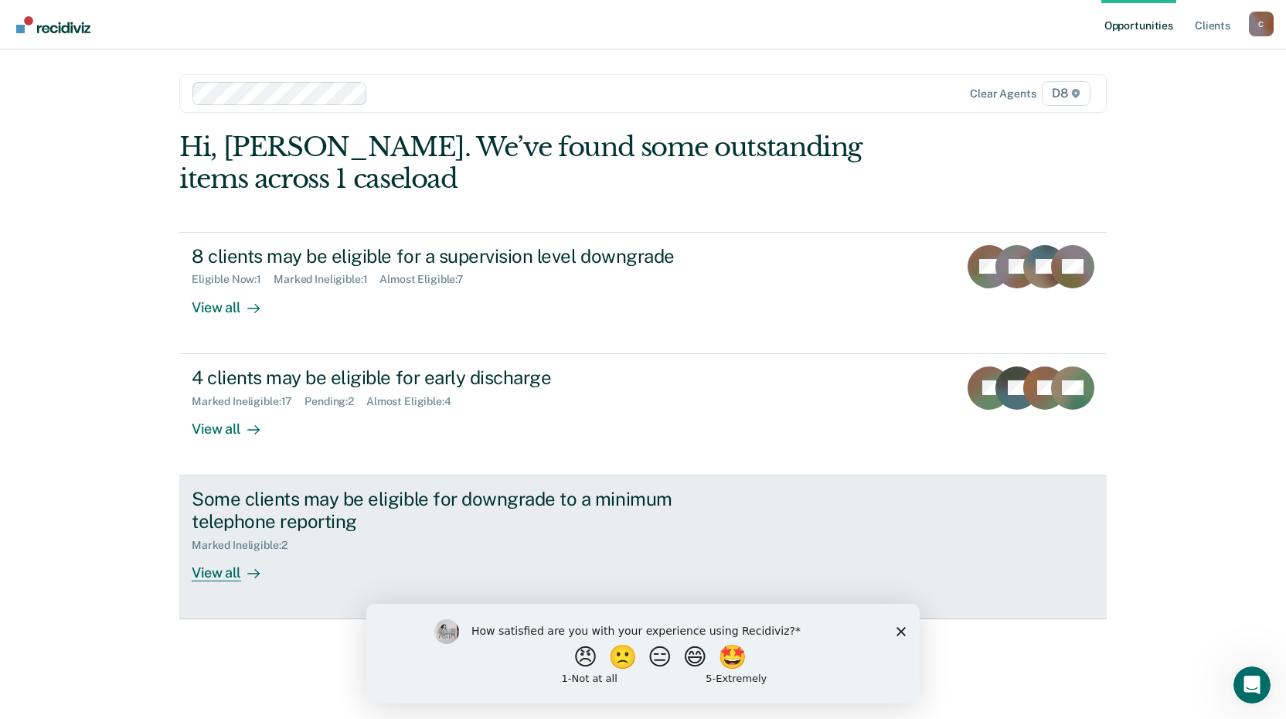
click at [311, 494] on div "Some clients may be eligible for downgrade to a minimum telephone reporting" at bounding box center [463, 510] width 542 height 45
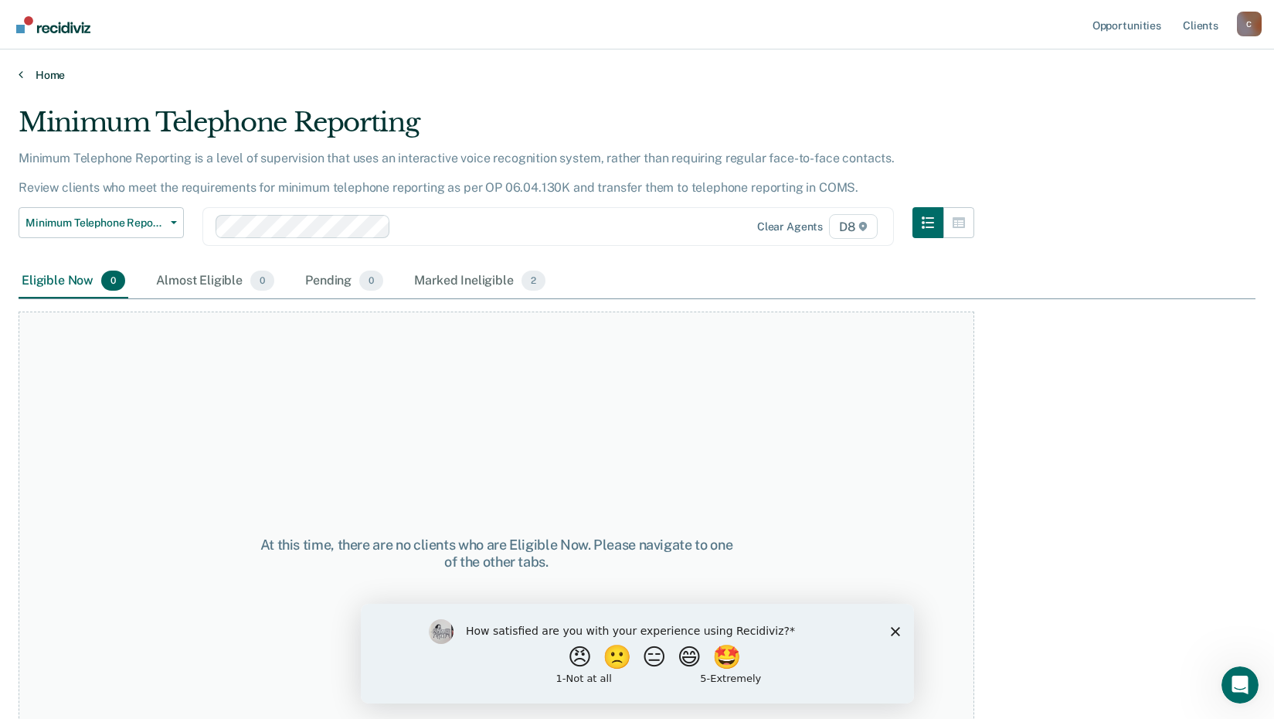
click at [53, 80] on link "Home" at bounding box center [637, 75] width 1237 height 14
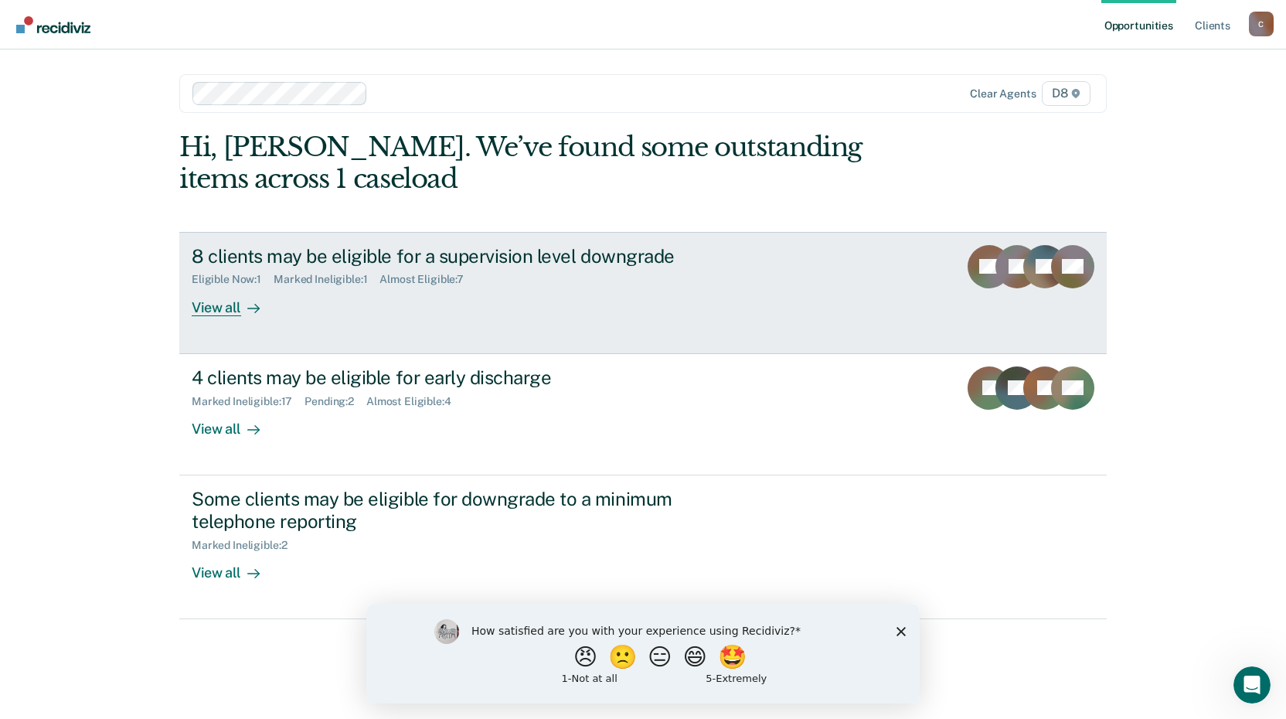
click at [879, 319] on link "8 clients may be eligible for a supervision level downgrade Eligible Now : 1 Ma…" at bounding box center [642, 293] width 927 height 122
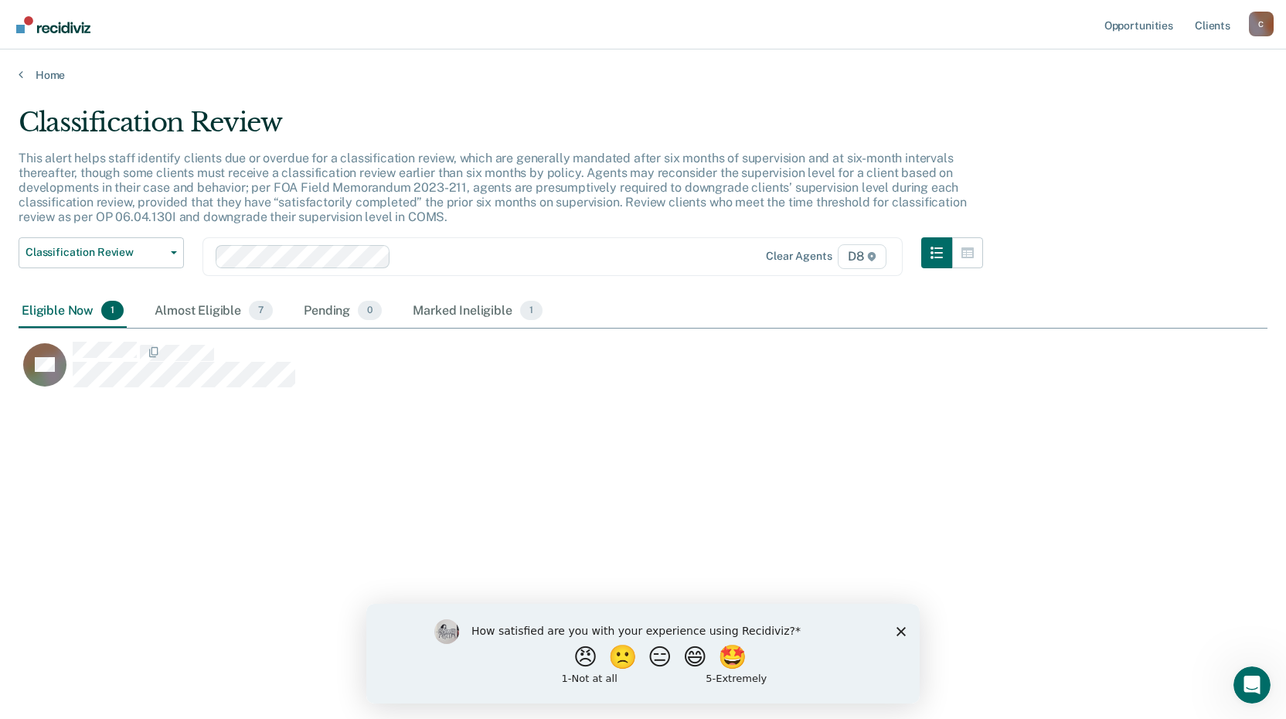
scroll to position [484, 1237]
